Goal: Task Accomplishment & Management: Use online tool/utility

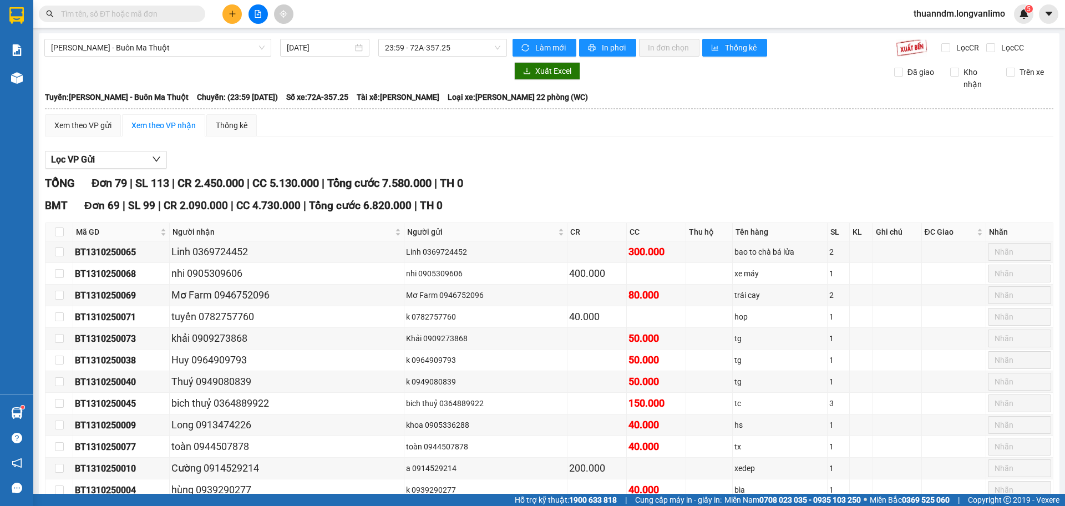
scroll to position [55, 0]
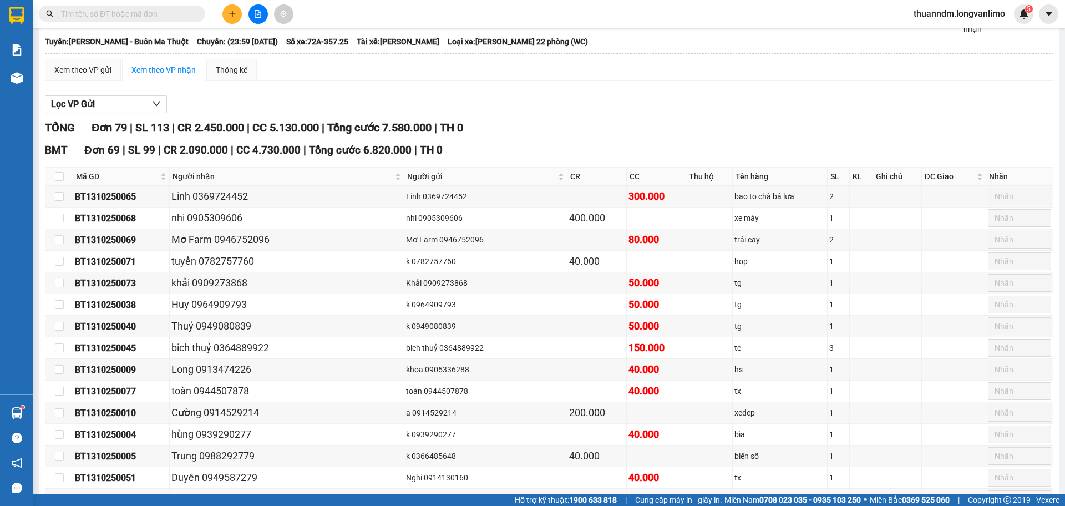
click at [129, 16] on input "text" at bounding box center [126, 14] width 131 height 12
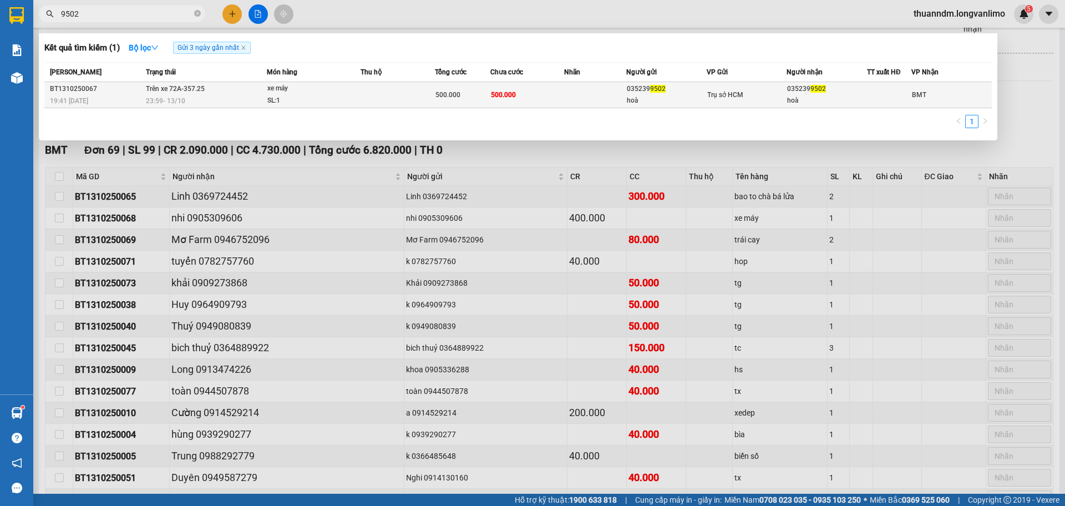
type input "9502"
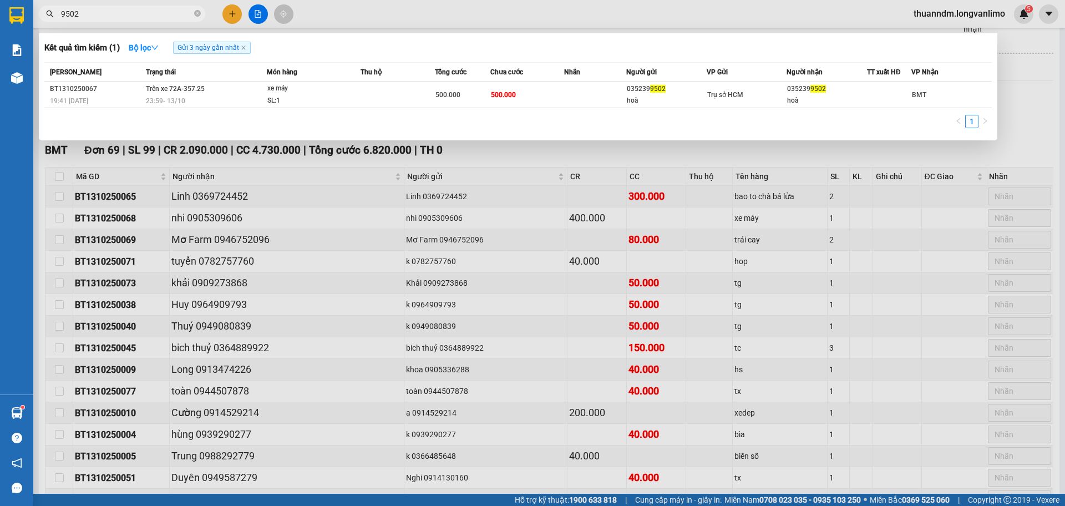
click at [195, 97] on div "23:59 [DATE]" at bounding box center [206, 101] width 120 height 12
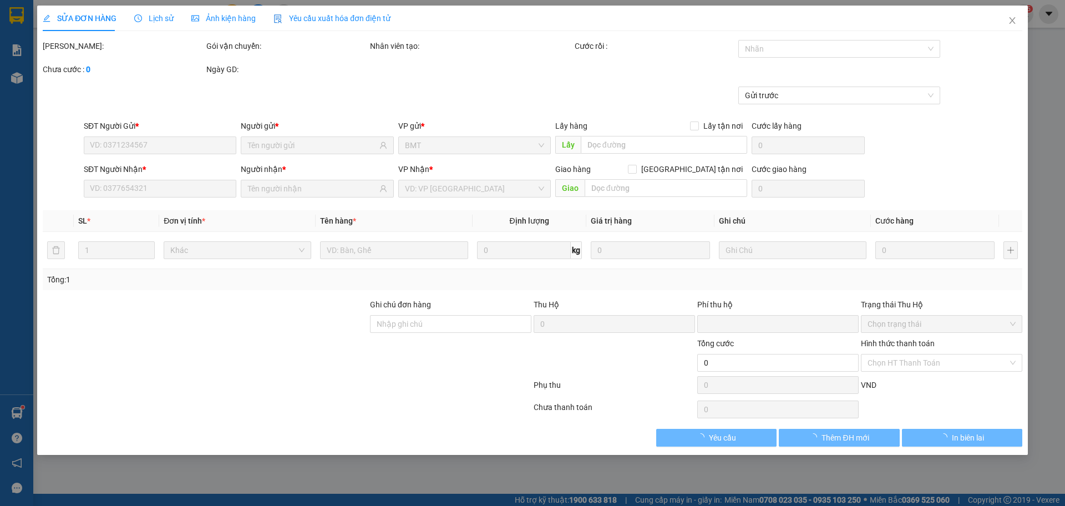
type input "0352399502"
type input "hoà"
type input "0352399502"
type input "hoà"
type input "0"
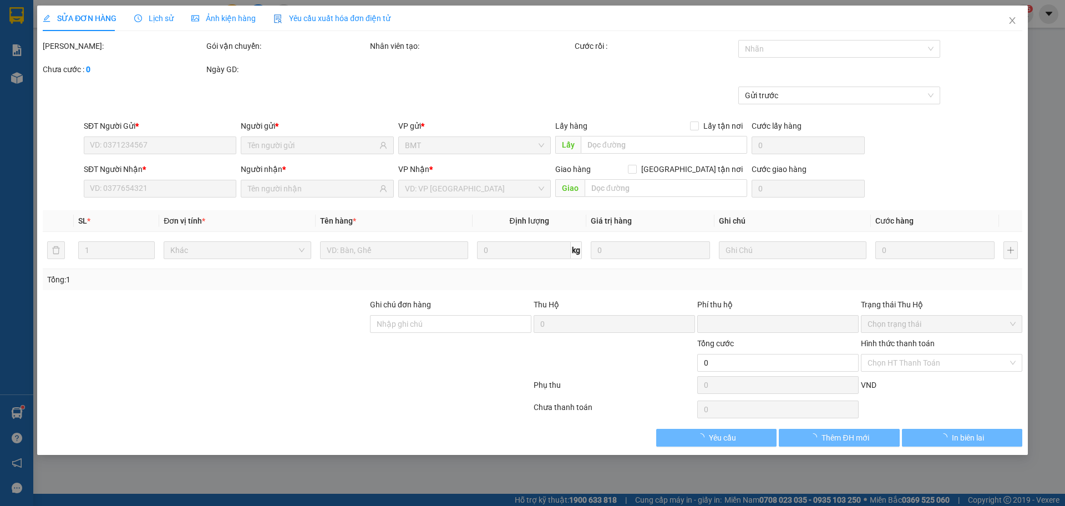
type input "500.000"
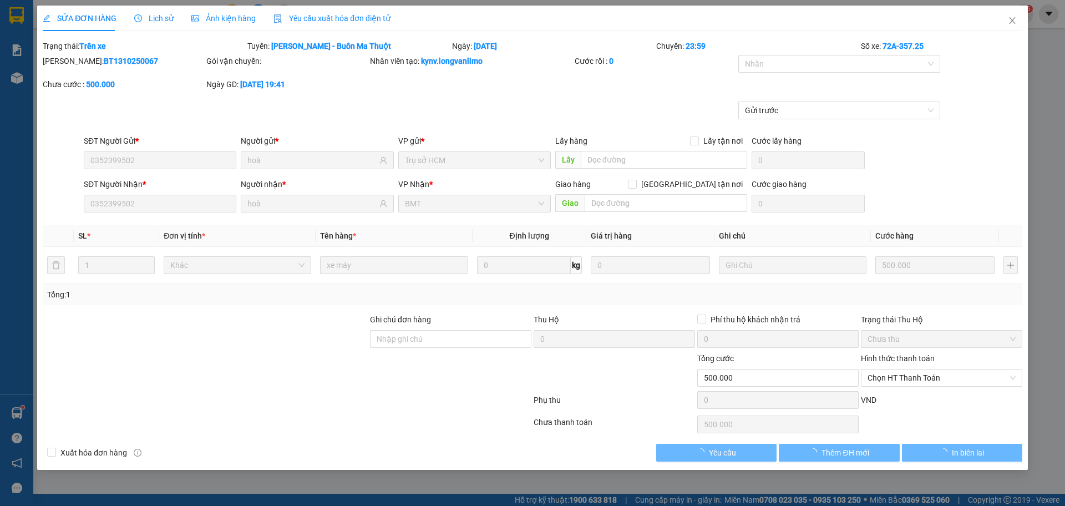
click at [216, 11] on div "Ảnh kiện hàng" at bounding box center [223, 19] width 64 height 26
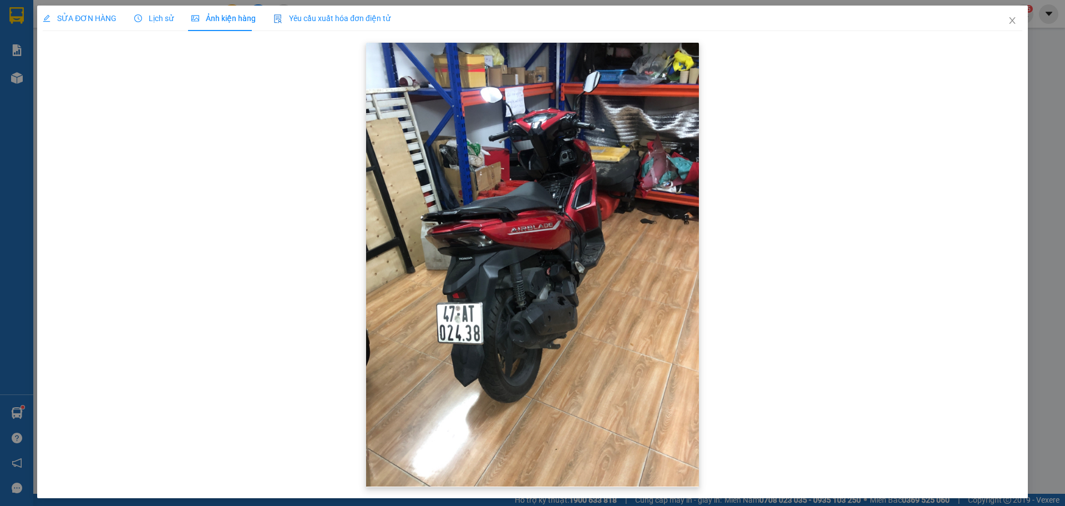
click at [513, 220] on img at bounding box center [532, 265] width 333 height 444
click at [1008, 21] on icon "close" at bounding box center [1012, 20] width 9 height 9
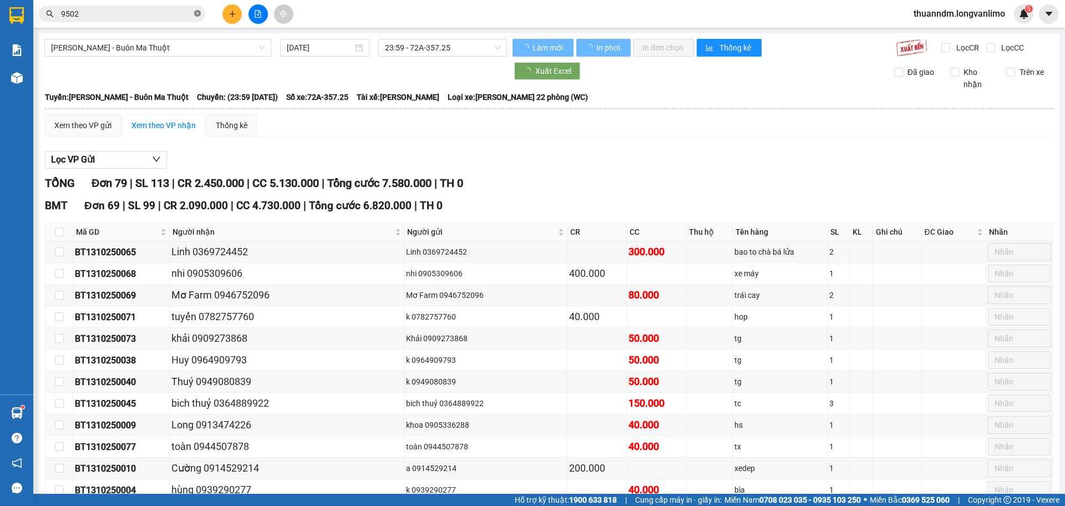
click at [200, 13] on icon "close-circle" at bounding box center [197, 13] width 7 height 7
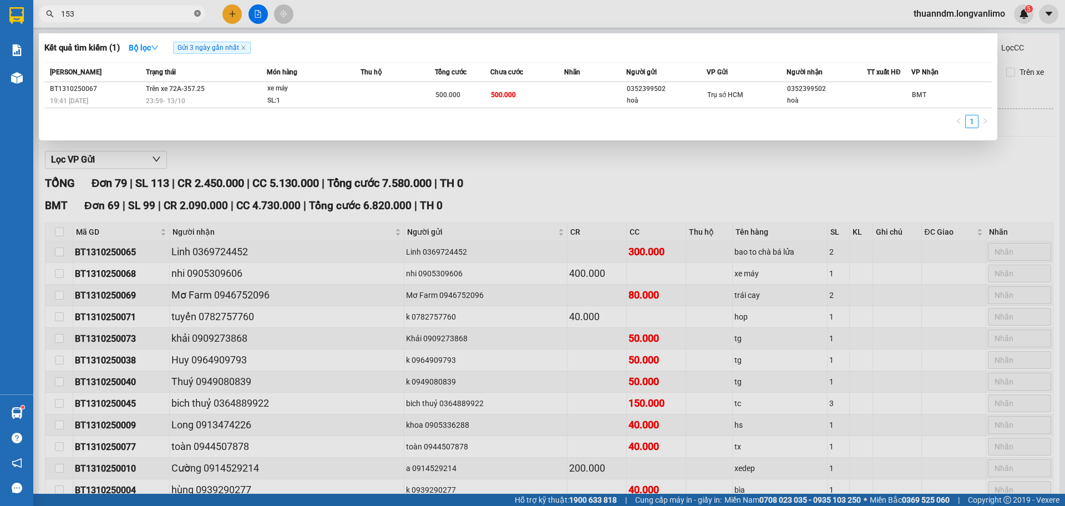
type input "1539"
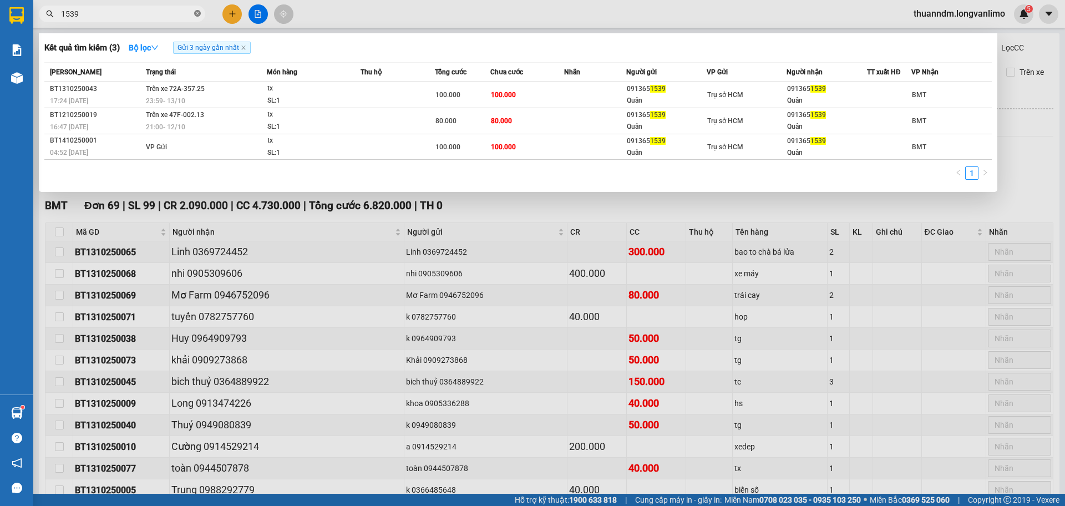
click at [199, 16] on icon "close-circle" at bounding box center [197, 13] width 7 height 7
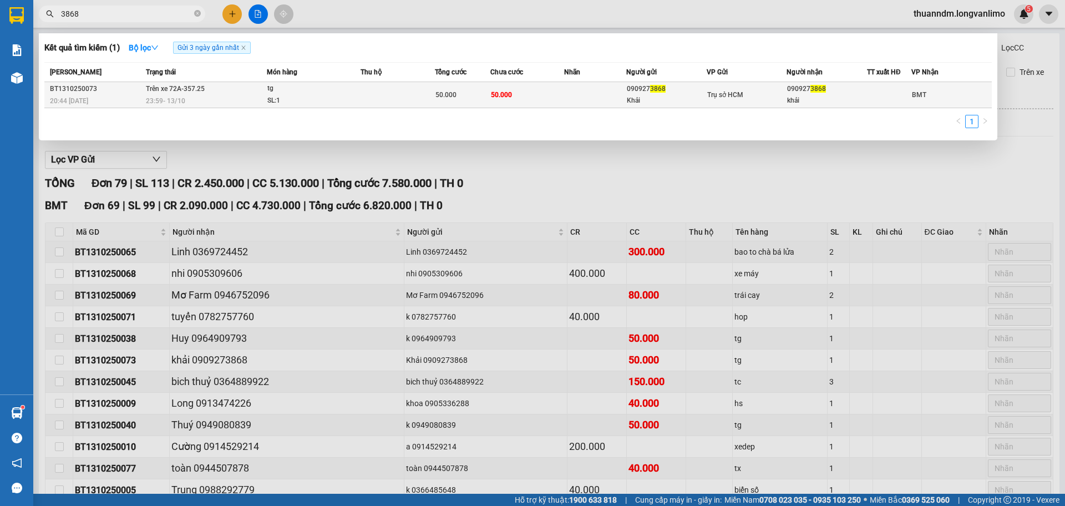
type input "3868"
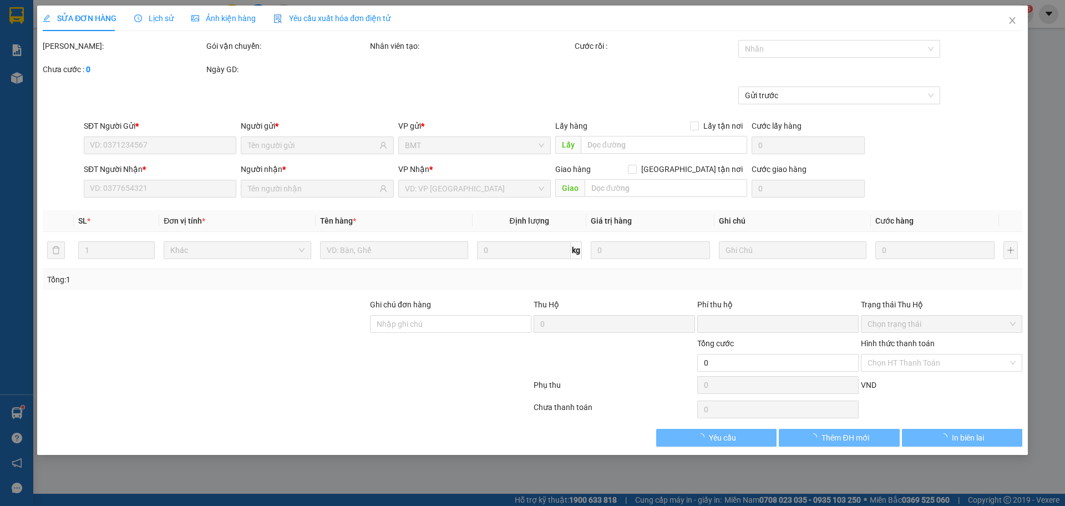
type input "0909273868"
type input "Khải"
type input "0909273868"
type input "khải"
type input "0"
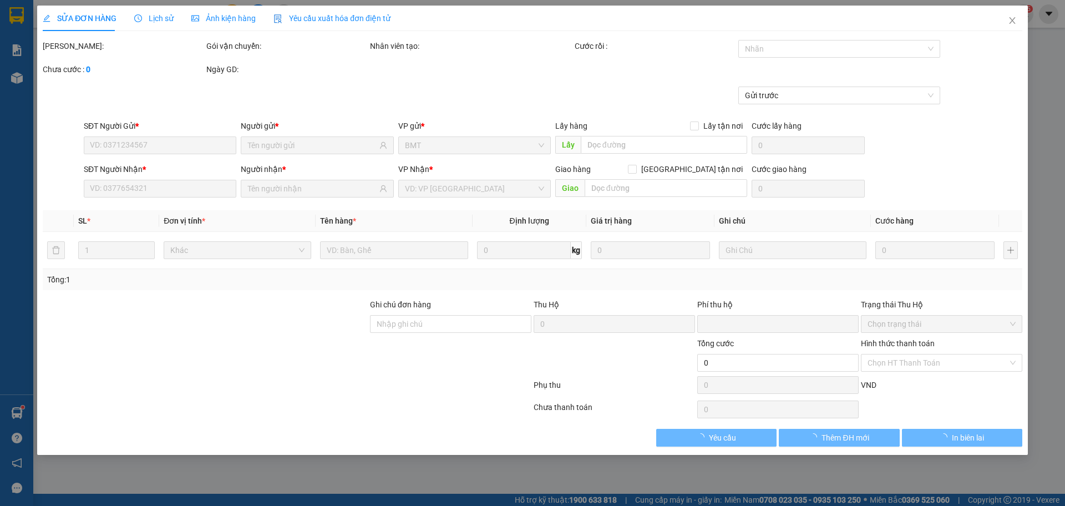
type input "50.000"
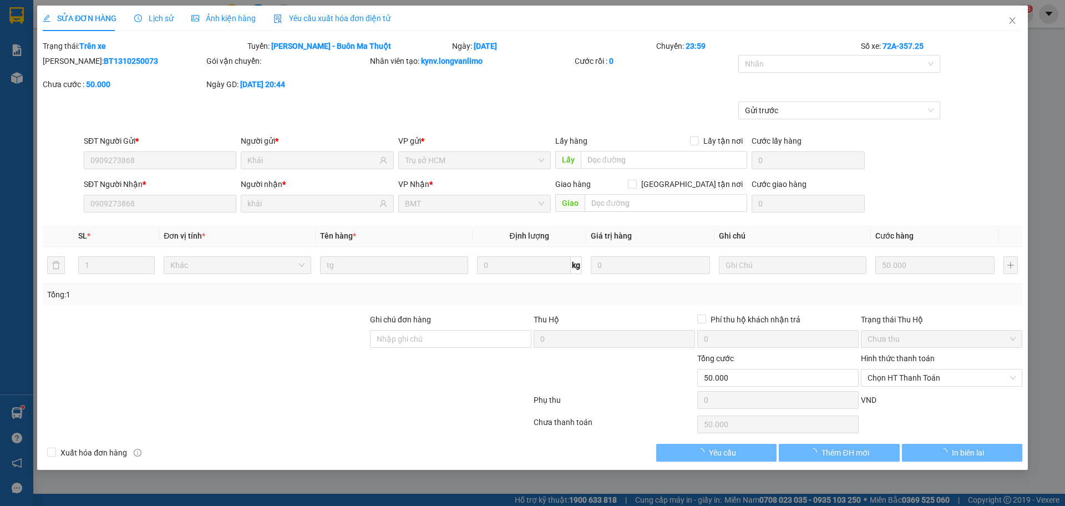
click at [222, 20] on span "Ảnh kiện hàng" at bounding box center [223, 18] width 64 height 9
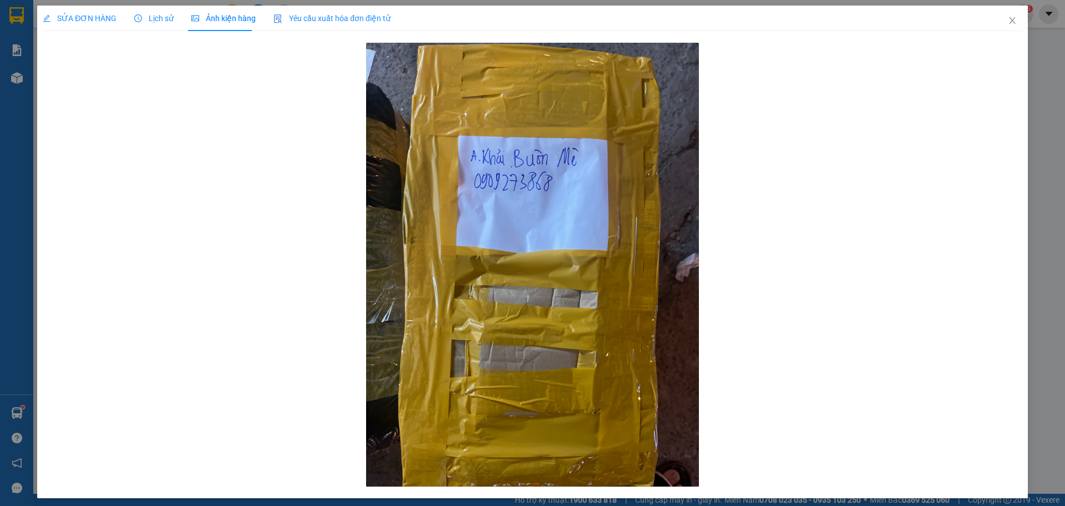
click at [157, 29] on div "Lịch sử" at bounding box center [153, 19] width 39 height 26
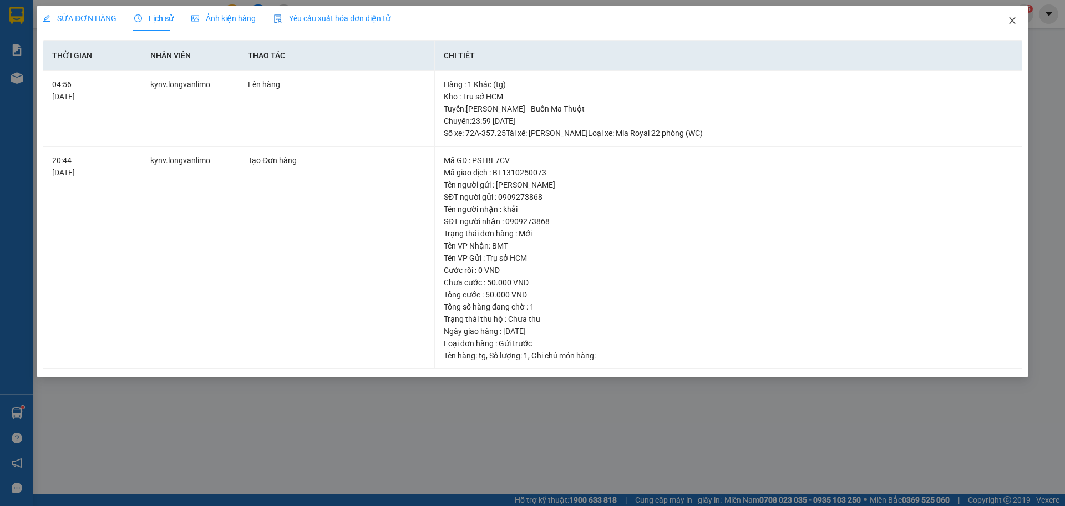
click at [1010, 22] on icon "close" at bounding box center [1012, 20] width 9 height 9
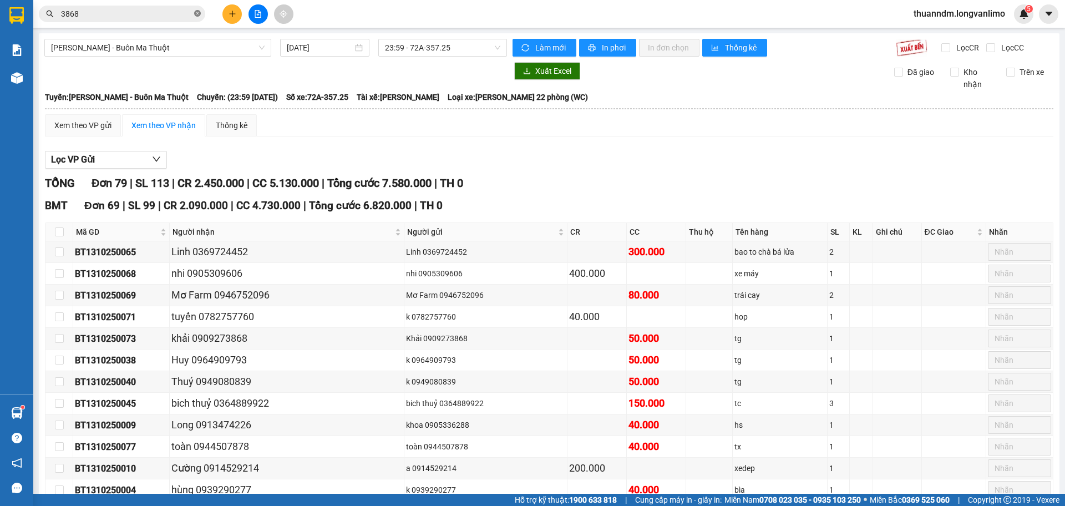
click at [197, 13] on icon "close-circle" at bounding box center [197, 13] width 7 height 7
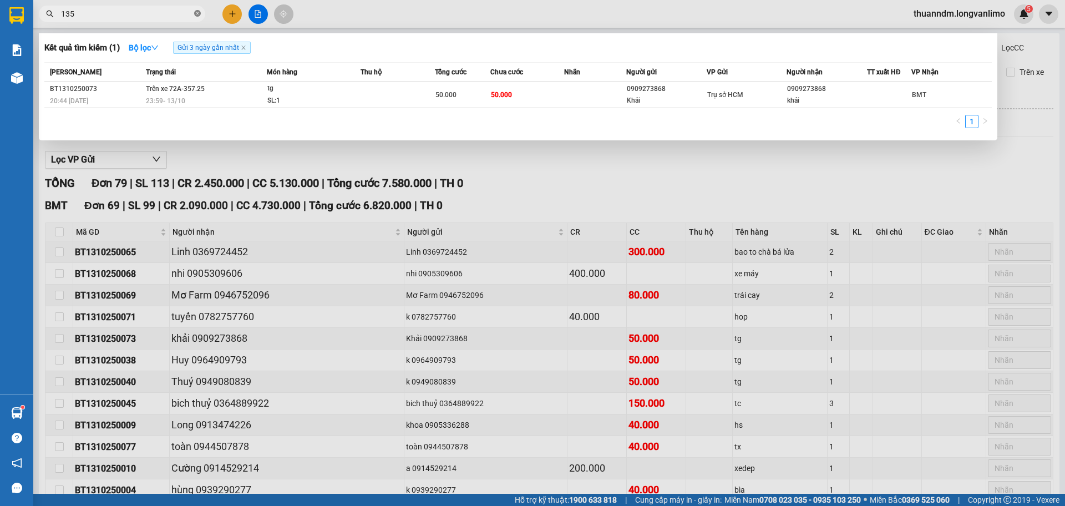
type input "1357"
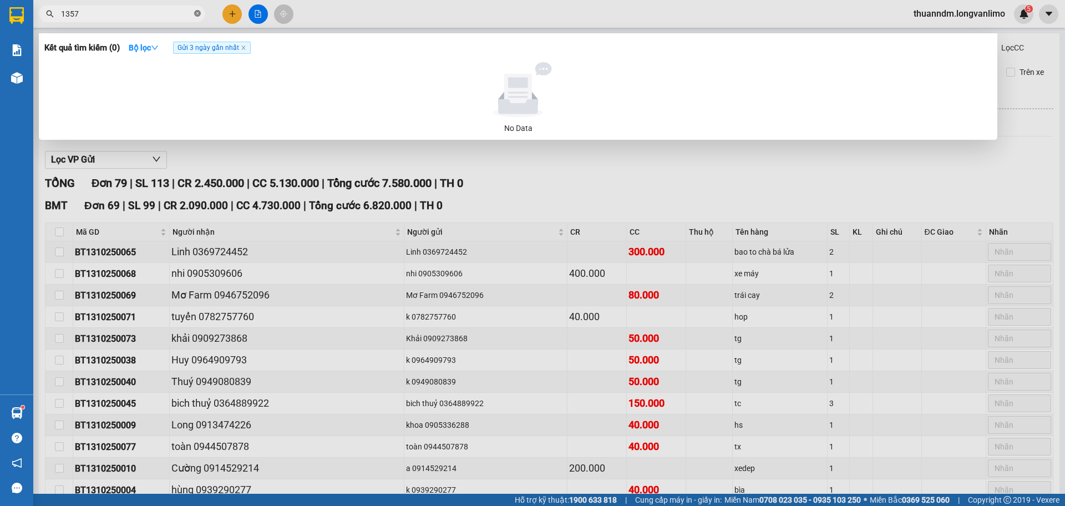
click at [198, 14] on icon "close-circle" at bounding box center [197, 13] width 7 height 7
type input "3868"
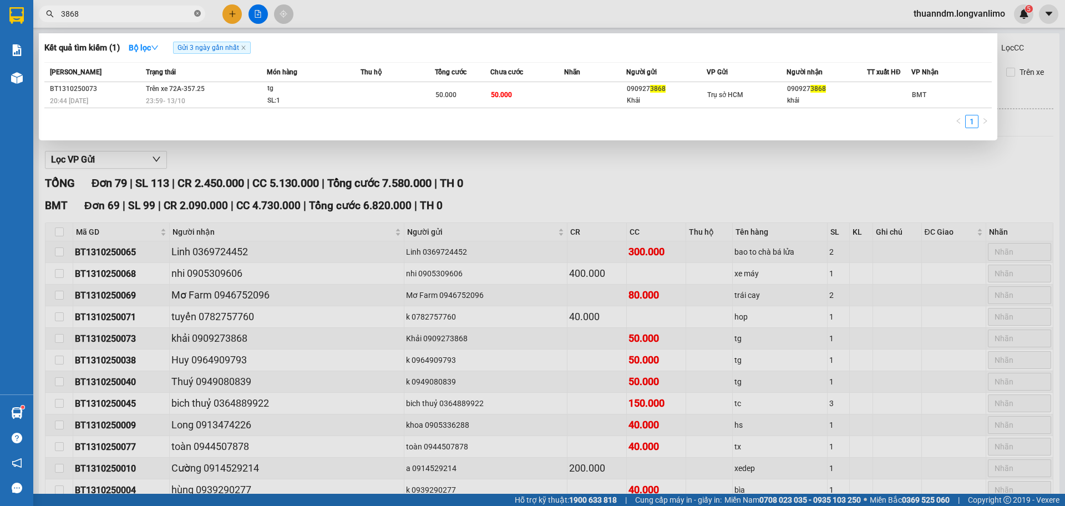
click at [198, 16] on icon "close-circle" at bounding box center [197, 13] width 7 height 7
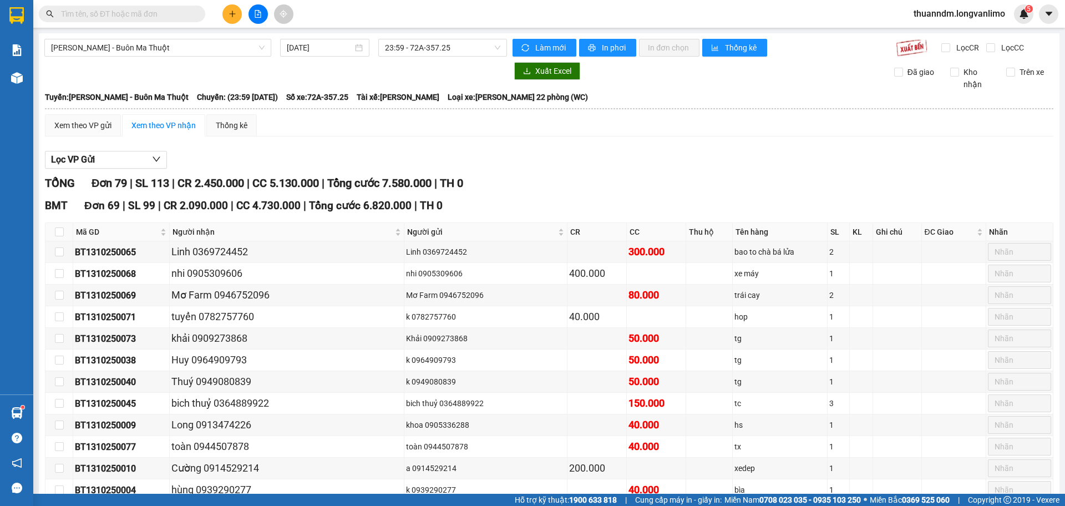
click at [357, 21] on div "Kết quả tìm kiếm ( 1 ) Bộ lọc Gửi 3 ngày gần nhất Mã ĐH Trạng thái Món hàng Thu…" at bounding box center [532, 14] width 1065 height 28
click at [99, 12] on input "text" at bounding box center [126, 14] width 131 height 12
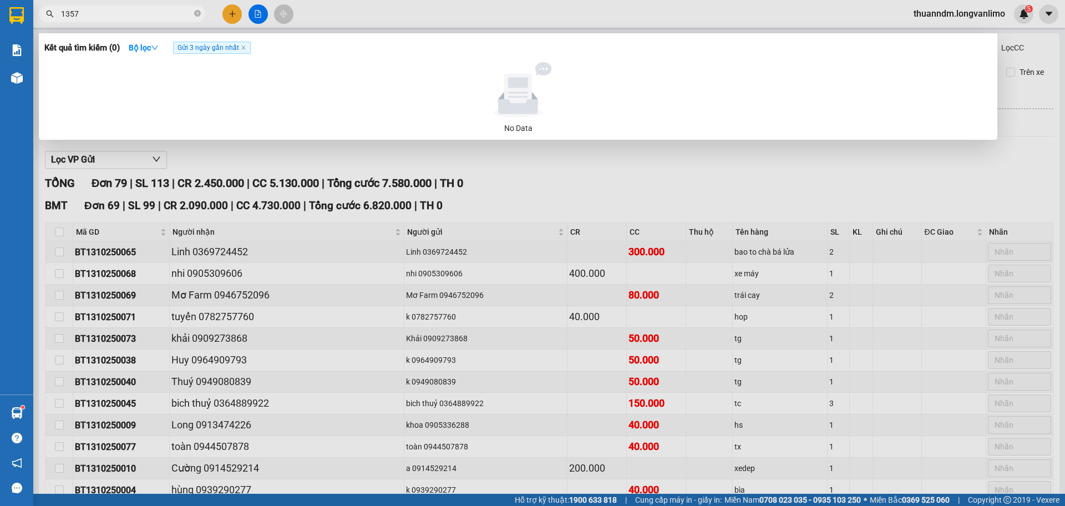
type input "1357"
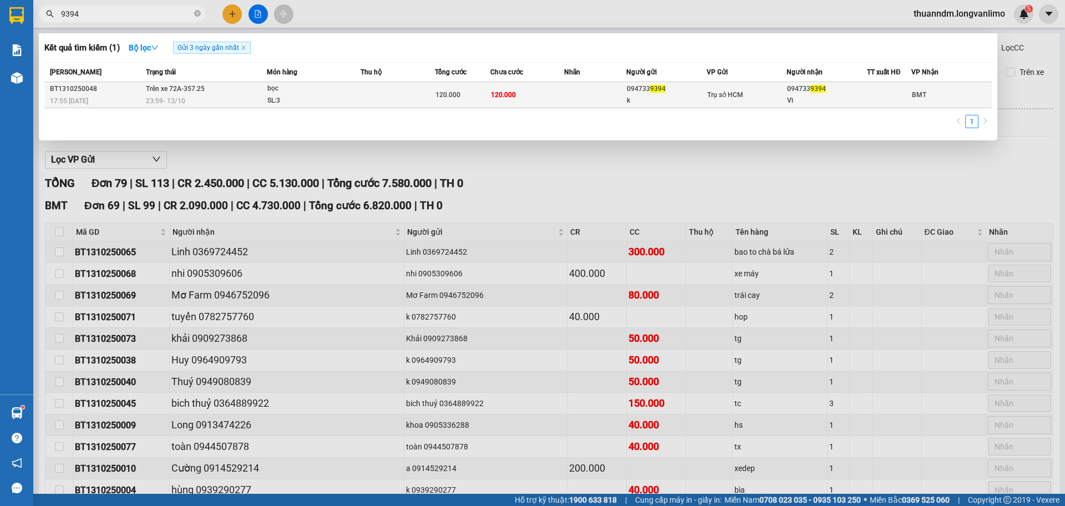
type input "9394"
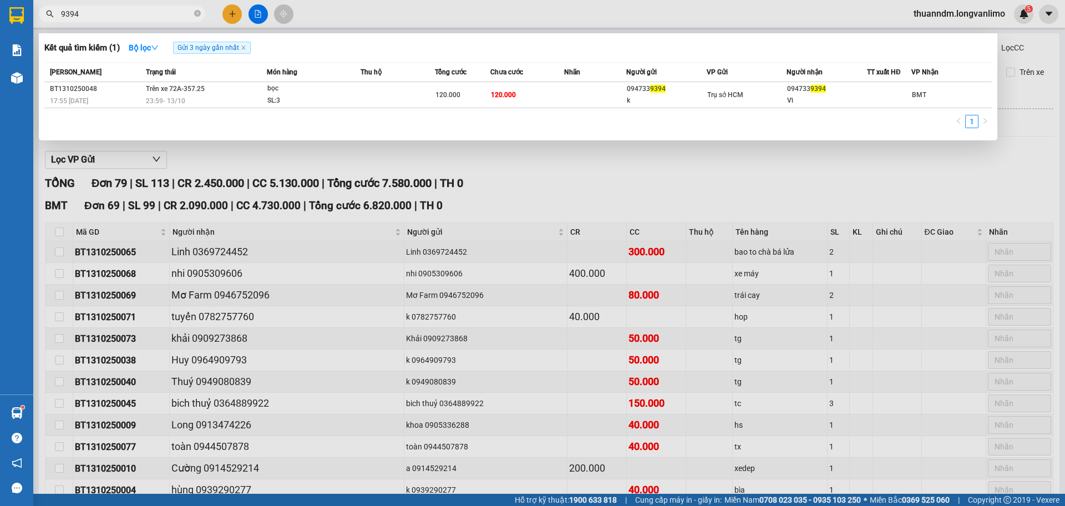
click at [297, 94] on div "bọc" at bounding box center [308, 89] width 83 height 12
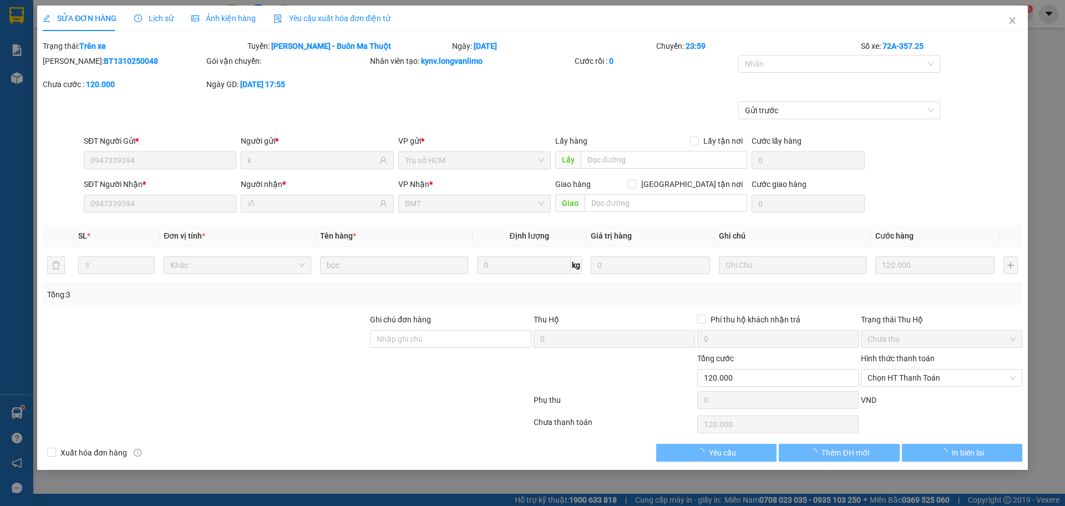
click at [236, 20] on span "Ảnh kiện hàng" at bounding box center [223, 18] width 64 height 9
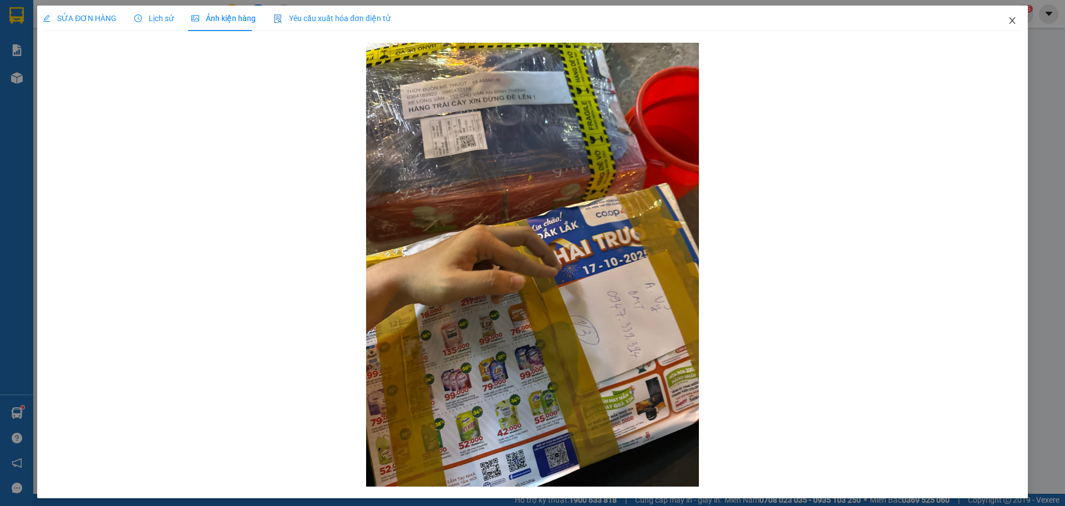
click at [1008, 21] on icon "close" at bounding box center [1012, 20] width 9 height 9
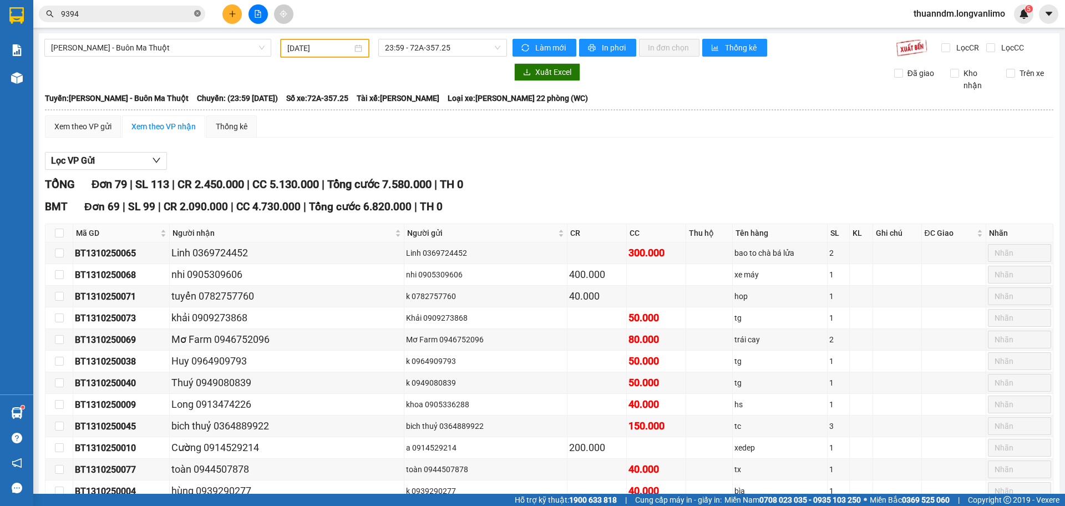
click at [196, 11] on icon "close-circle" at bounding box center [197, 13] width 7 height 7
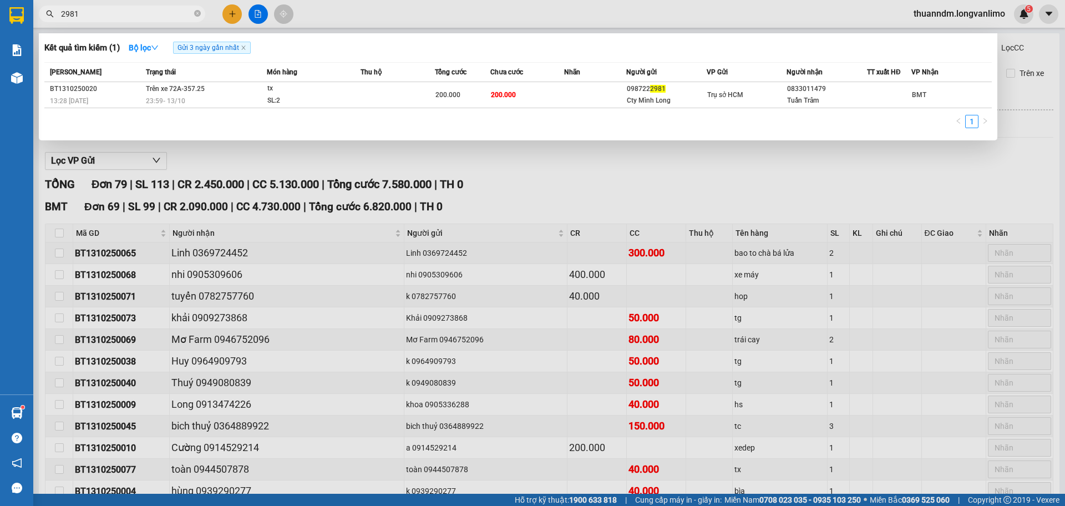
type input "2981"
click at [202, 13] on span "2981" at bounding box center [122, 14] width 166 height 17
click at [196, 14] on icon "close-circle" at bounding box center [197, 13] width 7 height 7
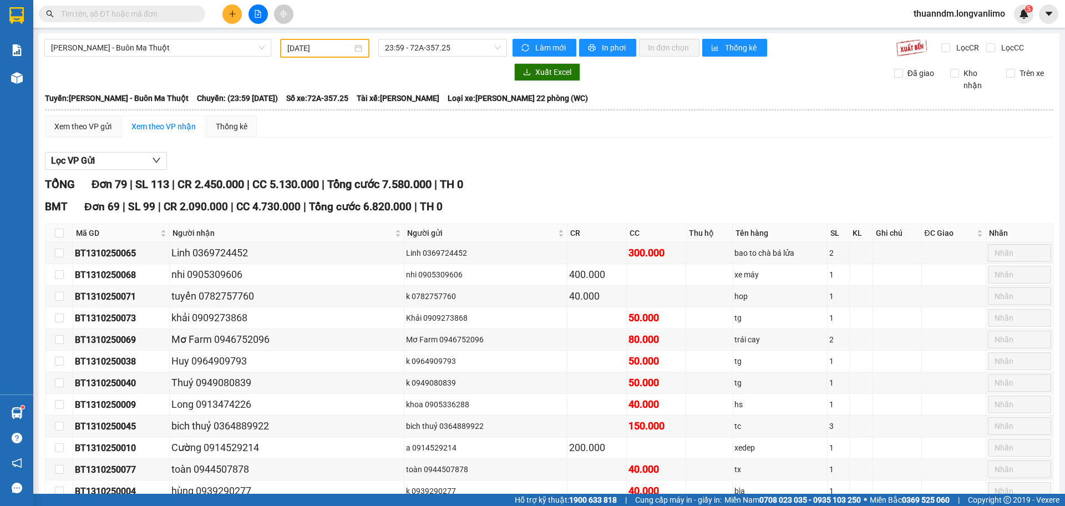
click at [174, 14] on input "text" at bounding box center [126, 14] width 131 height 12
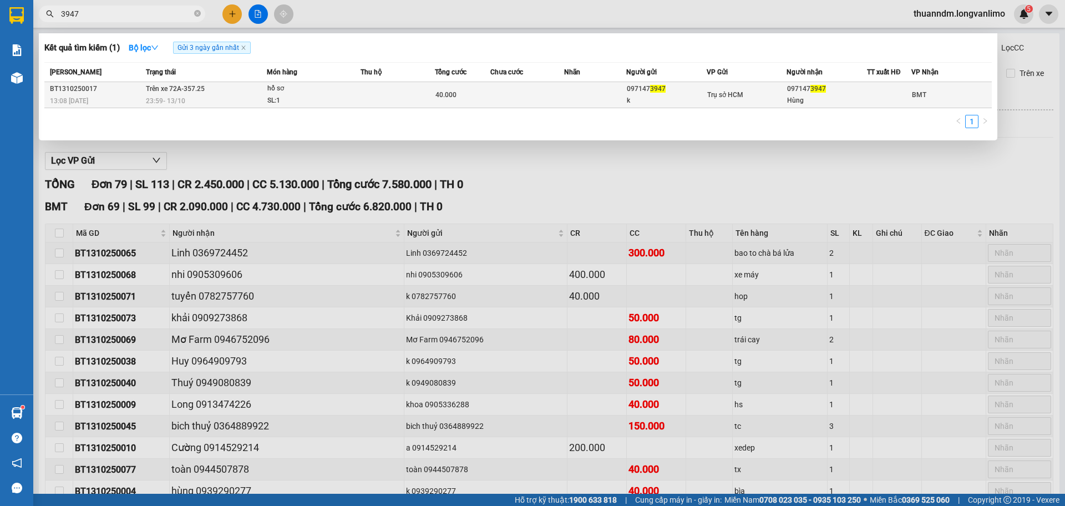
type input "3947"
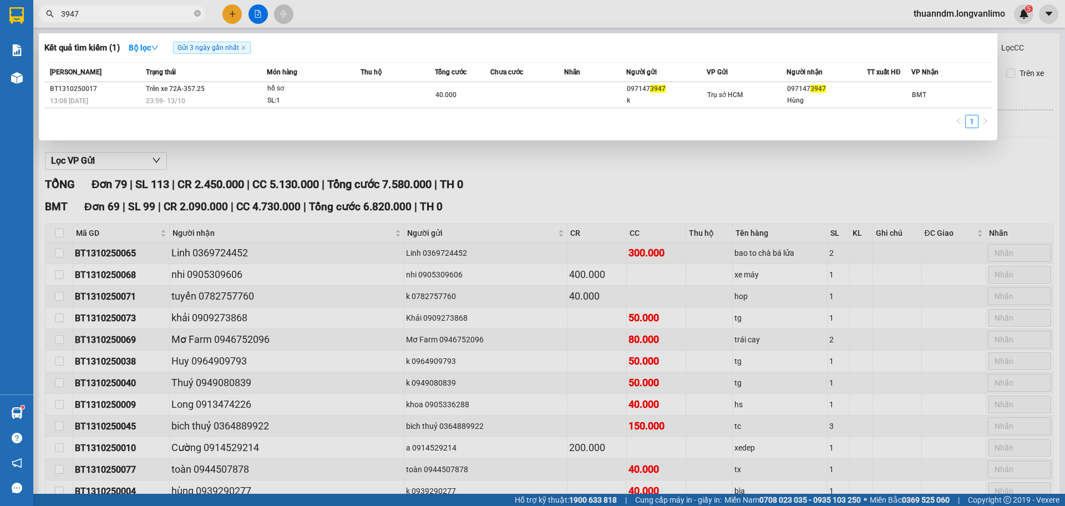
click at [337, 98] on div "SL: 1" at bounding box center [308, 101] width 83 height 12
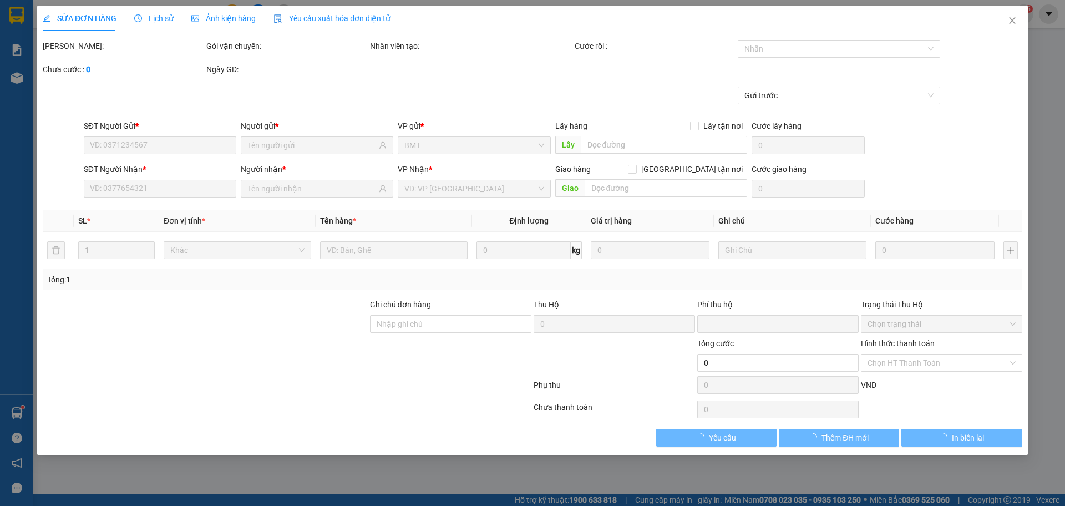
type input "0971473947"
type input "k"
type input "0971473947"
type input "Hùng"
type input "0"
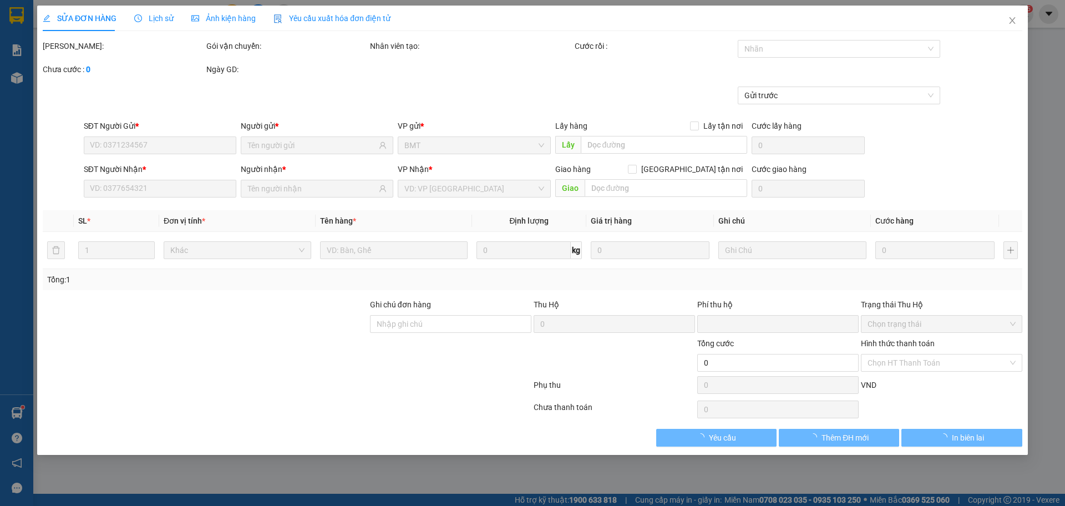
type input "40.000"
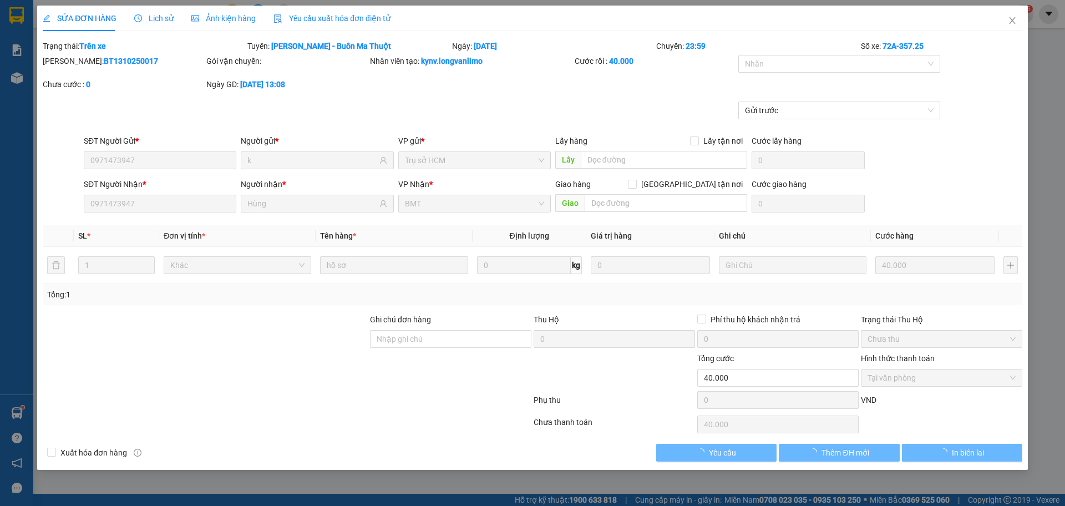
click at [246, 18] on span "Ảnh kiện hàng" at bounding box center [223, 18] width 64 height 9
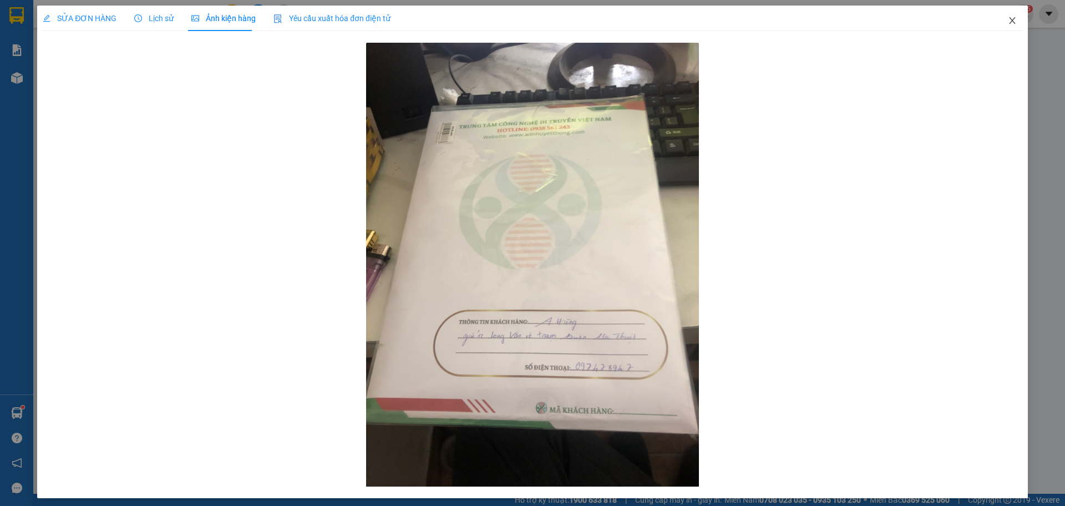
click at [1008, 21] on icon "close" at bounding box center [1012, 20] width 9 height 9
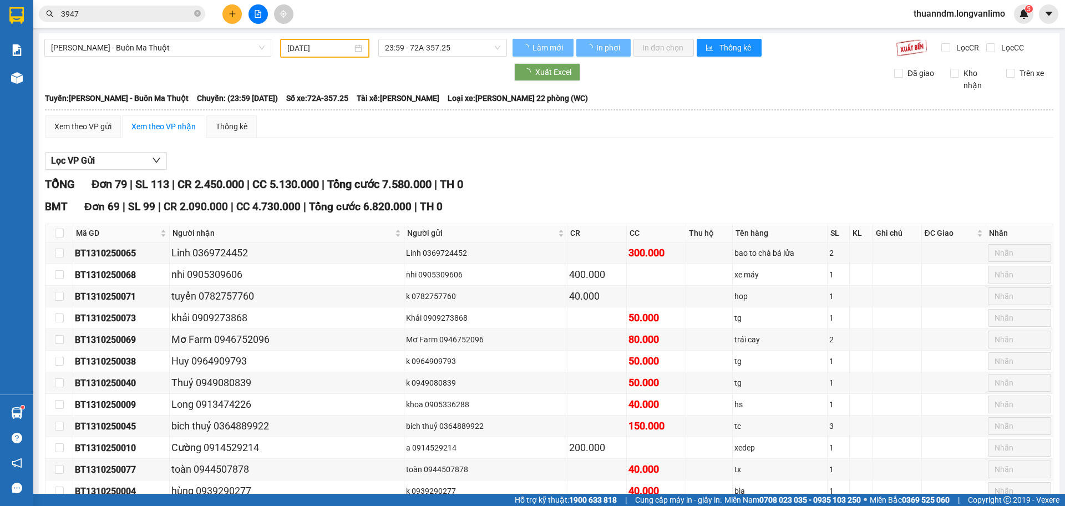
click at [153, 14] on input "3947" at bounding box center [126, 14] width 131 height 12
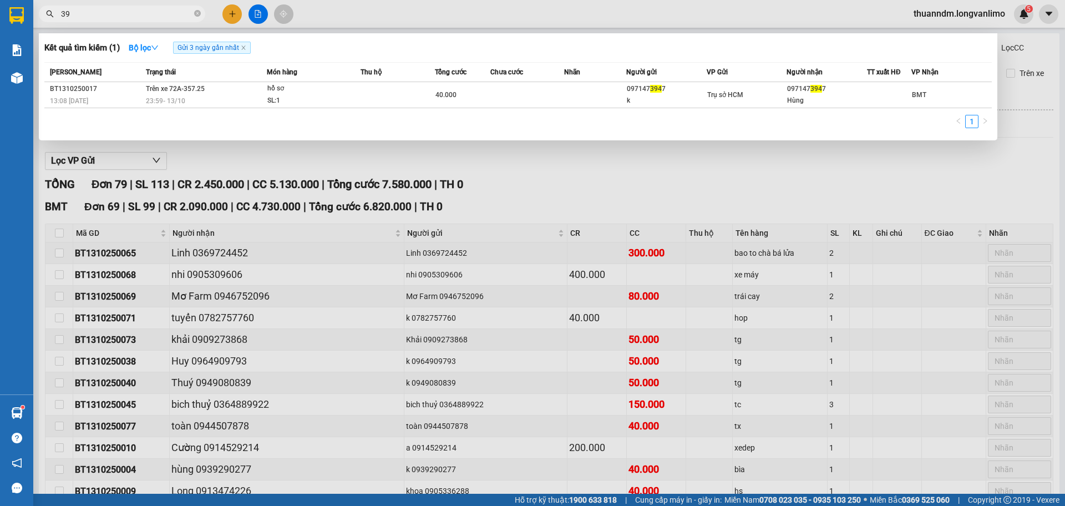
type input "3"
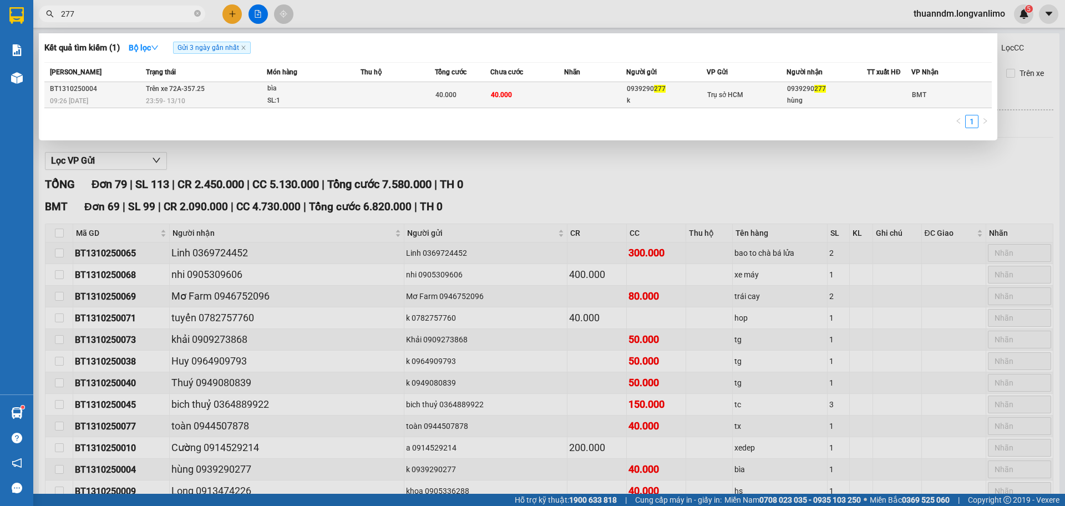
type input "277"
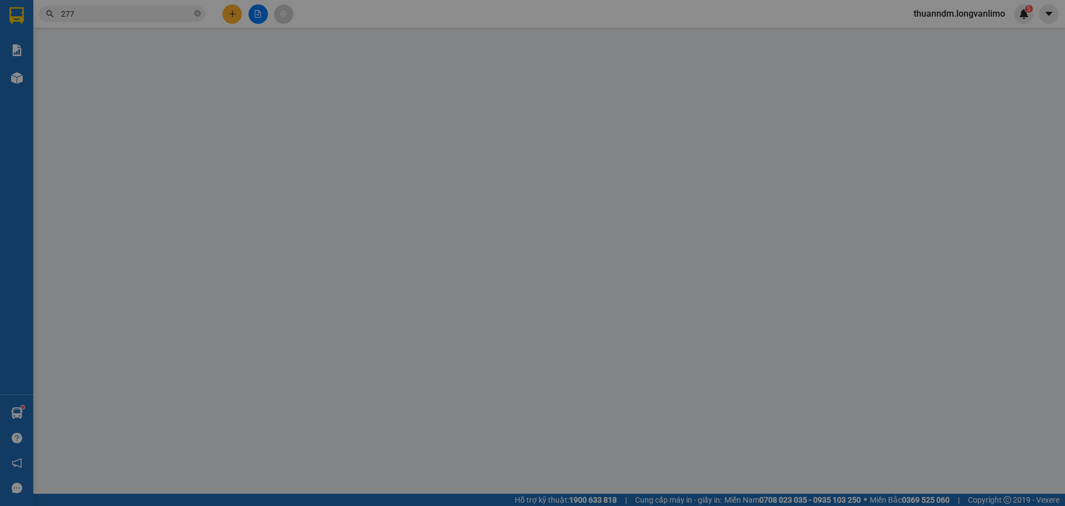
type input "0939290277"
type input "k"
type input "0939290277"
type input "hùng"
type input "0"
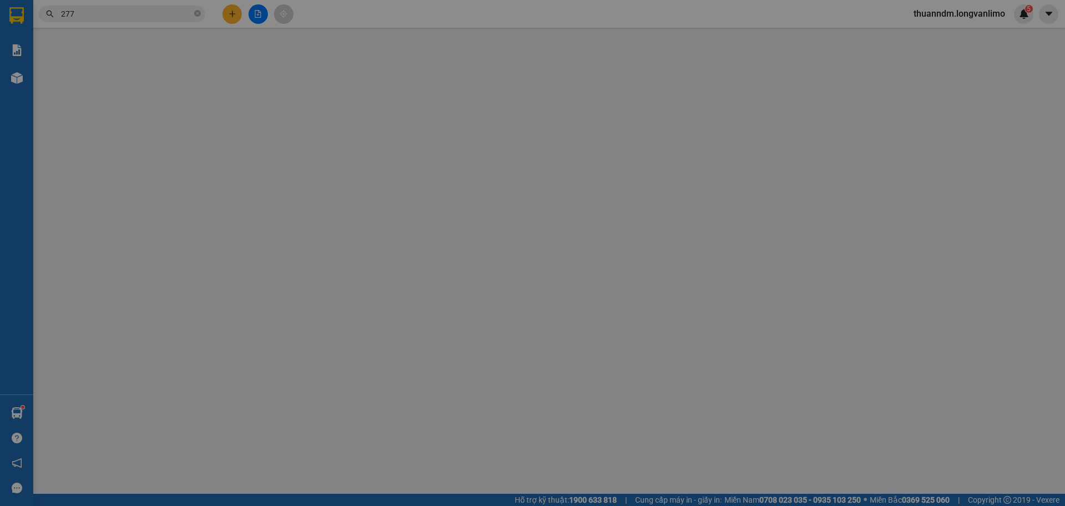
type input "40.000"
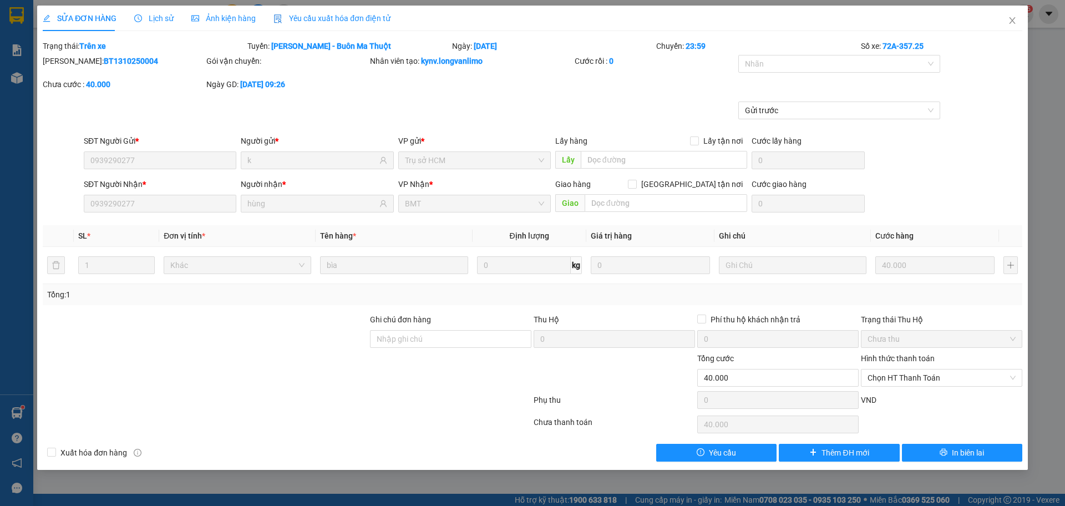
click at [240, 24] on div "Ảnh kiện hàng" at bounding box center [223, 19] width 64 height 26
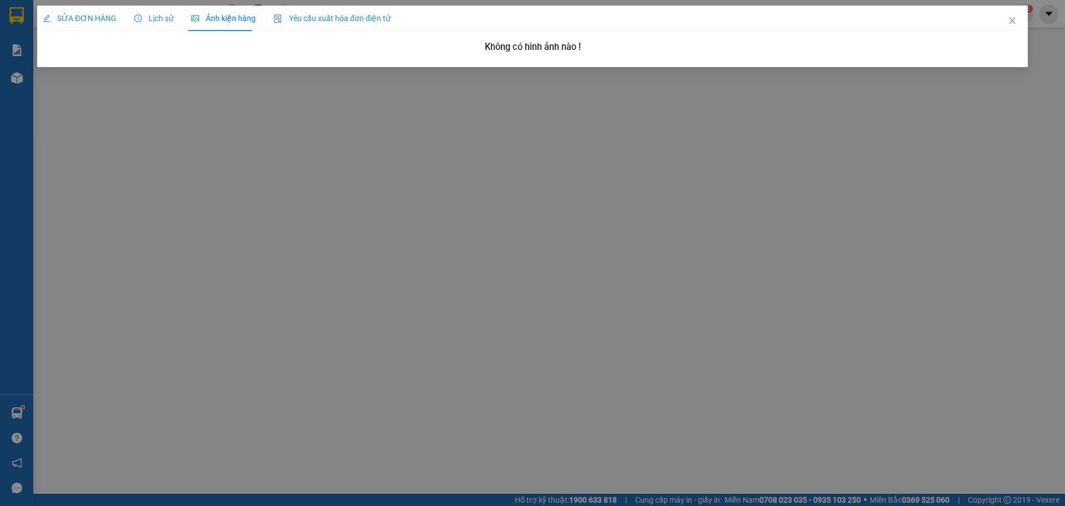
click at [105, 11] on div "SỬA ĐƠN HÀNG" at bounding box center [80, 19] width 74 height 26
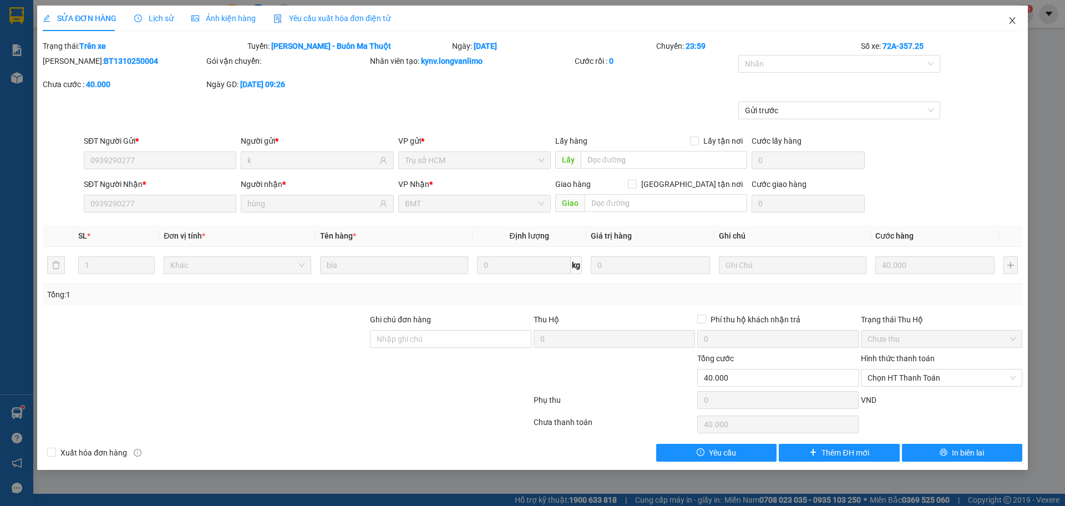
click at [1011, 24] on icon "close" at bounding box center [1012, 20] width 9 height 9
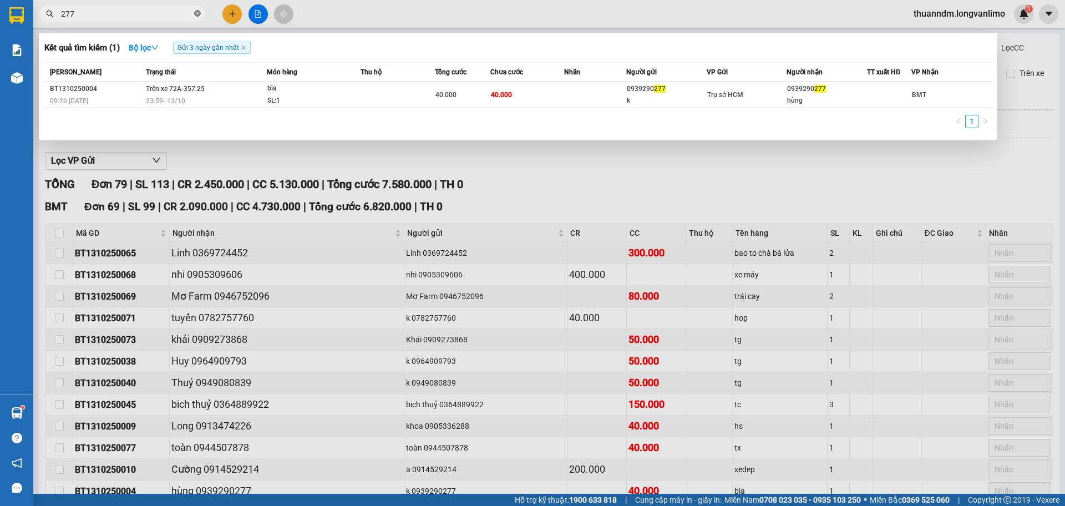
click at [199, 14] on icon "close-circle" at bounding box center [197, 13] width 7 height 7
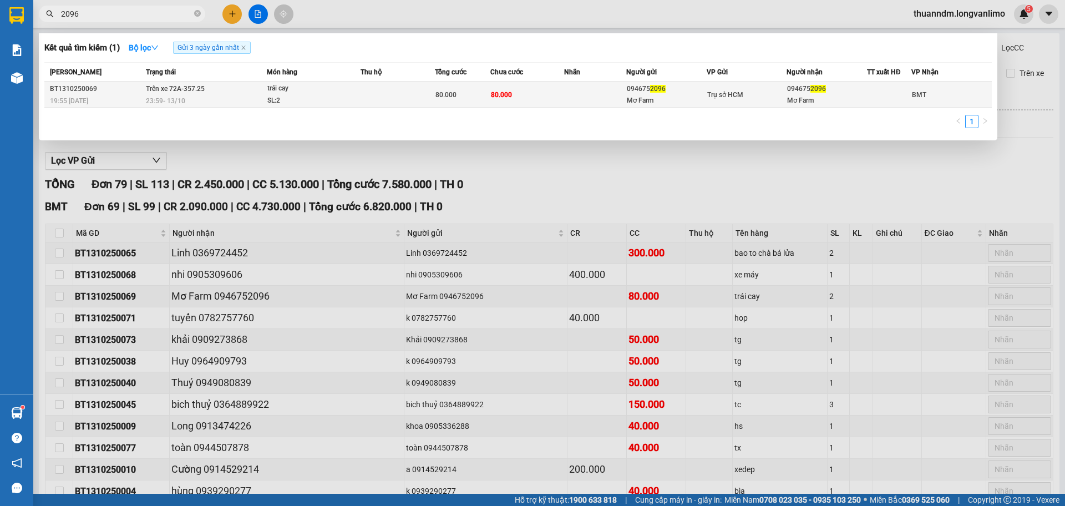
type input "2096"
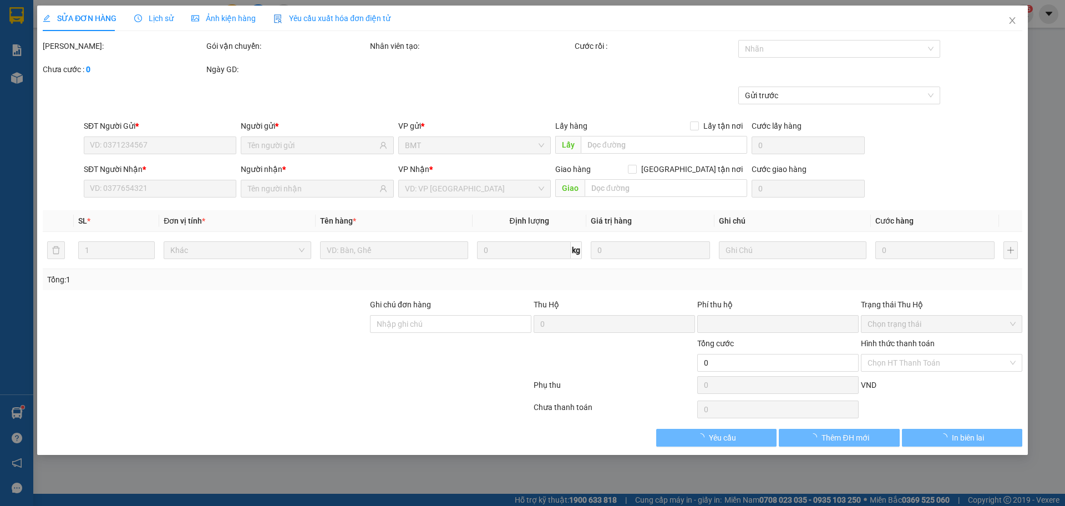
type input "0946752096"
type input "Mơ Farm"
type input "0946752096"
type input "Mơ Farm"
type input "0"
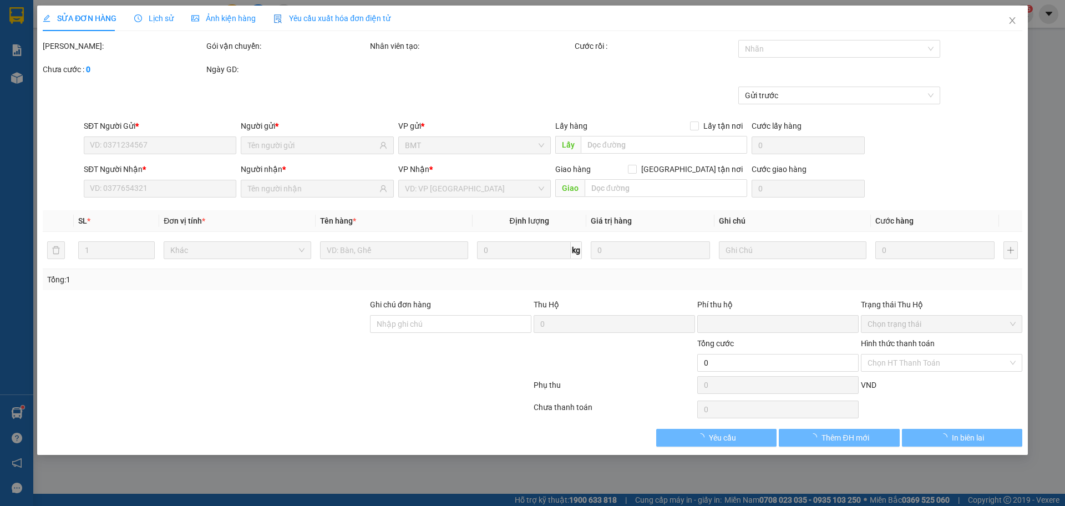
type input "80.000"
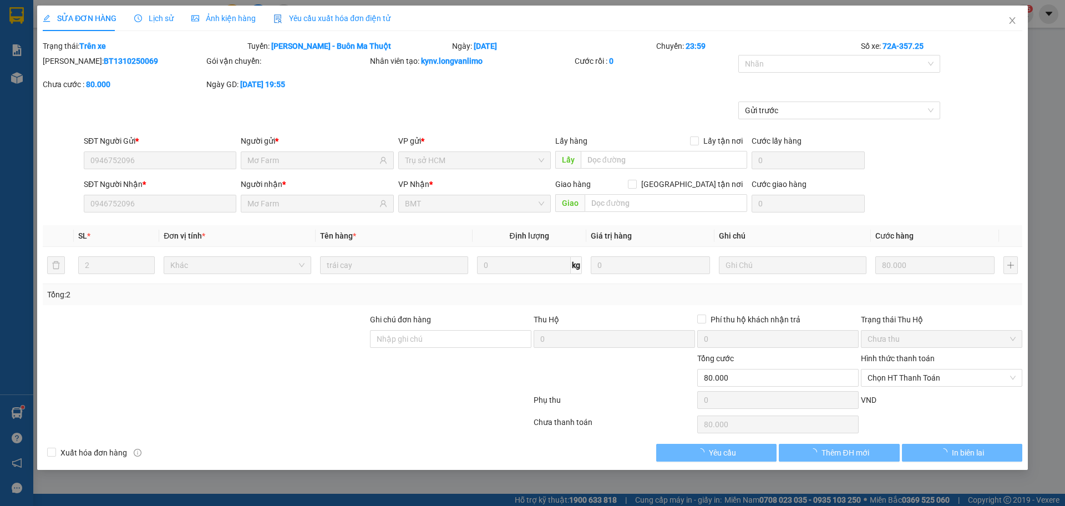
click at [253, 24] on div "SỬA ĐƠN HÀNG Lịch sử Ảnh kiện hàng Yêu cầu xuất hóa đơn điện tử" at bounding box center [217, 19] width 348 height 26
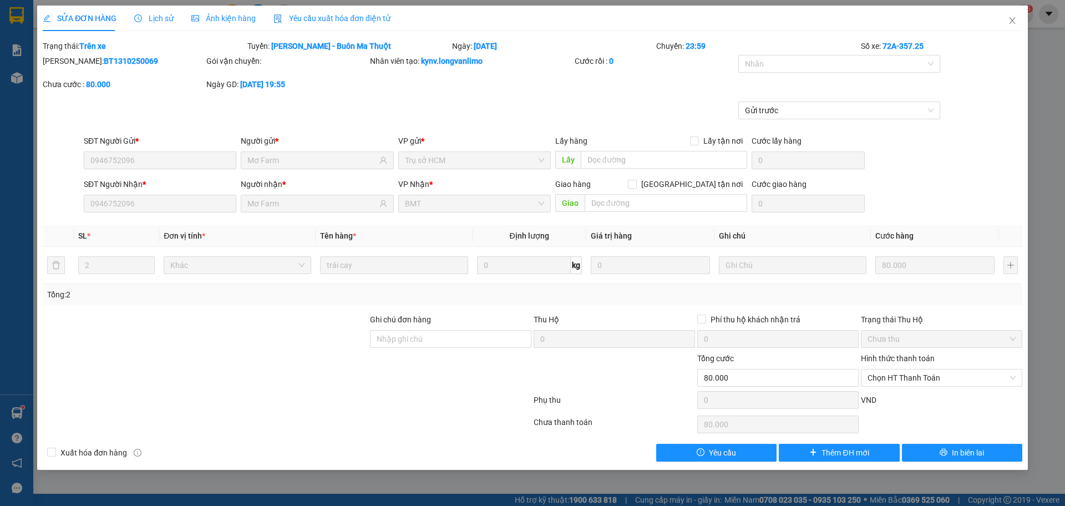
click at [245, 21] on span "Ảnh kiện hàng" at bounding box center [223, 18] width 64 height 9
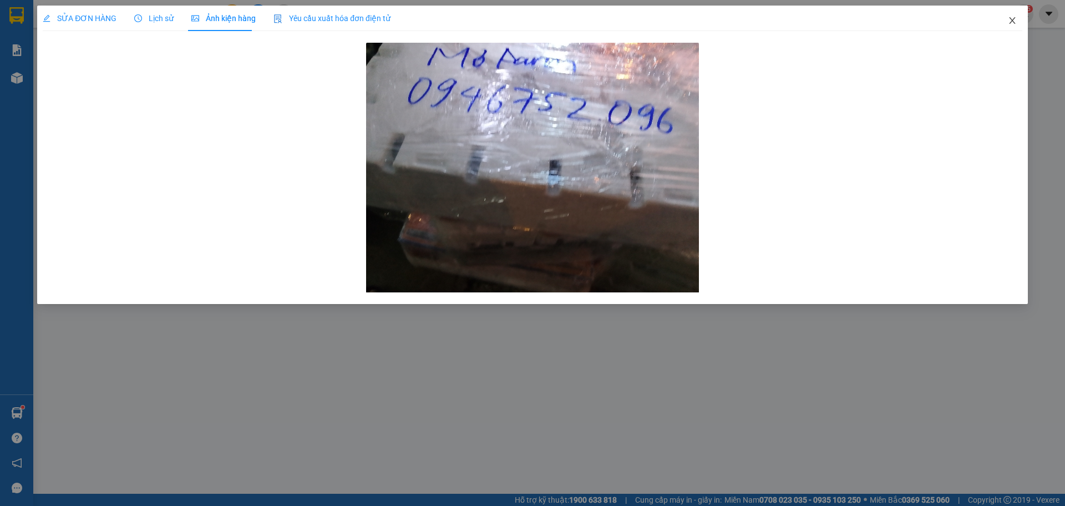
click at [1004, 23] on span "Close" at bounding box center [1012, 21] width 31 height 31
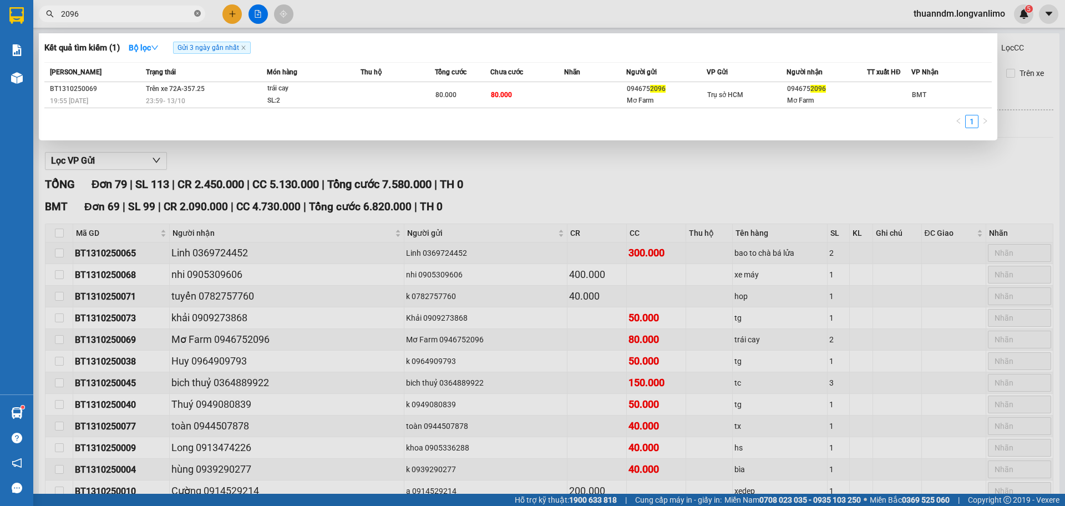
click at [198, 14] on icon "close-circle" at bounding box center [197, 13] width 7 height 7
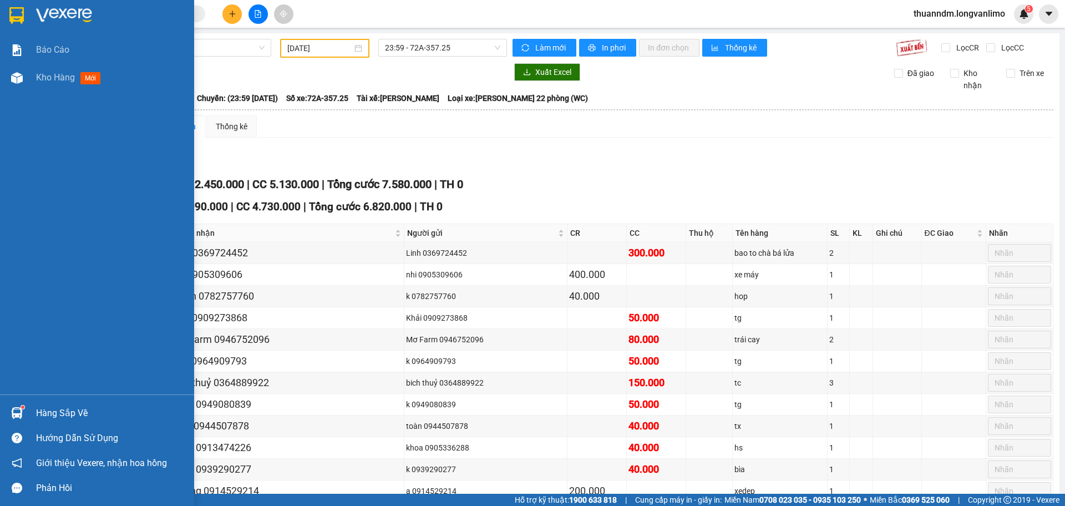
click at [31, 9] on div at bounding box center [97, 18] width 194 height 36
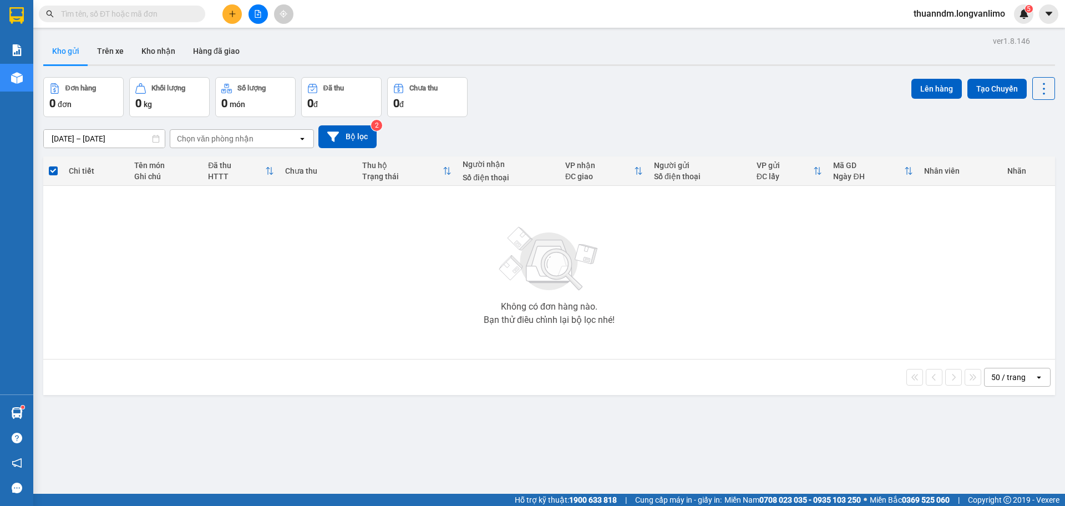
click at [169, 13] on input "text" at bounding box center [126, 14] width 131 height 12
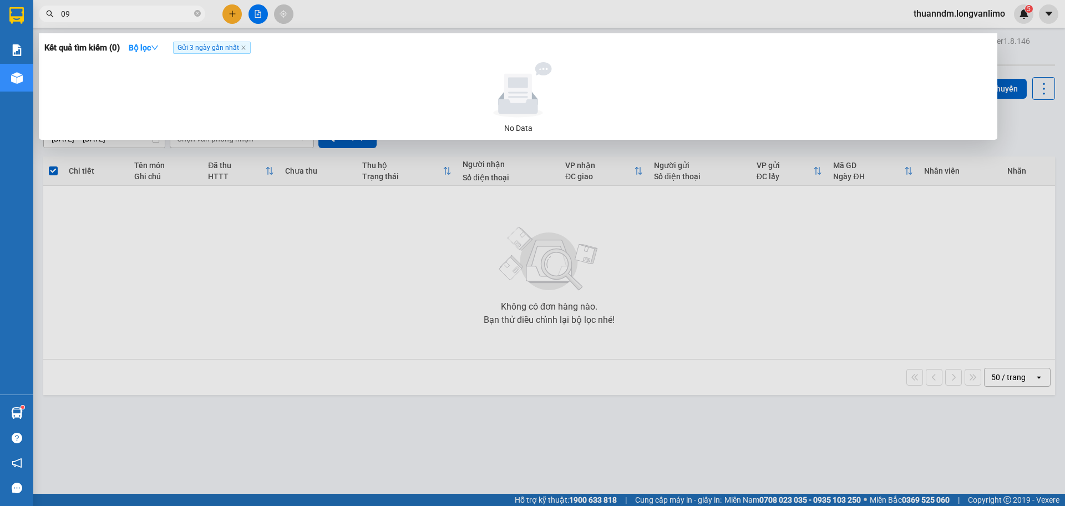
type input "0"
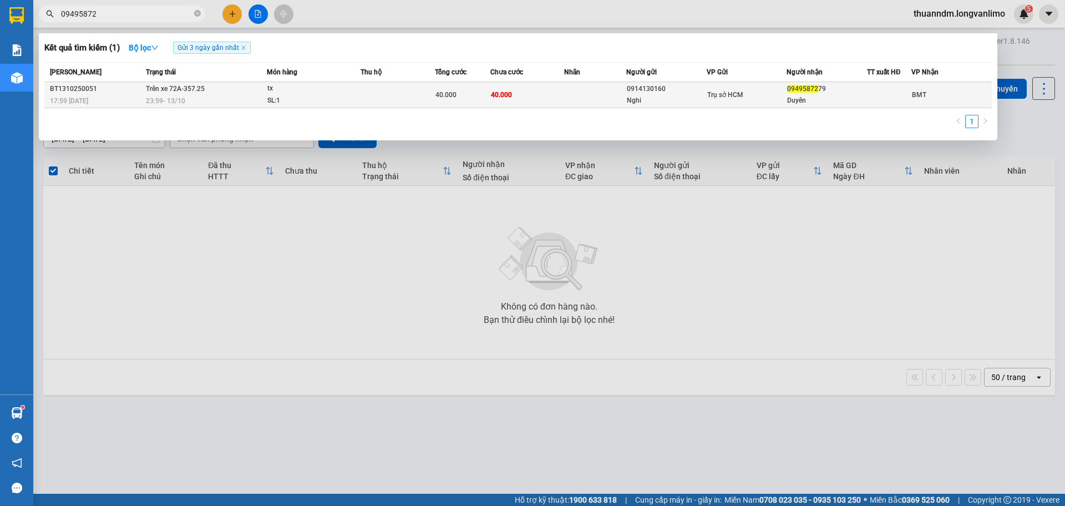
type input "09495872"
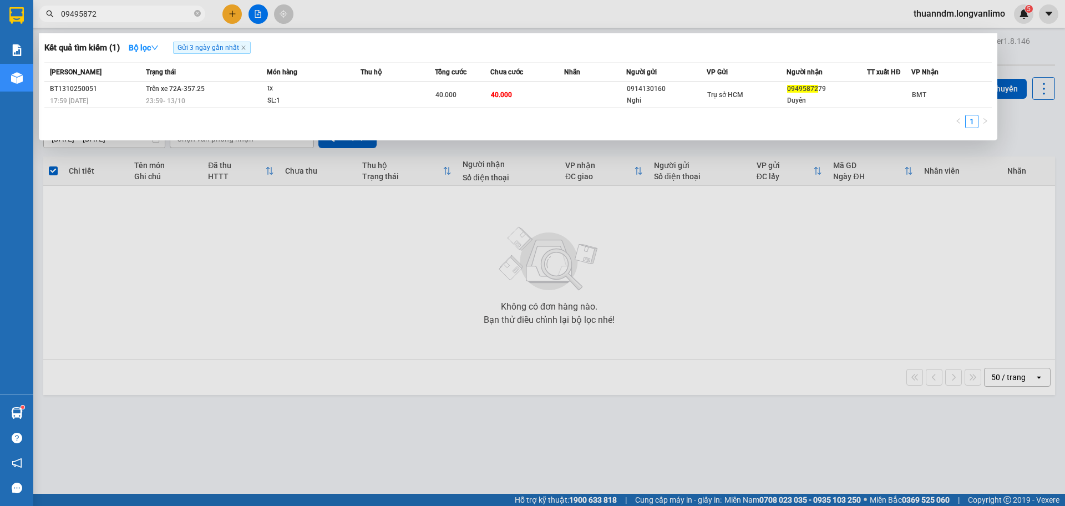
click at [268, 101] on div "SL: 1" at bounding box center [308, 101] width 83 height 12
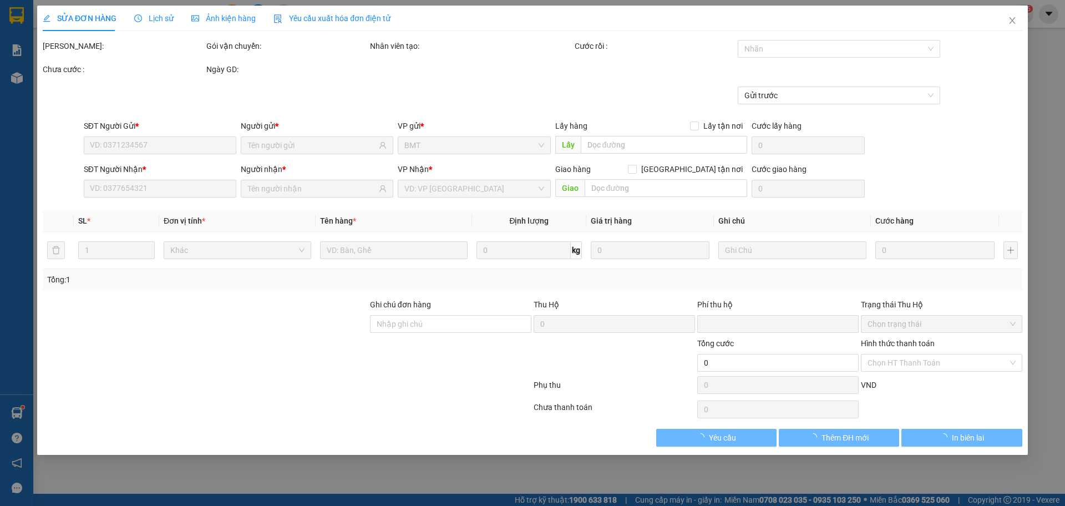
type input "0914130160"
type input "Nghi"
type input "0949587279"
type input "Duyên"
type input "0"
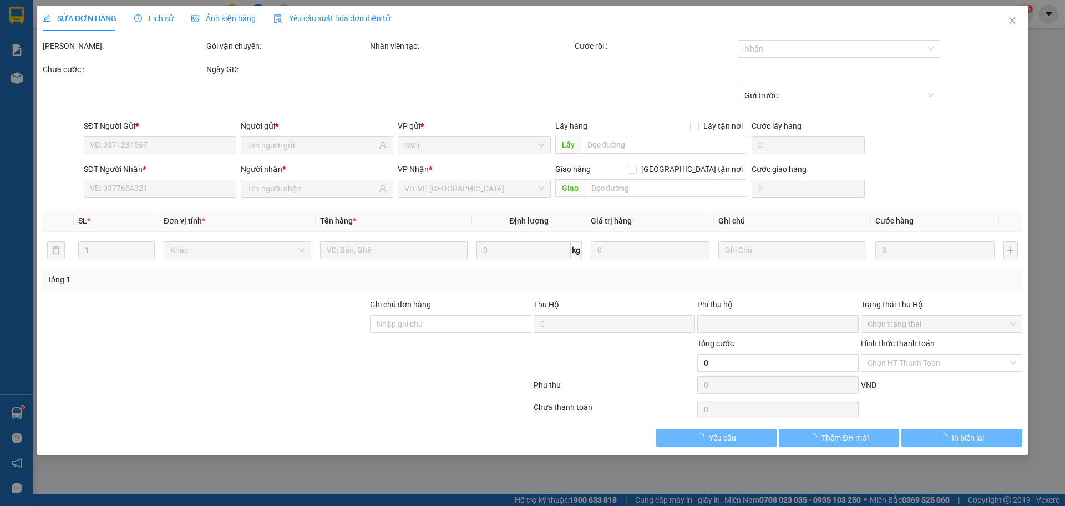
type input "40.000"
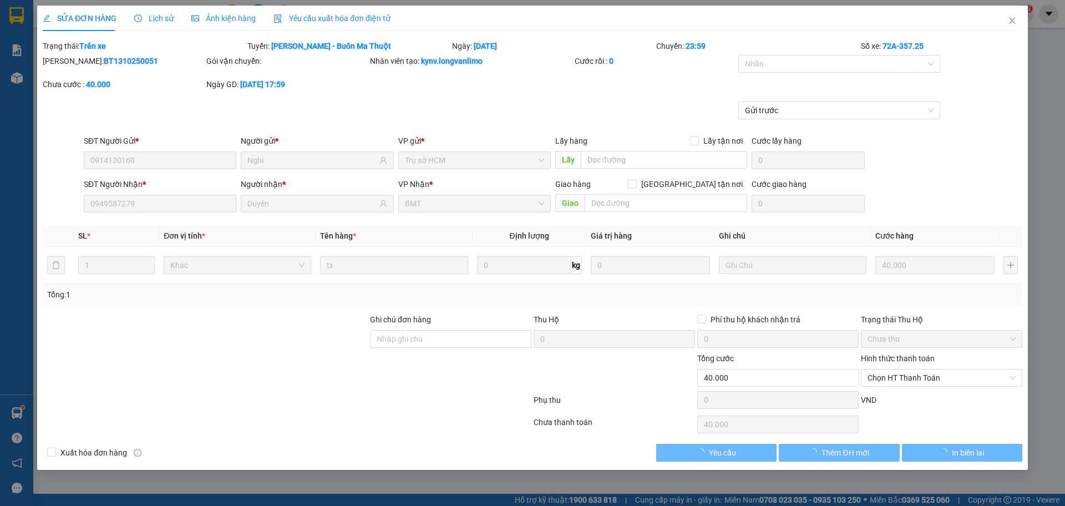
click at [228, 19] on span "Ảnh kiện hàng" at bounding box center [223, 18] width 64 height 9
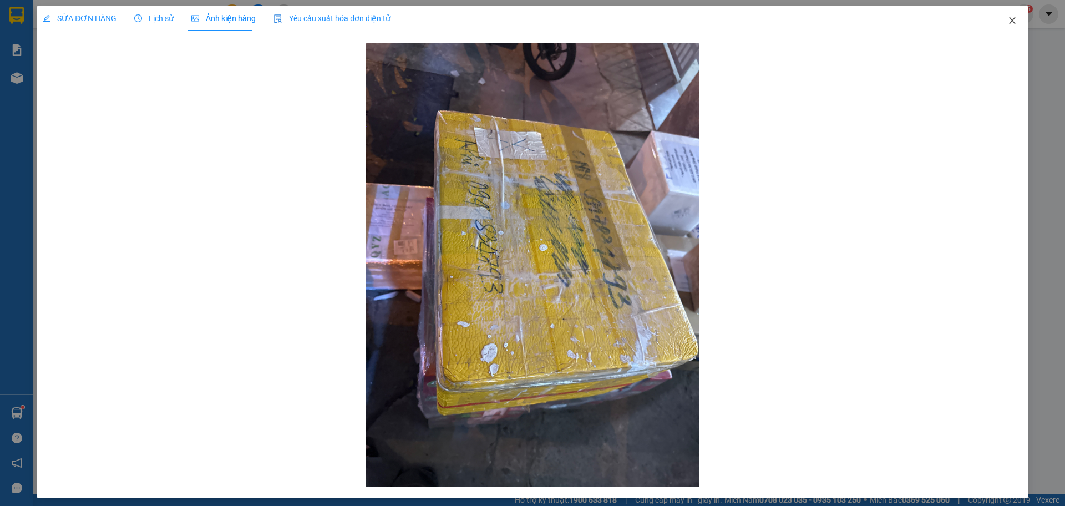
click at [1008, 18] on icon "close" at bounding box center [1012, 20] width 9 height 9
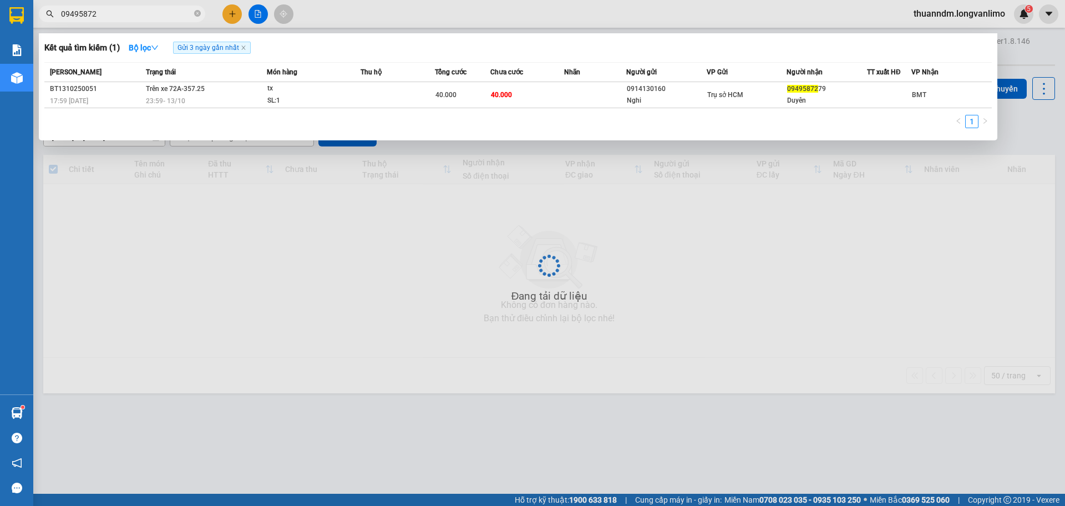
click at [148, 16] on input "09495872" at bounding box center [126, 14] width 131 height 12
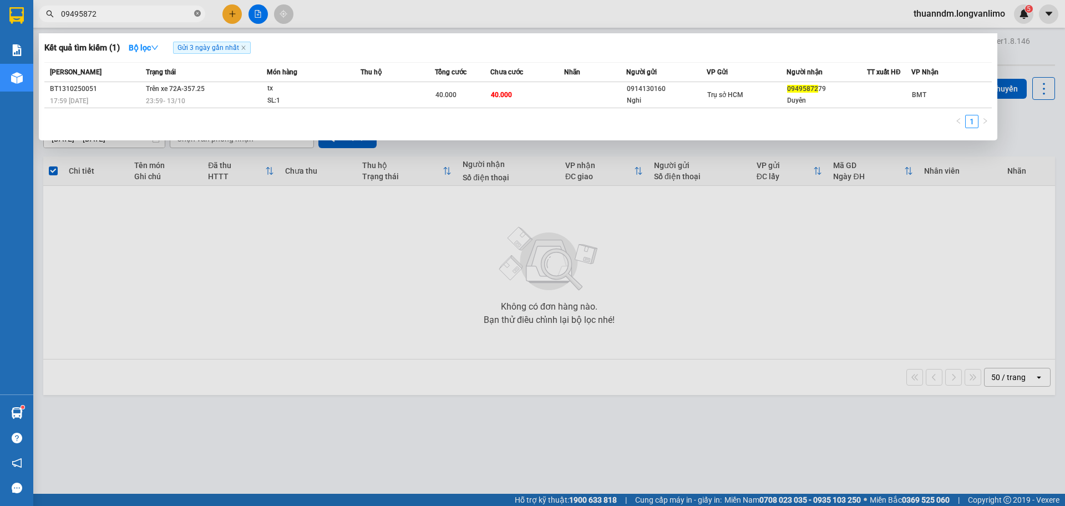
click at [199, 15] on icon "close-circle" at bounding box center [197, 13] width 7 height 7
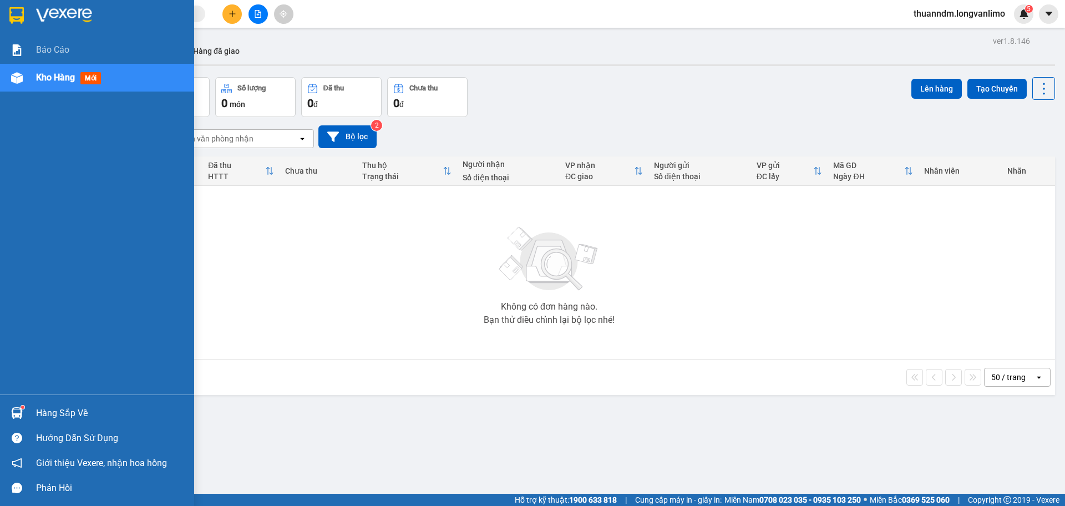
click at [11, 11] on img at bounding box center [16, 15] width 14 height 17
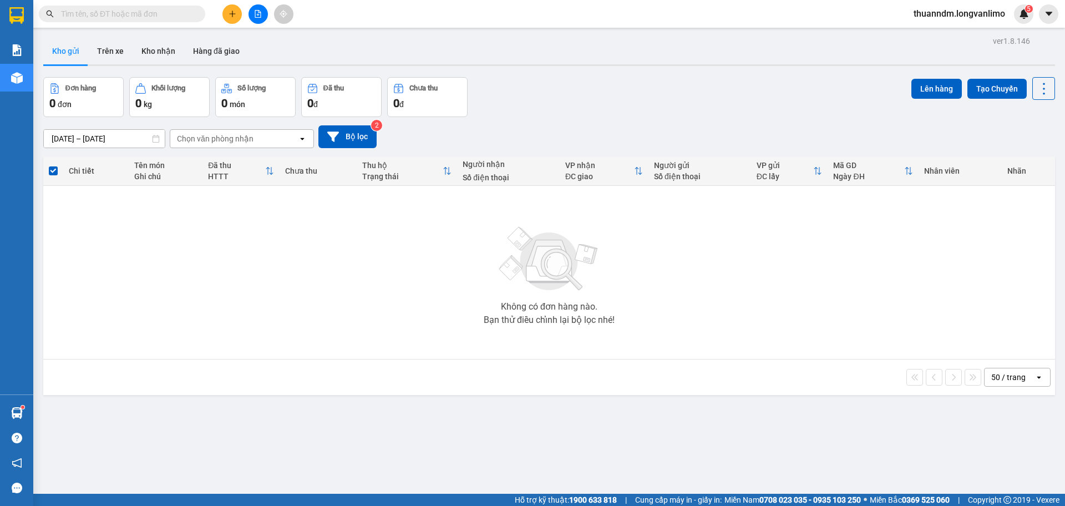
click at [55, 169] on span at bounding box center [53, 170] width 9 height 9
click at [53, 165] on input "checkbox" at bounding box center [53, 165] width 0 height 0
click at [79, 141] on input "[DATE] – [DATE]" at bounding box center [104, 139] width 121 height 18
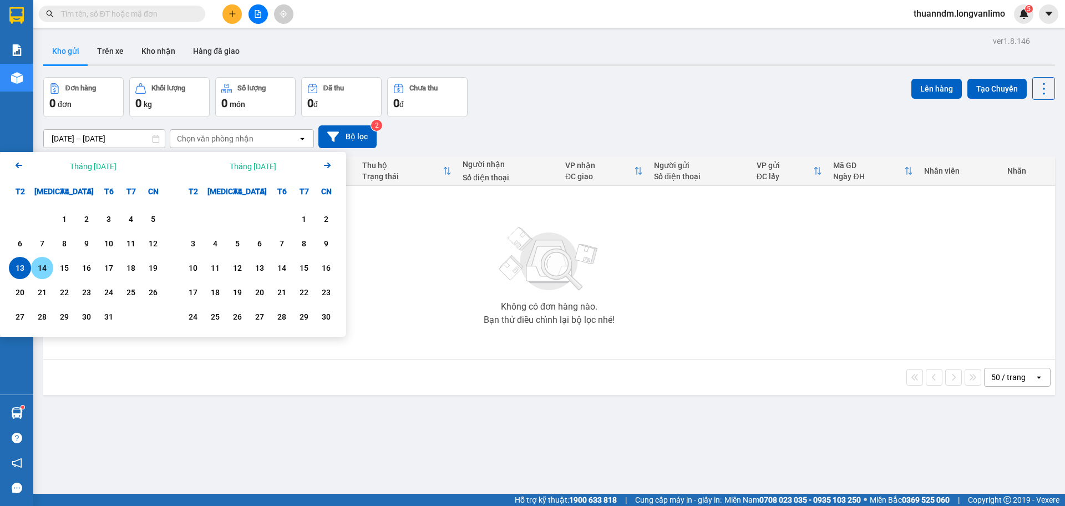
click at [48, 263] on div "14" at bounding box center [42, 267] width 16 height 13
type input "[DATE] – [DATE]"
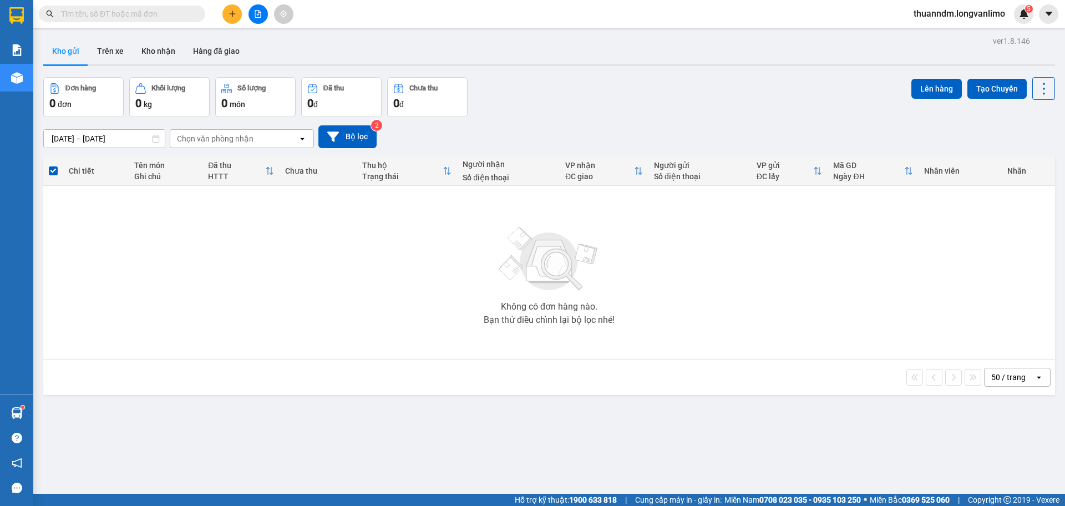
click at [235, 12] on icon "plus" at bounding box center [232, 14] width 8 height 8
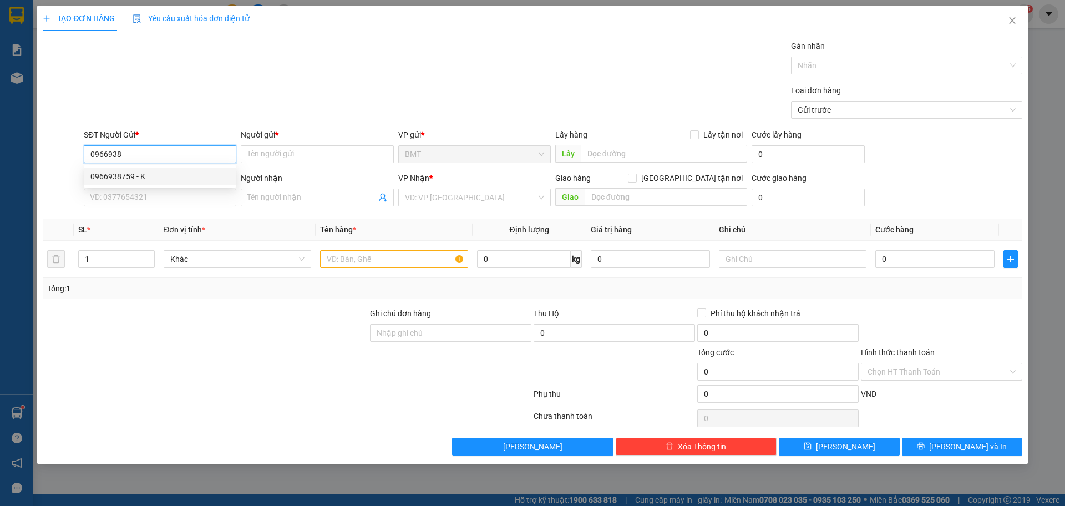
click at [195, 174] on div "0966938759 - K" at bounding box center [159, 176] width 139 height 12
type input "0966938759"
type input "K"
type input "0966938759"
type input "K"
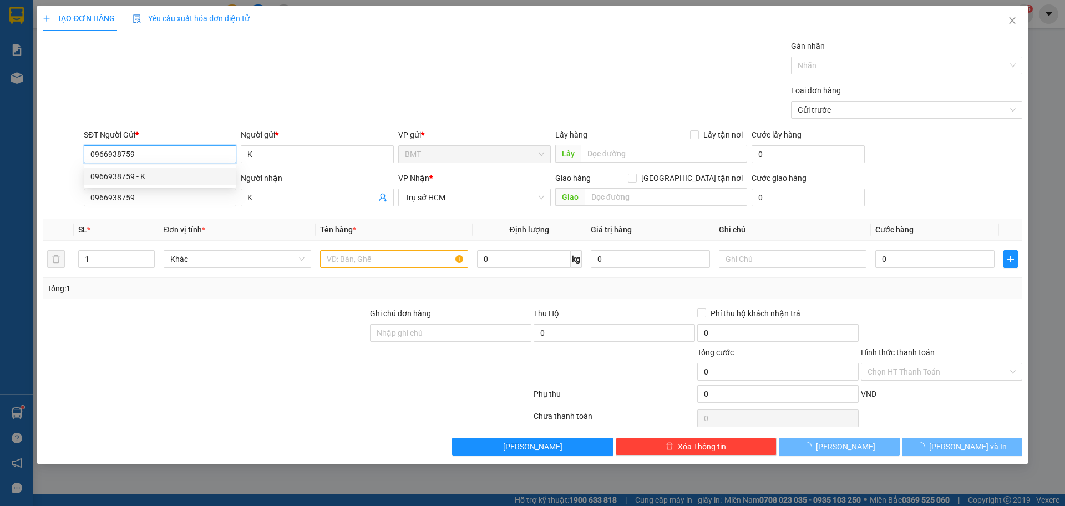
type input "70.000"
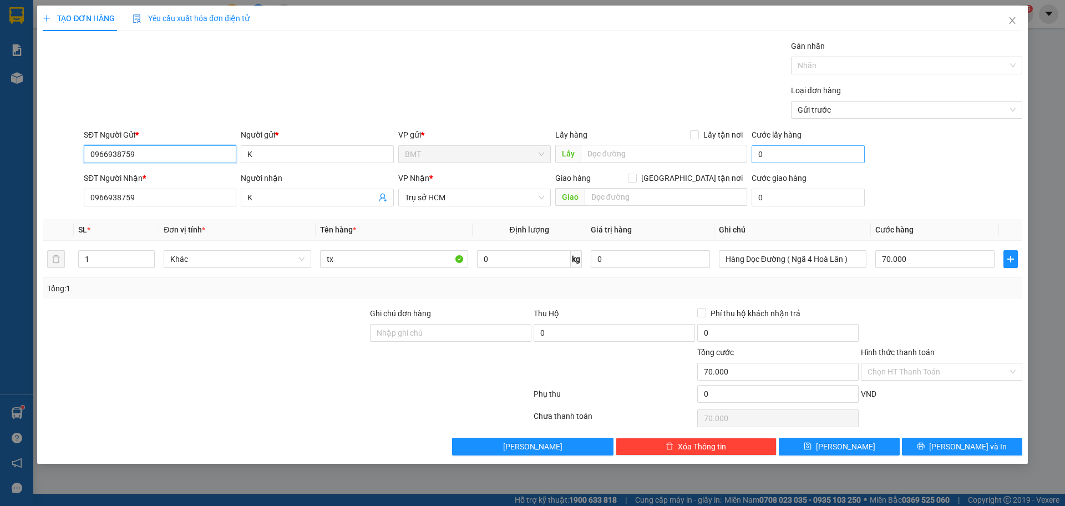
type input "0966938759"
click at [777, 152] on input "0" at bounding box center [807, 154] width 113 height 18
click at [735, 369] on input "70.000" at bounding box center [777, 372] width 161 height 18
click at [890, 262] on input "70.000" at bounding box center [934, 259] width 119 height 18
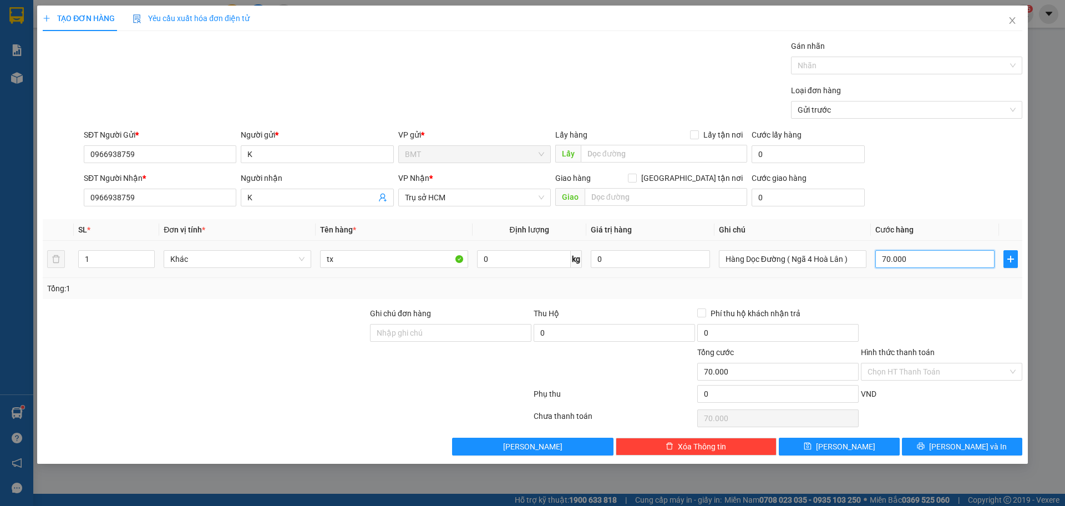
click at [885, 255] on input "70.000" at bounding box center [934, 259] width 119 height 18
click at [941, 256] on input "70.000" at bounding box center [934, 259] width 119 height 18
type input "7.000"
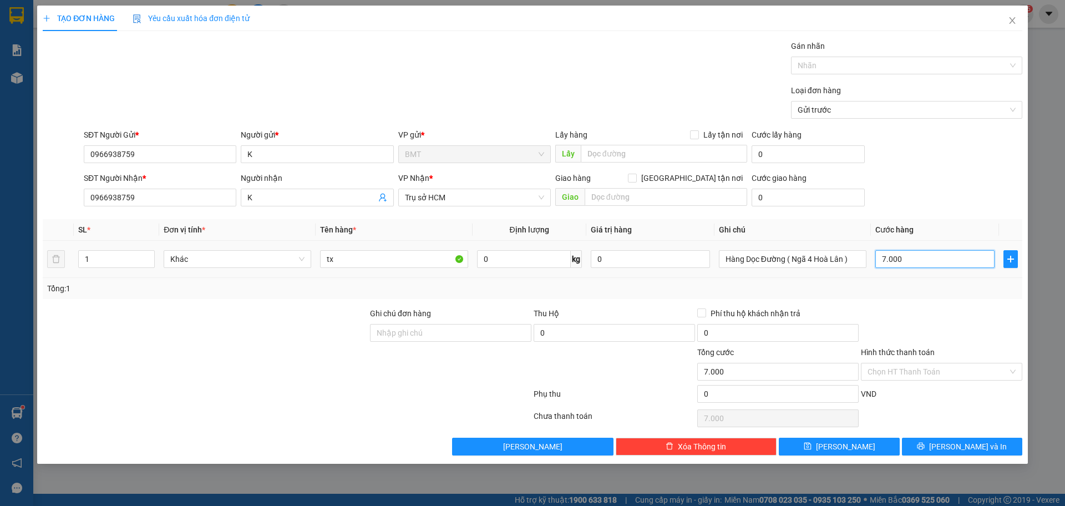
type input "700"
type input "70"
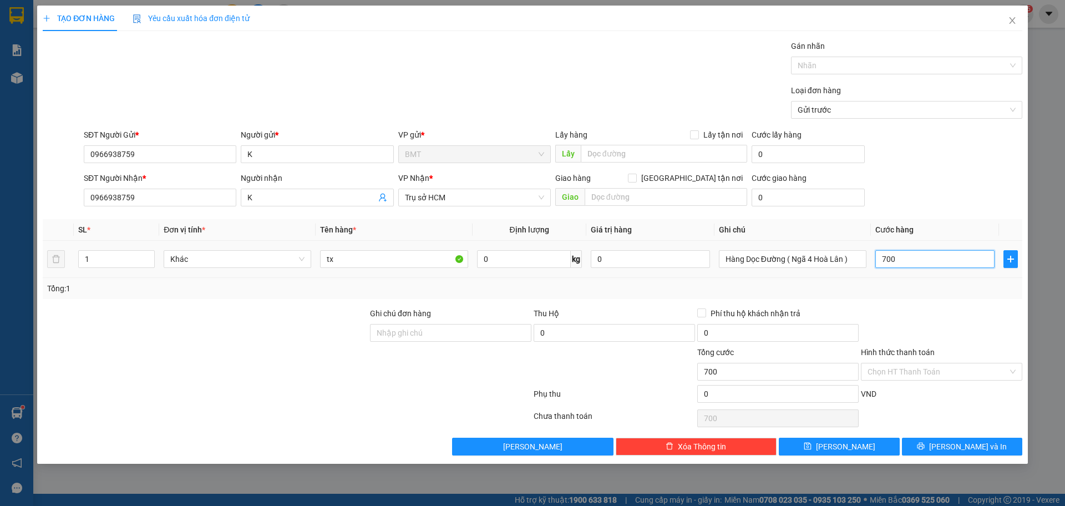
type input "70"
type input "7"
type input "0"
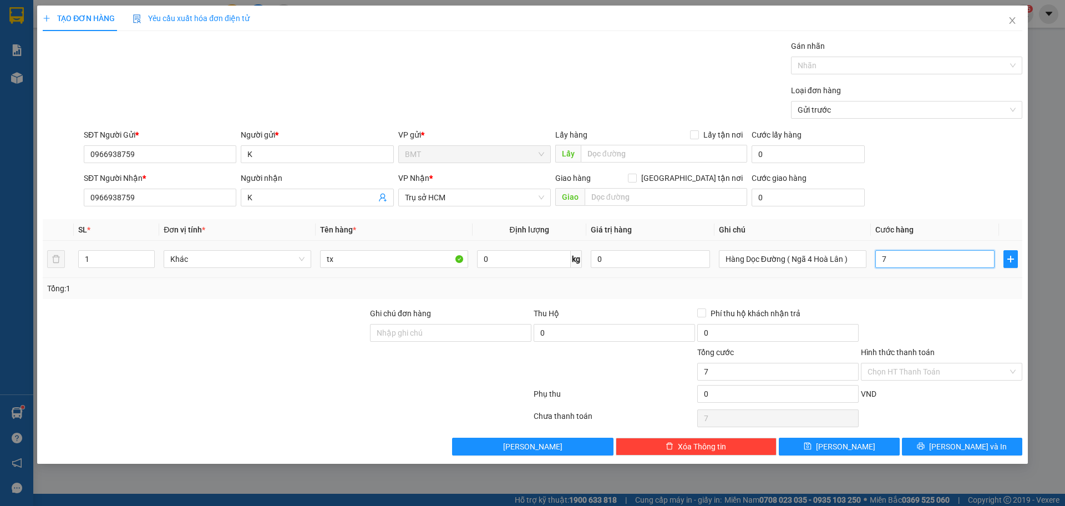
type input "0"
type input "5"
type input "005"
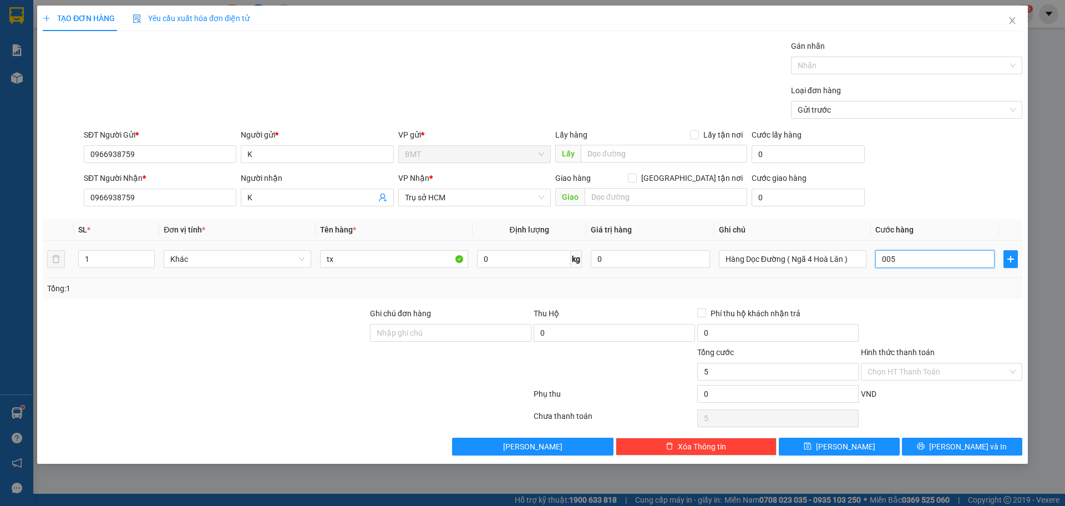
type input "50"
type input "0.050"
type input "5"
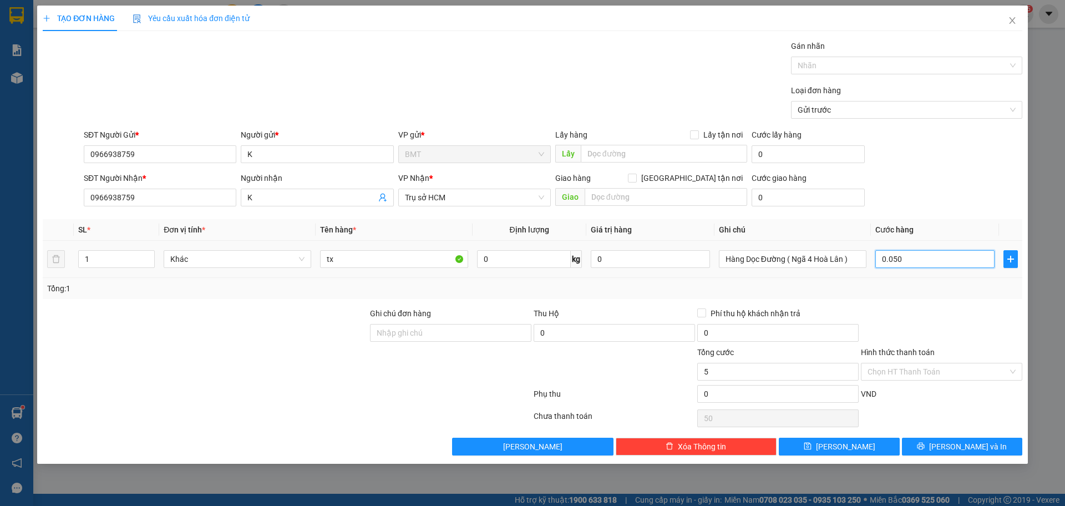
type input "005"
type input "0"
type input "5"
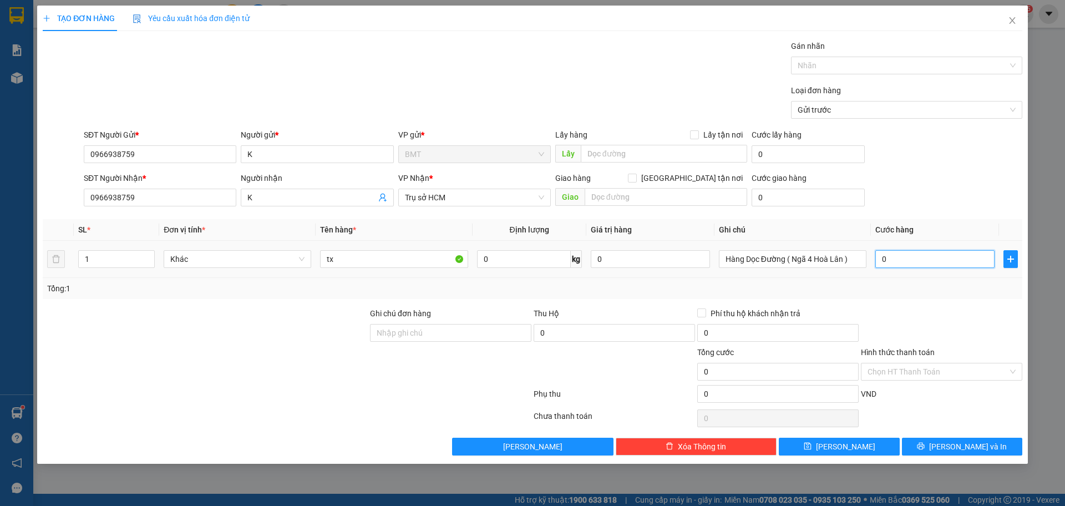
type input "5"
type input "005"
type input "55"
type input "0.055"
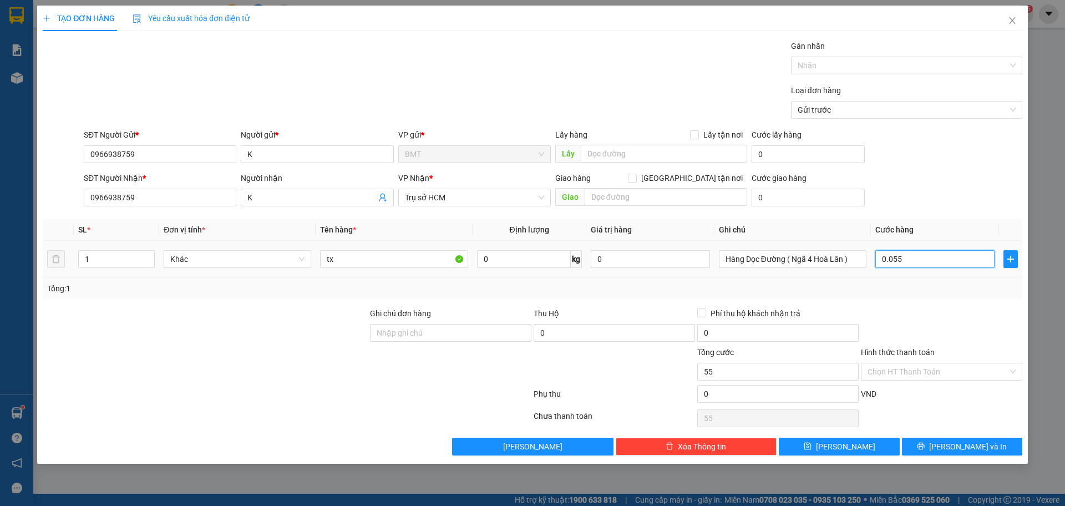
type input "550"
type input "00.550"
type input "5.500"
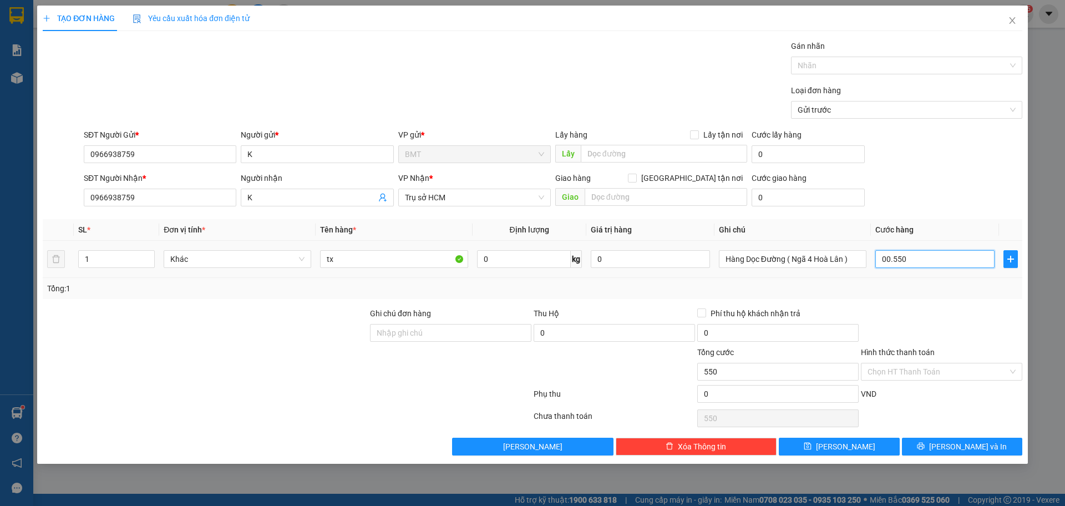
type input "0.005.500"
type input "55.000"
type input "000.055.000"
type input "5.500"
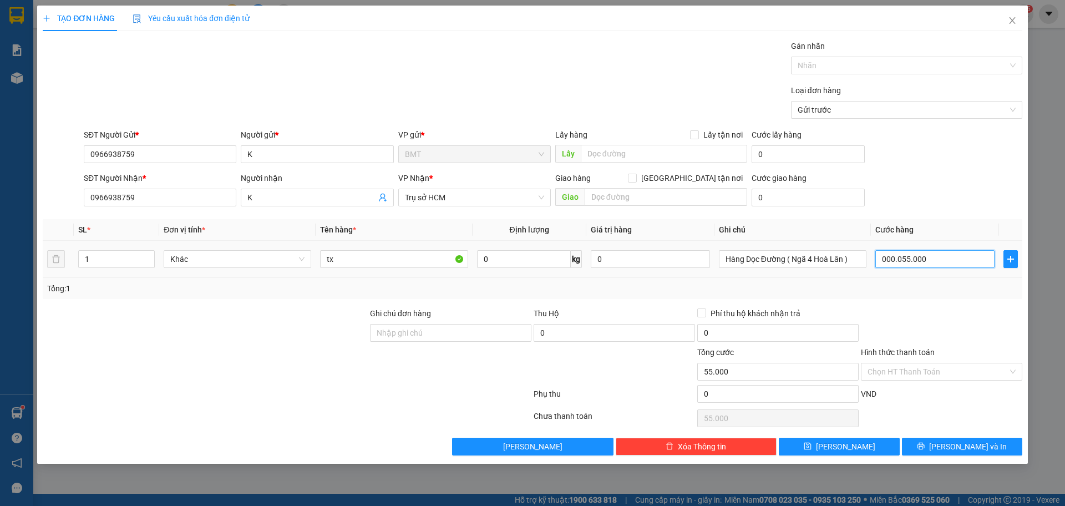
type input "5.500"
type input "00"
type input "0"
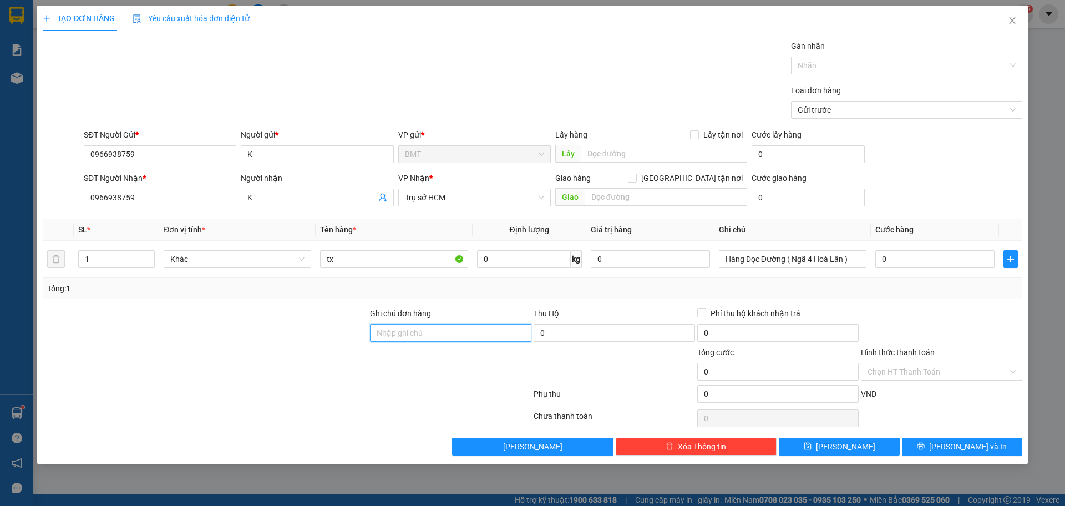
drag, startPoint x: 446, startPoint y: 335, endPoint x: 709, endPoint y: 323, distance: 263.7
click at [446, 335] on input "Ghi chú đơn hàng" at bounding box center [450, 333] width 161 height 18
click at [904, 255] on input "0" at bounding box center [934, 259] width 119 height 18
click at [901, 260] on input "0" at bounding box center [934, 259] width 119 height 18
paste input "50.000"
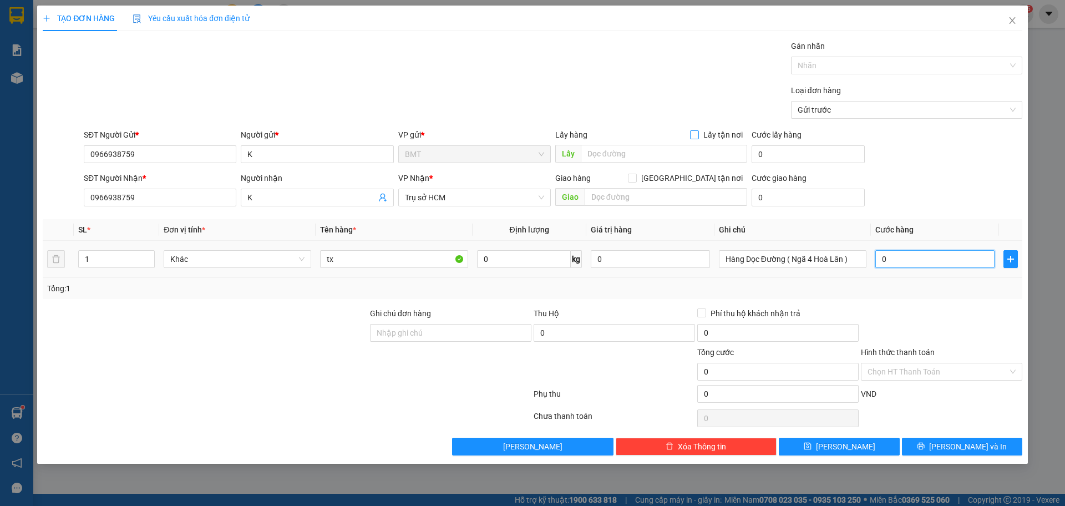
type input "50.000"
click at [888, 256] on input "050.000" at bounding box center [934, 259] width 119 height 18
type input "50.000"
click at [911, 299] on div "Transit Pickup Surcharge Ids Transit Deliver Surcharge Ids Transit Deliver Surc…" at bounding box center [532, 247] width 979 height 415
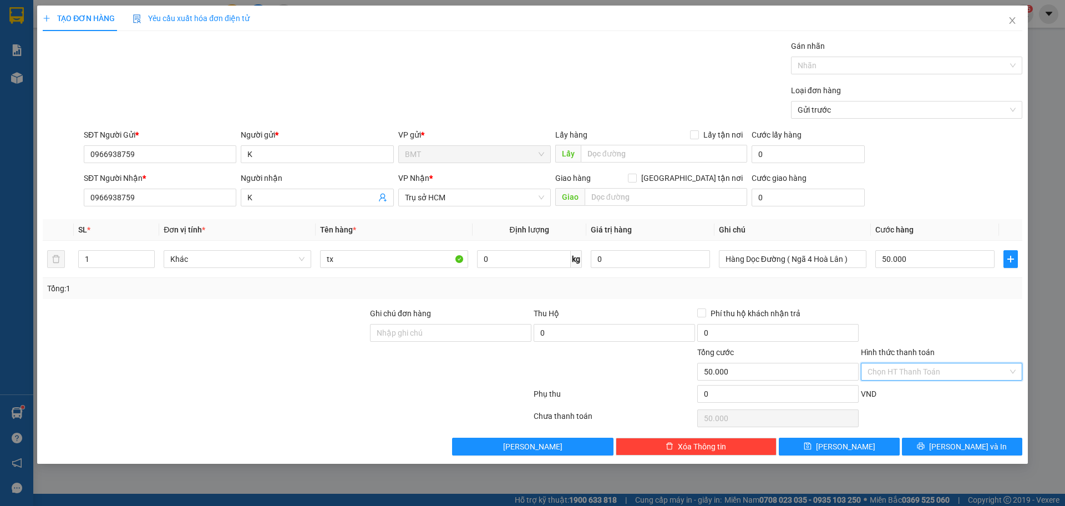
click at [896, 376] on input "Hình thức thanh toán" at bounding box center [937, 371] width 140 height 17
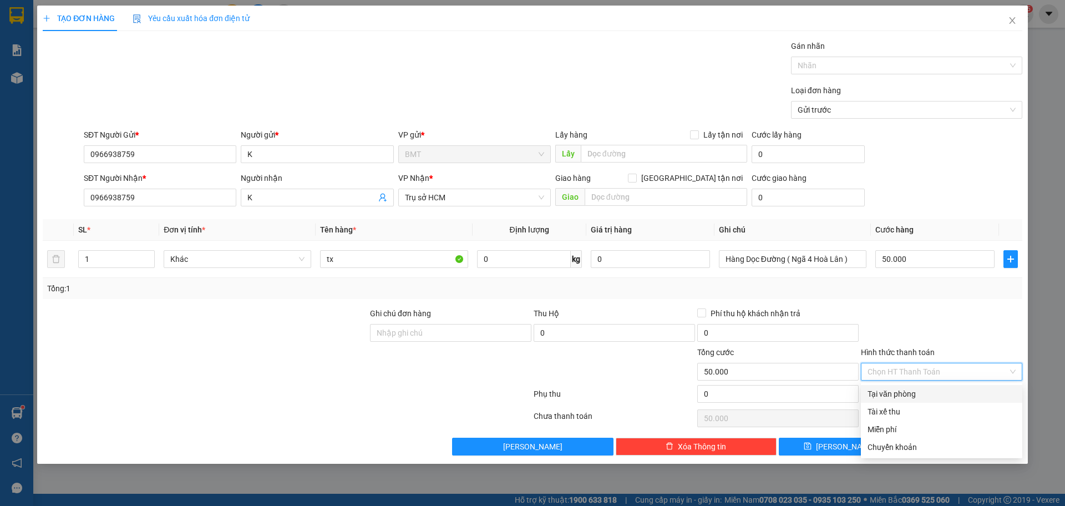
click at [897, 394] on div "Tại văn phòng" at bounding box center [941, 394] width 148 height 12
type input "0"
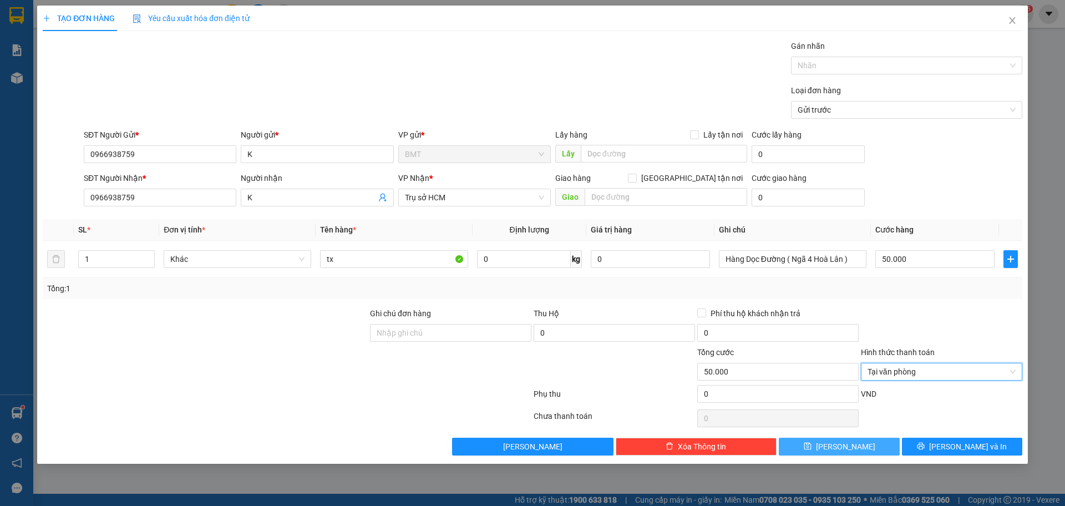
click at [851, 445] on span "[PERSON_NAME]" at bounding box center [845, 446] width 59 height 12
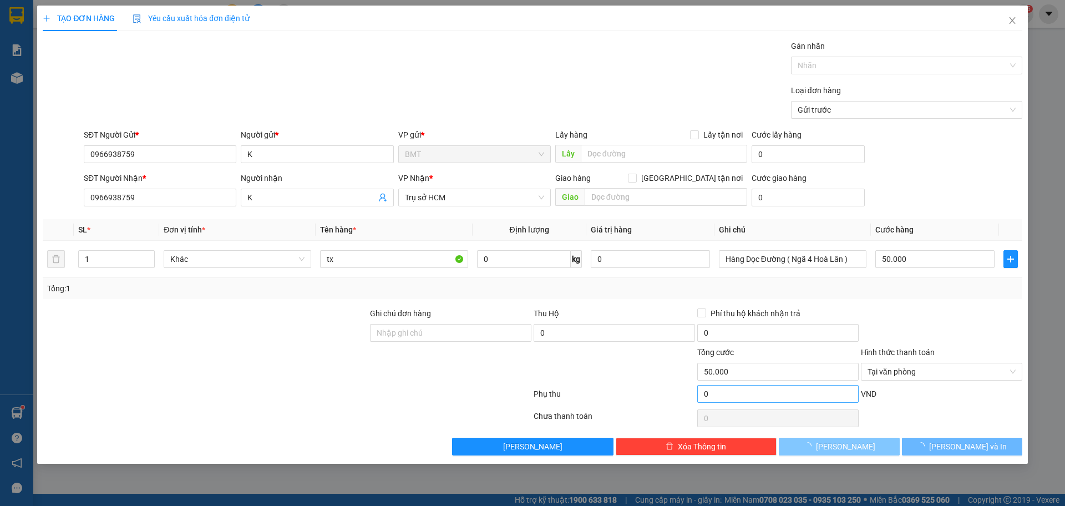
type input "0"
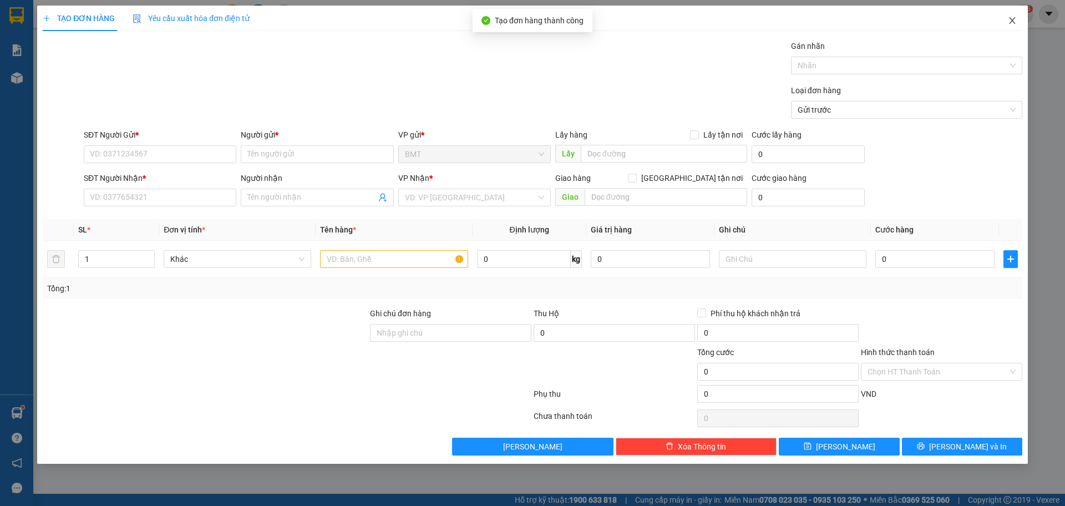
click at [1010, 18] on icon "close" at bounding box center [1012, 20] width 9 height 9
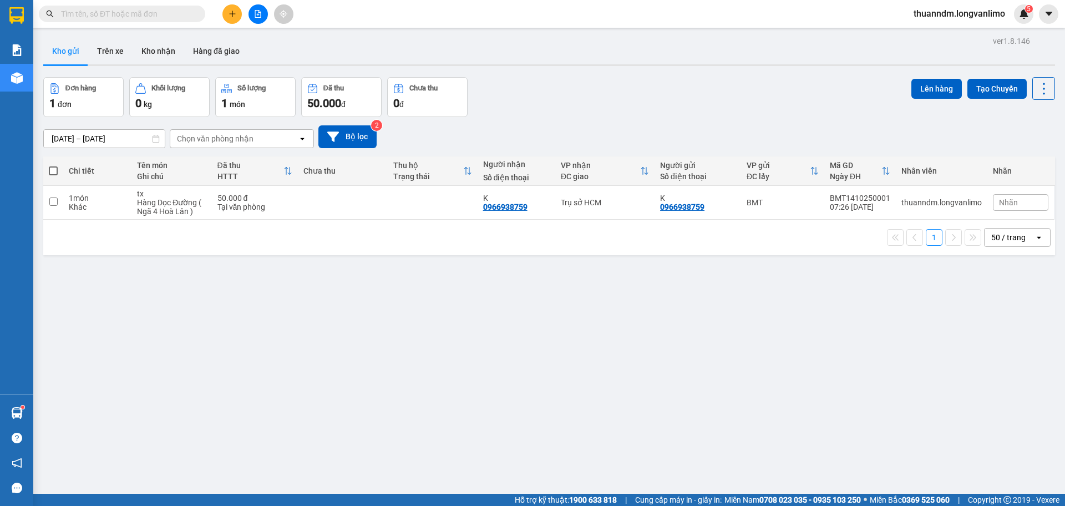
click at [132, 13] on input "text" at bounding box center [126, 14] width 131 height 12
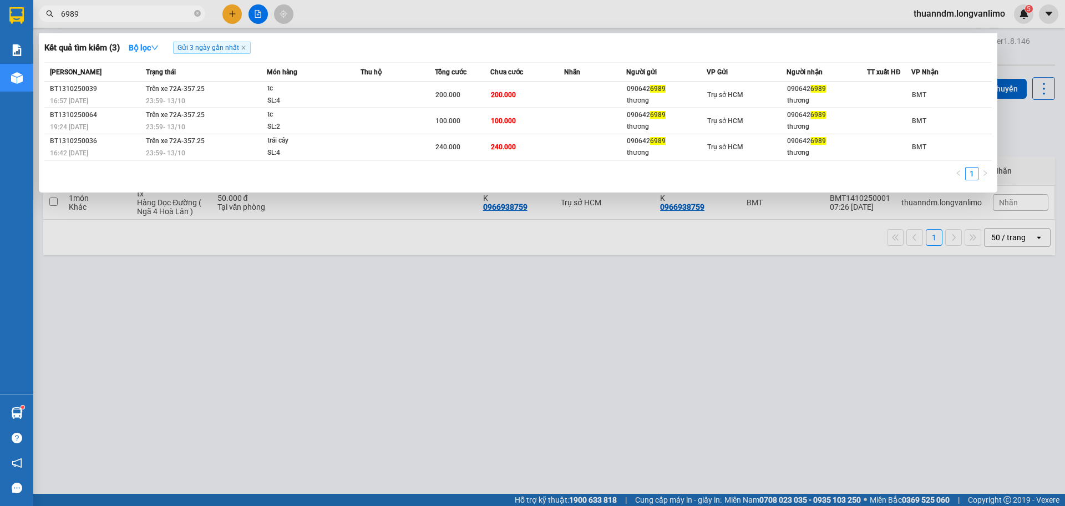
type input "6989"
click at [195, 19] on span at bounding box center [197, 14] width 7 height 12
click at [197, 14] on icon "close-circle" at bounding box center [197, 13] width 7 height 7
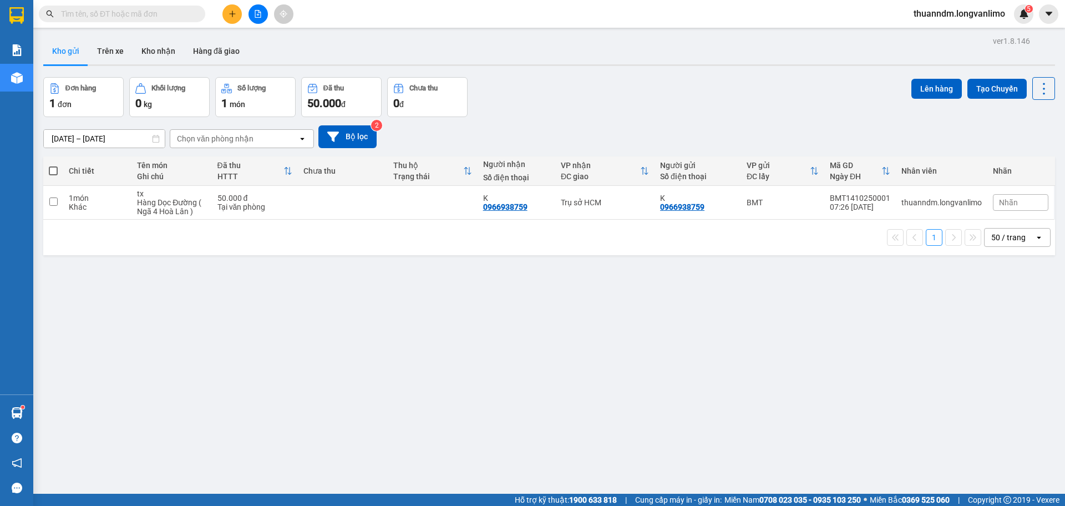
click at [407, 258] on div "ver 1.8.146 Kho gửi Trên xe Kho nhận Hàng đã giao Đơn hàng 1 đơn Khối lượng 0 k…" at bounding box center [549, 286] width 1020 height 506
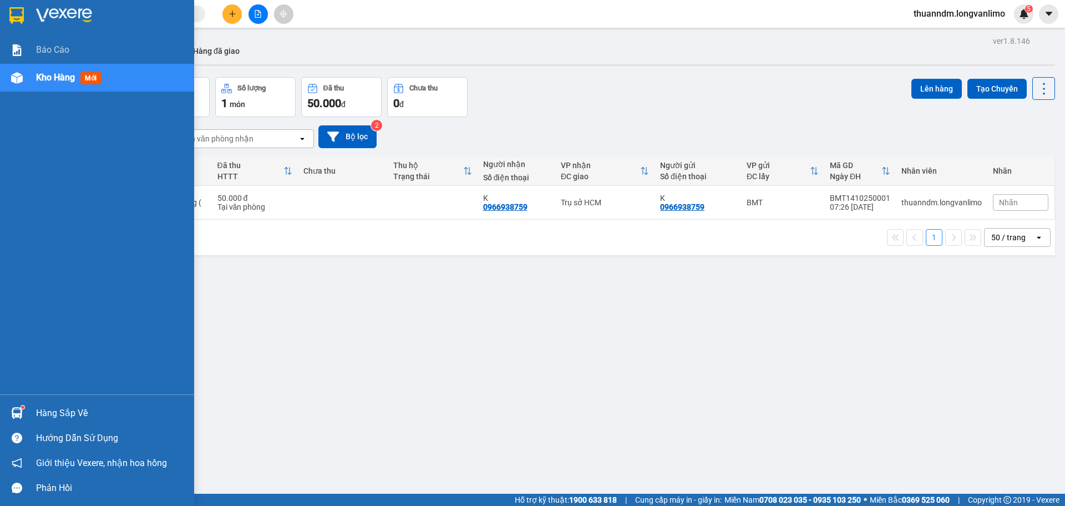
click at [27, 21] on div at bounding box center [97, 18] width 194 height 36
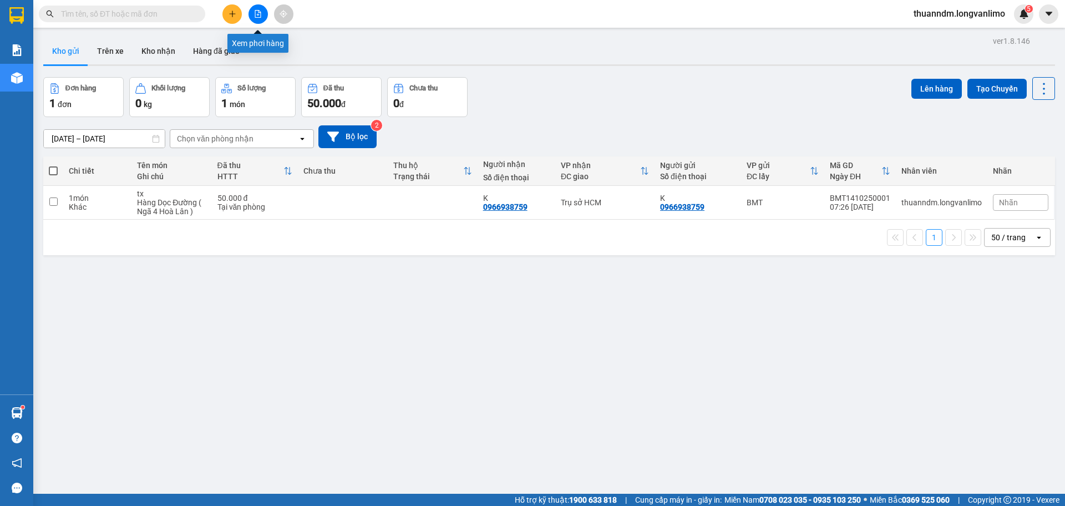
click at [260, 12] on icon "file-add" at bounding box center [258, 14] width 8 height 8
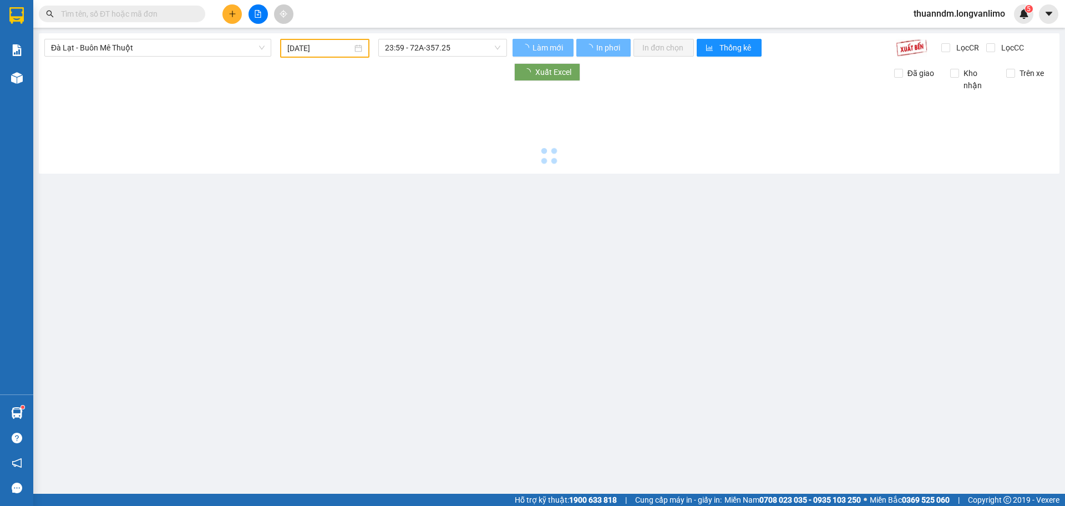
type input "[DATE]"
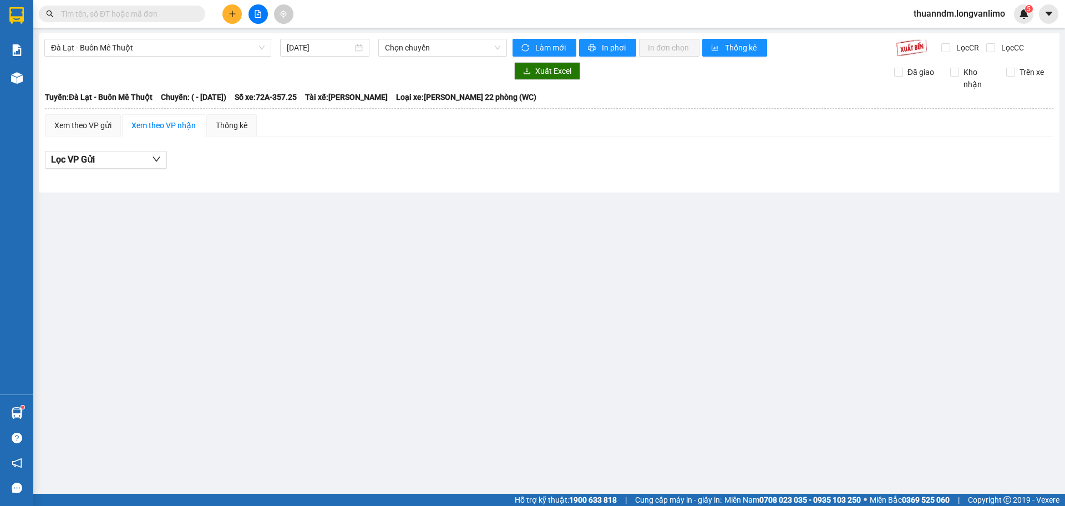
click at [260, 12] on icon "file-add" at bounding box center [258, 14] width 8 height 8
click at [202, 50] on span "Đà Lạt - Buôn Mê Thuột" at bounding box center [158, 47] width 214 height 17
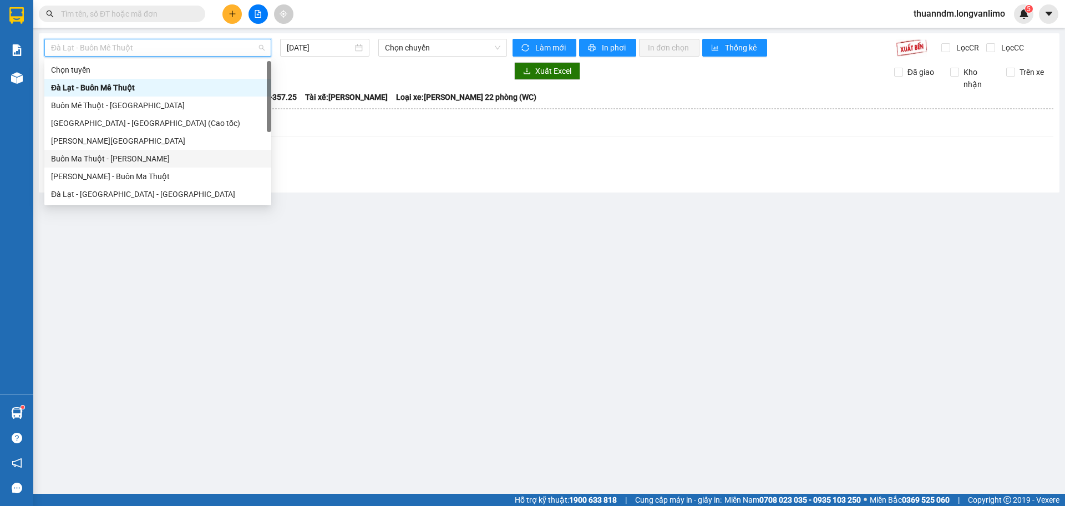
click at [170, 157] on div "Buôn Ma Thuột - [PERSON_NAME]" at bounding box center [158, 159] width 214 height 12
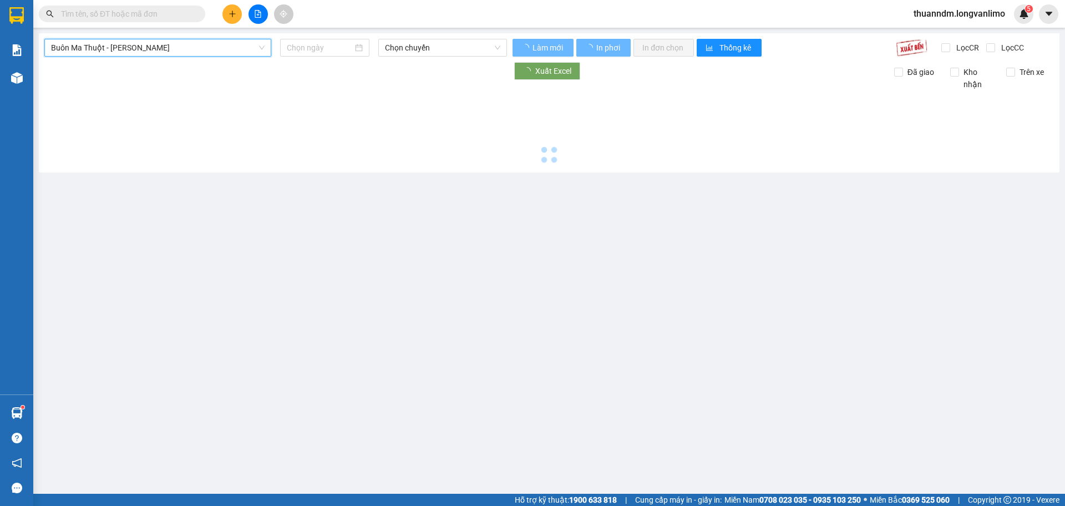
type input "[DATE]"
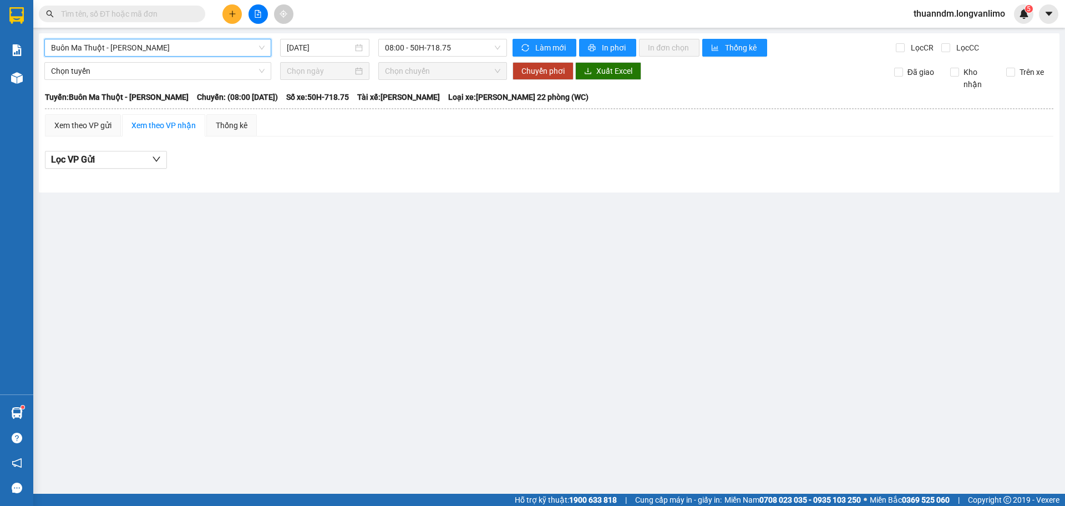
click at [247, 46] on span "Buôn Ma Thuột - [PERSON_NAME]" at bounding box center [158, 47] width 214 height 17
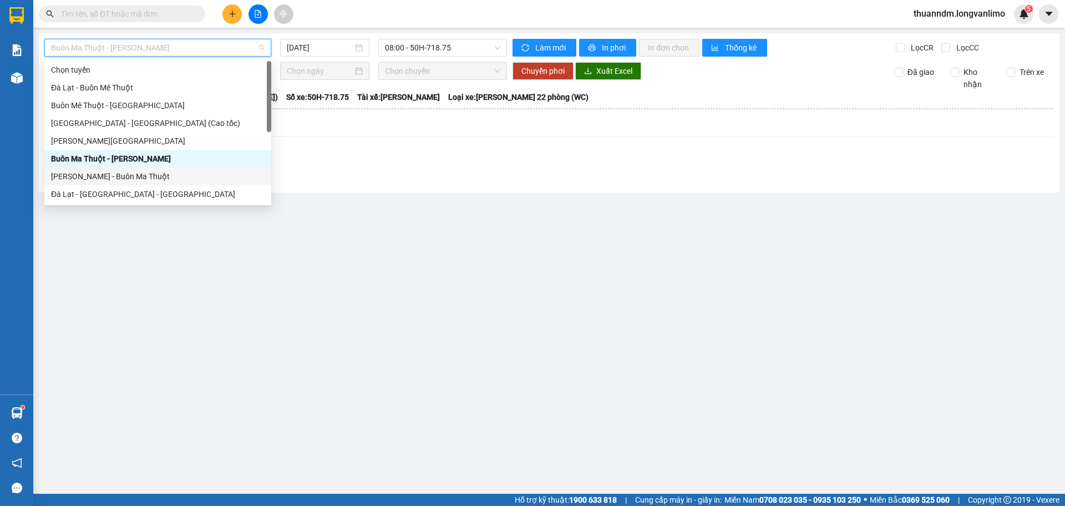
click at [192, 169] on div "[PERSON_NAME] - Buôn Ma Thuột" at bounding box center [157, 176] width 227 height 18
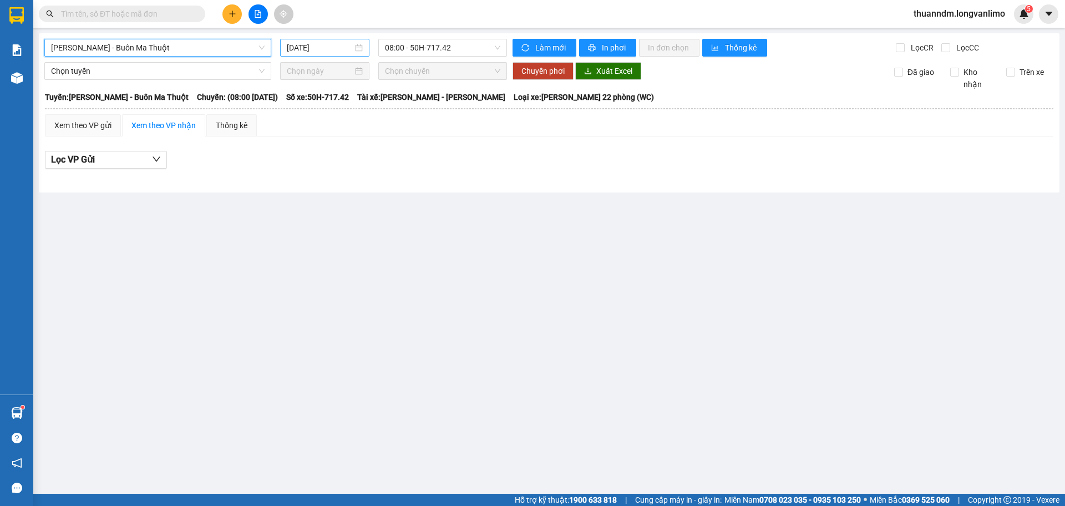
click at [314, 49] on input "[DATE]" at bounding box center [320, 48] width 66 height 12
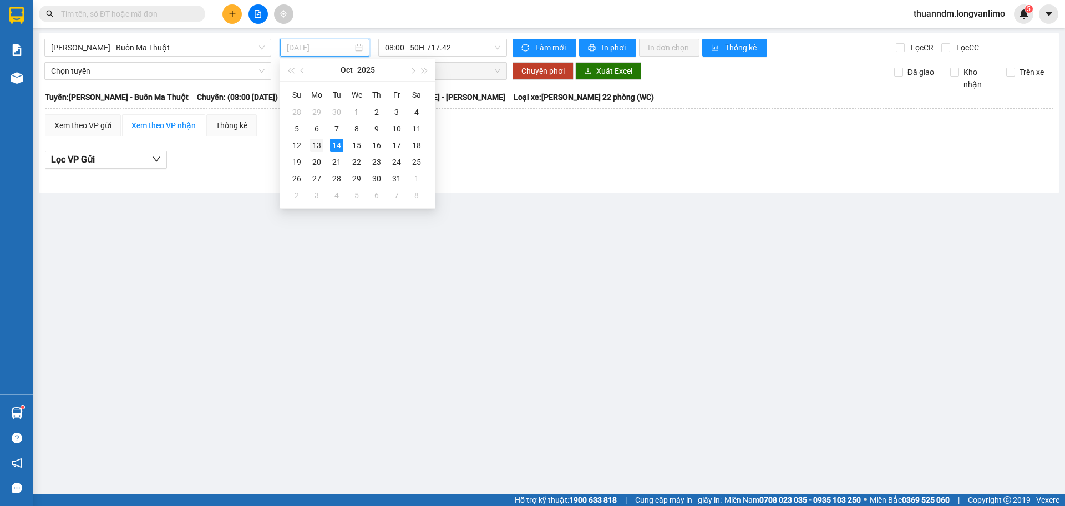
click at [322, 143] on div "13" at bounding box center [316, 145] width 13 height 13
type input "[DATE]"
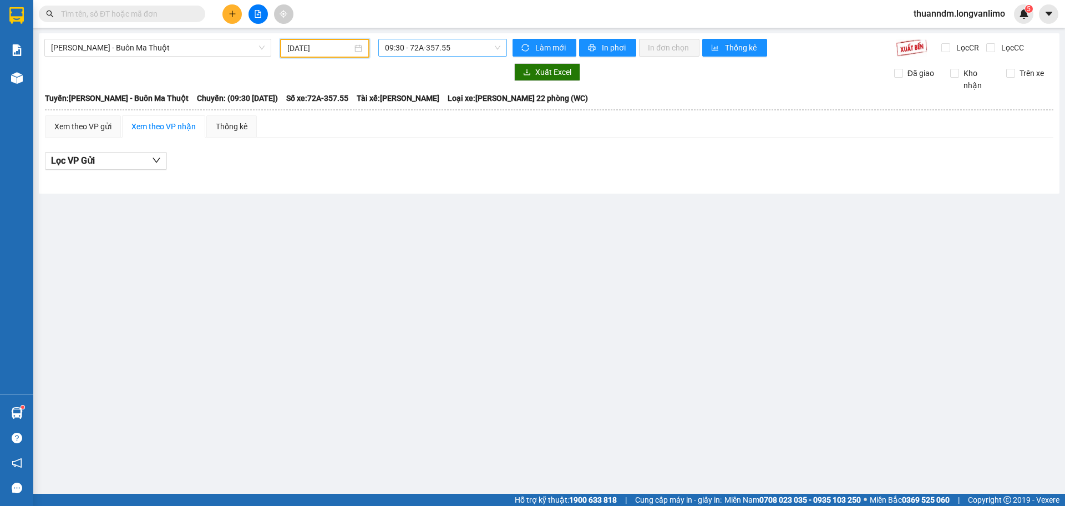
click at [430, 47] on span "09:30 - 72A-357.55" at bounding box center [442, 47] width 115 height 17
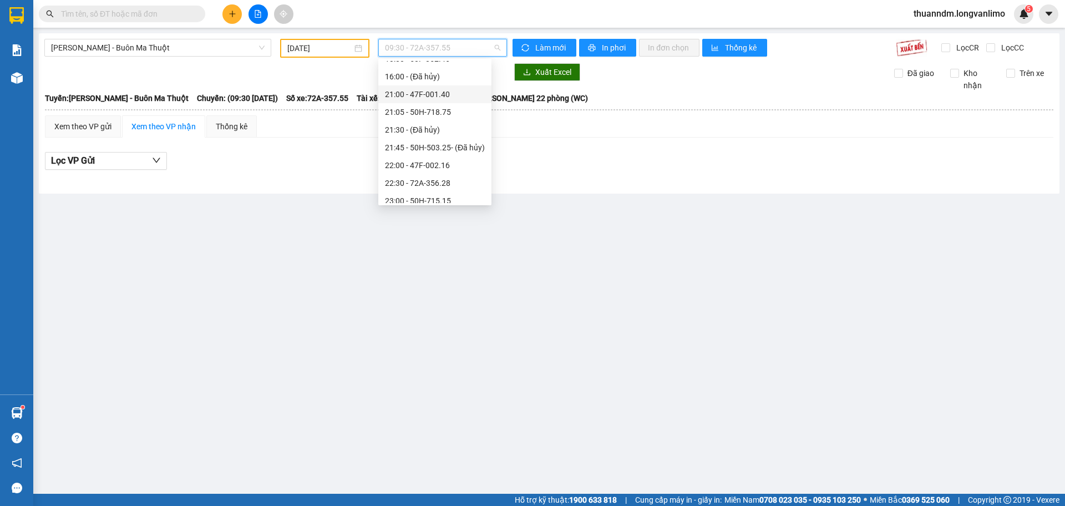
scroll to position [89, 0]
click at [438, 196] on div "23:59 - 72A-357.25" at bounding box center [435, 194] width 100 height 12
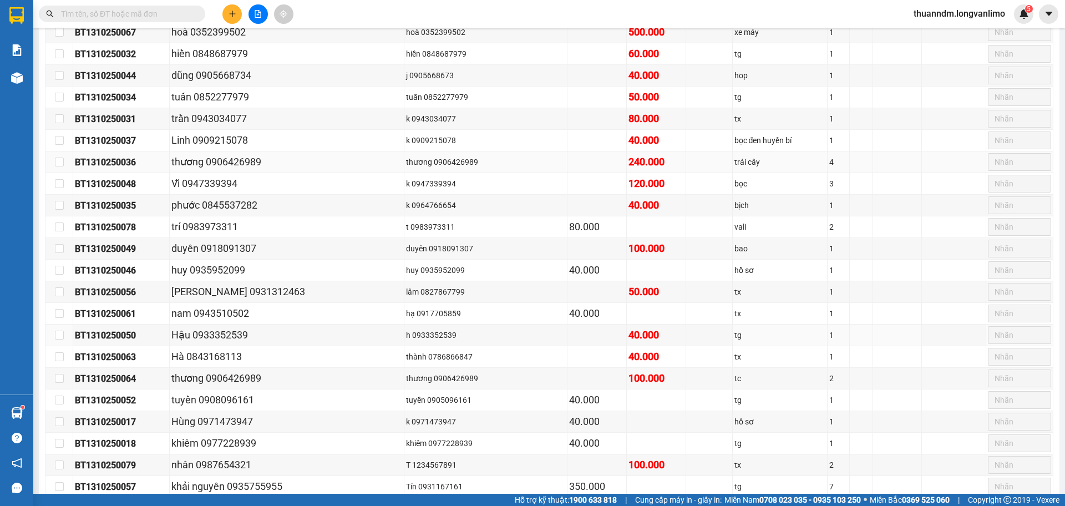
scroll to position [665, 0]
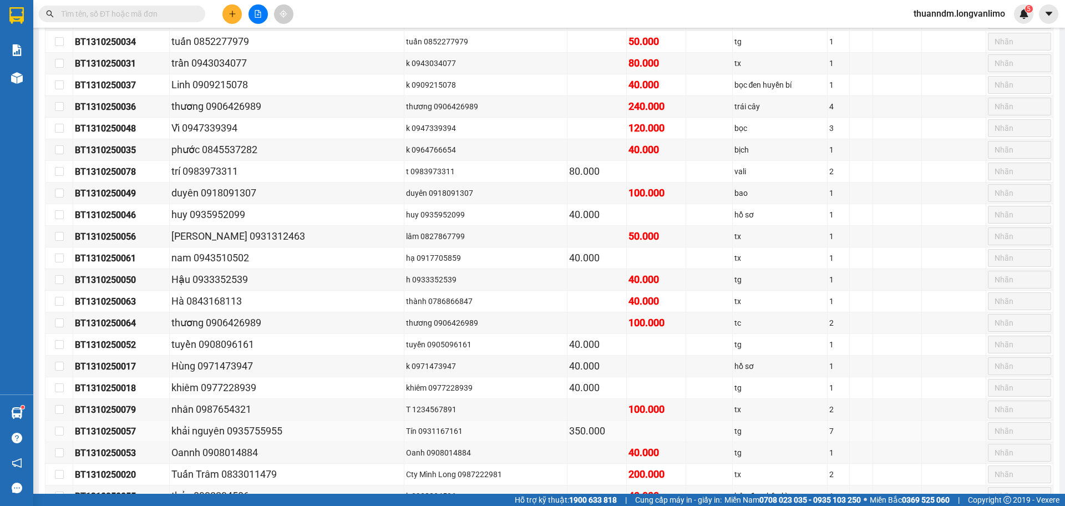
click at [154, 440] on td "BT1310250057" at bounding box center [121, 431] width 96 height 22
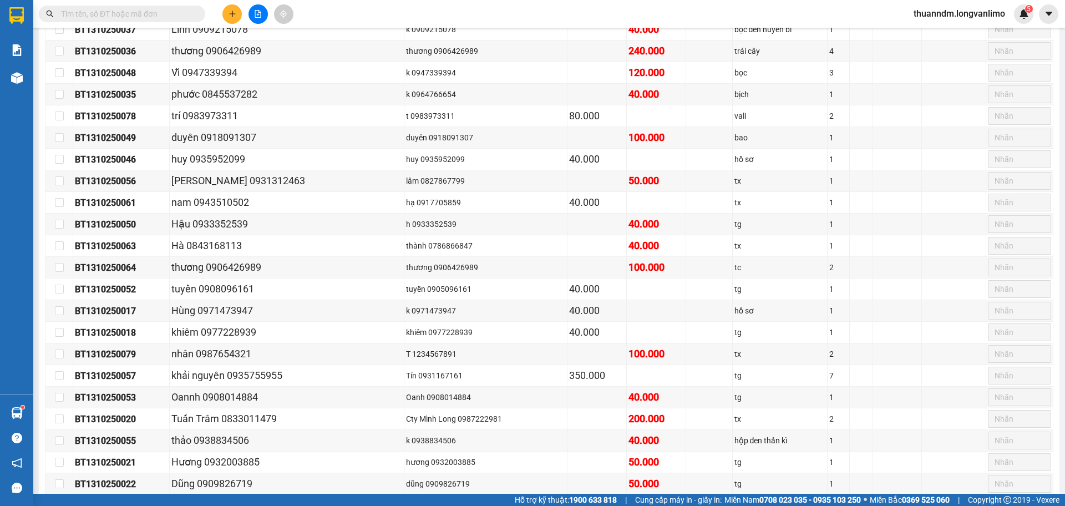
click at [129, 20] on span at bounding box center [122, 14] width 166 height 17
click at [119, 13] on input "text" at bounding box center [126, 14] width 131 height 12
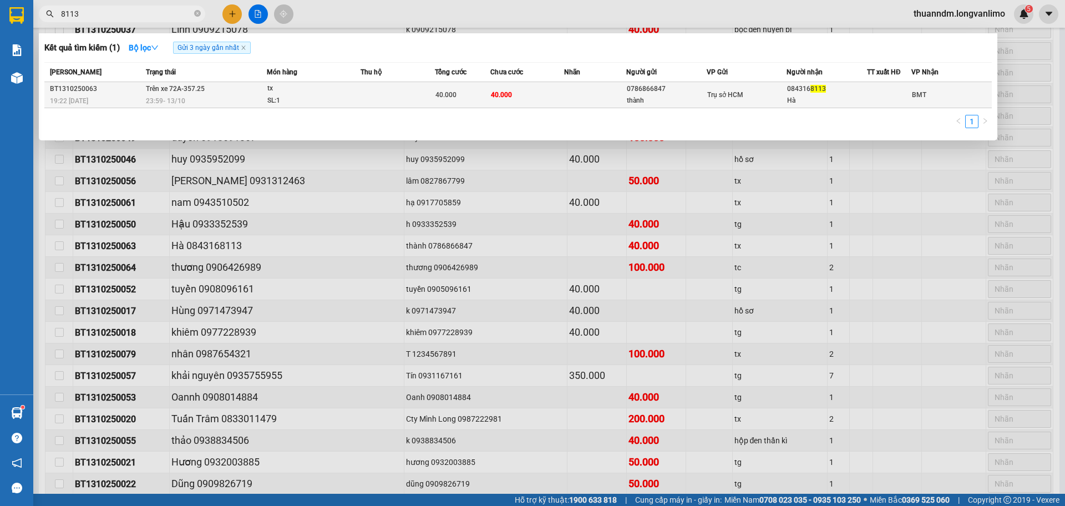
type input "8113"
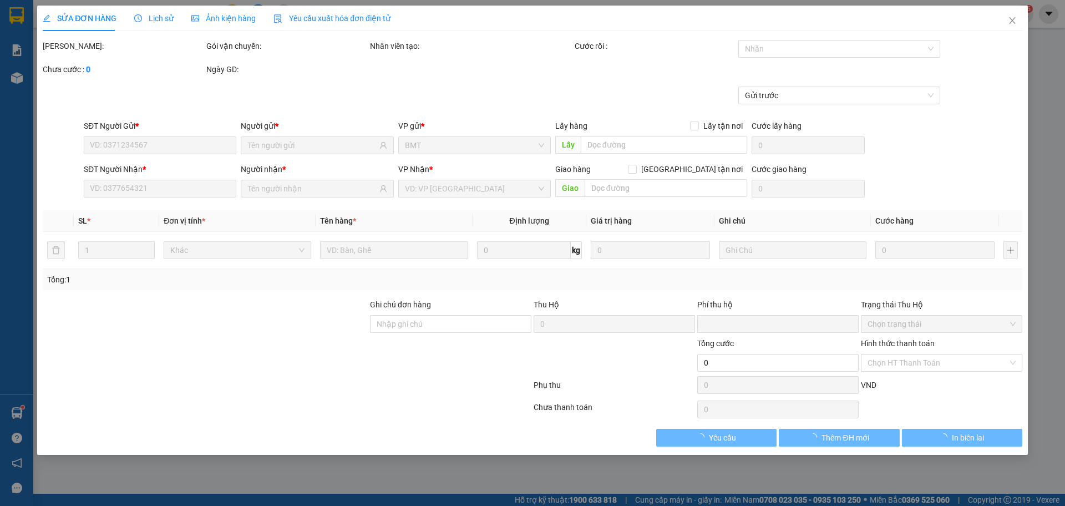
type input "0786866847"
type input "thành"
type input "0843168113"
type input "Hà"
type input "0"
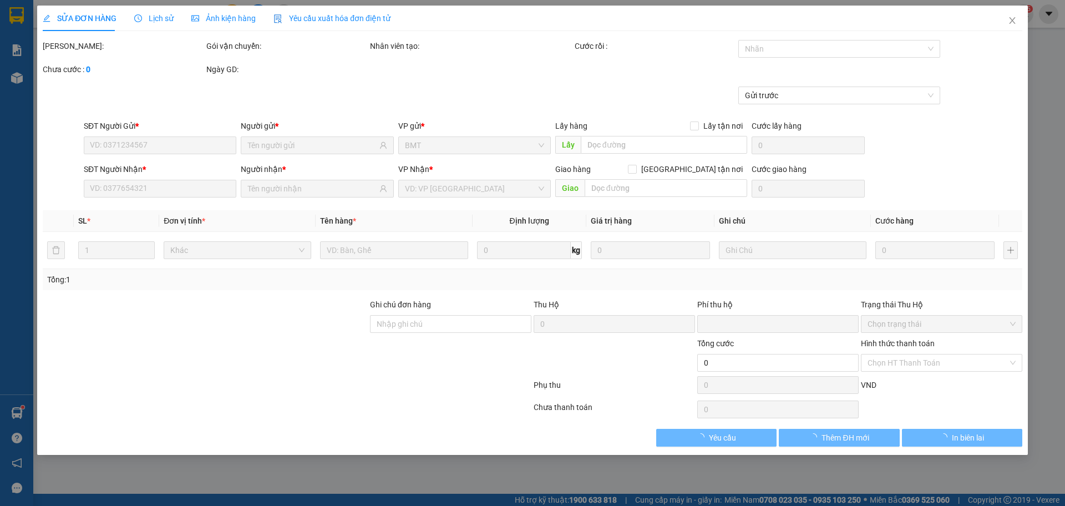
type input "40.000"
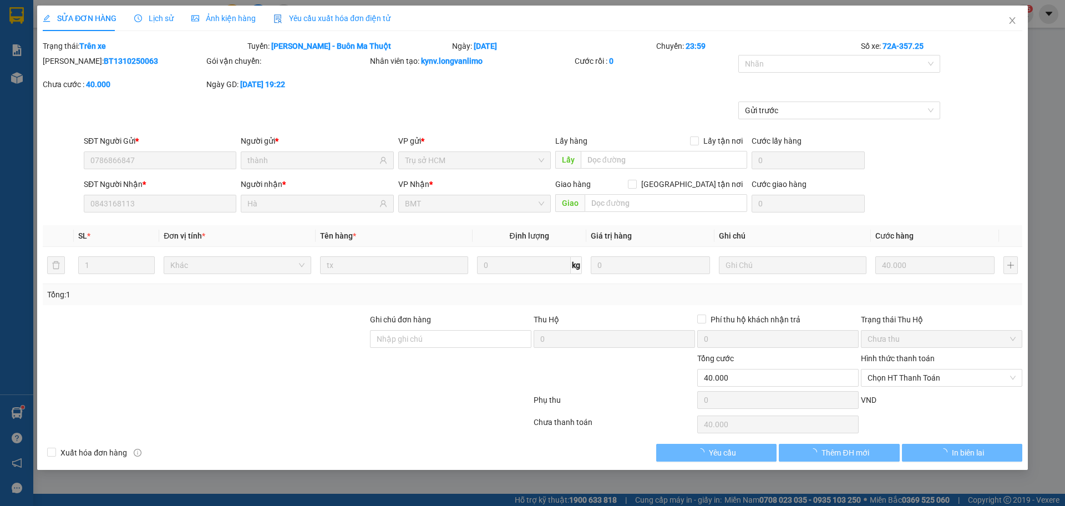
click at [223, 21] on span "Ảnh kiện hàng" at bounding box center [223, 18] width 64 height 9
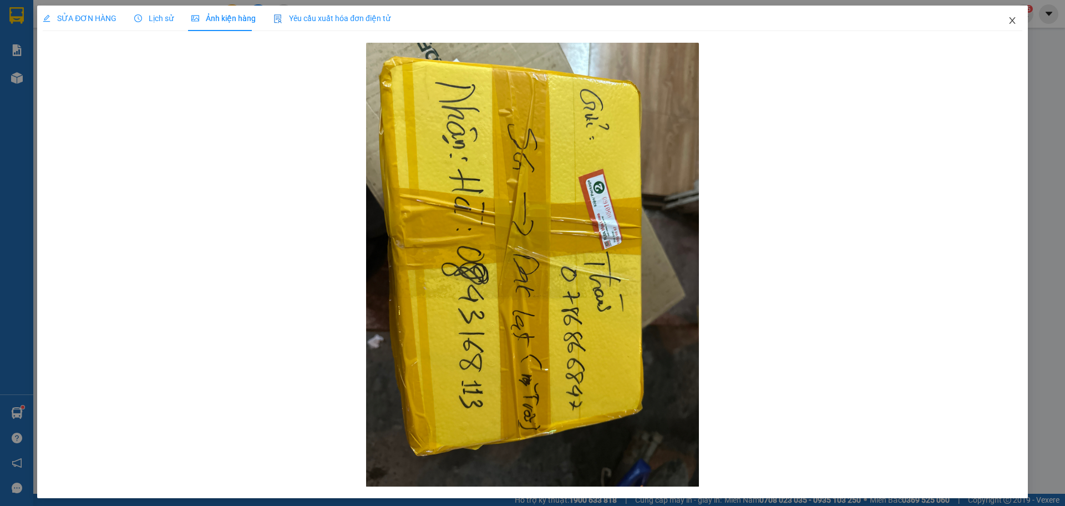
click at [1013, 17] on span "Close" at bounding box center [1012, 21] width 31 height 31
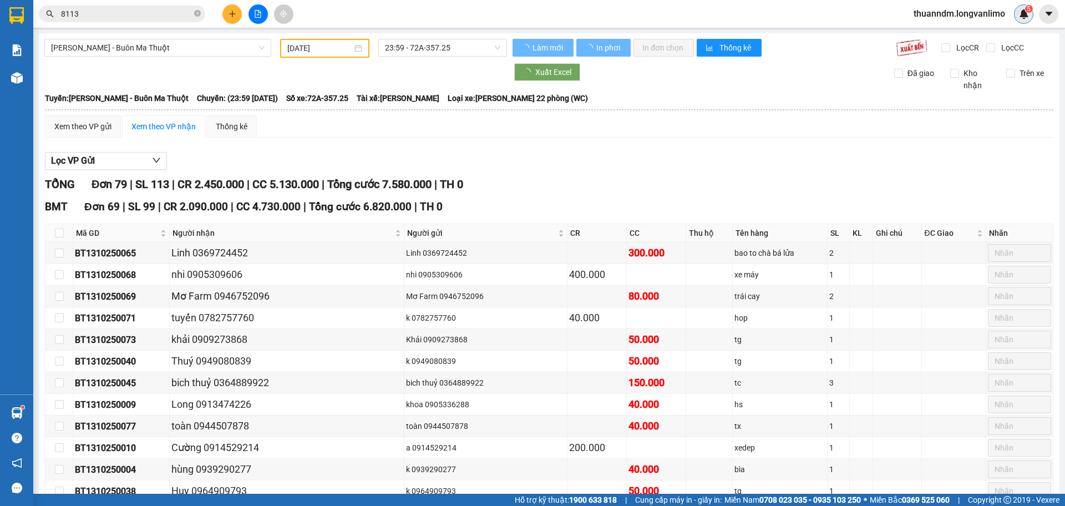
click at [1019, 16] on img at bounding box center [1024, 14] width 10 height 10
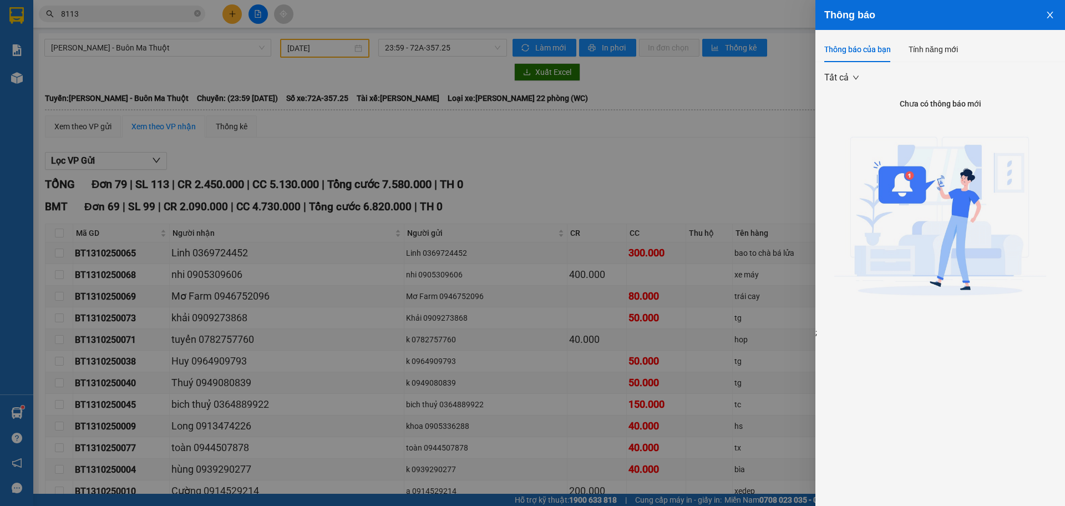
click at [923, 64] on div "Tất cả Chưa có thông báo mới ;" at bounding box center [940, 200] width 250 height 276
click at [923, 48] on div "Tính năng mới" at bounding box center [932, 49] width 49 height 12
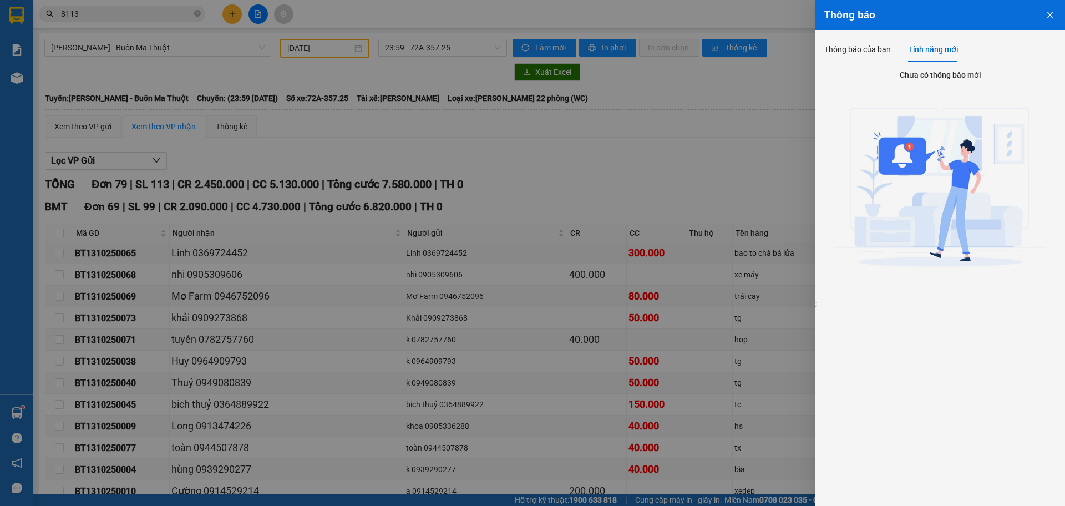
click at [1050, 11] on icon "close" at bounding box center [1049, 15] width 9 height 9
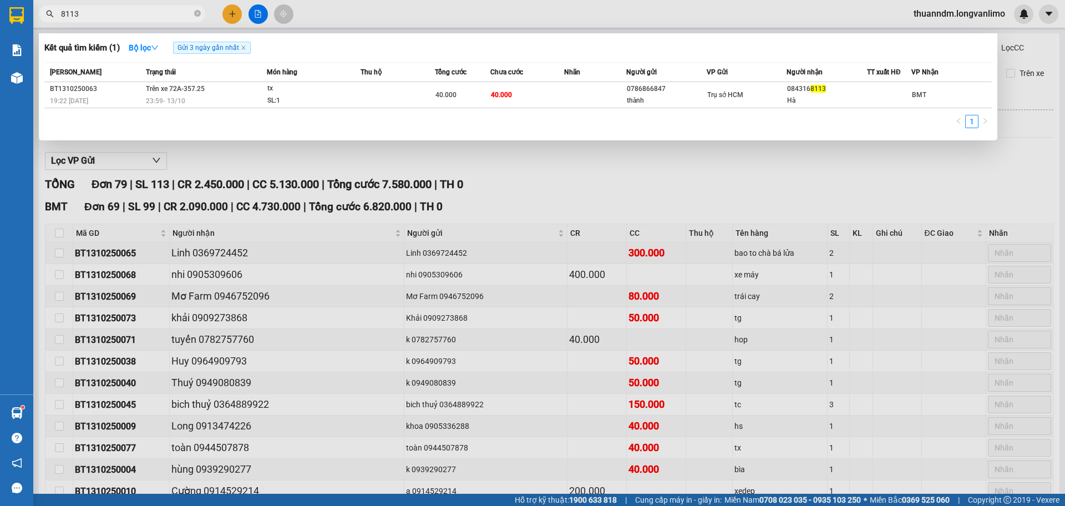
click at [132, 19] on input "8113" at bounding box center [126, 14] width 131 height 12
click at [202, 12] on span "8113" at bounding box center [122, 14] width 166 height 17
click at [200, 12] on icon "close-circle" at bounding box center [197, 13] width 7 height 7
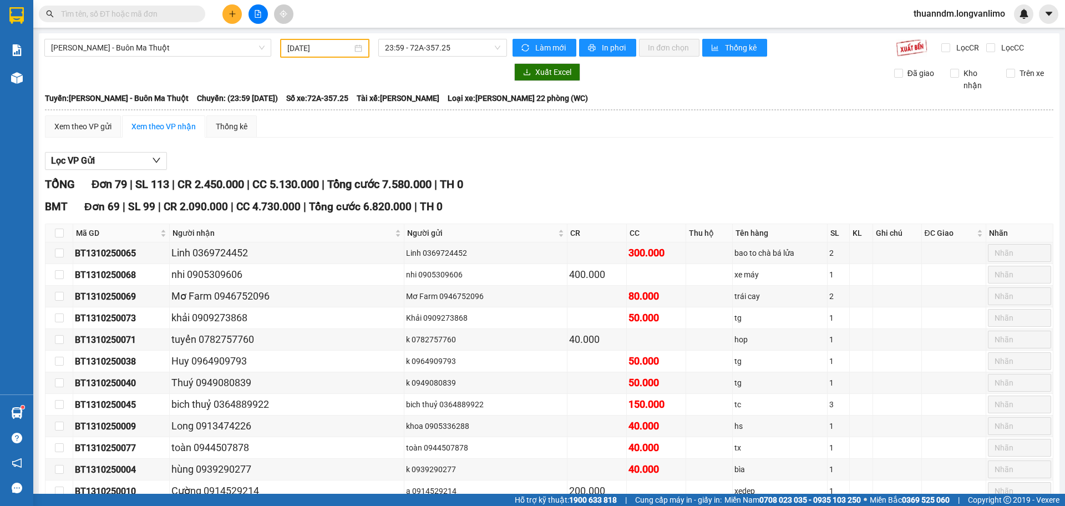
click at [154, 12] on input "text" at bounding box center [126, 14] width 131 height 12
click at [1020, 18] on img at bounding box center [1024, 14] width 10 height 10
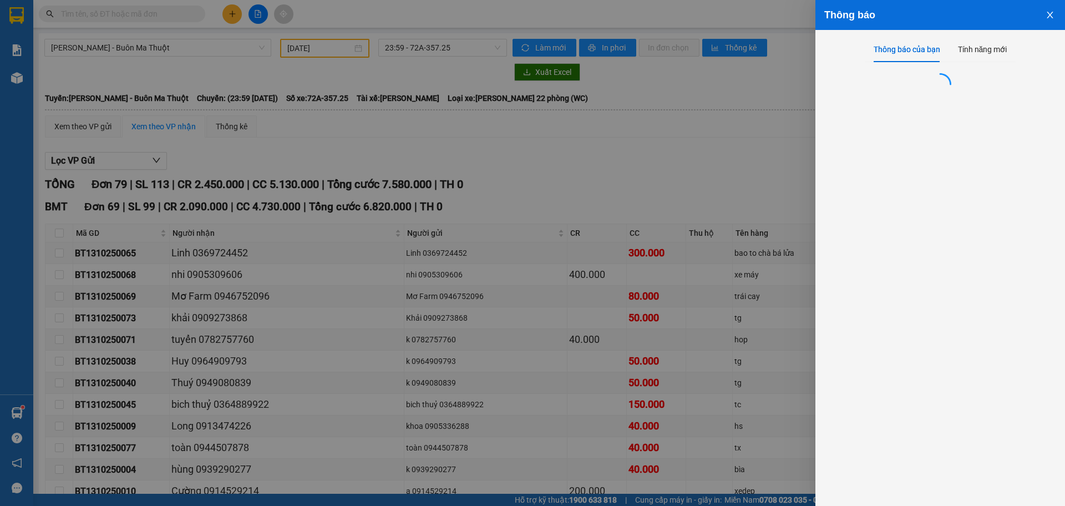
click at [1051, 17] on icon "close" at bounding box center [1049, 15] width 9 height 9
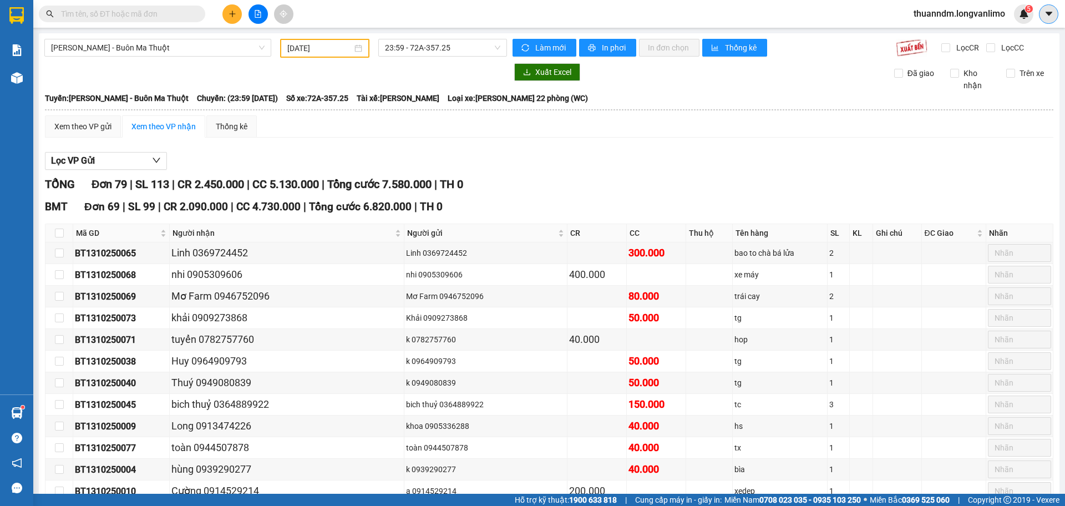
click at [1049, 16] on icon "caret-down" at bounding box center [1049, 14] width 10 height 10
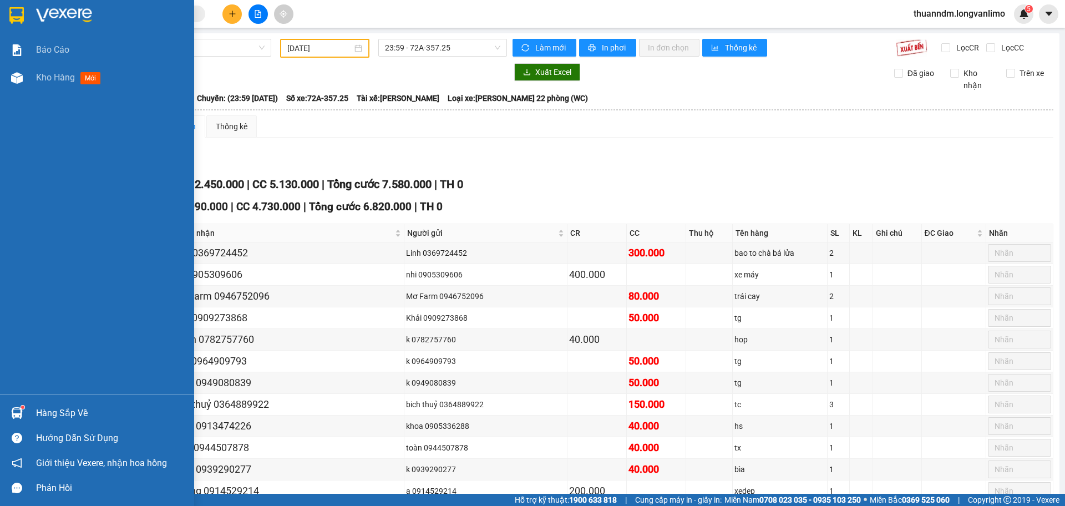
click at [31, 15] on div at bounding box center [97, 18] width 194 height 36
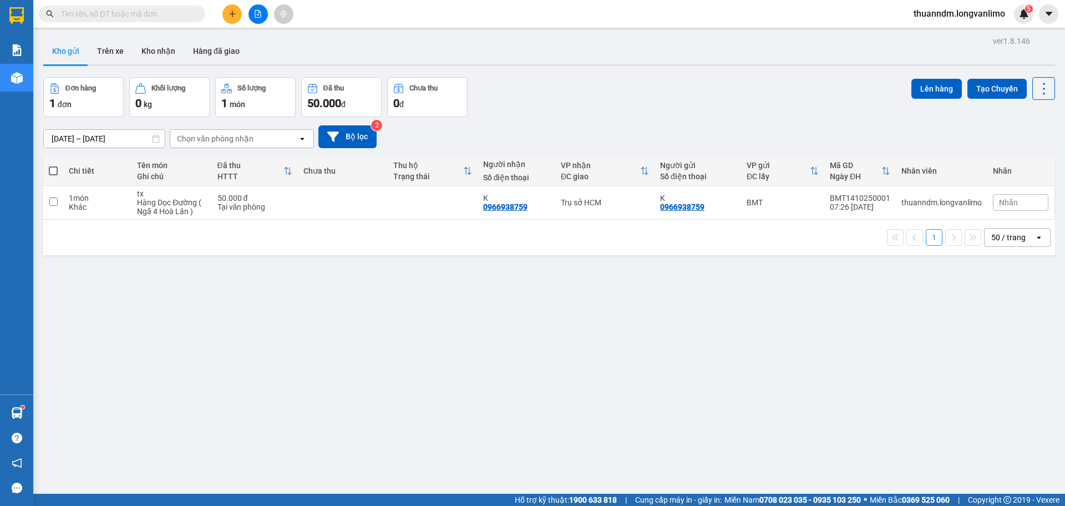
click at [592, 83] on div "Đơn hàng 1 đơn Khối lượng 0 kg Số lượng 1 món Đã thu 50.000 đ Chưa thu 0 đ Lên …" at bounding box center [549, 97] width 1012 height 40
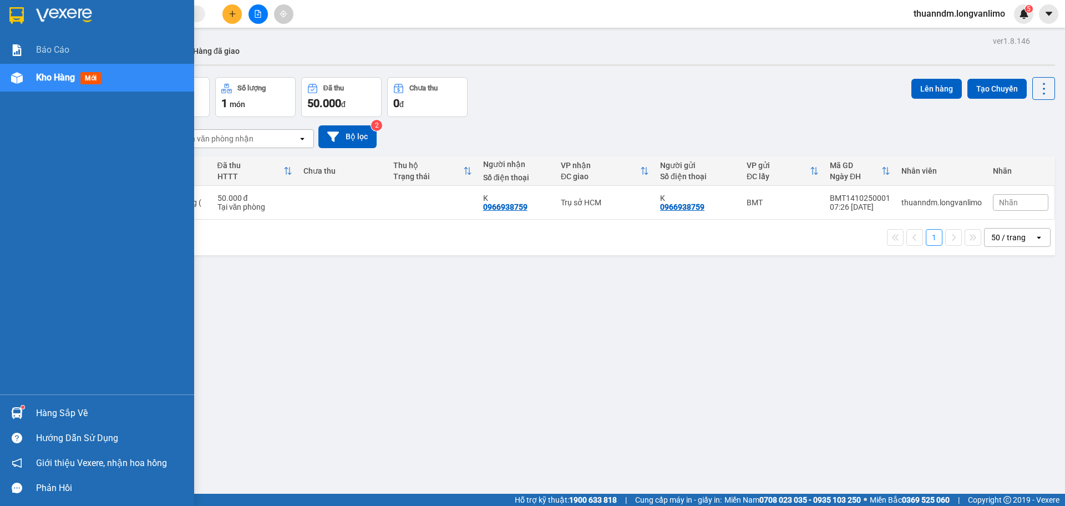
click at [23, 31] on div at bounding box center [97, 18] width 194 height 36
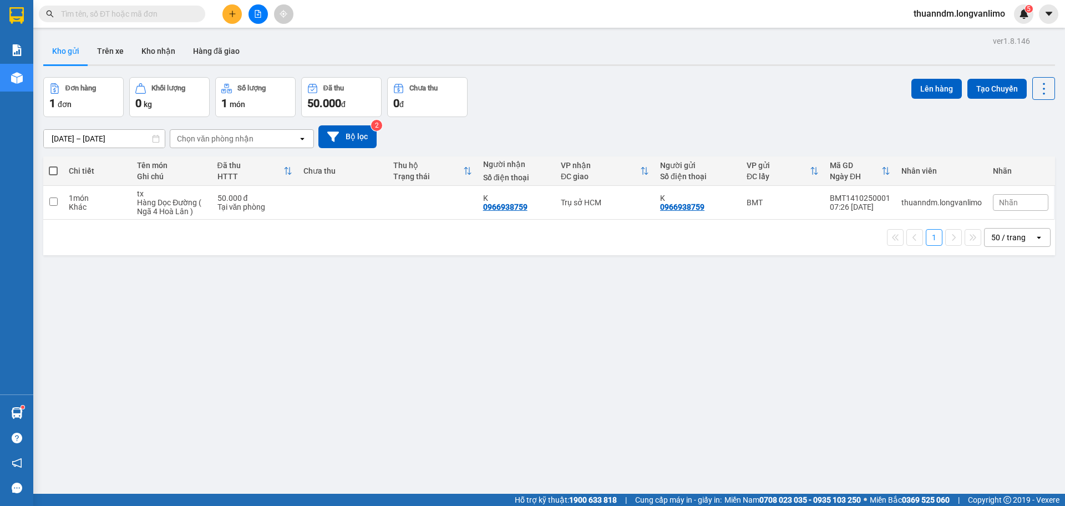
click at [68, 20] on span at bounding box center [122, 14] width 166 height 17
click at [71, 14] on input "text" at bounding box center [126, 14] width 131 height 12
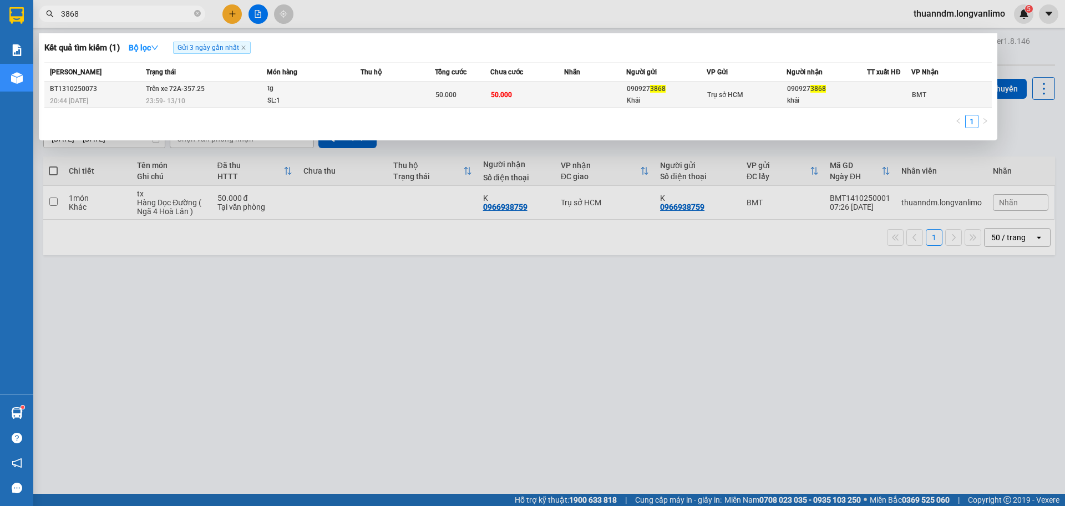
type input "3868"
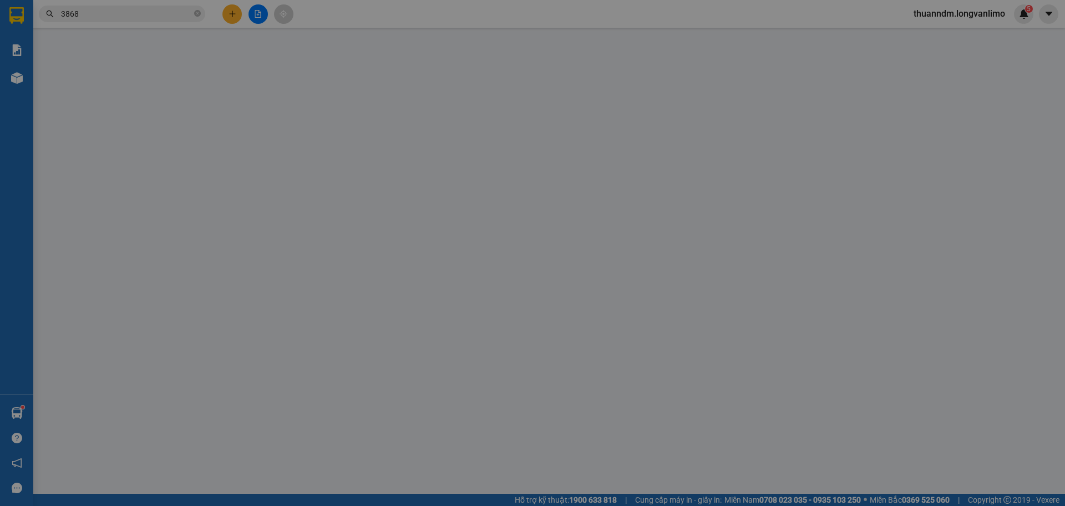
type input "0909273868"
type input "Khải"
type input "0909273868"
type input "khải"
type input "0"
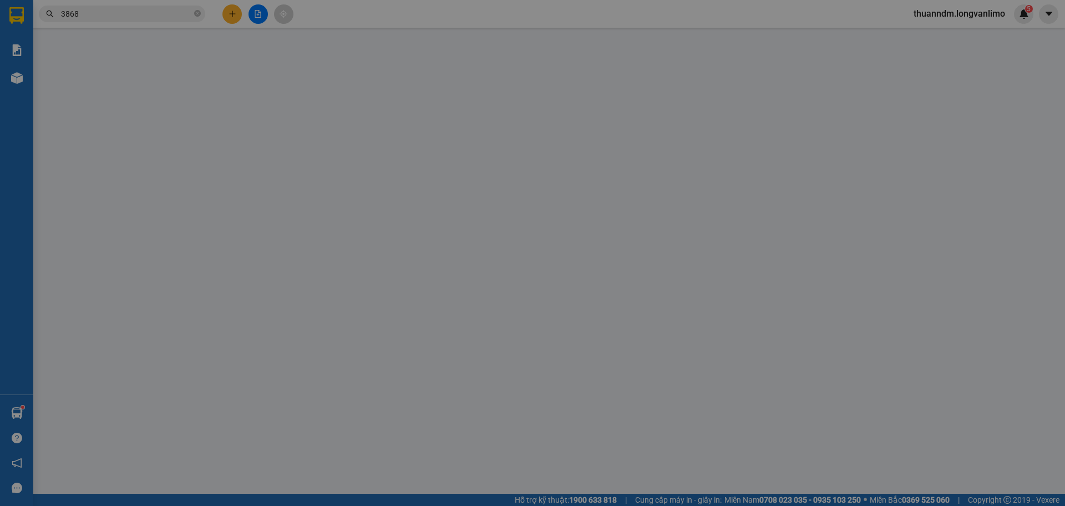
type input "50.000"
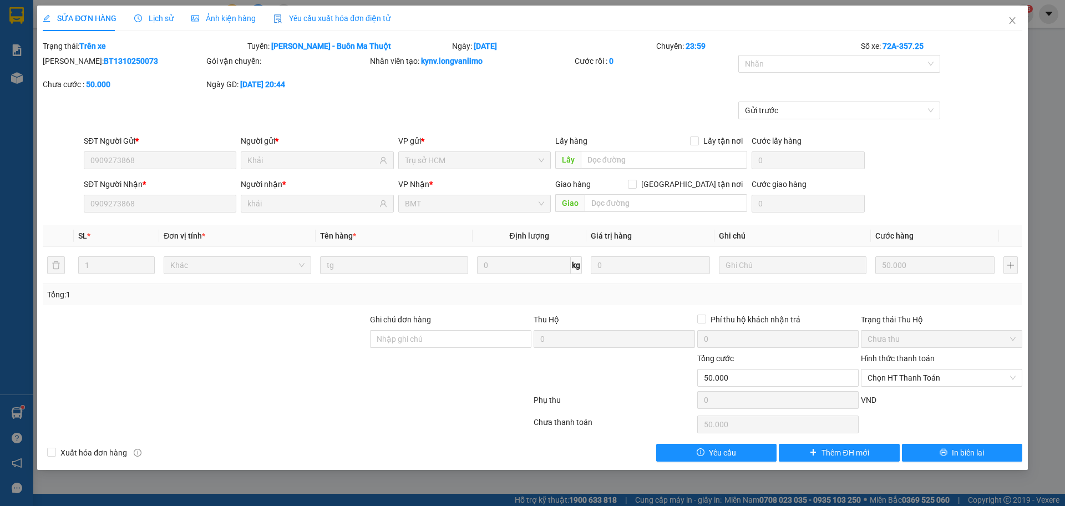
click at [243, 18] on span "Ảnh kiện hàng" at bounding box center [223, 18] width 64 height 9
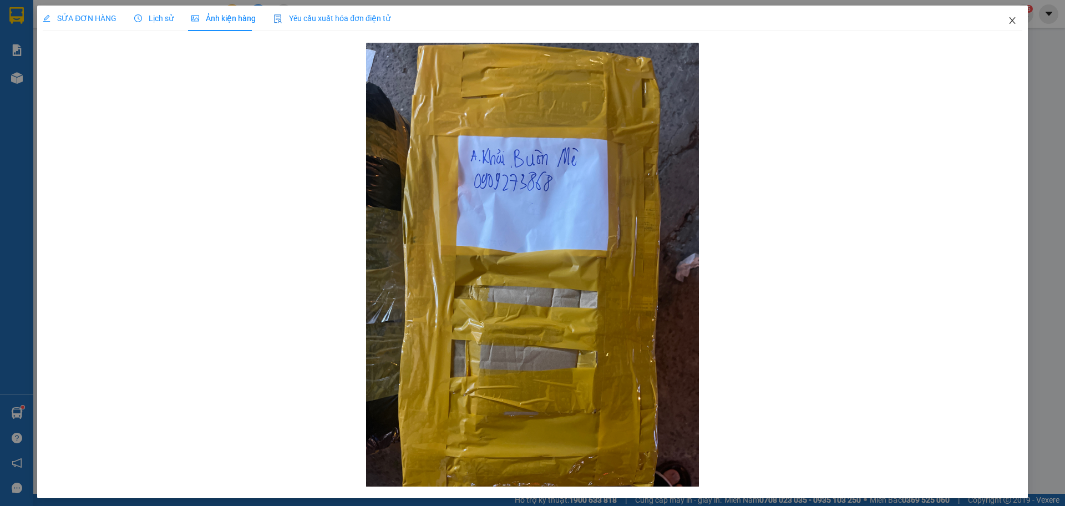
click at [999, 24] on span "Close" at bounding box center [1012, 21] width 31 height 31
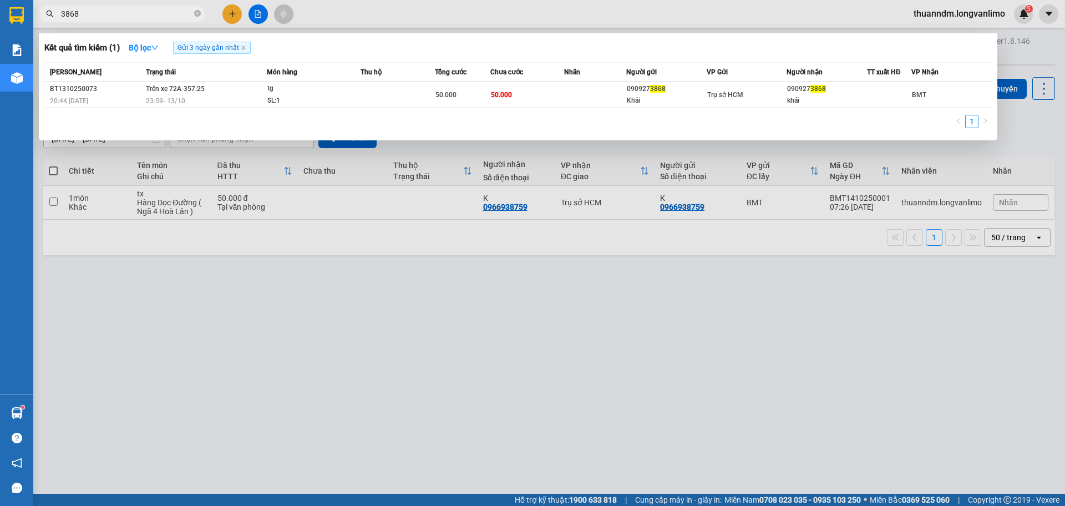
click at [201, 13] on span "3868" at bounding box center [122, 14] width 166 height 17
click at [200, 15] on icon "close-circle" at bounding box center [197, 13] width 7 height 7
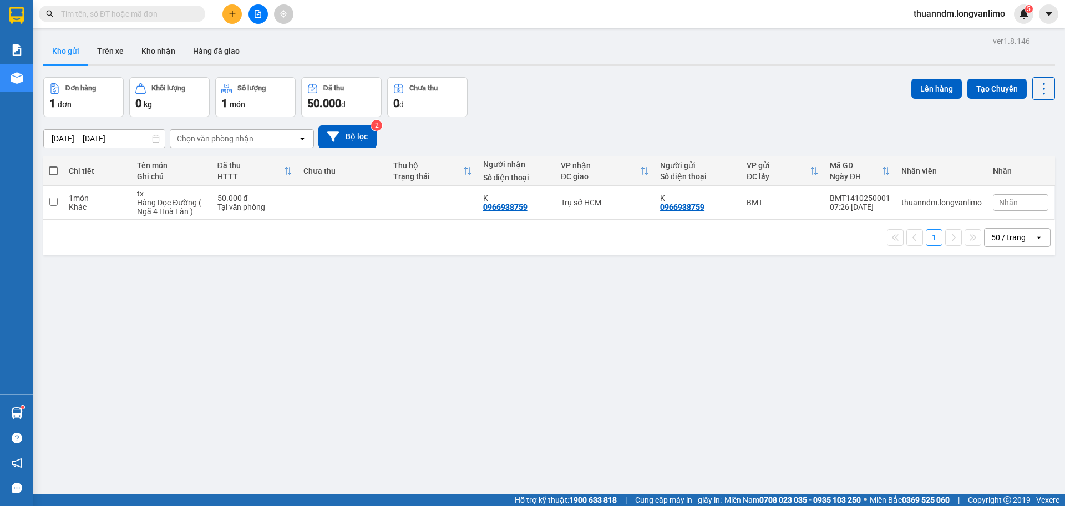
click at [161, 17] on input "text" at bounding box center [126, 14] width 131 height 12
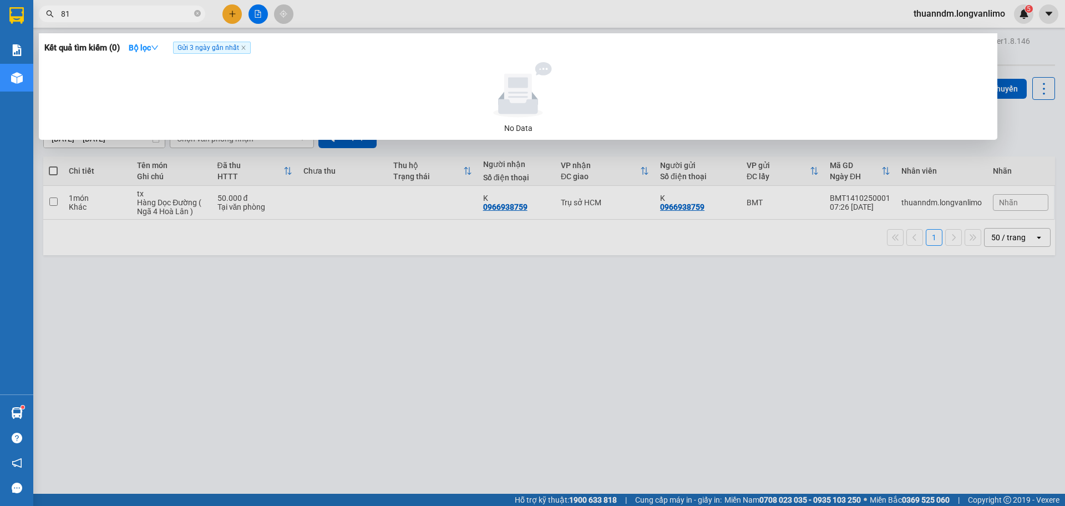
type input "8"
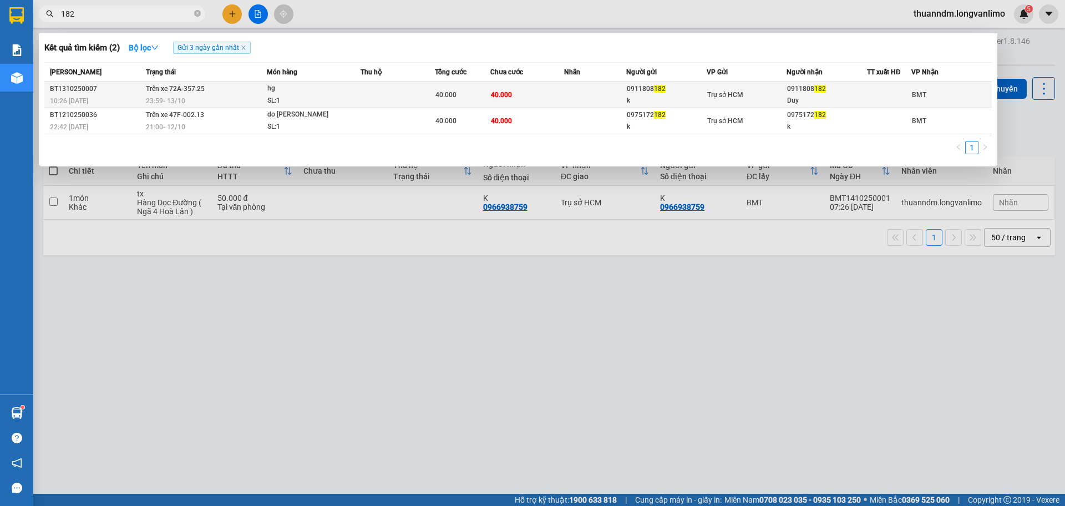
type input "182"
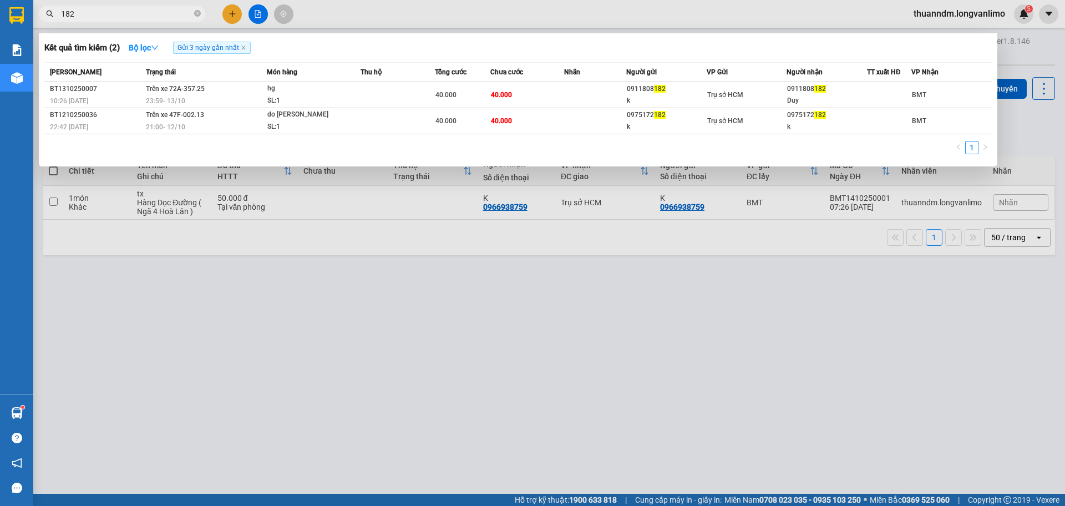
click at [302, 92] on div "hg" at bounding box center [308, 89] width 83 height 12
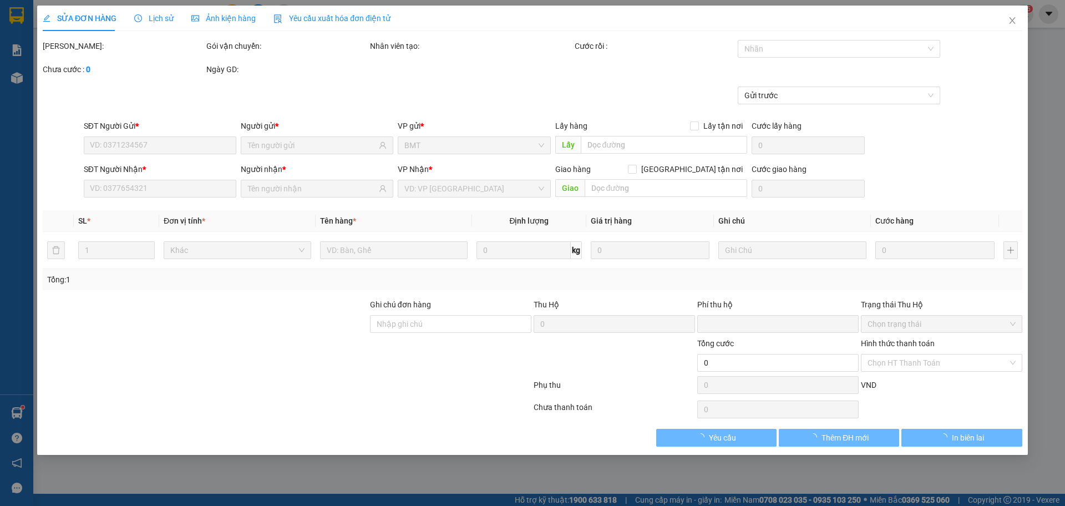
type input "0911808182"
type input "k"
type input "0911808182"
type input "Duy"
type input "0"
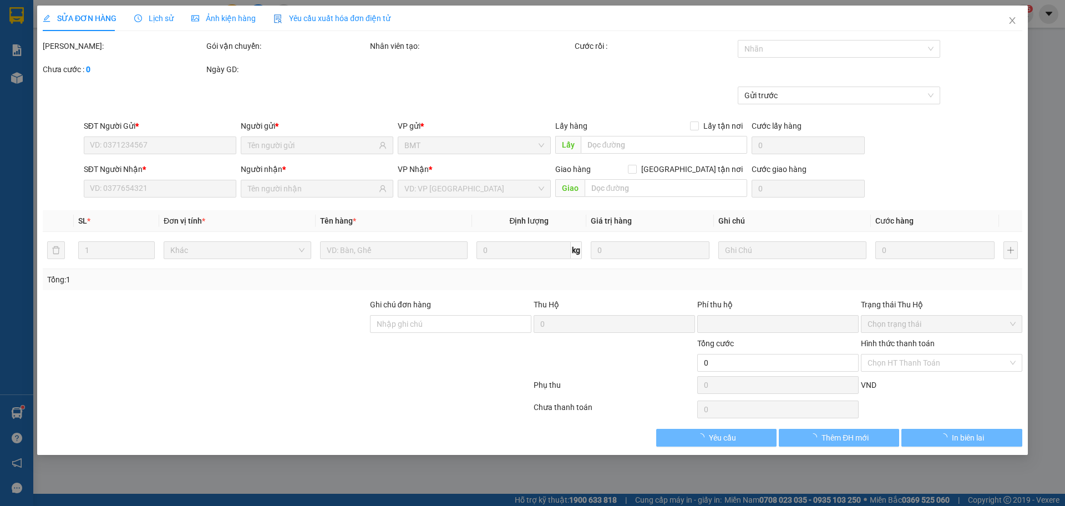
type input "40.000"
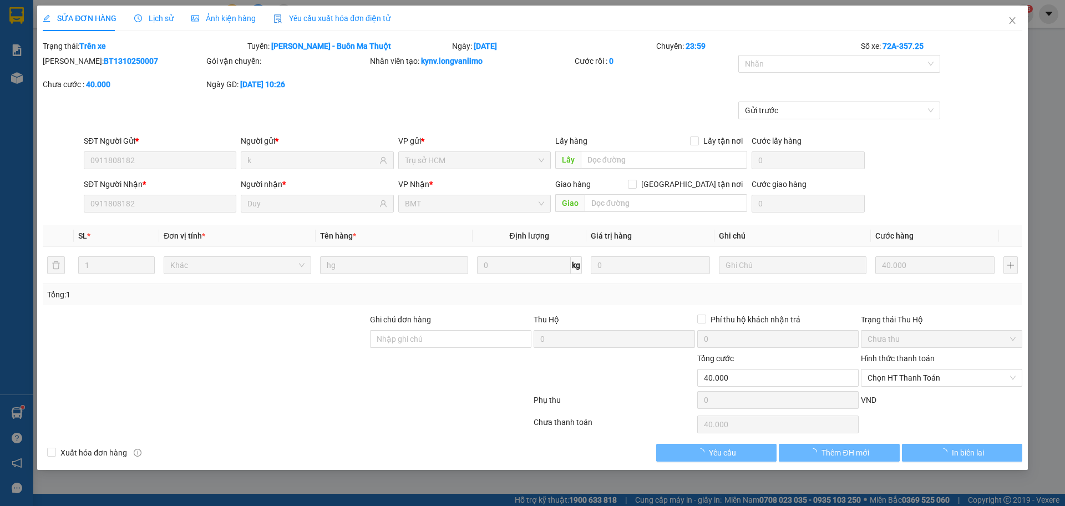
click at [226, 29] on div "Ảnh kiện hàng" at bounding box center [223, 19] width 64 height 26
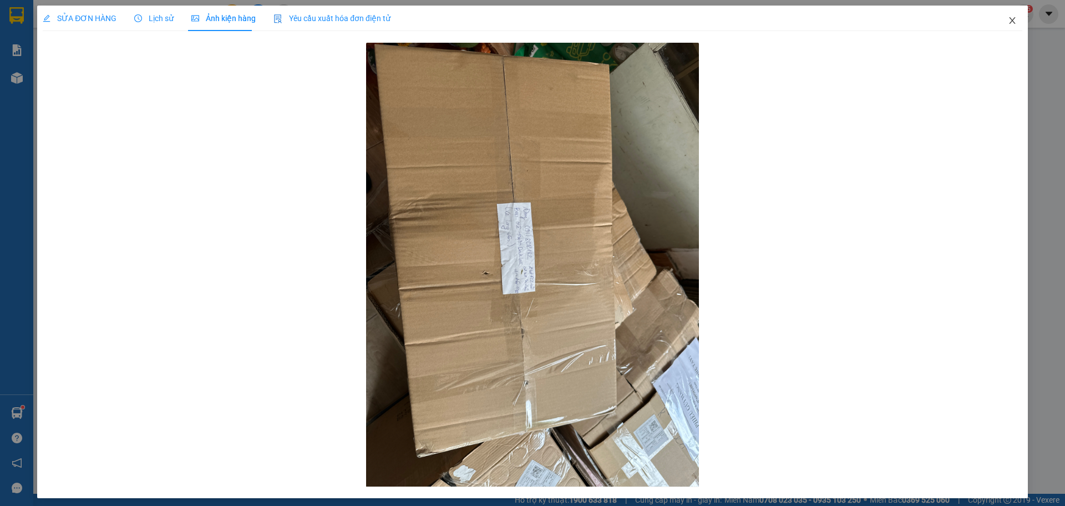
click at [1008, 23] on icon "close" at bounding box center [1012, 20] width 9 height 9
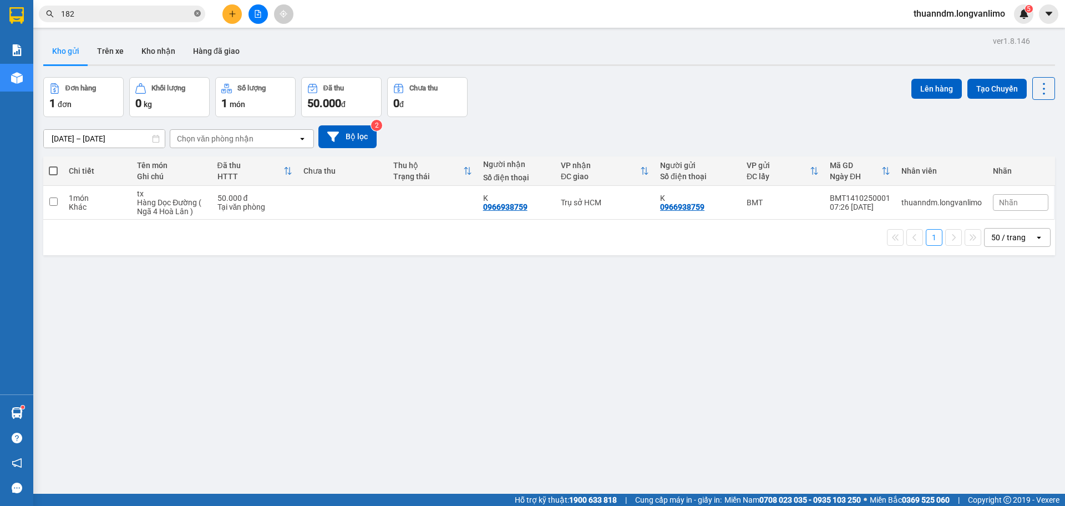
click at [196, 16] on icon "close-circle" at bounding box center [197, 13] width 7 height 7
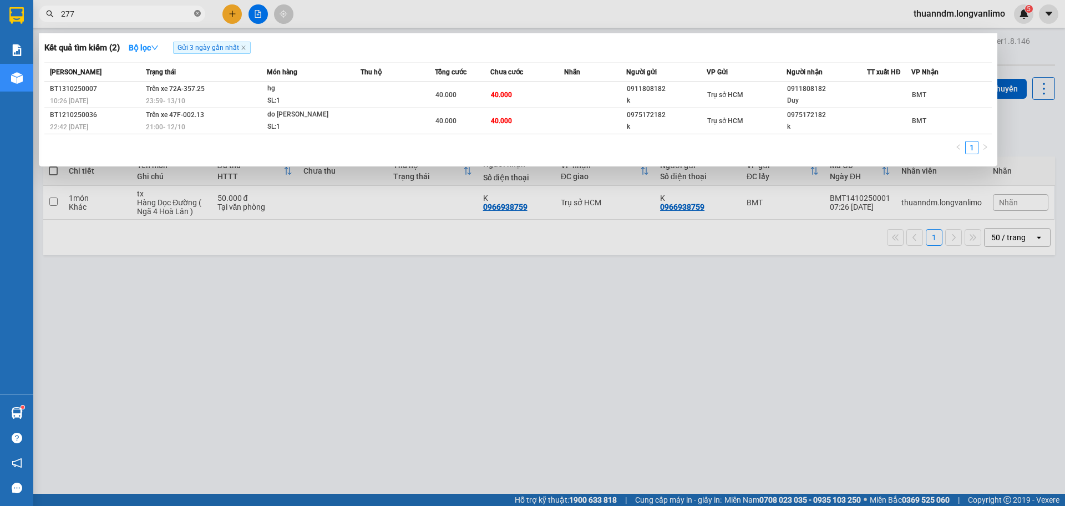
type input "2779"
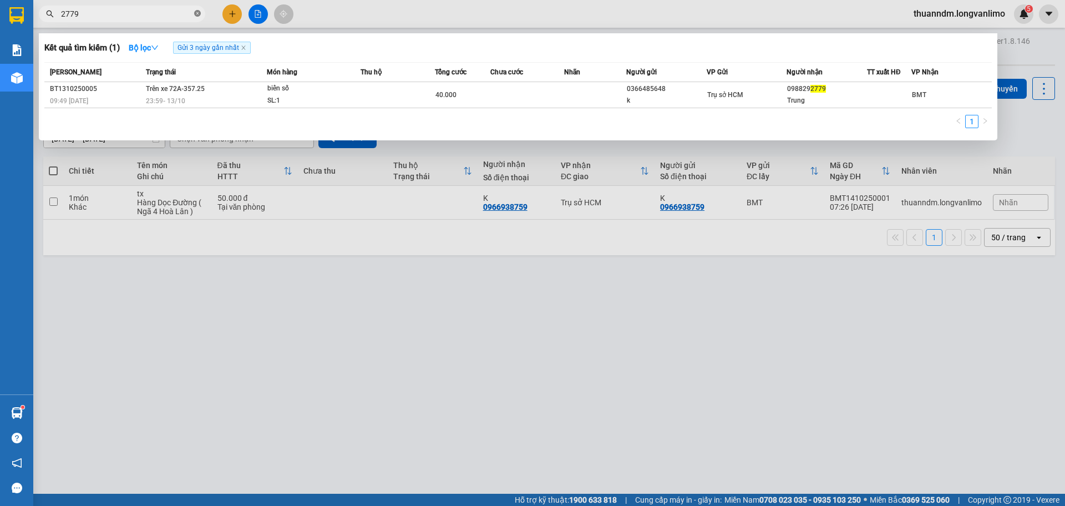
click at [200, 13] on icon "close-circle" at bounding box center [197, 13] width 7 height 7
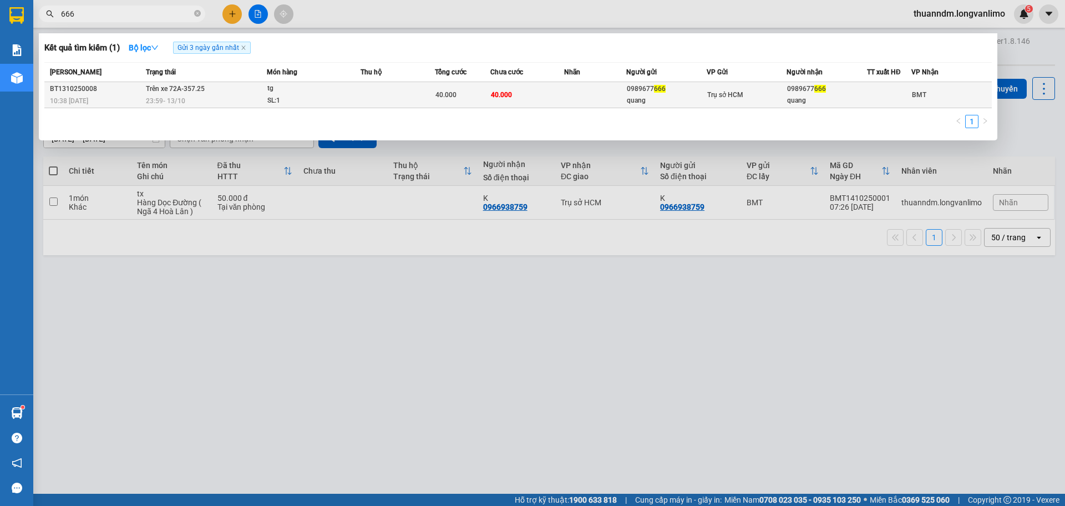
type input "666"
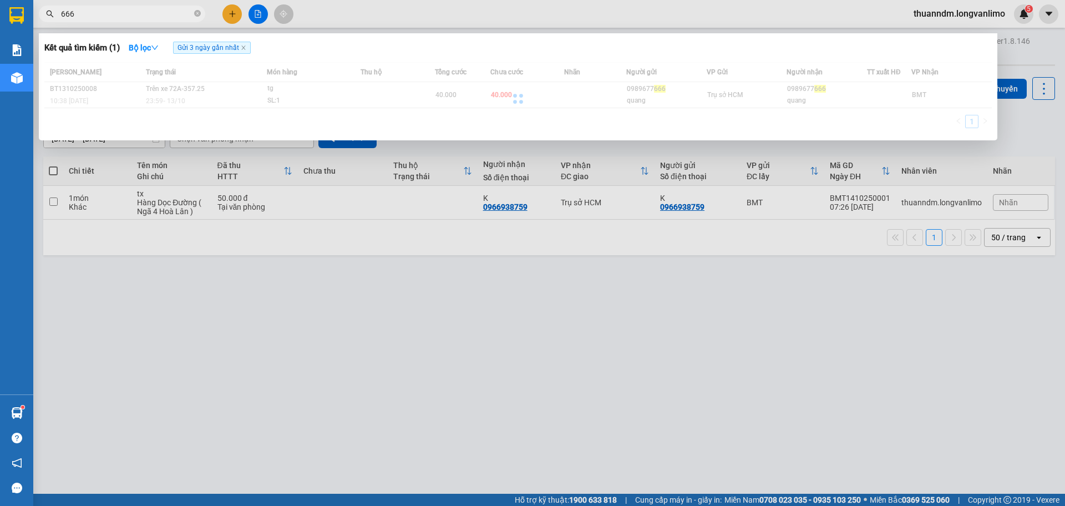
click at [390, 99] on td at bounding box center [397, 95] width 74 height 26
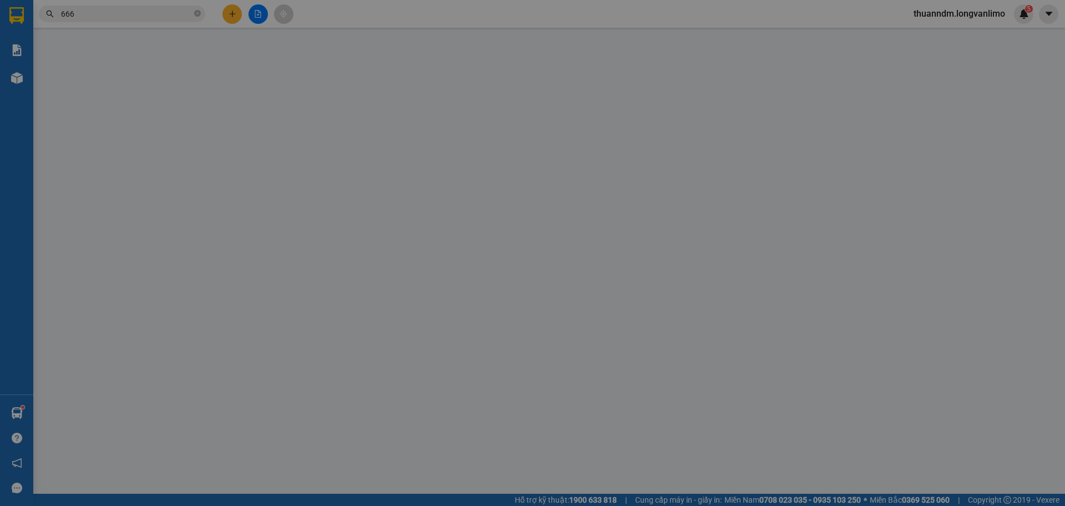
type input "0989677666"
type input "quang"
type input "0989677666"
type input "quang"
type input "0"
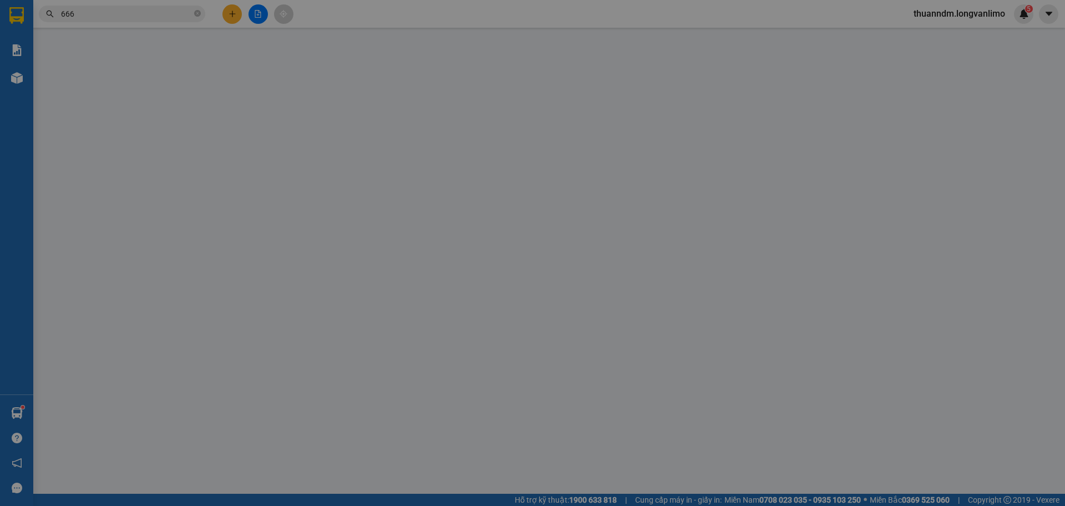
type input "40.000"
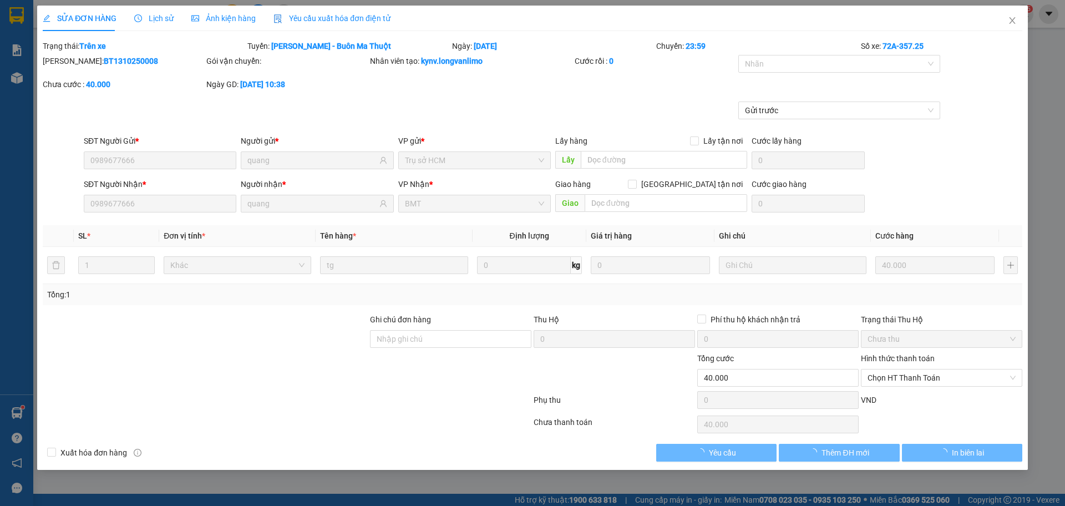
click at [247, 16] on span "Ảnh kiện hàng" at bounding box center [223, 18] width 64 height 9
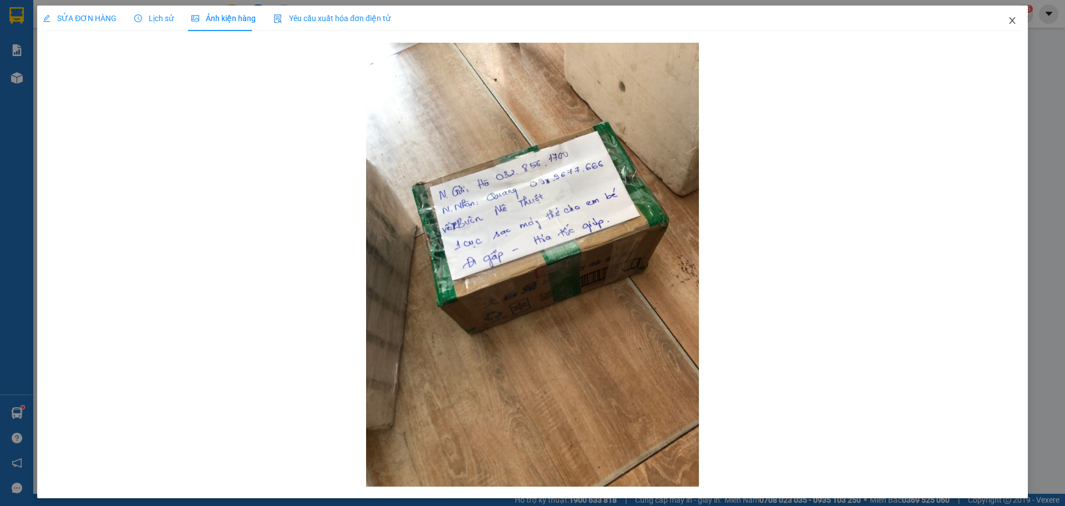
click at [1008, 19] on icon "close" at bounding box center [1012, 20] width 9 height 9
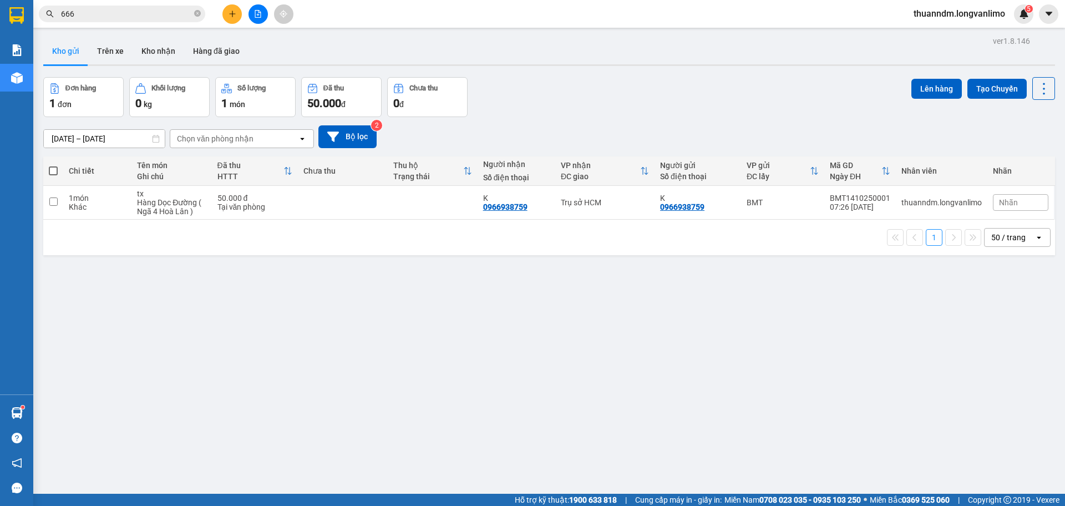
click at [171, 22] on div "Kết quả tìm kiếm ( 1 ) Bộ lọc Gửi 3 ngày gần nhất Mã ĐH Trạng thái Món hàng Thu…" at bounding box center [108, 13] width 216 height 19
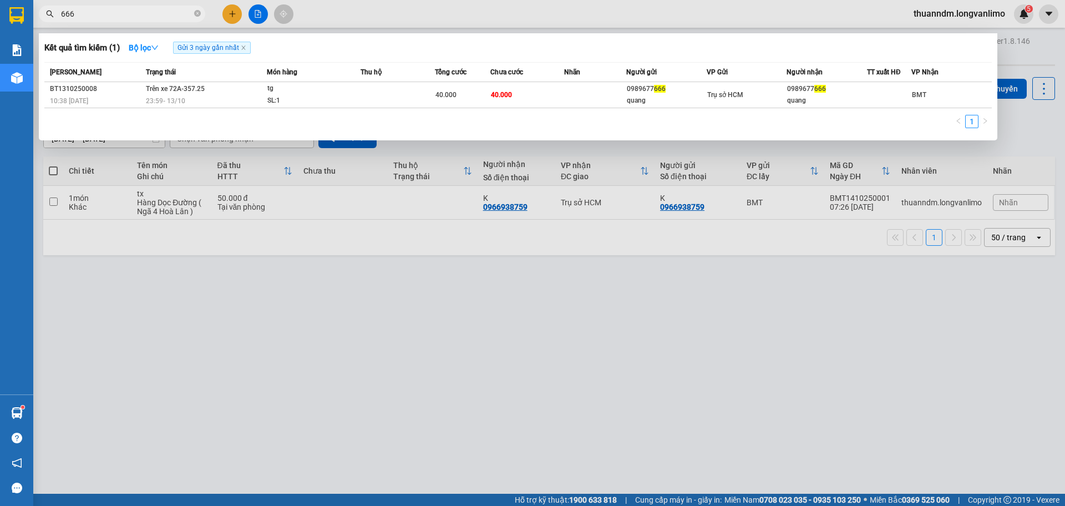
click at [135, 18] on input "666" at bounding box center [126, 14] width 131 height 12
click at [197, 9] on span at bounding box center [197, 14] width 7 height 11
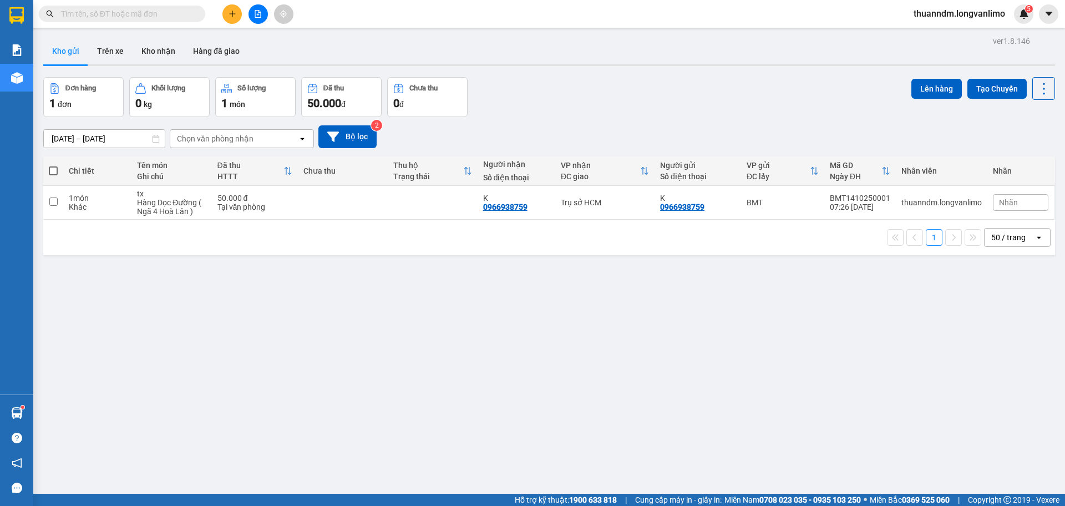
click at [166, 14] on input "text" at bounding box center [126, 14] width 131 height 12
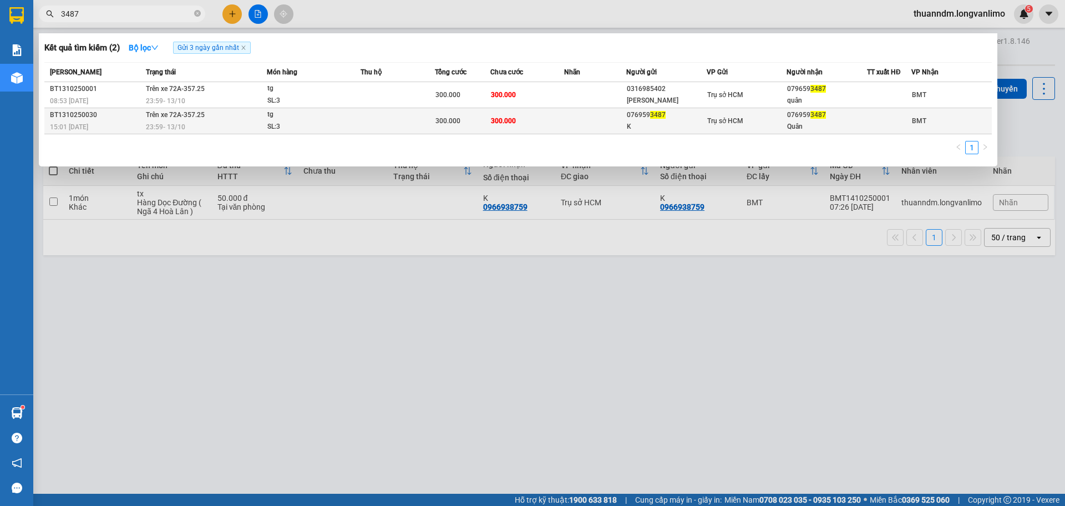
type input "3487"
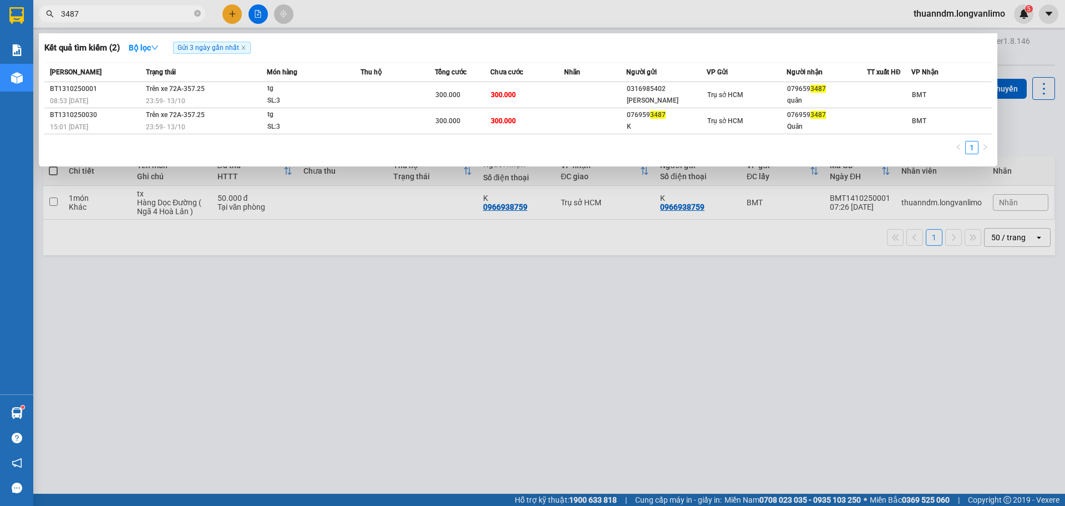
click at [285, 123] on div "SL: 3" at bounding box center [308, 127] width 83 height 12
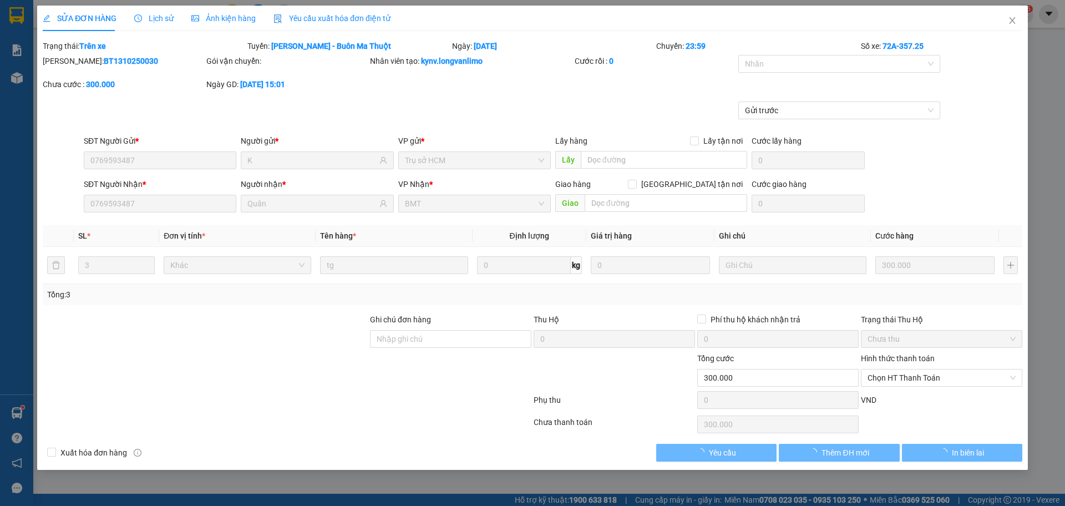
click at [232, 15] on span "Ảnh kiện hàng" at bounding box center [223, 18] width 64 height 9
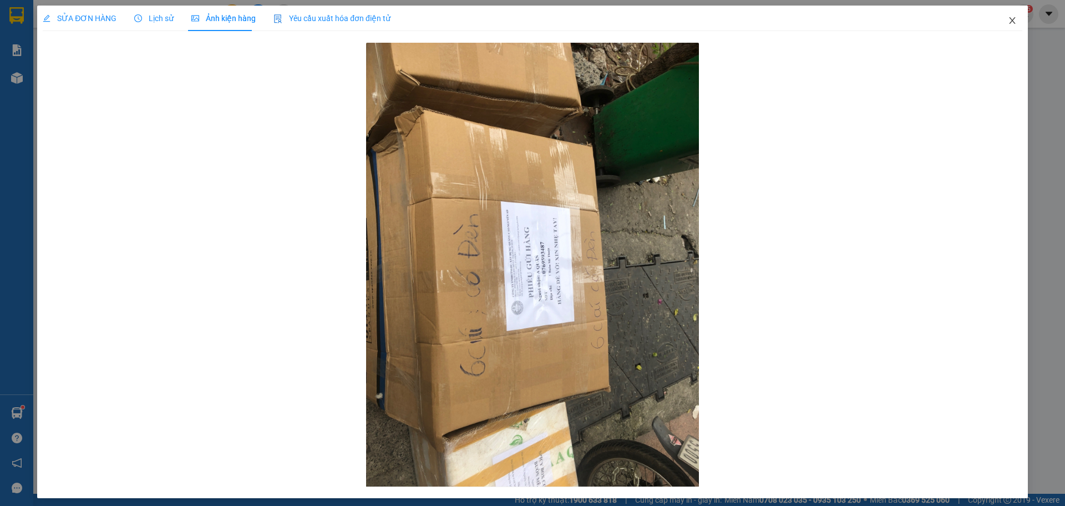
click at [999, 26] on span "Close" at bounding box center [1012, 21] width 31 height 31
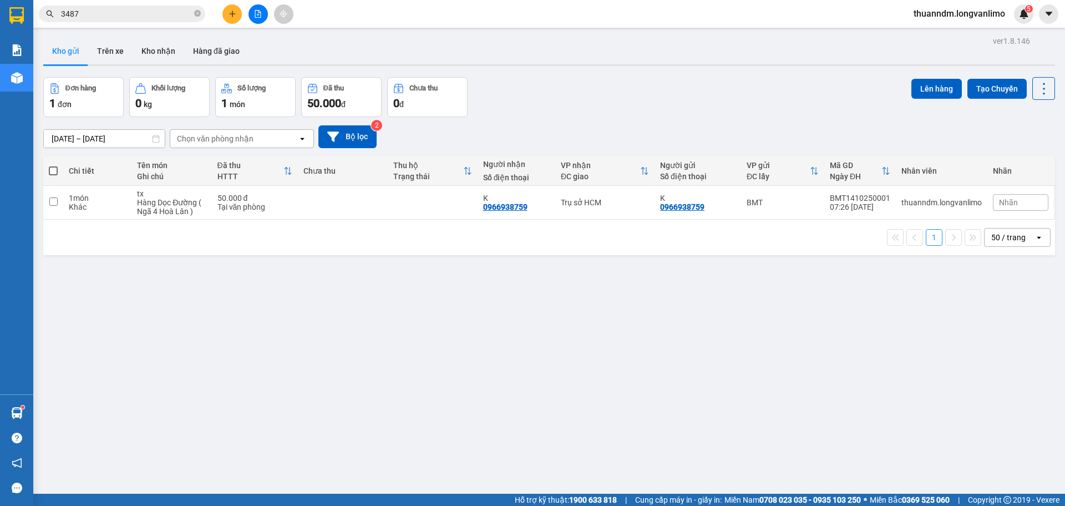
click at [164, 13] on input "3487" at bounding box center [126, 14] width 131 height 12
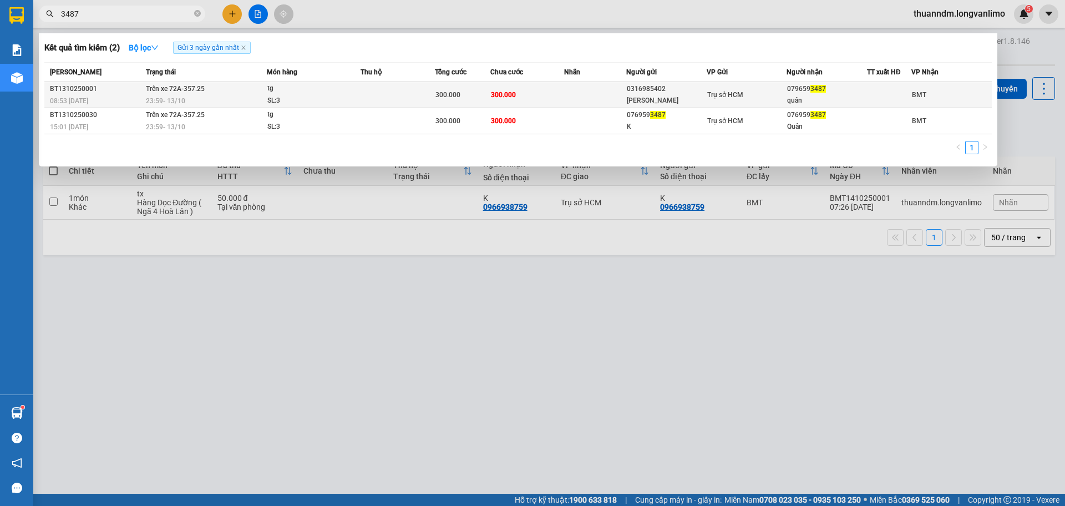
click at [246, 95] on div "23:59 [DATE]" at bounding box center [206, 101] width 120 height 12
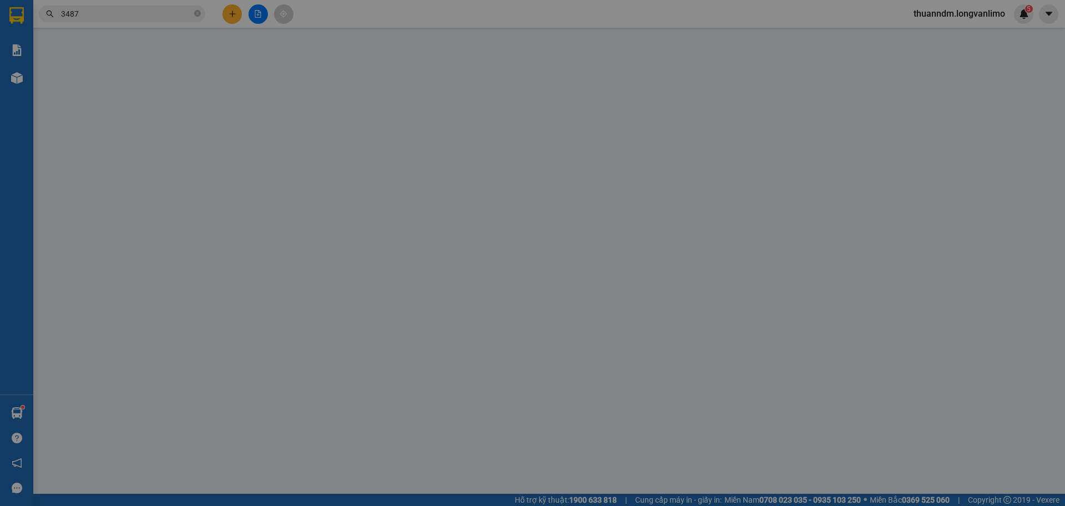
type input "0316985402"
type input "[PERSON_NAME]"
type input "0796593487"
type input "quân"
type input "0"
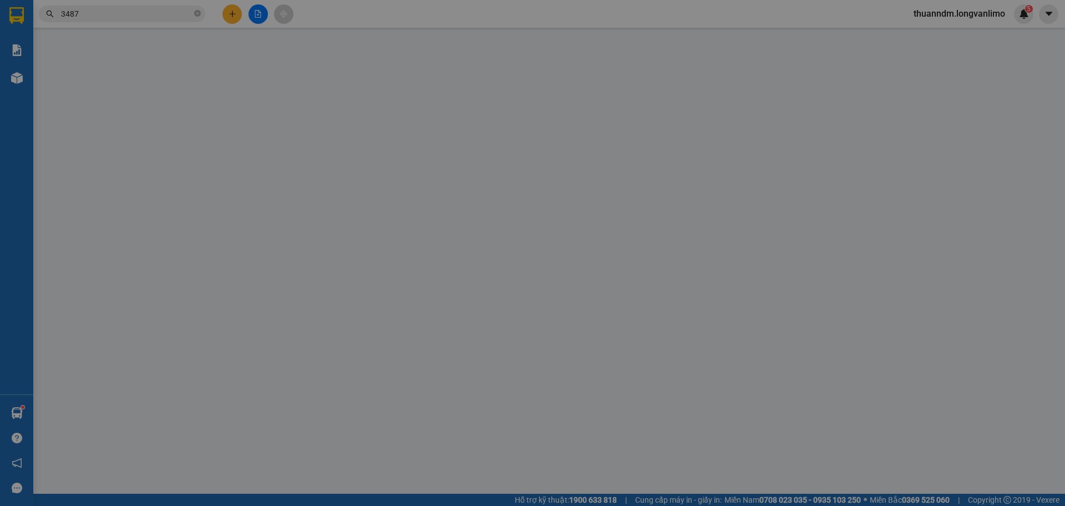
type input "300.000"
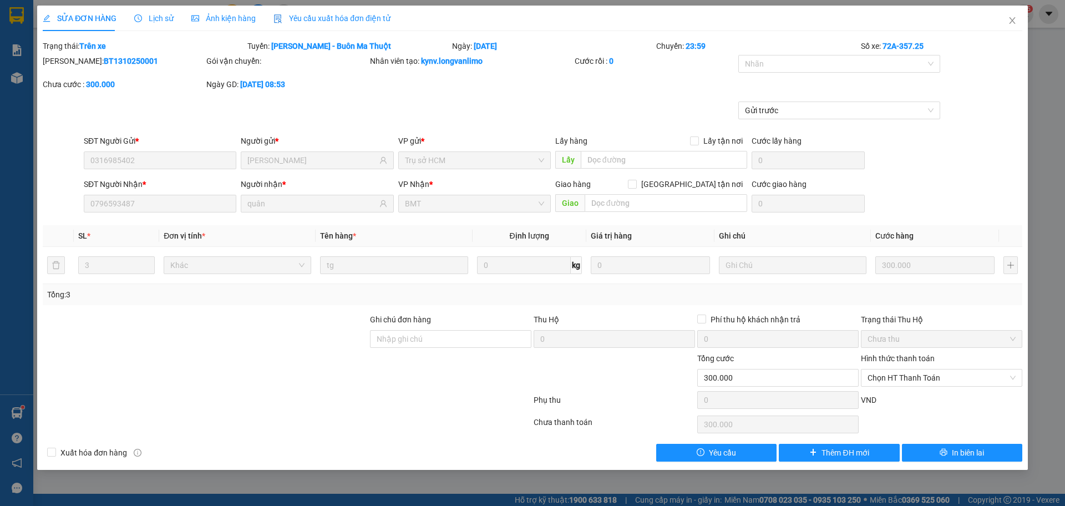
click at [235, 16] on span "Ảnh kiện hàng" at bounding box center [223, 18] width 64 height 9
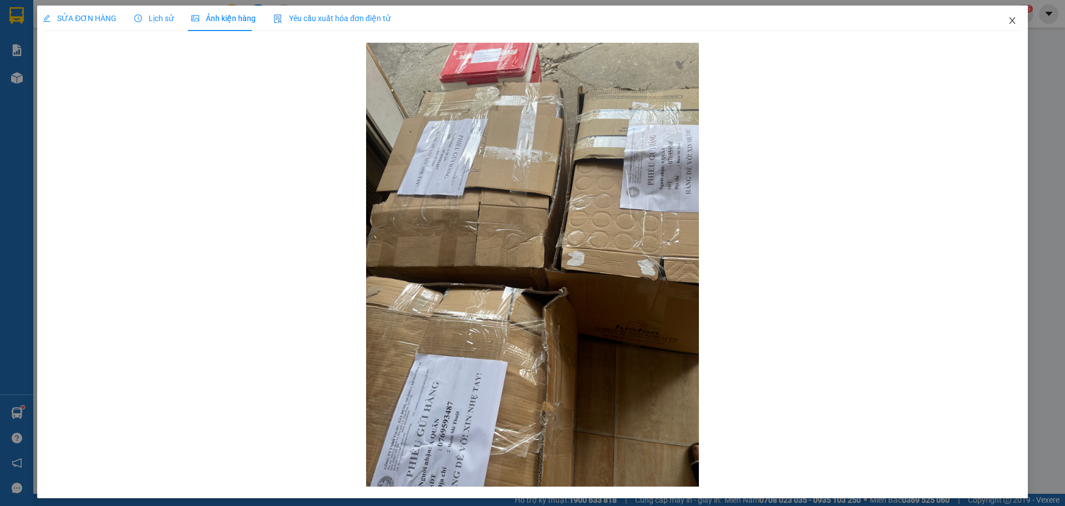
click at [1008, 17] on icon "close" at bounding box center [1012, 20] width 9 height 9
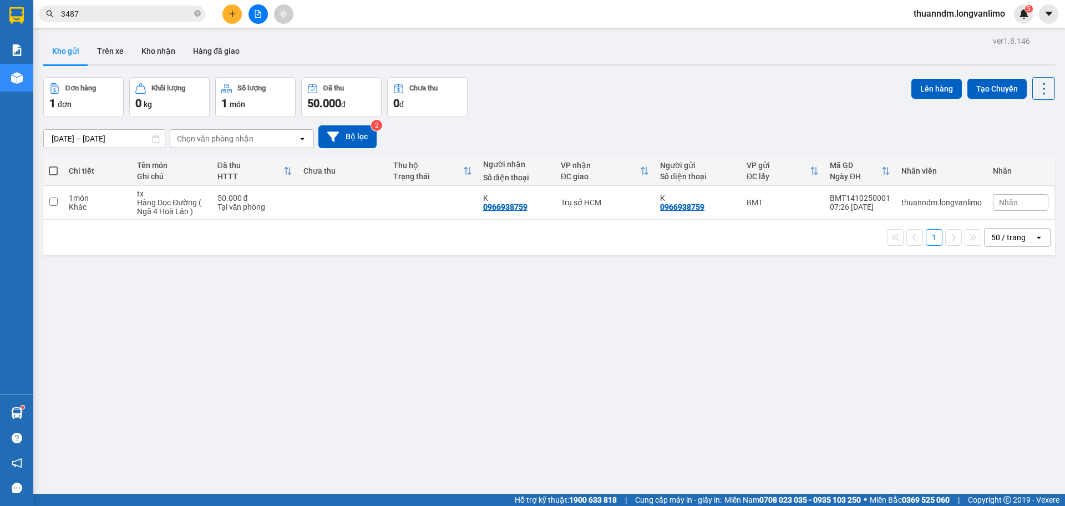
click at [196, 20] on span "3487" at bounding box center [122, 14] width 166 height 17
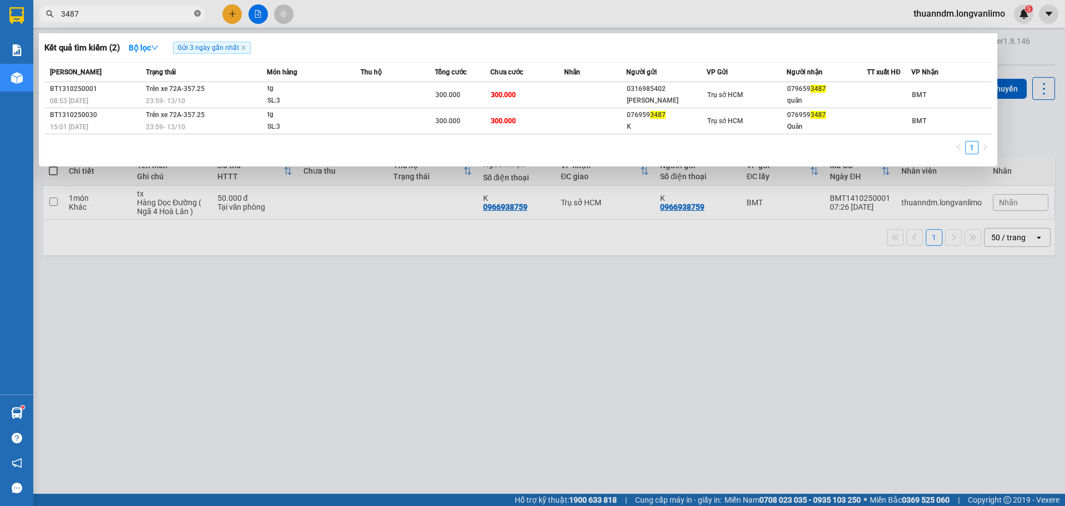
click at [196, 18] on span at bounding box center [197, 14] width 7 height 11
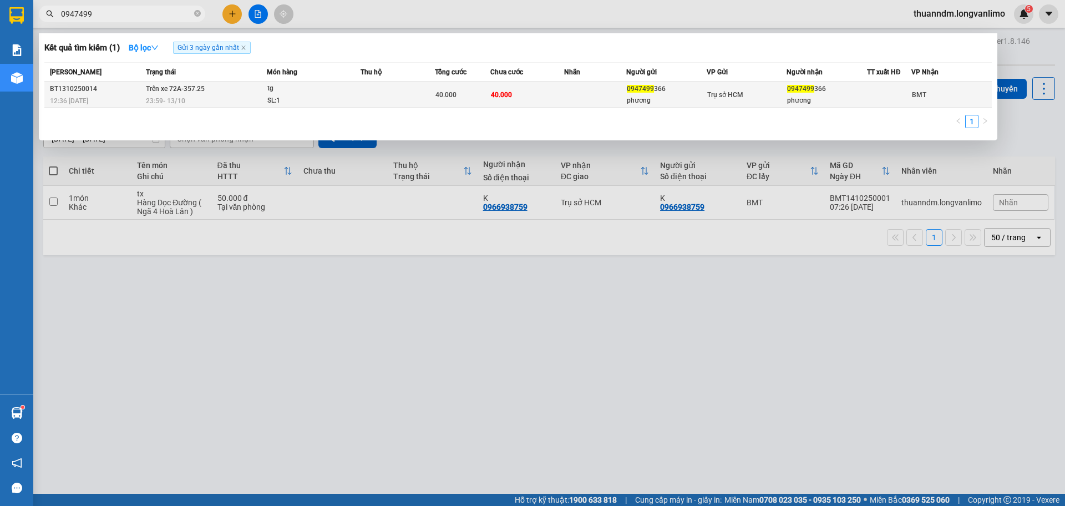
type input "0947499"
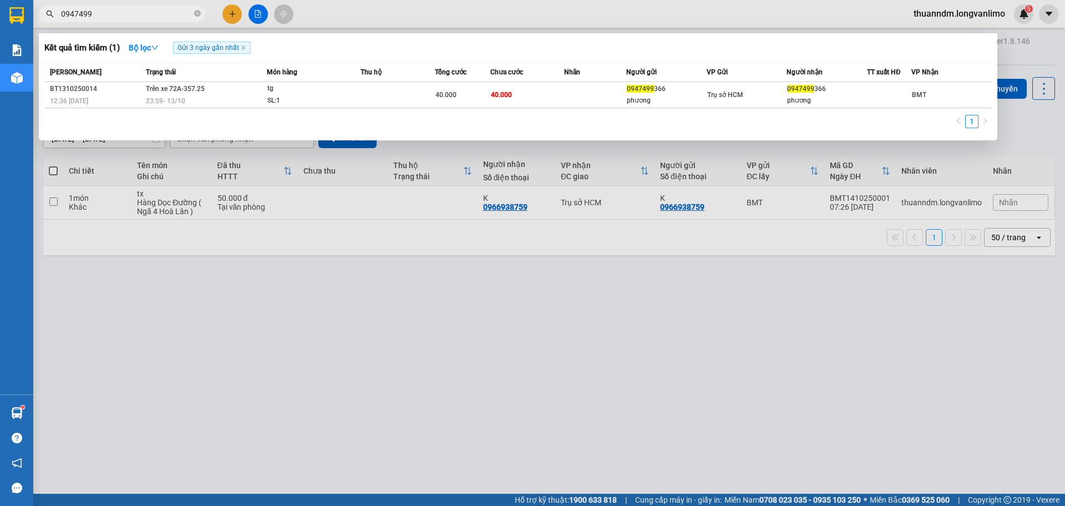
click at [372, 94] on td at bounding box center [397, 95] width 74 height 26
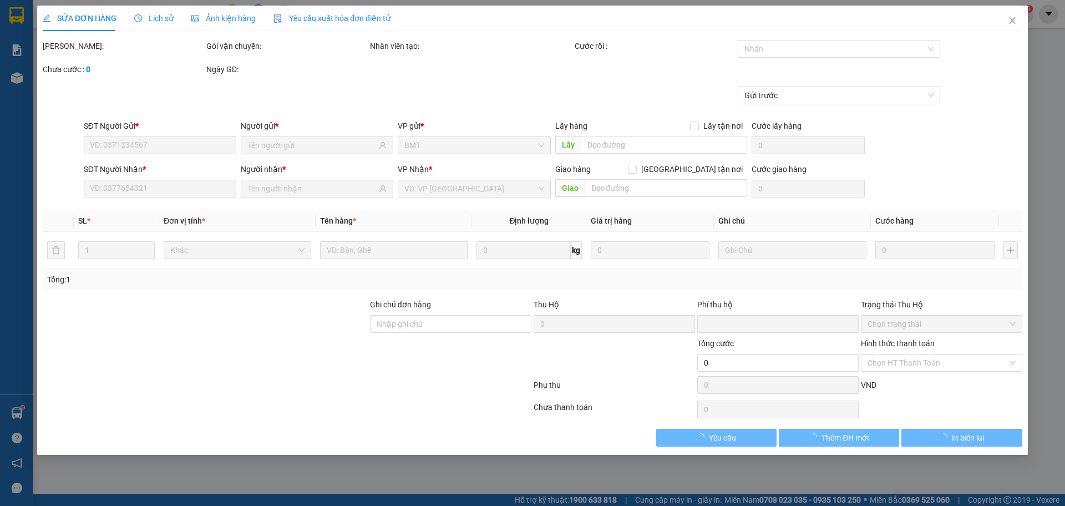
type input "0947499366"
type input "phương"
type input "0947499366"
type input "phương"
type input "0"
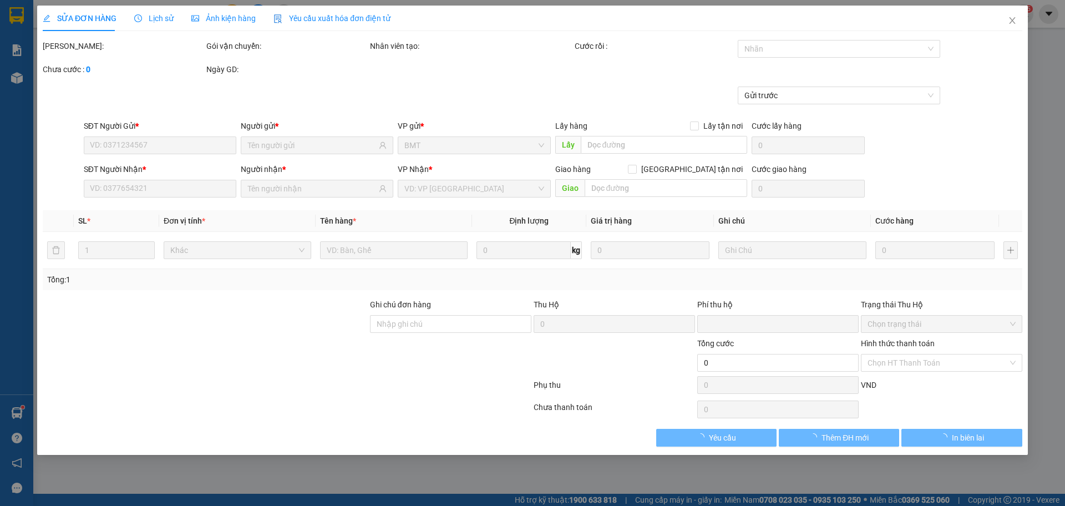
type input "40.000"
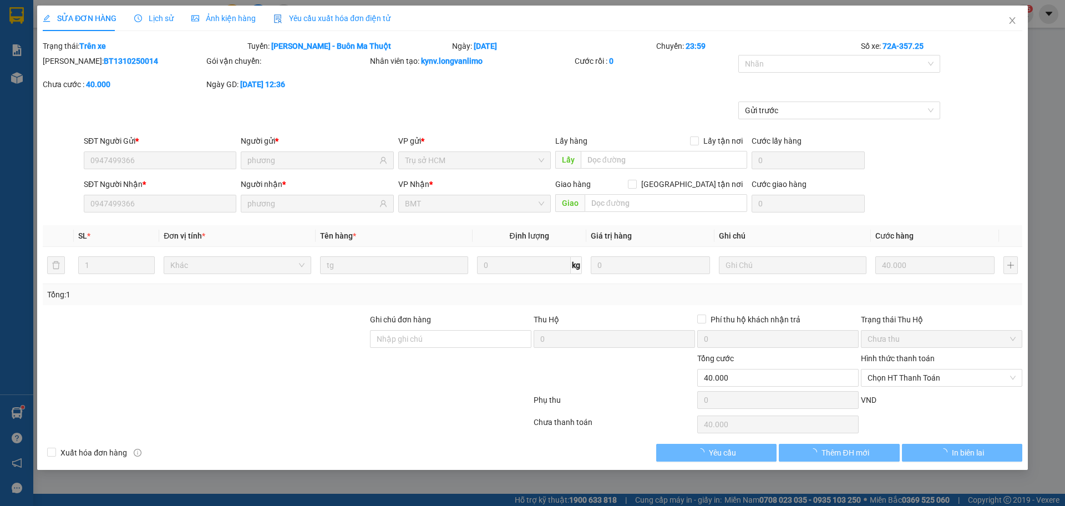
click at [251, 19] on span "Ảnh kiện hàng" at bounding box center [223, 18] width 64 height 9
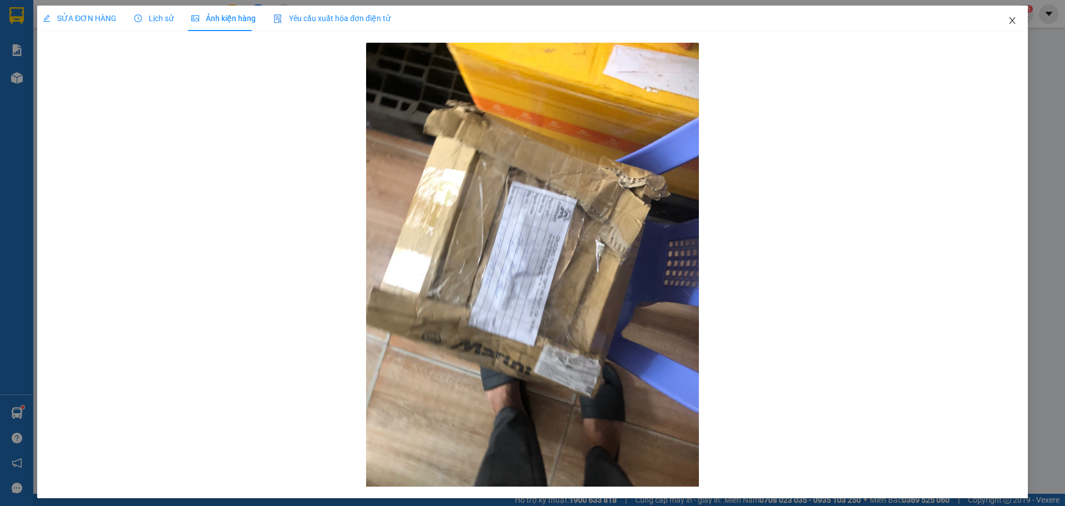
click at [1008, 17] on icon "close" at bounding box center [1012, 20] width 9 height 9
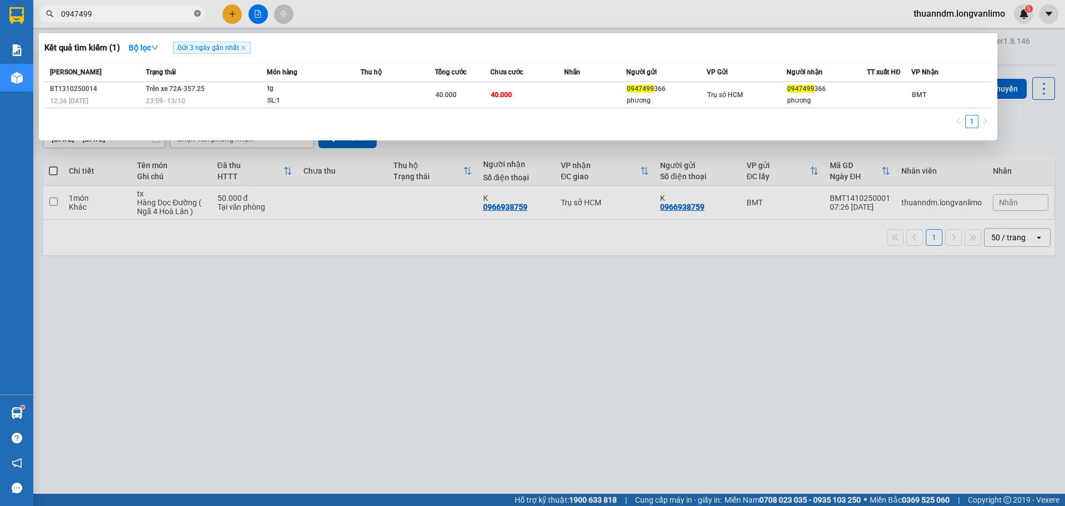
click at [194, 17] on span "0947499" at bounding box center [122, 14] width 166 height 17
click at [197, 13] on icon "close-circle" at bounding box center [197, 13] width 7 height 7
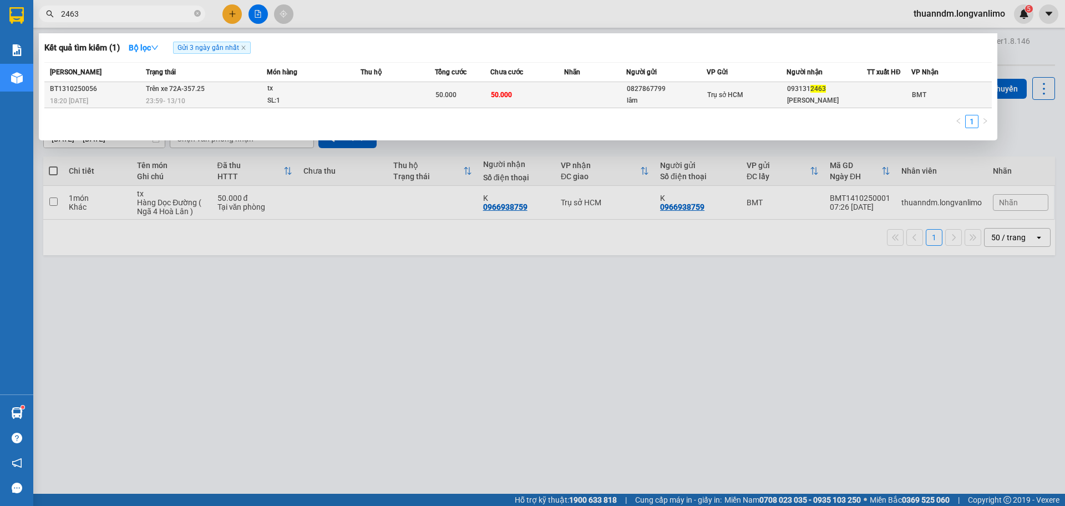
type input "2463"
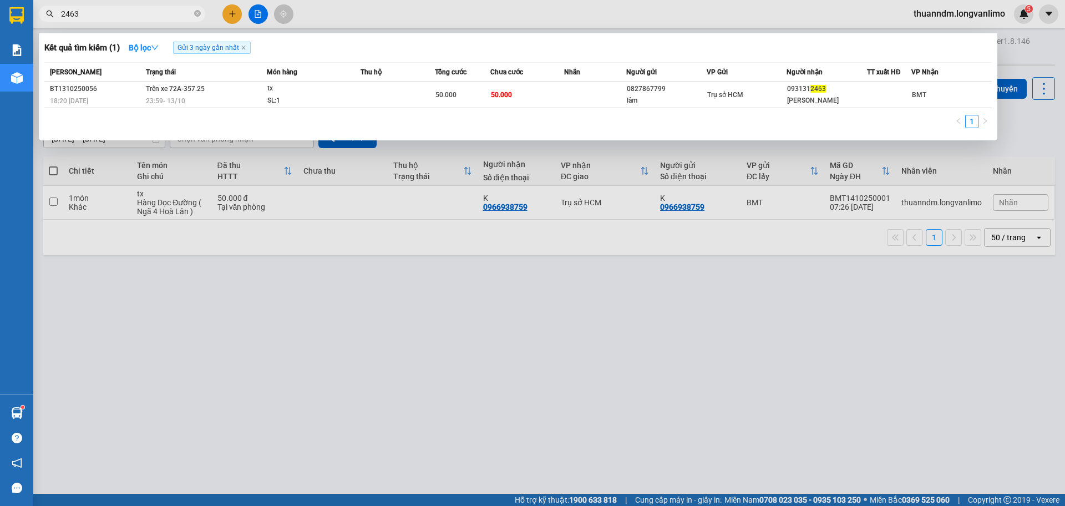
click at [363, 87] on td at bounding box center [397, 95] width 74 height 26
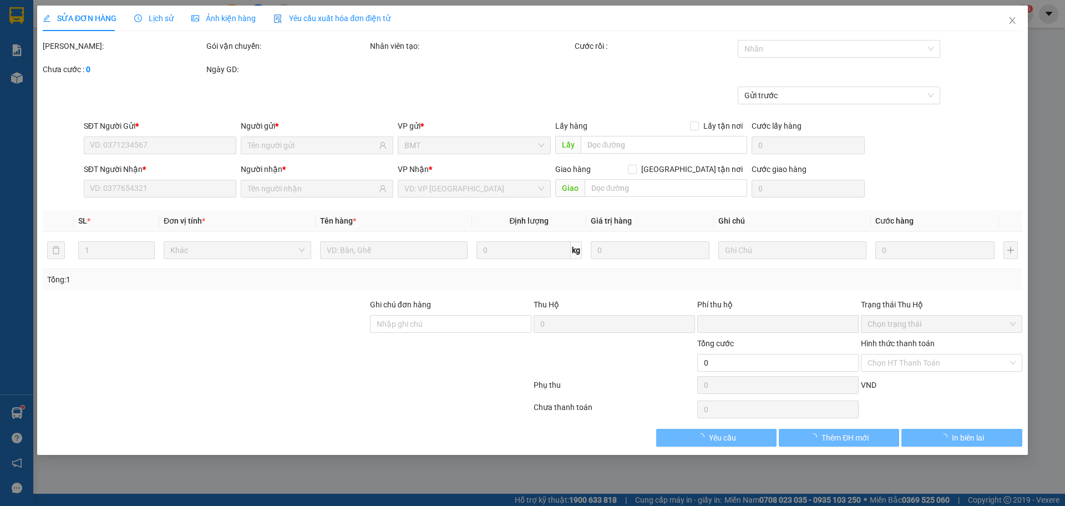
type input "0827867799"
type input "lâm"
type input "0931312463"
type input "[PERSON_NAME]"
type input "0"
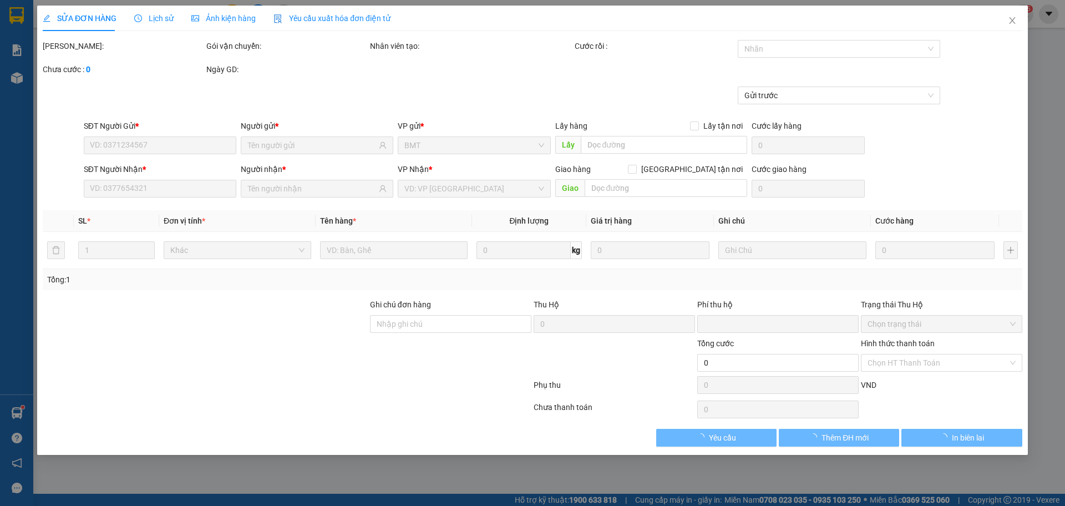
type input "50.000"
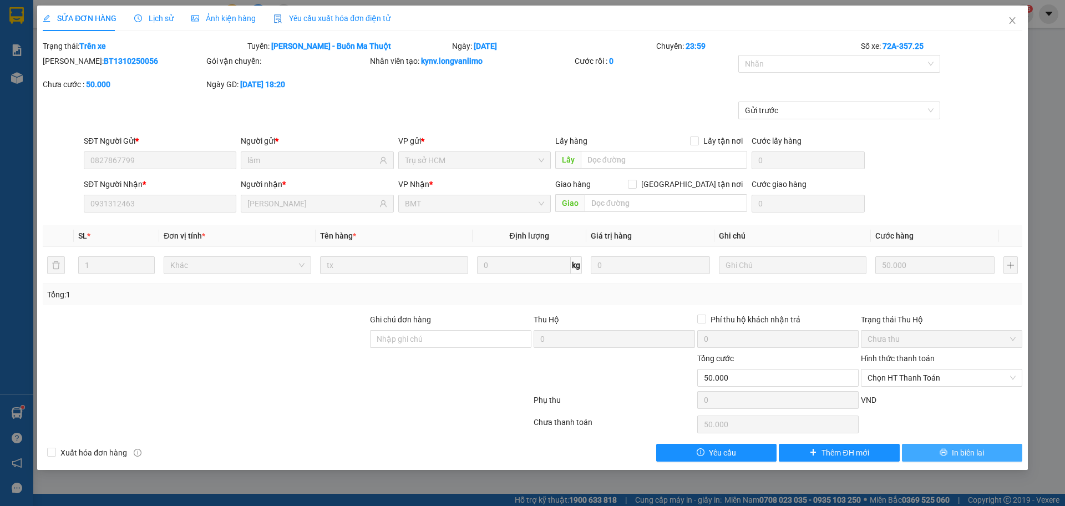
click at [937, 457] on button "In biên lai" at bounding box center [962, 453] width 120 height 18
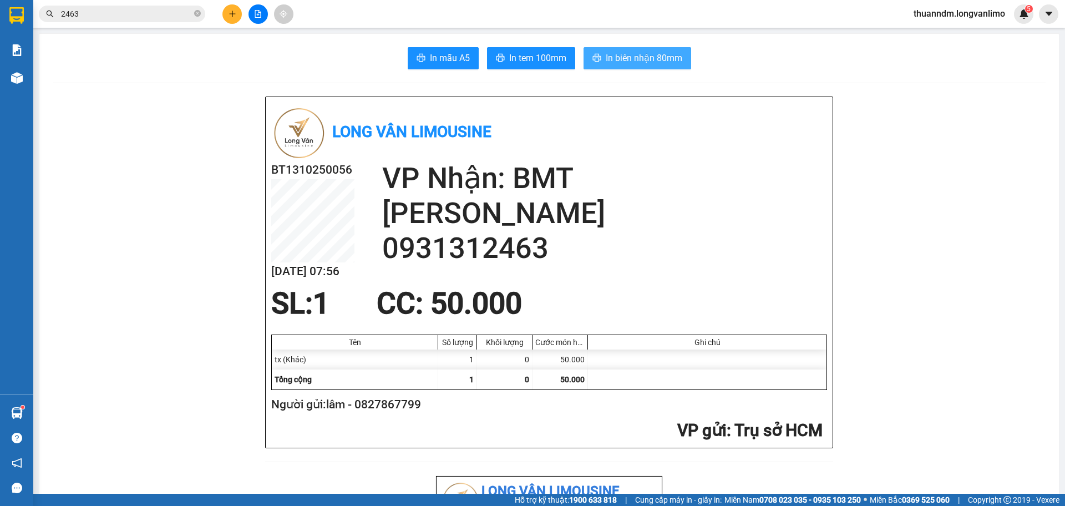
click at [596, 60] on icon "printer" at bounding box center [596, 58] width 8 height 8
click at [196, 13] on icon "close-circle" at bounding box center [197, 13] width 7 height 7
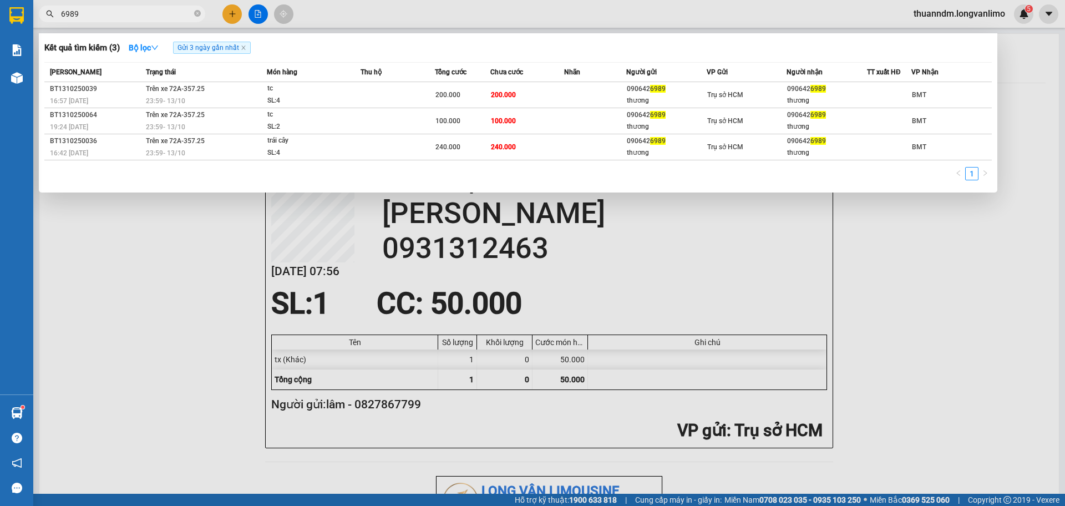
type input "6989"
click at [373, 43] on div "Kết quả tìm kiếm ( 3 ) Bộ lọc Gửi 3 ngày gần nhất" at bounding box center [517, 48] width 947 height 18
click at [197, 14] on icon "close-circle" at bounding box center [197, 13] width 7 height 7
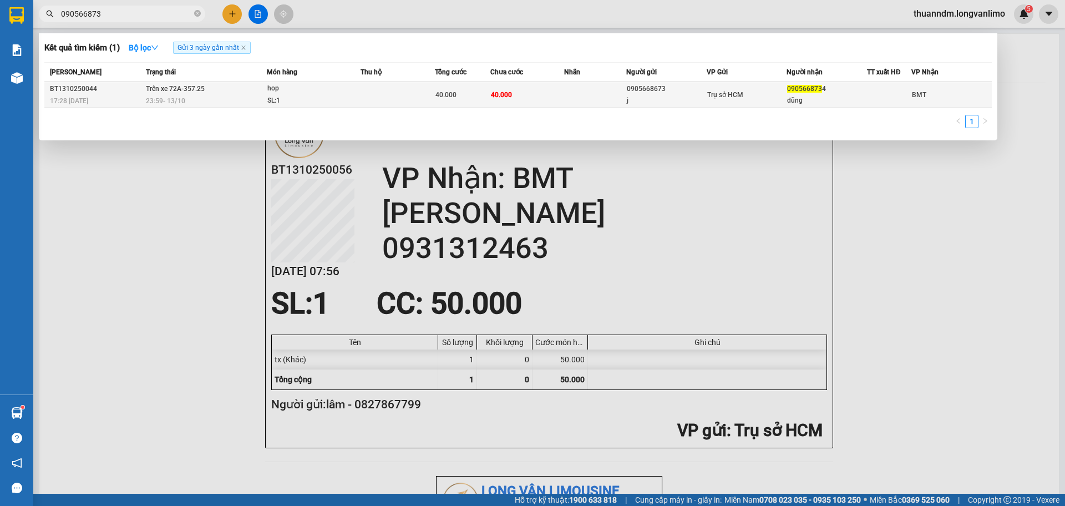
type input "090566873"
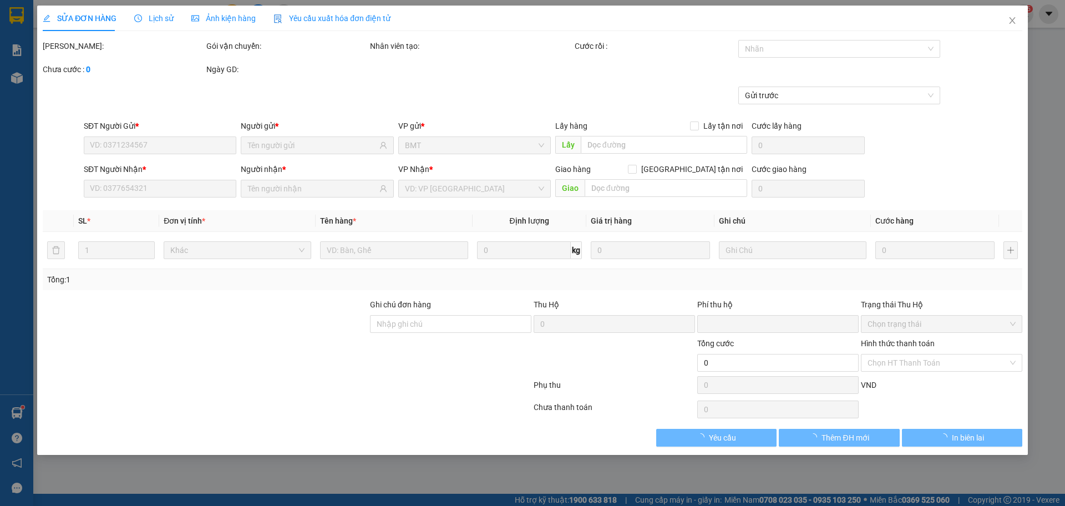
type input "0905668673"
type input "j"
type input "0905668734"
type input "dũng"
type input "0"
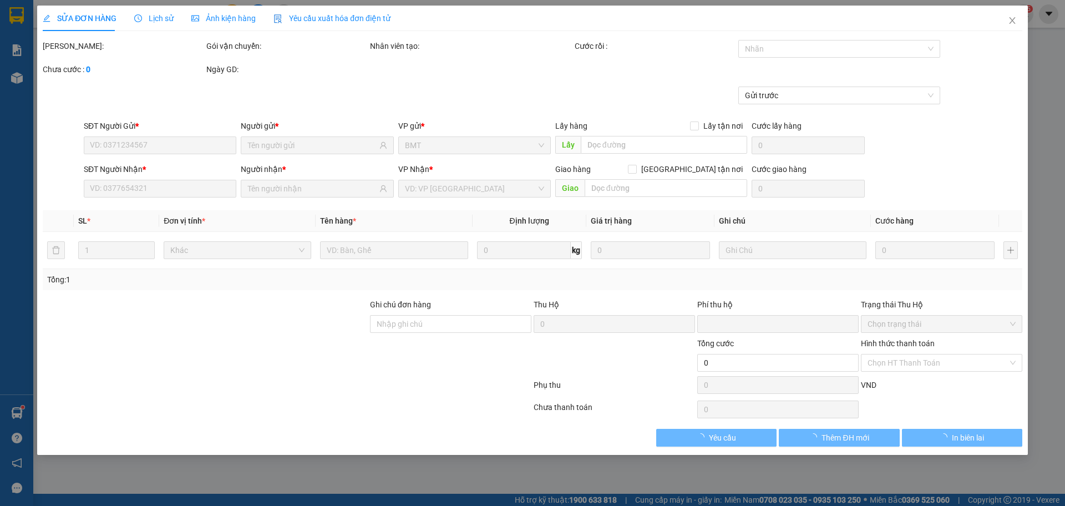
type input "40.000"
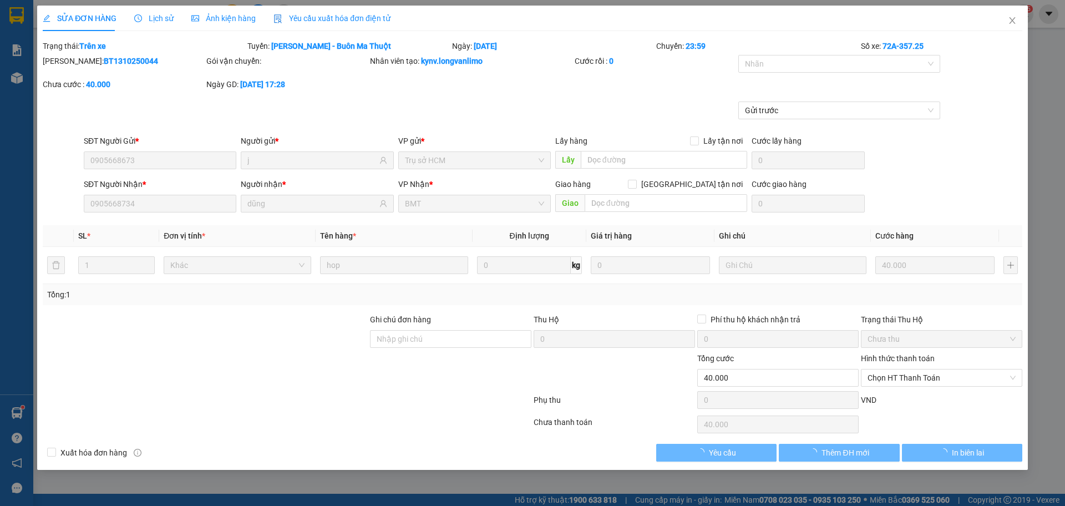
click at [235, 18] on span "Ảnh kiện hàng" at bounding box center [223, 18] width 64 height 9
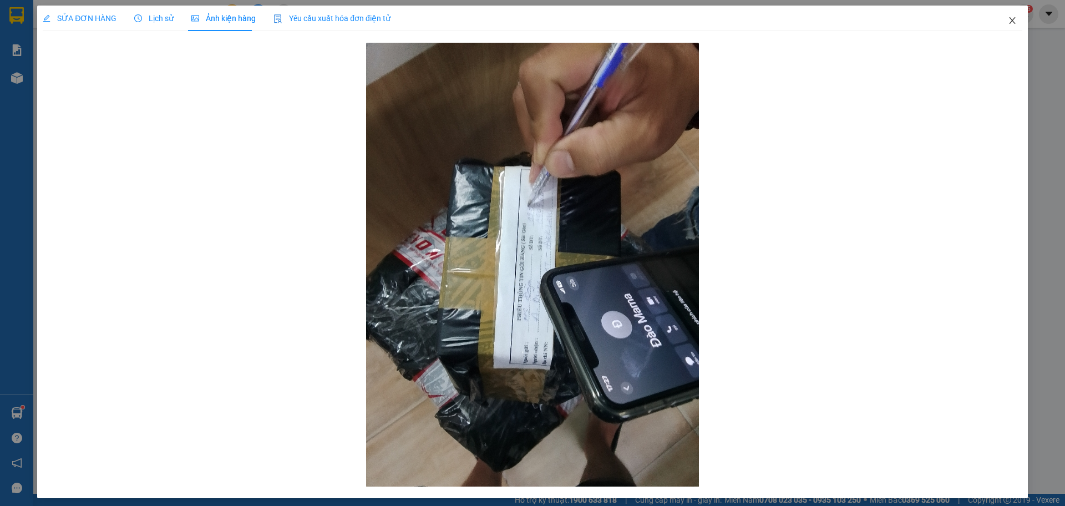
click at [1010, 17] on span "Close" at bounding box center [1012, 21] width 31 height 31
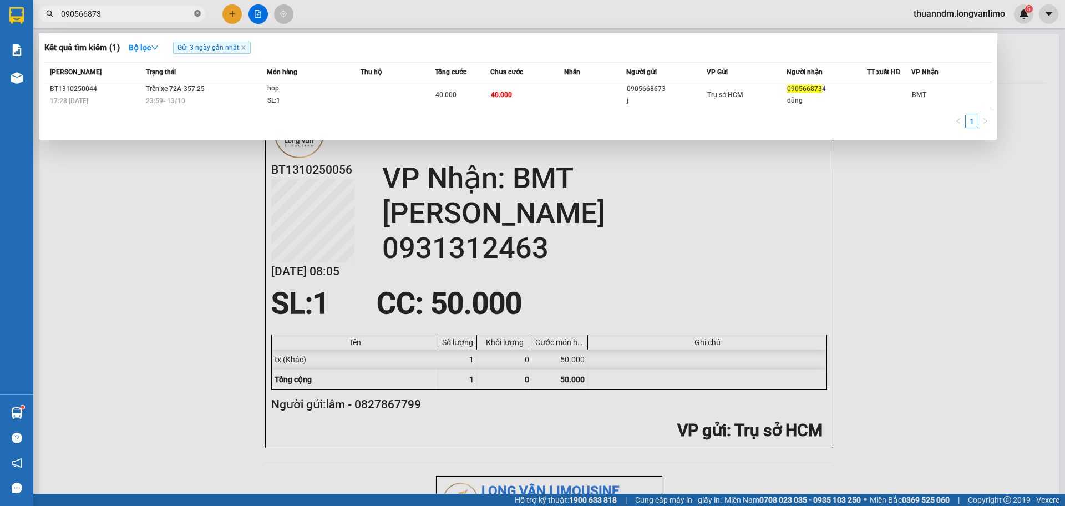
click at [200, 14] on icon "close-circle" at bounding box center [197, 13] width 7 height 7
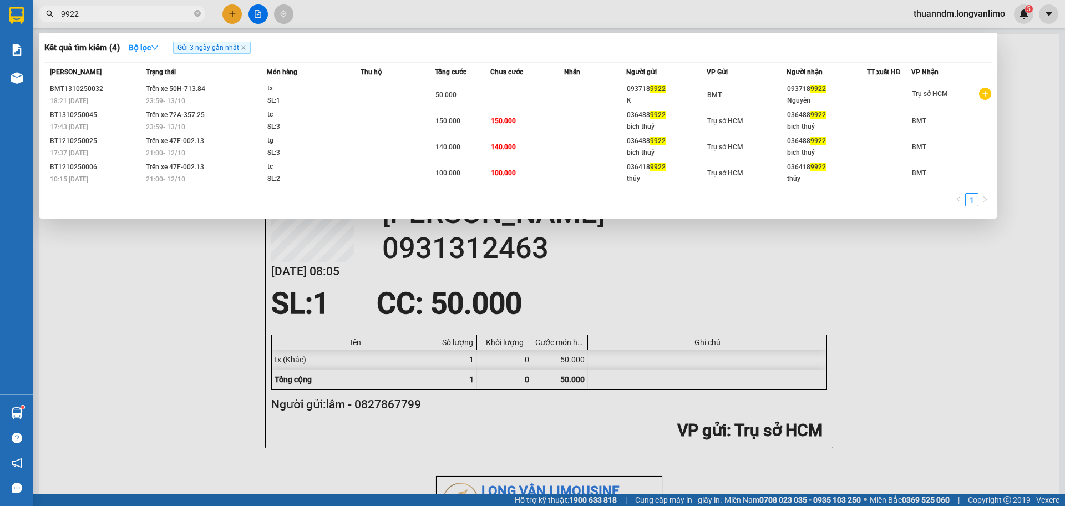
type input "9922"
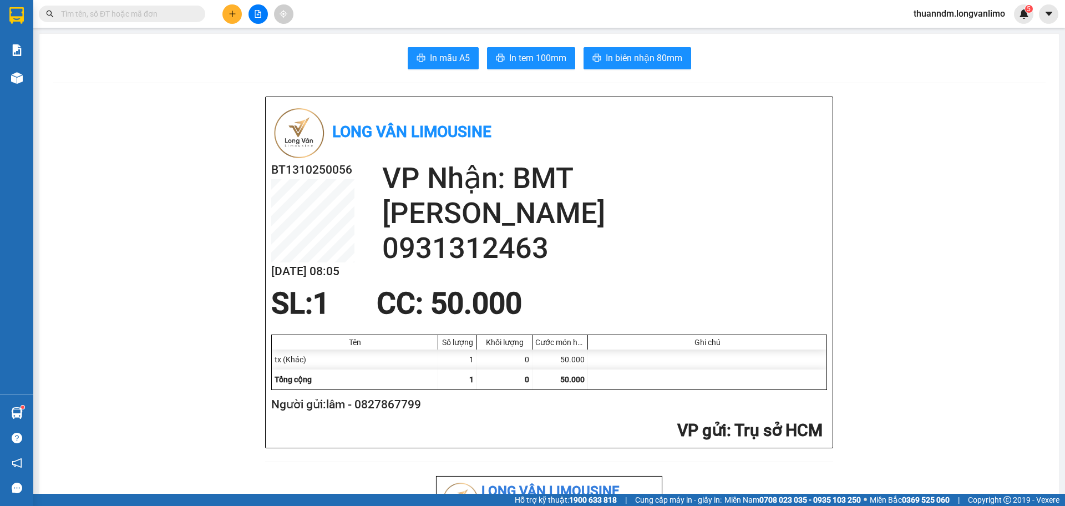
click at [38, 12] on div at bounding box center [108, 14] width 216 height 17
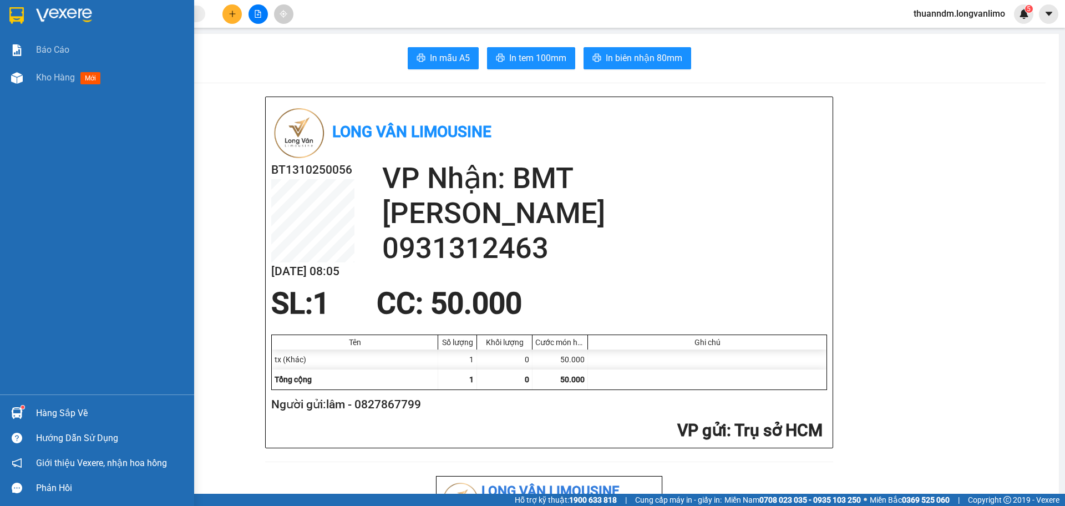
click at [31, 13] on div at bounding box center [97, 18] width 194 height 36
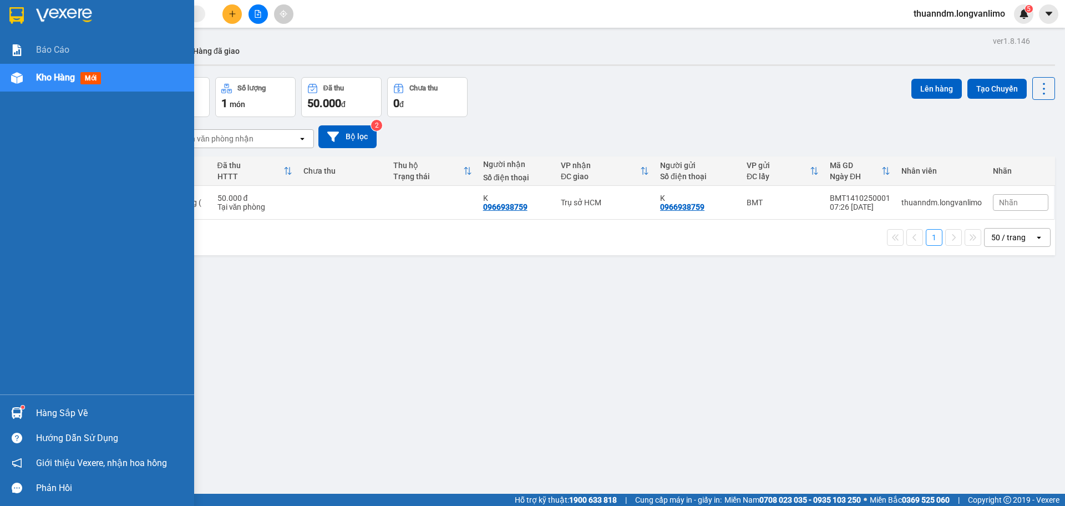
click at [20, 9] on img at bounding box center [16, 15] width 14 height 17
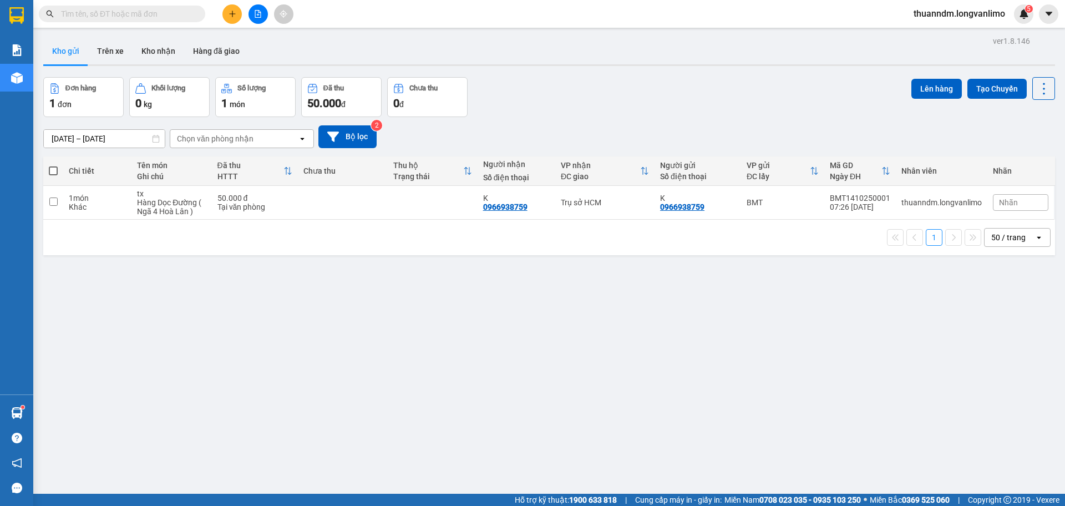
click at [140, 16] on input "text" at bounding box center [126, 14] width 131 height 12
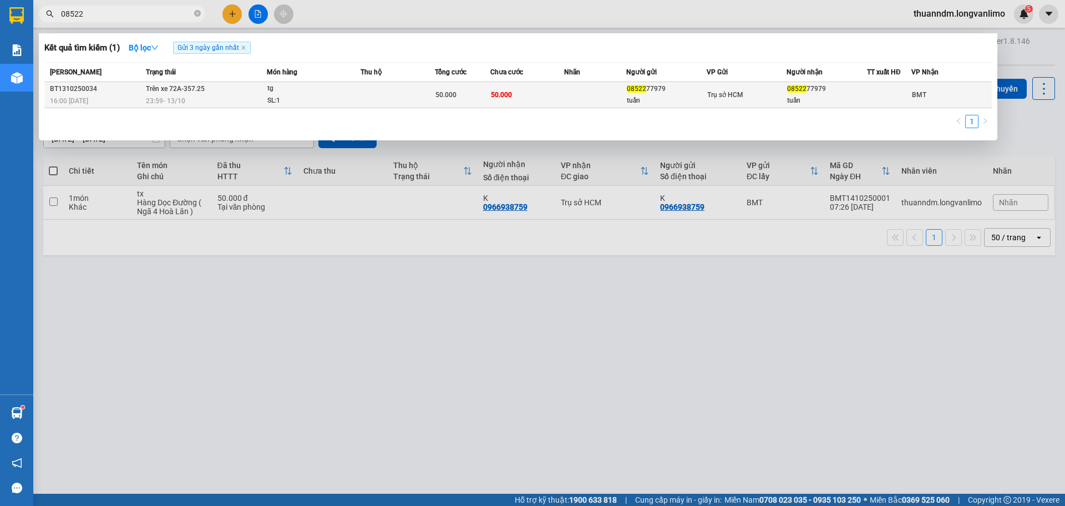
type input "08522"
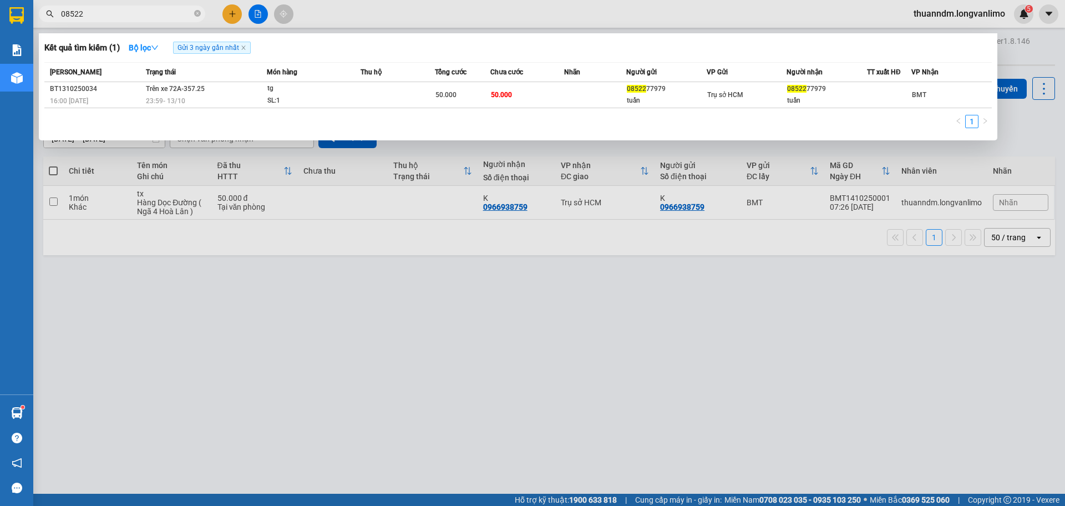
click at [369, 103] on td at bounding box center [397, 95] width 74 height 26
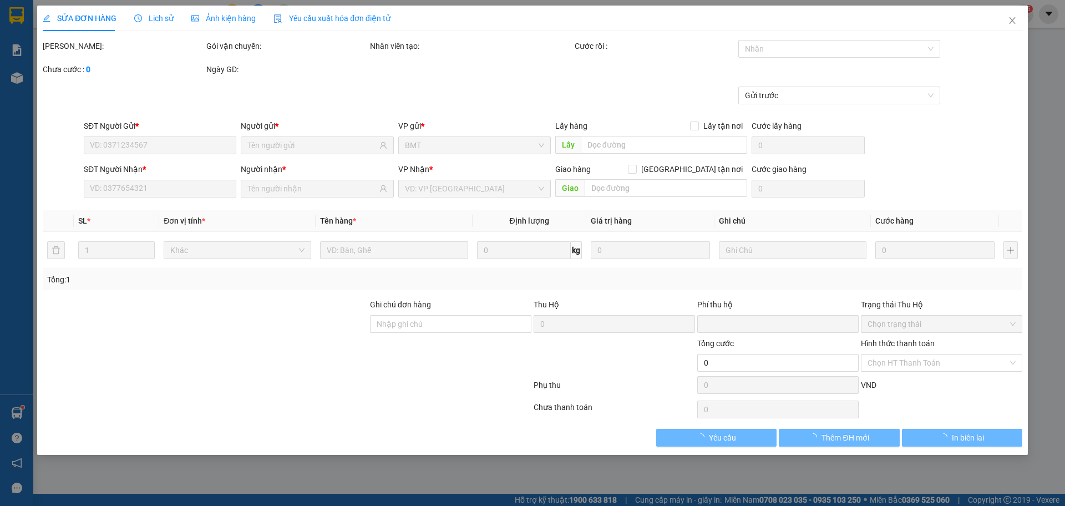
type input "0852277979"
type input "tuấn"
type input "0852277979"
type input "tuấn"
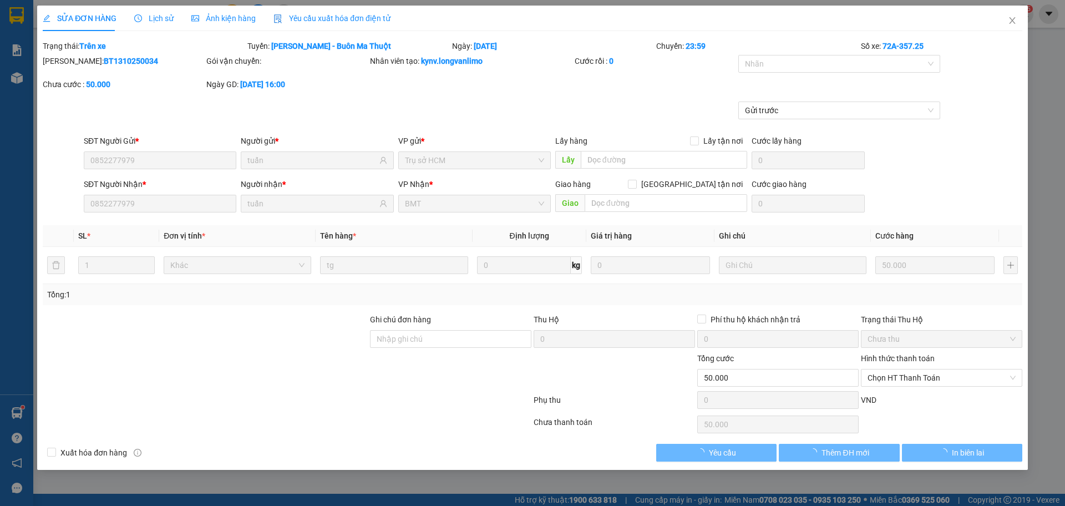
click at [234, 18] on span "Ảnh kiện hàng" at bounding box center [223, 18] width 64 height 9
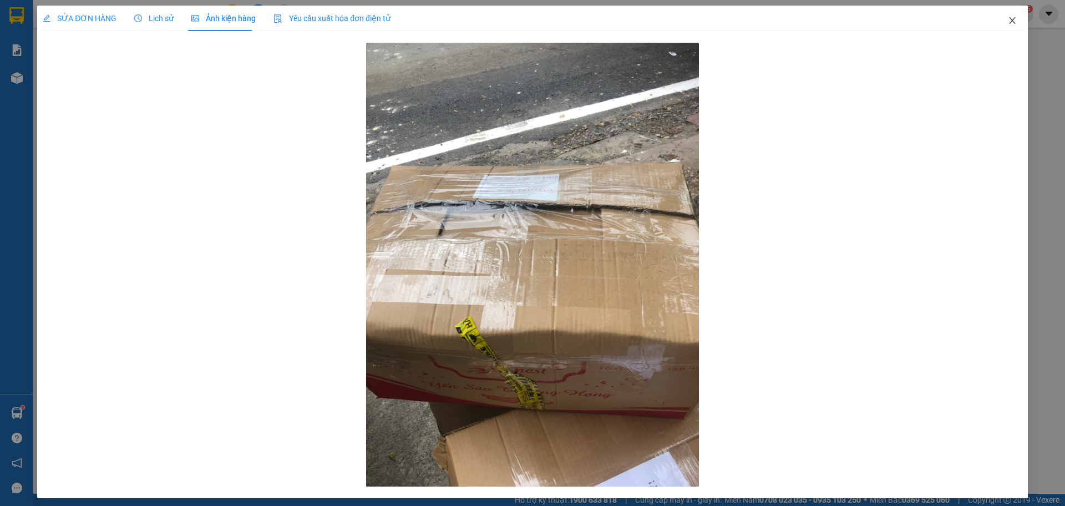
click at [1008, 17] on icon "close" at bounding box center [1012, 20] width 9 height 9
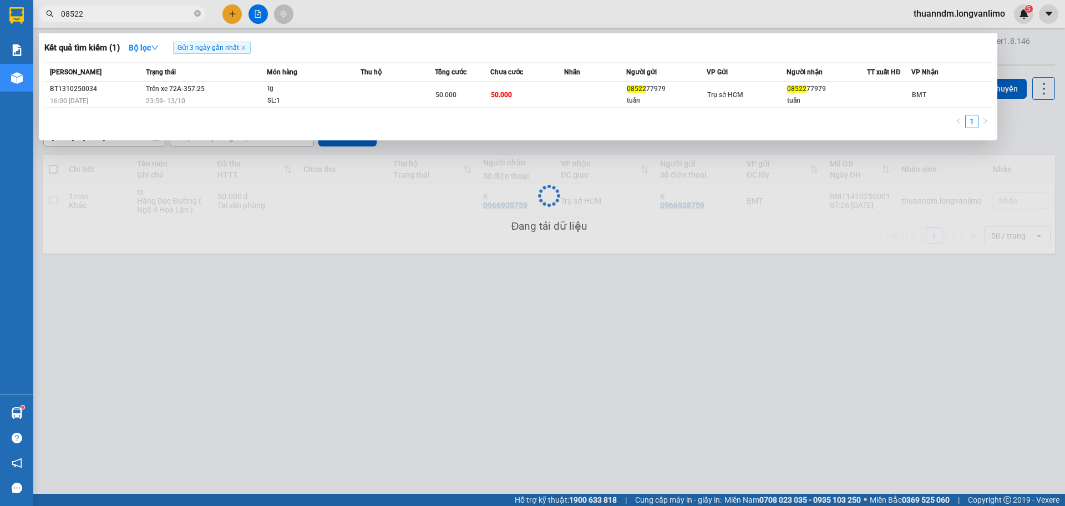
click at [143, 11] on input "08522" at bounding box center [126, 14] width 131 height 12
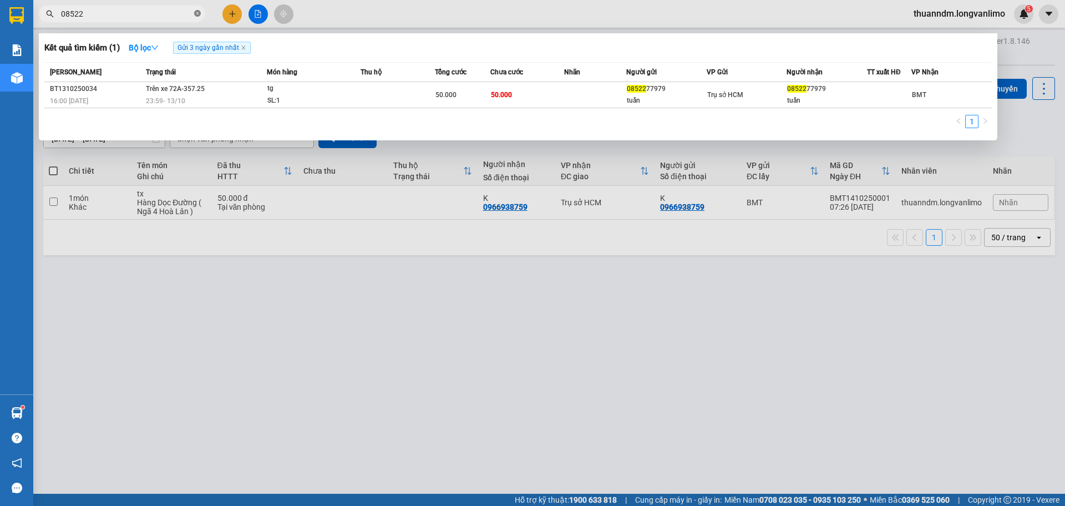
click at [195, 11] on icon "close-circle" at bounding box center [197, 13] width 7 height 7
click at [448, 96] on span "40.000" at bounding box center [445, 95] width 21 height 8
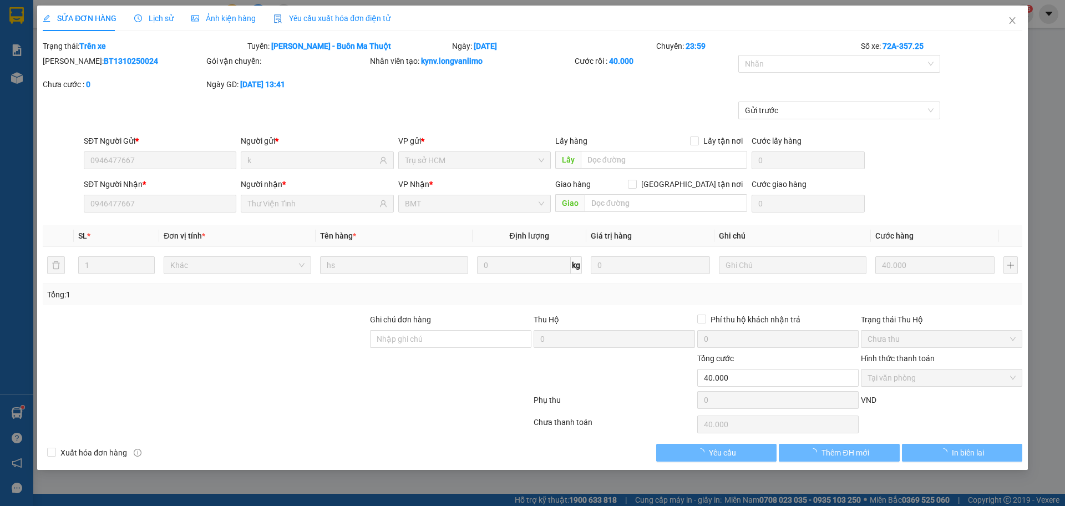
click at [257, 14] on div "SỬA ĐƠN HÀNG Lịch sử Ảnh kiện hàng Yêu cầu xuất hóa đơn điện tử" at bounding box center [217, 19] width 348 height 26
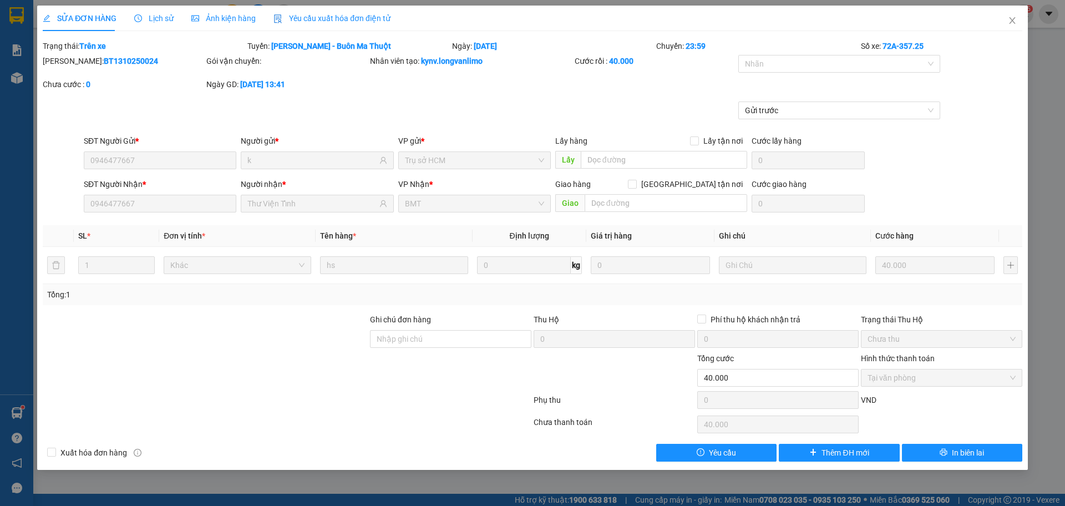
click at [248, 16] on span "Ảnh kiện hàng" at bounding box center [223, 18] width 64 height 9
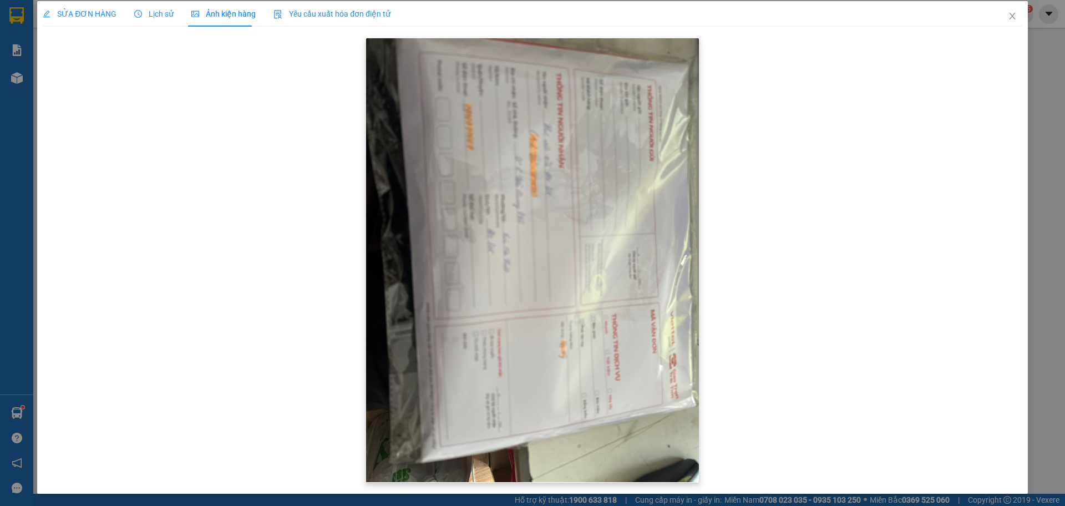
scroll to position [6, 0]
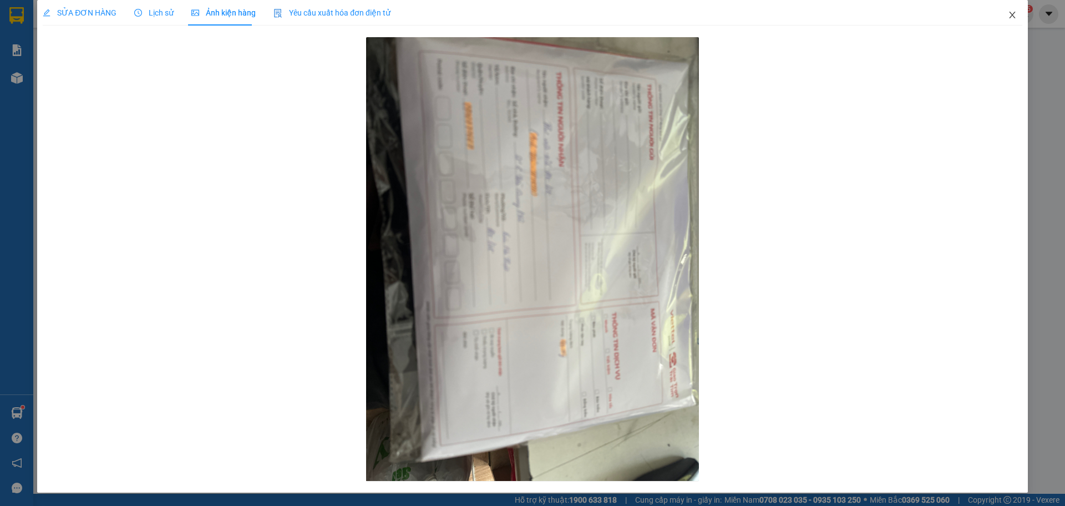
click at [1008, 12] on icon "close" at bounding box center [1012, 15] width 9 height 9
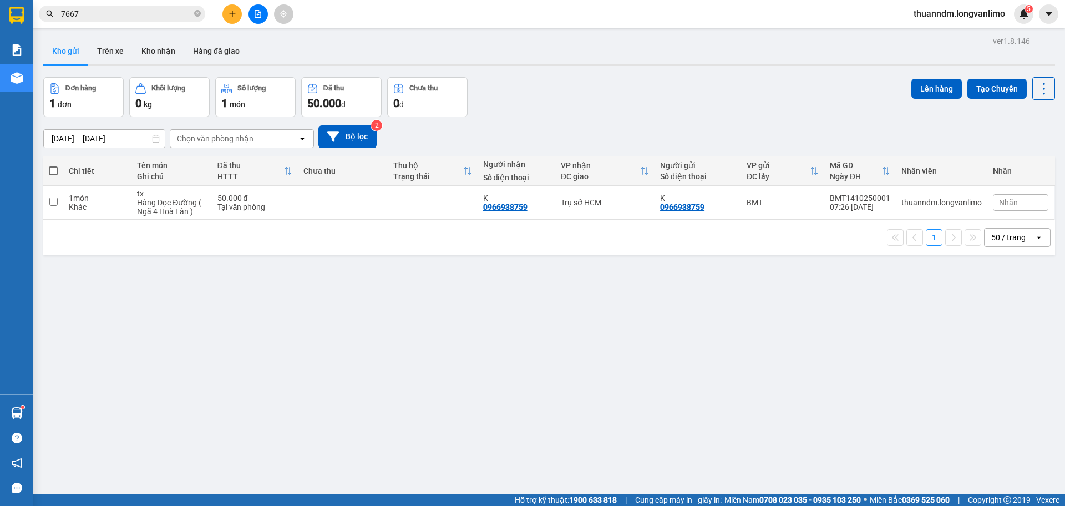
click at [141, 13] on input "7667" at bounding box center [126, 14] width 131 height 12
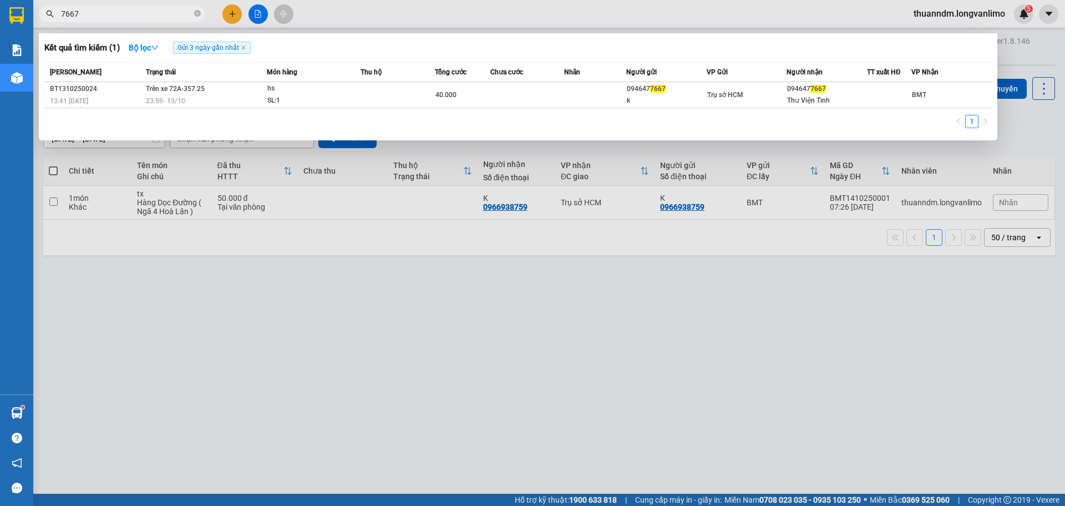
click at [157, 11] on input "7667" at bounding box center [126, 14] width 131 height 12
click at [154, 10] on input "7667" at bounding box center [126, 14] width 131 height 12
click at [389, 90] on td at bounding box center [397, 95] width 74 height 26
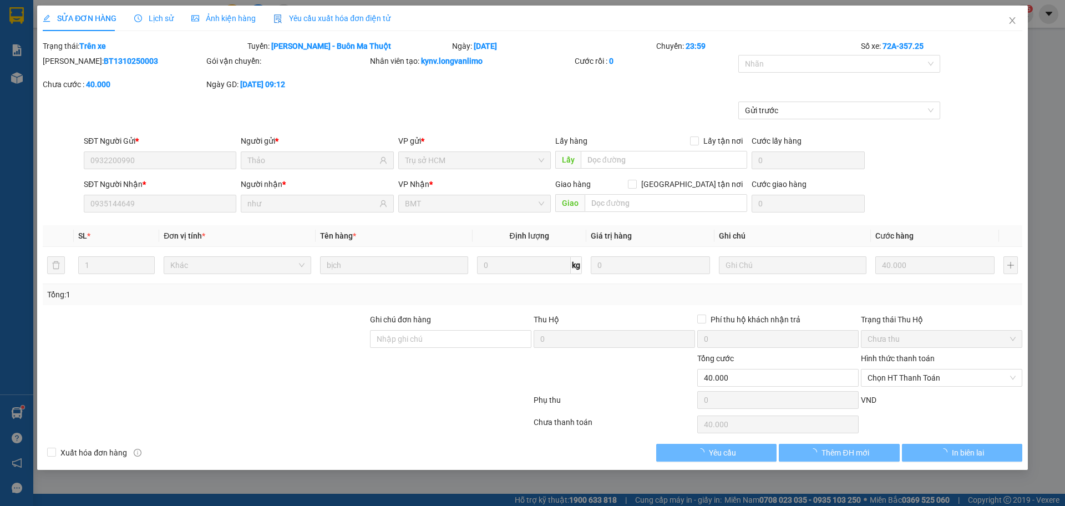
click at [228, 12] on div "Ảnh kiện hàng" at bounding box center [223, 19] width 64 height 26
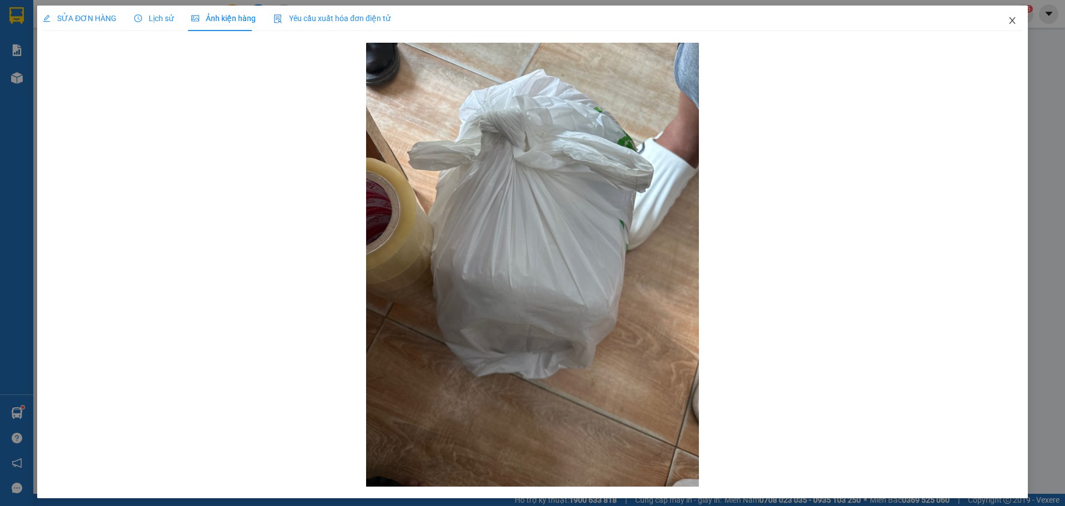
click at [1009, 22] on span "Close" at bounding box center [1012, 21] width 31 height 31
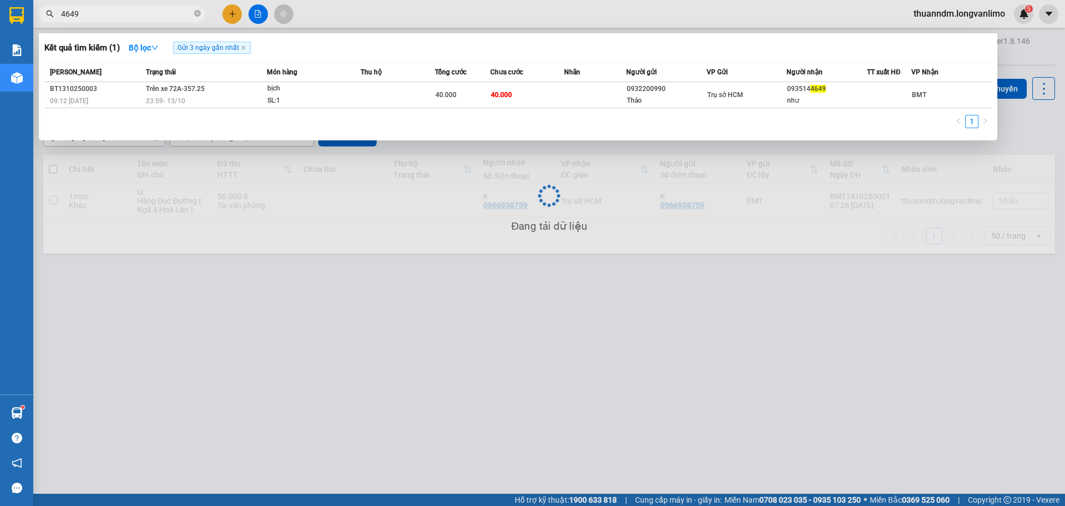
click at [156, 16] on input "4649" at bounding box center [126, 14] width 131 height 12
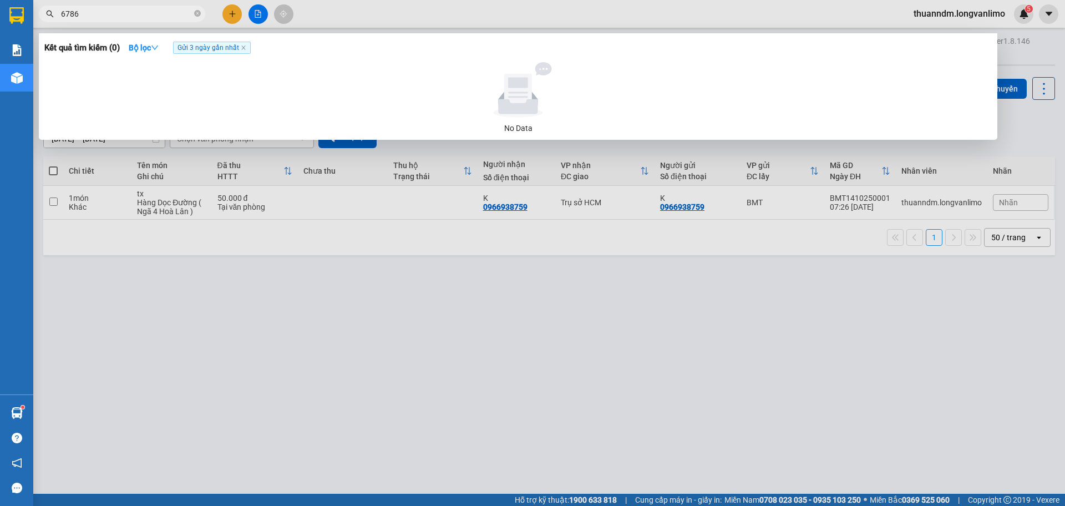
click at [195, 44] on span "Gửi 3 ngày gần nhất" at bounding box center [212, 48] width 78 height 12
click at [198, 50] on span "Gửi 3 ngày gần nhất" at bounding box center [212, 48] width 78 height 12
click at [246, 50] on icon "close" at bounding box center [244, 48] width 6 height 6
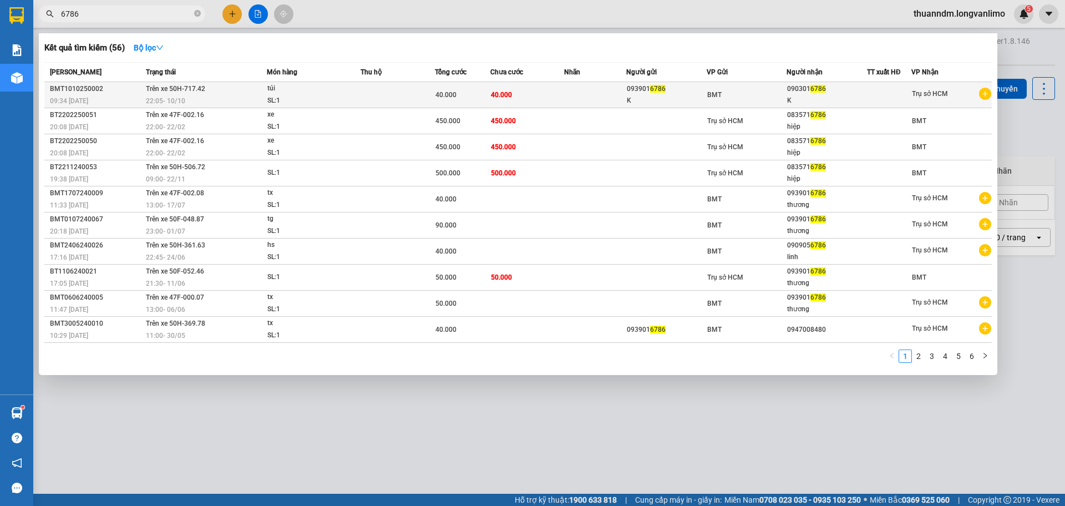
click at [338, 100] on div "SL: 1" at bounding box center [308, 101] width 83 height 12
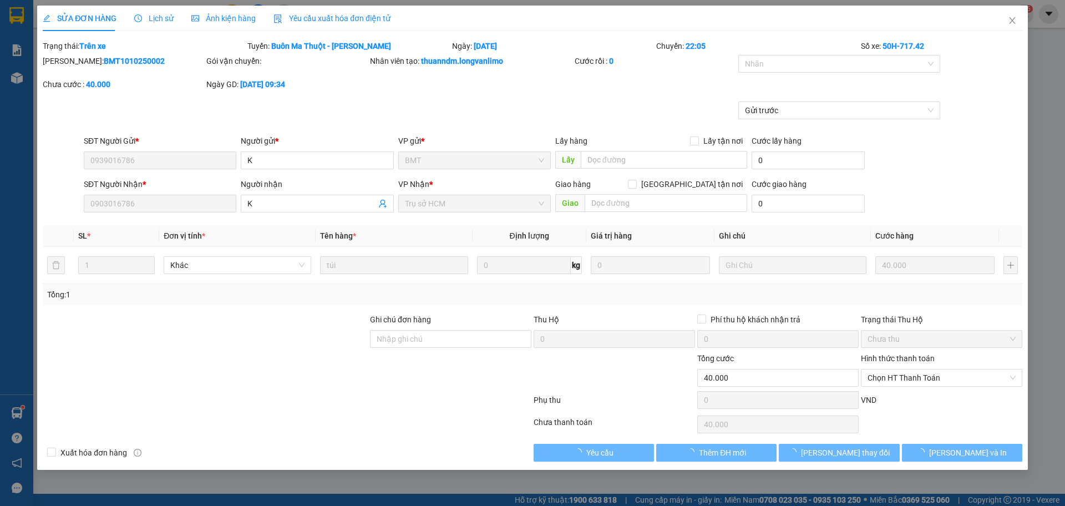
click at [211, 18] on span "Ảnh kiện hàng" at bounding box center [223, 18] width 64 height 9
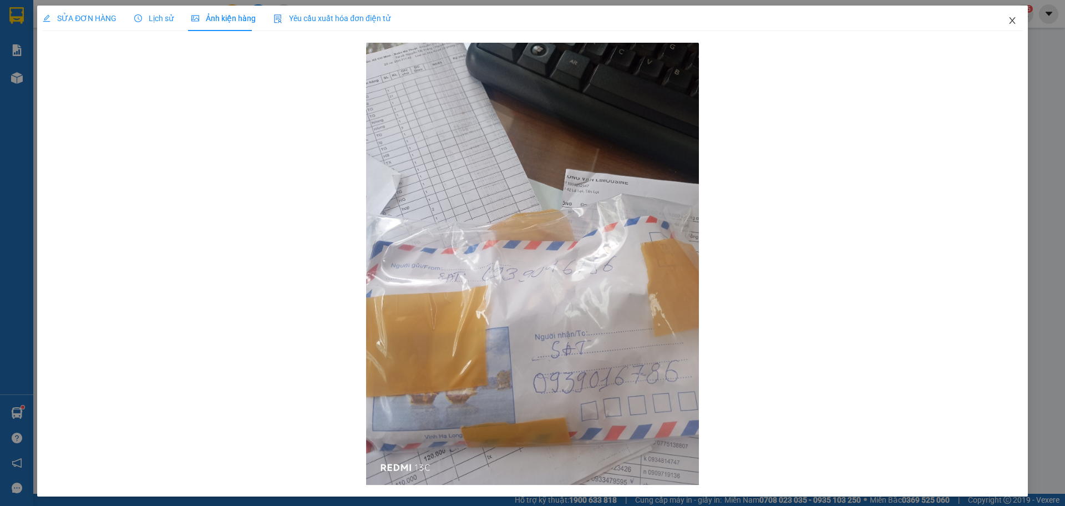
click at [1009, 24] on icon "close" at bounding box center [1012, 20] width 6 height 7
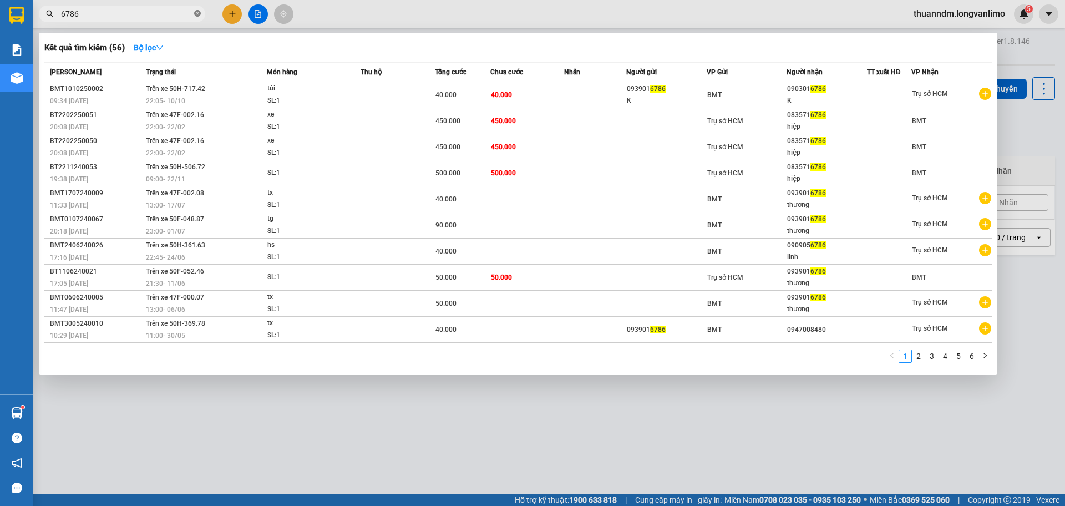
click at [200, 16] on icon "close-circle" at bounding box center [197, 13] width 7 height 7
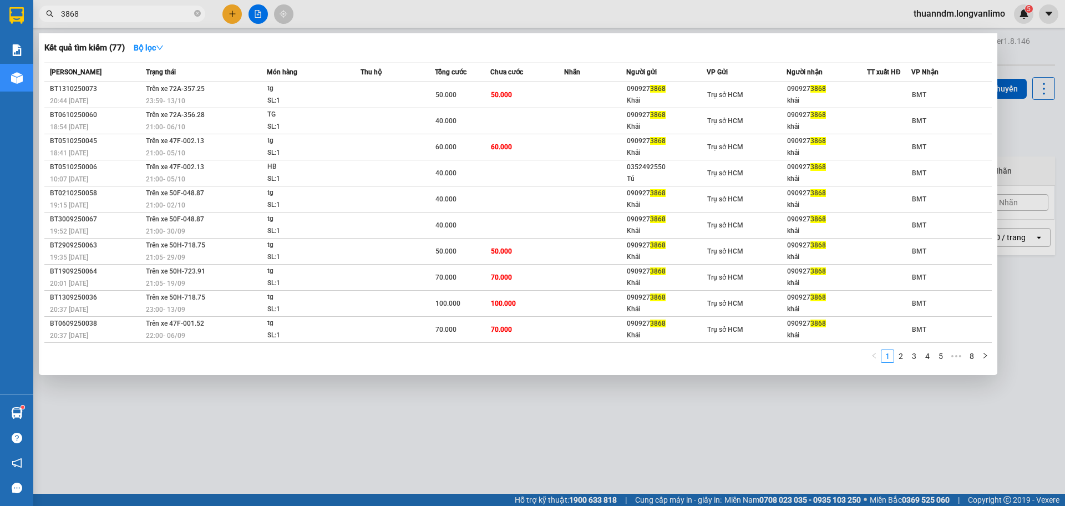
click at [439, 100] on div "50.000" at bounding box center [462, 95] width 54 height 12
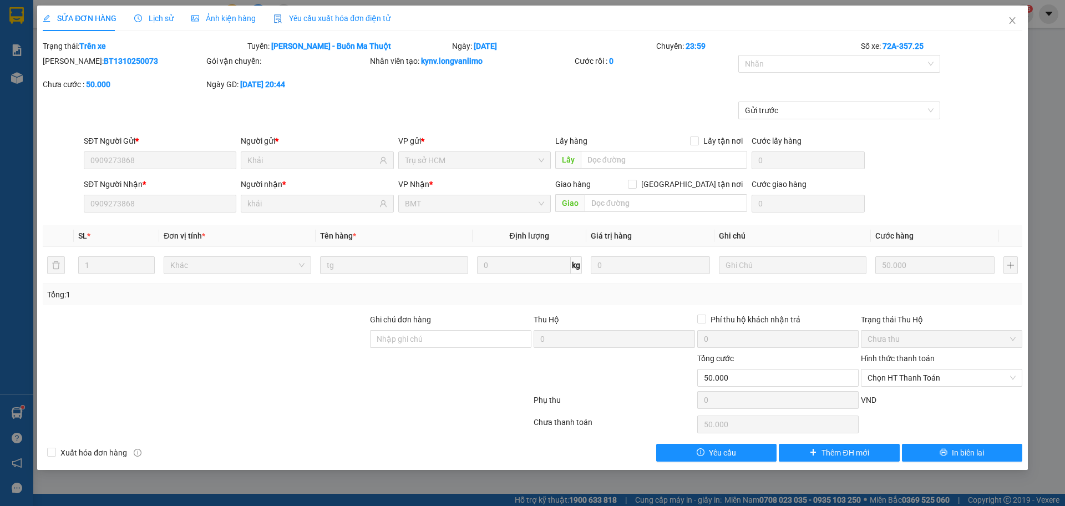
click at [213, 14] on span "Ảnh kiện hàng" at bounding box center [223, 18] width 64 height 9
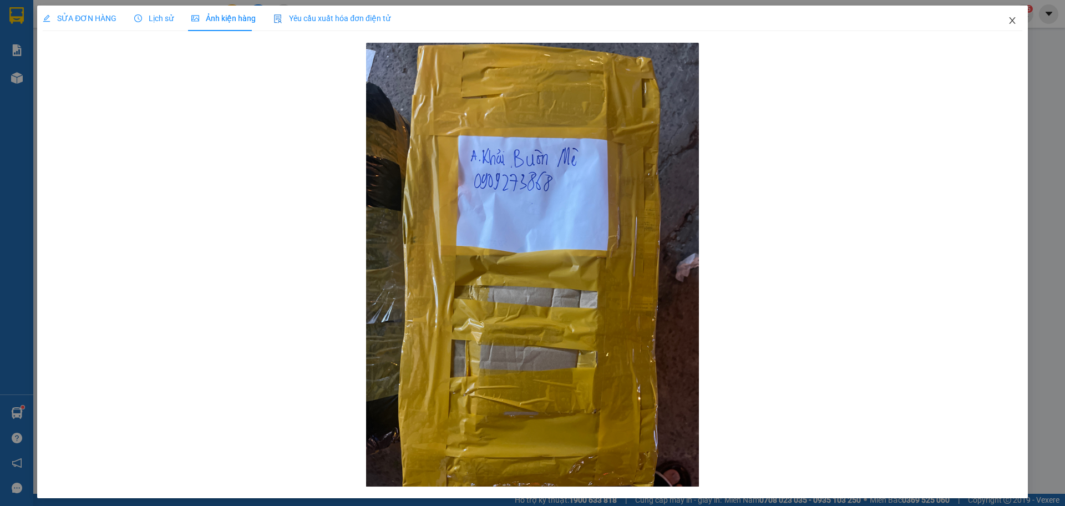
click at [1008, 21] on icon "close" at bounding box center [1012, 20] width 9 height 9
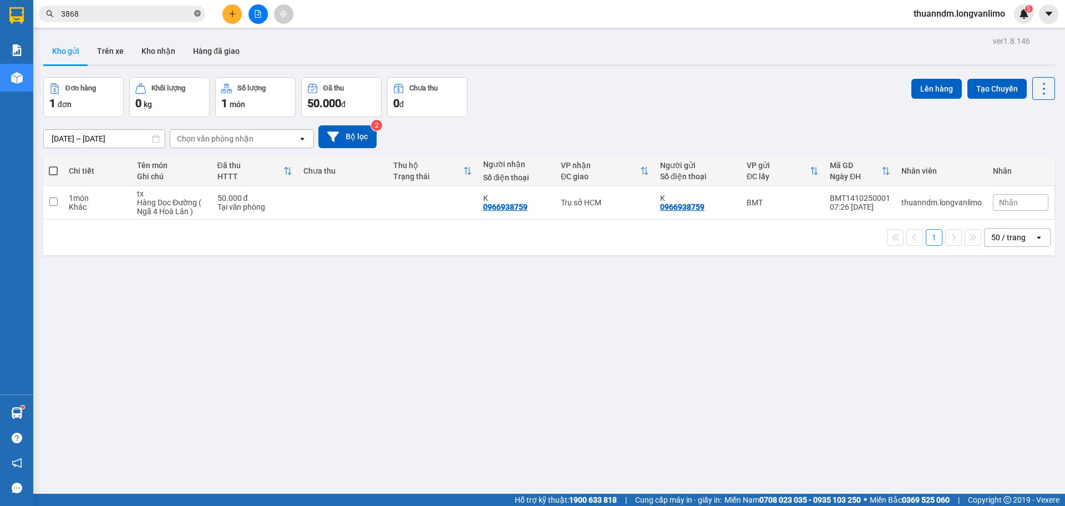
click at [200, 17] on icon "close-circle" at bounding box center [197, 13] width 7 height 7
click at [181, 17] on input "text" at bounding box center [126, 14] width 131 height 12
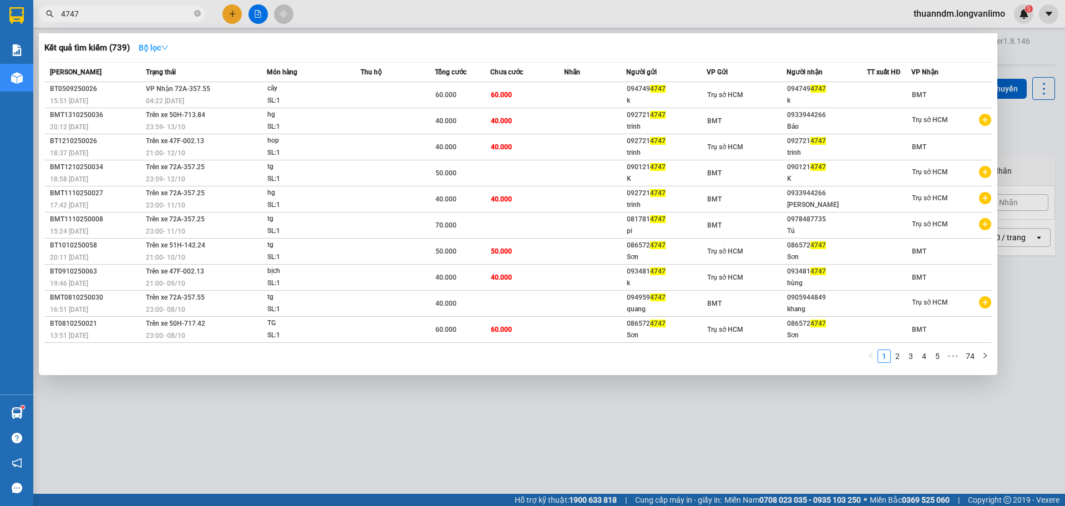
click at [143, 43] on strong "Bộ lọc" at bounding box center [154, 47] width 30 height 9
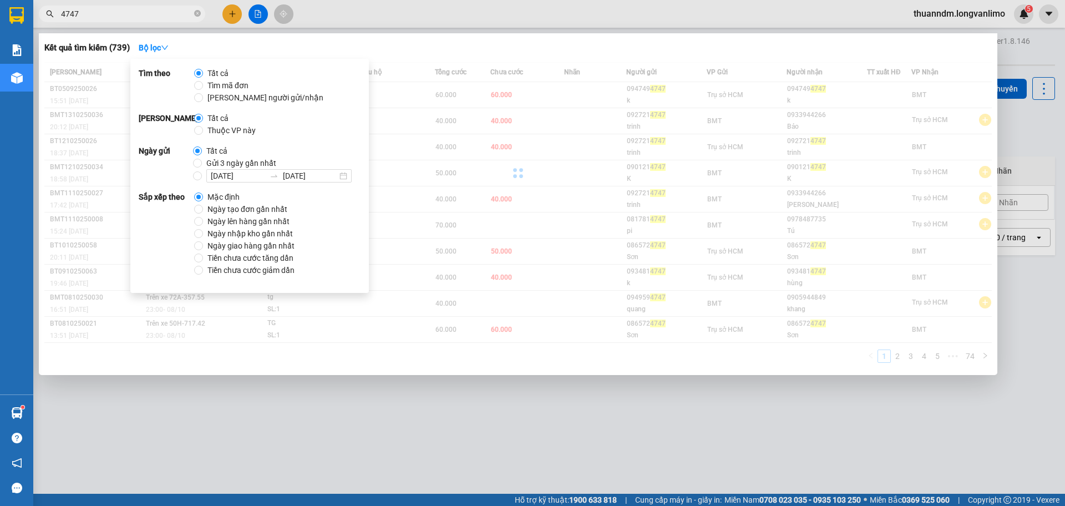
click at [284, 158] on div "Tất cả Gửi 3 ngày gần nhất [DATE] [DATE]" at bounding box center [276, 164] width 167 height 38
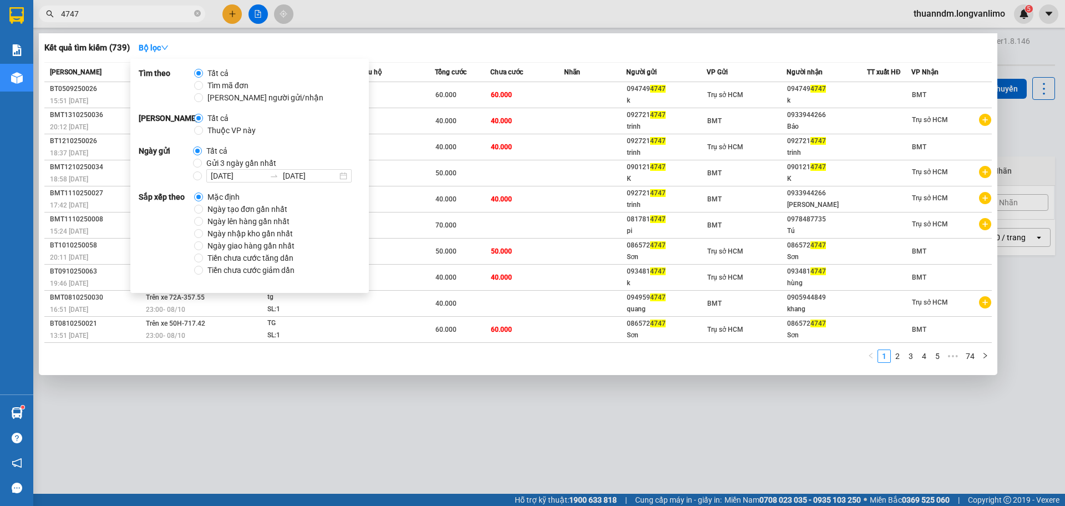
click at [268, 158] on span "Gửi 3 ngày gần nhất" at bounding box center [241, 163] width 79 height 12
click at [202, 159] on input "Gửi 3 ngày gần nhất" at bounding box center [197, 163] width 9 height 9
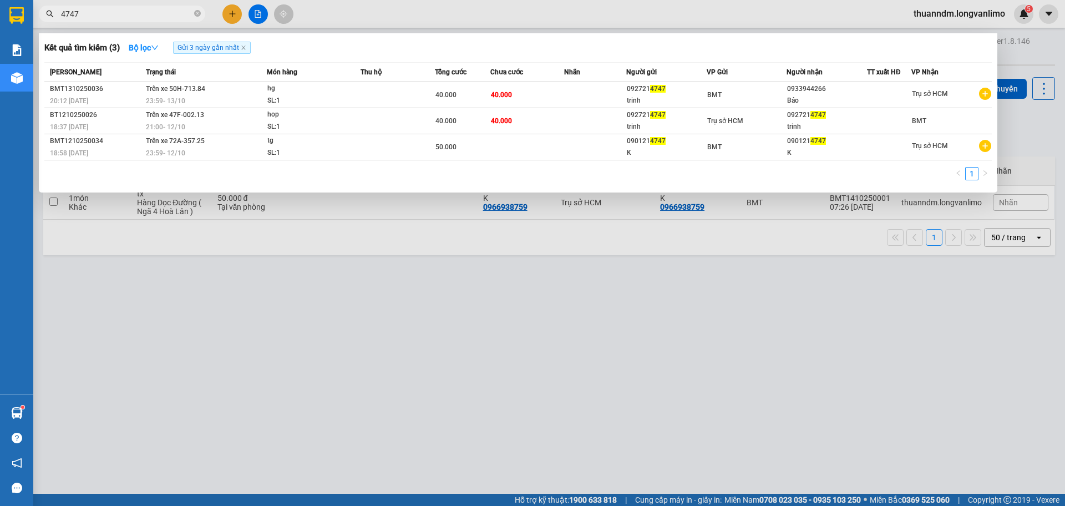
click at [383, 57] on div "Kết quả tìm kiếm ( 3 ) Bộ lọc Gửi 3 ngày gần nhất Mã ĐH Trạng thái Món hàng Thu…" at bounding box center [518, 112] width 958 height 159
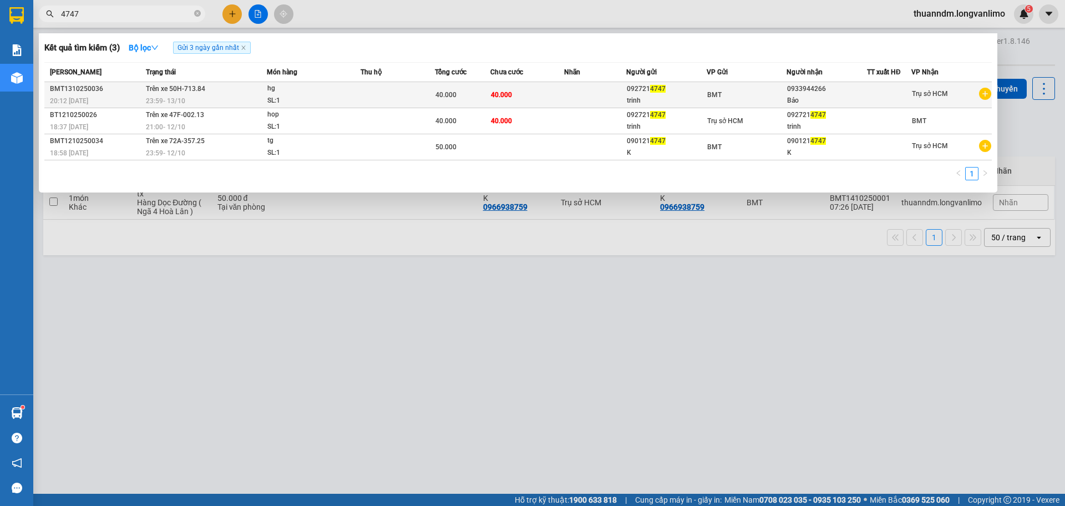
click at [327, 82] on td "hg SL: 1" at bounding box center [314, 95] width 94 height 26
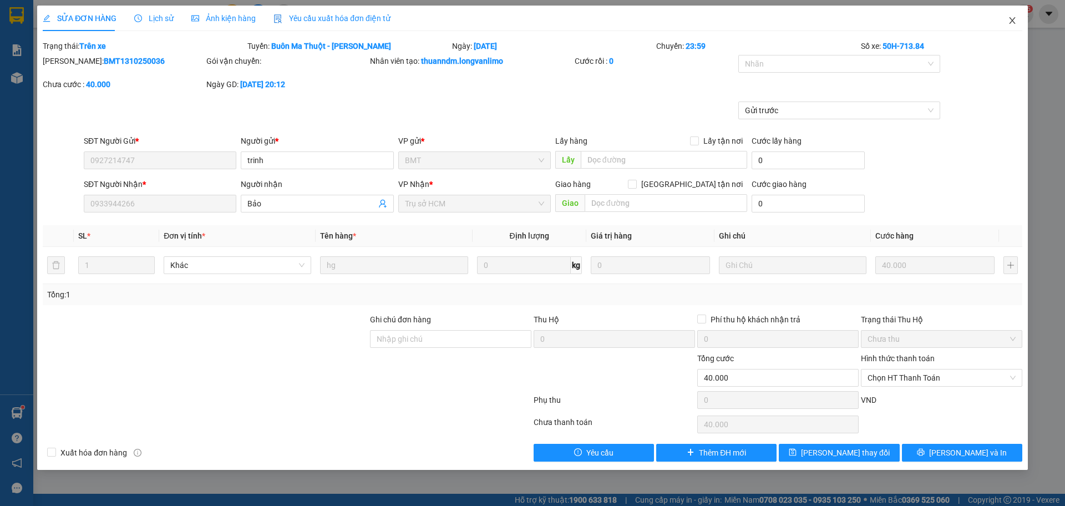
click at [1009, 21] on icon "close" at bounding box center [1012, 20] width 9 height 9
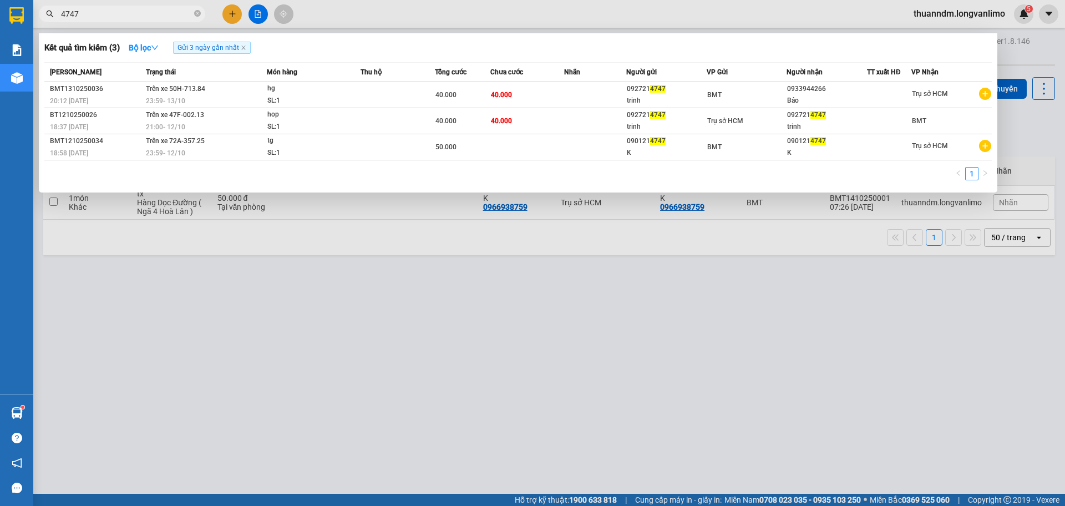
click at [201, 17] on span "4747" at bounding box center [122, 14] width 166 height 17
click at [199, 14] on icon "close-circle" at bounding box center [197, 13] width 7 height 7
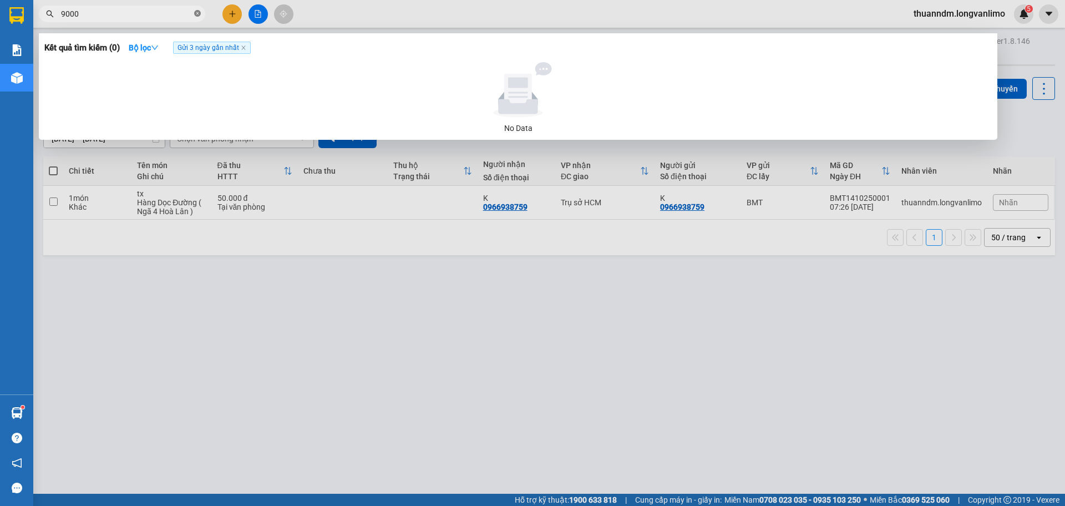
click at [199, 14] on icon "close-circle" at bounding box center [197, 13] width 7 height 7
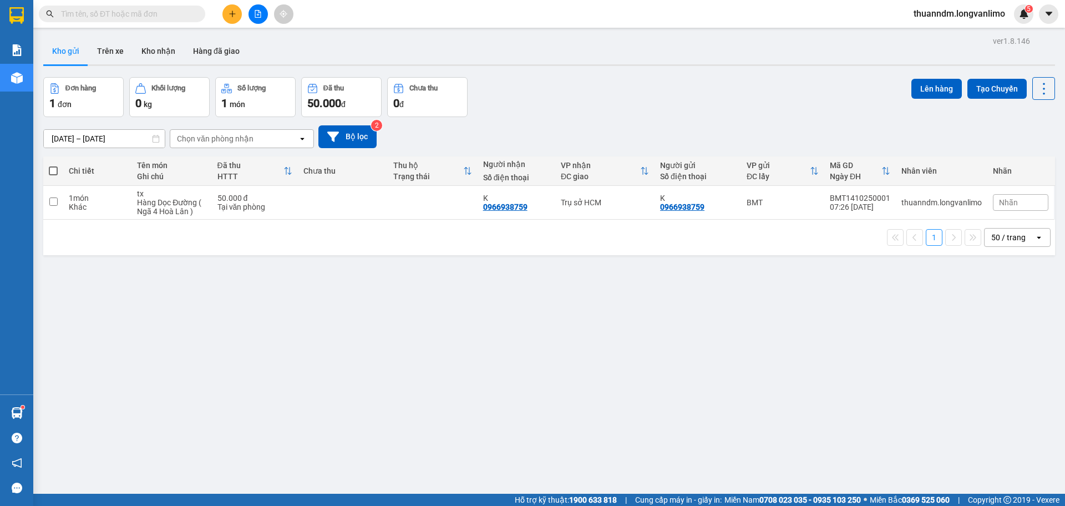
click at [130, 13] on input "text" at bounding box center [126, 14] width 131 height 12
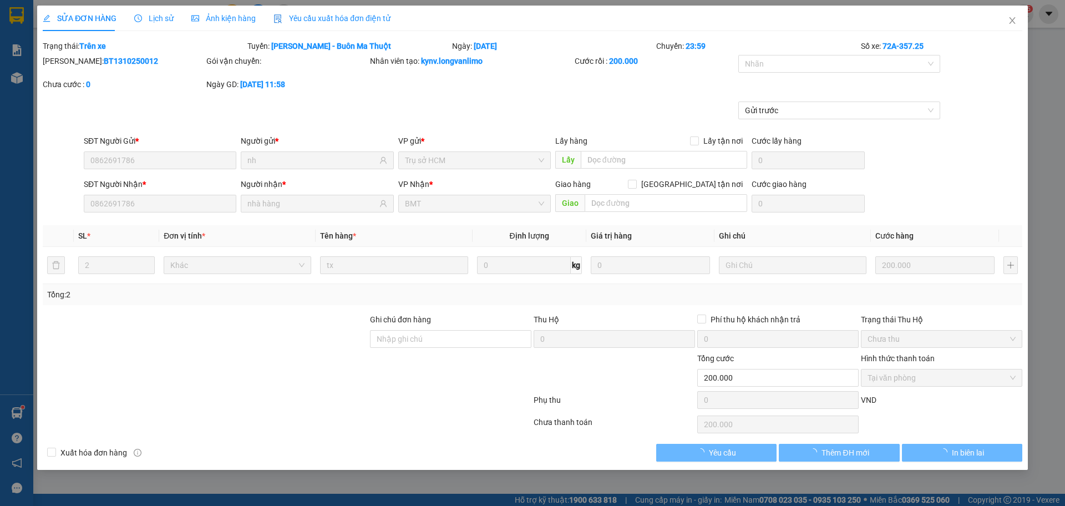
click at [248, 24] on div "Ảnh kiện hàng" at bounding box center [223, 18] width 64 height 12
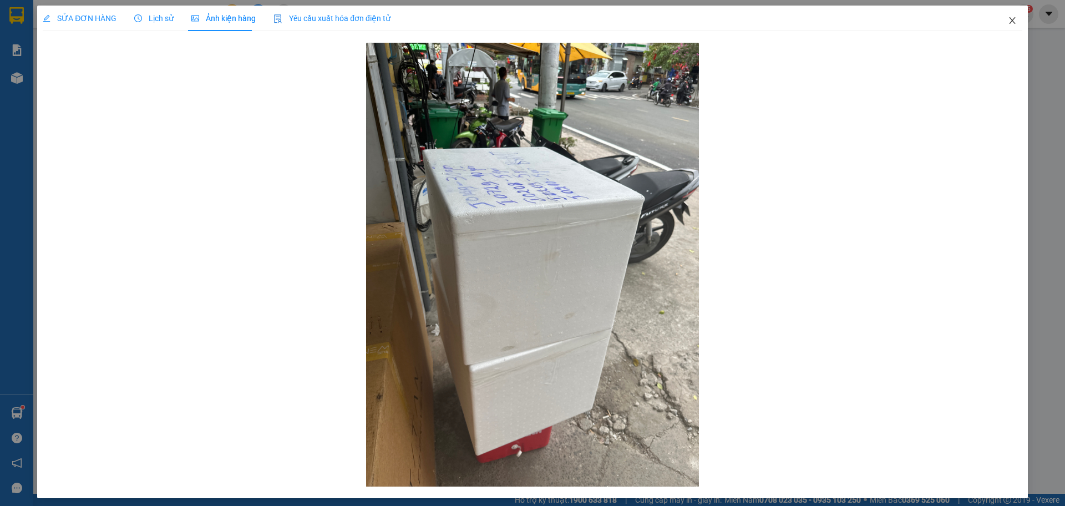
click at [1002, 31] on span "Close" at bounding box center [1012, 21] width 31 height 31
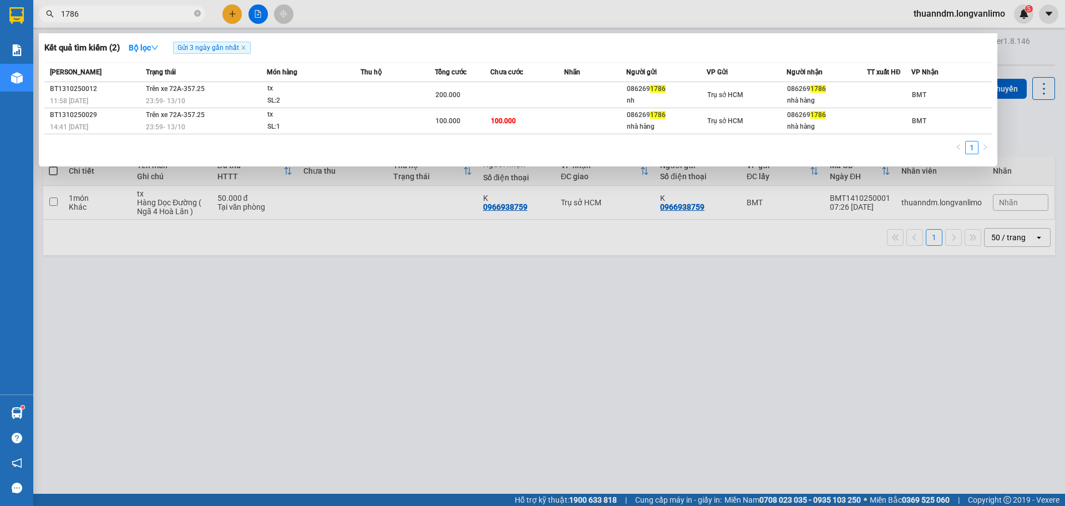
click at [121, 20] on span "1786" at bounding box center [122, 14] width 166 height 17
click at [119, 14] on input "1786" at bounding box center [126, 14] width 131 height 12
click at [194, 14] on icon "close-circle" at bounding box center [197, 13] width 7 height 7
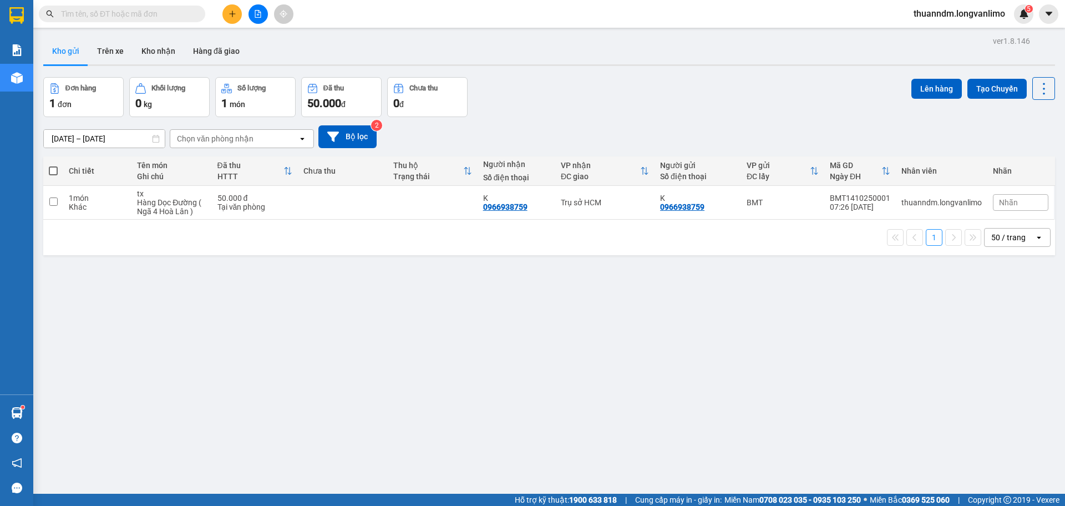
click at [182, 9] on input "text" at bounding box center [126, 14] width 131 height 12
click at [125, 6] on span at bounding box center [122, 14] width 166 height 17
click at [111, 13] on input "text" at bounding box center [126, 14] width 131 height 12
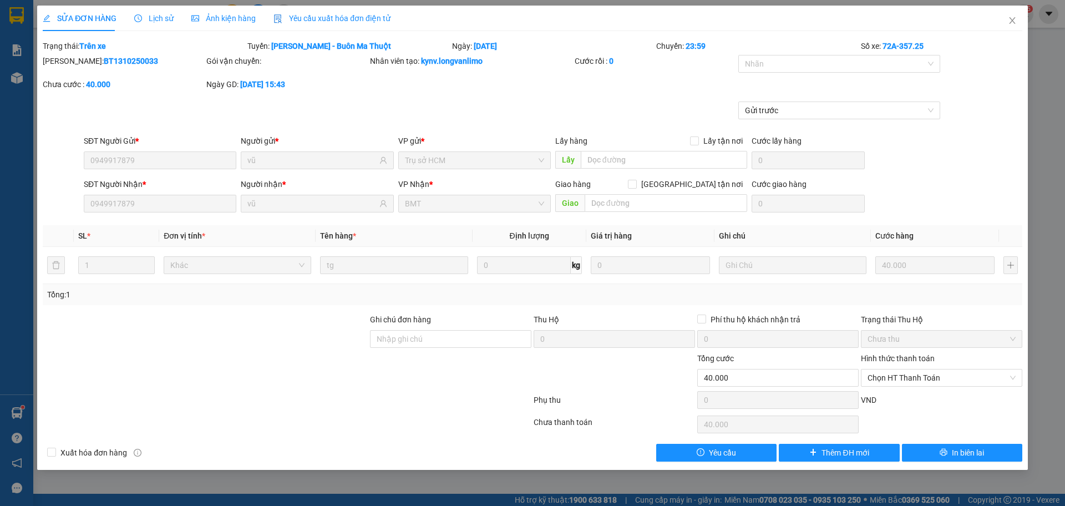
click at [220, 24] on div "Ảnh kiện hàng" at bounding box center [223, 19] width 64 height 26
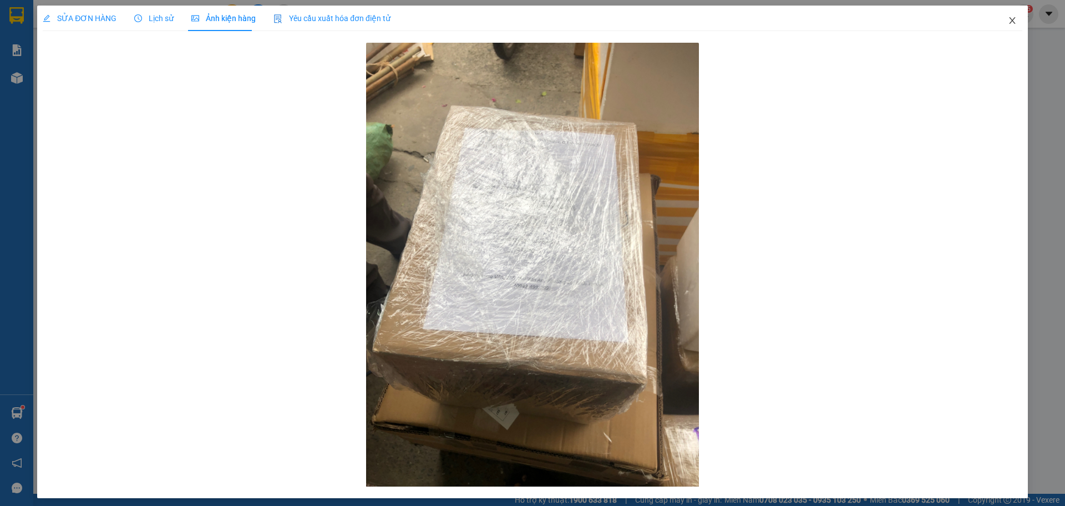
click at [997, 18] on span "Close" at bounding box center [1012, 21] width 31 height 31
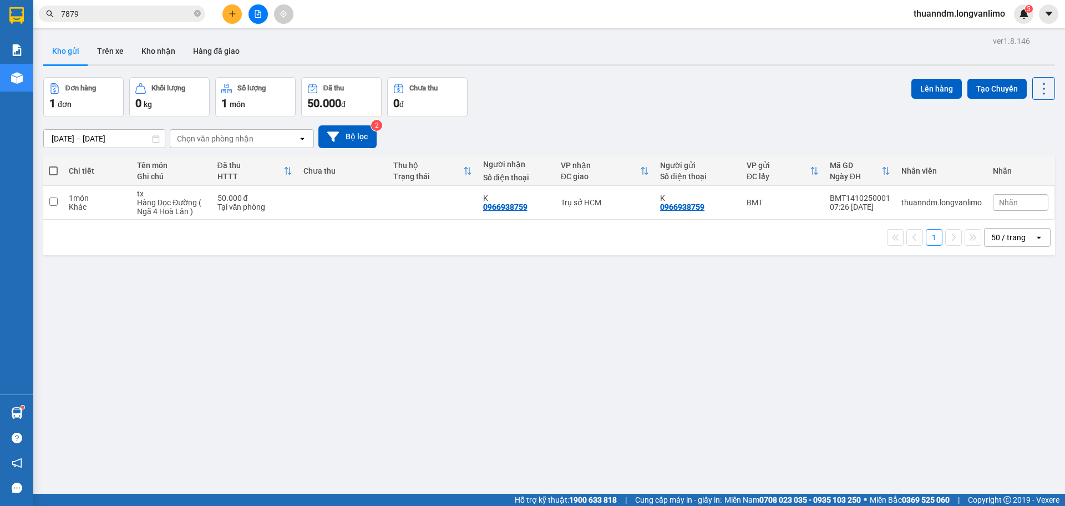
click at [125, 11] on input "7879" at bounding box center [126, 14] width 131 height 12
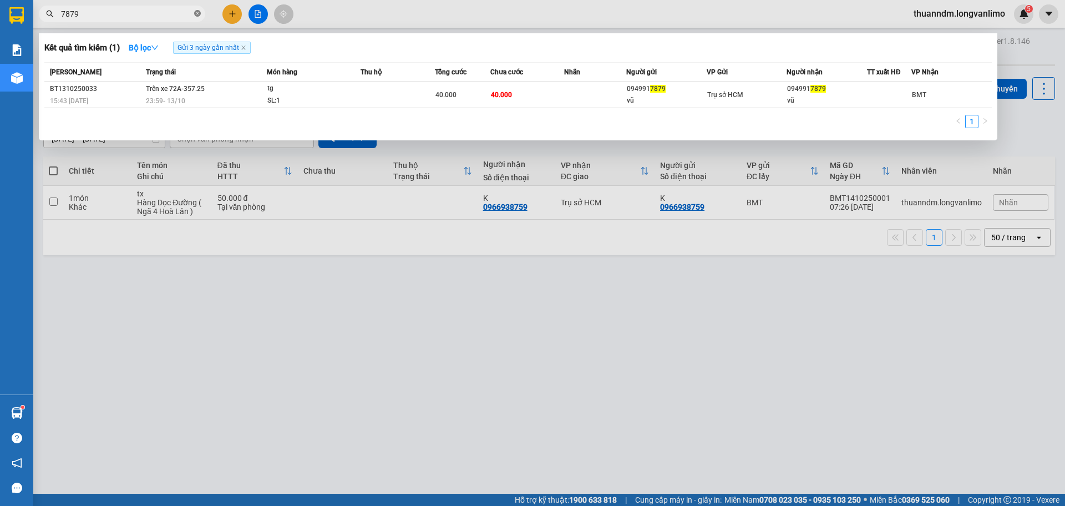
click at [197, 14] on icon "close-circle" at bounding box center [197, 13] width 7 height 7
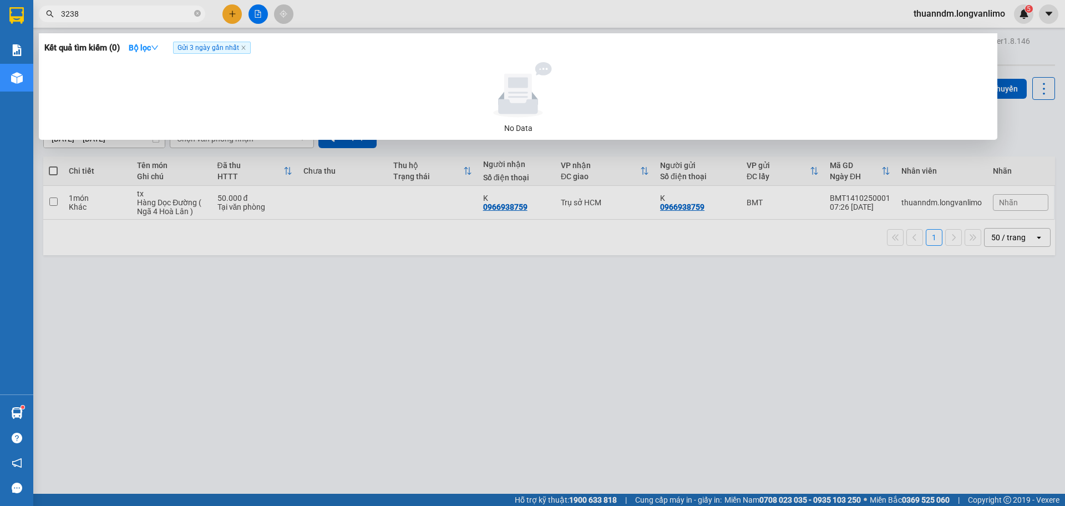
click at [249, 47] on span "Gửi 3 ngày gần nhất" at bounding box center [212, 48] width 78 height 12
click at [245, 48] on icon "close" at bounding box center [243, 48] width 4 height 4
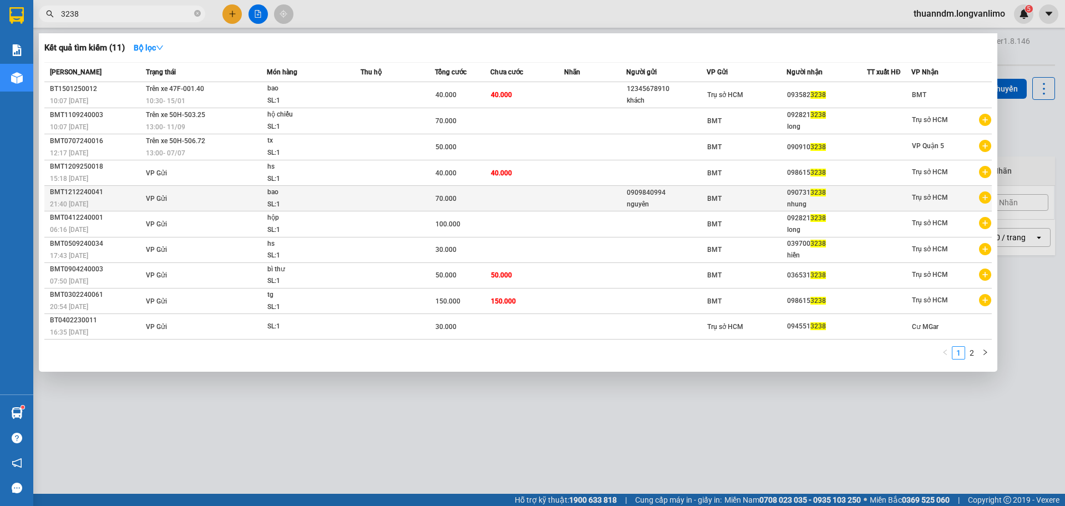
drag, startPoint x: 93, startPoint y: 180, endPoint x: 214, endPoint y: 202, distance: 122.3
click at [214, 202] on tbody "BT1501250012 10:07 [DATE] Trên xe 47F-001.40 10:30 [DATE] bao SL: 1 40.000 40.0…" at bounding box center [517, 210] width 947 height 257
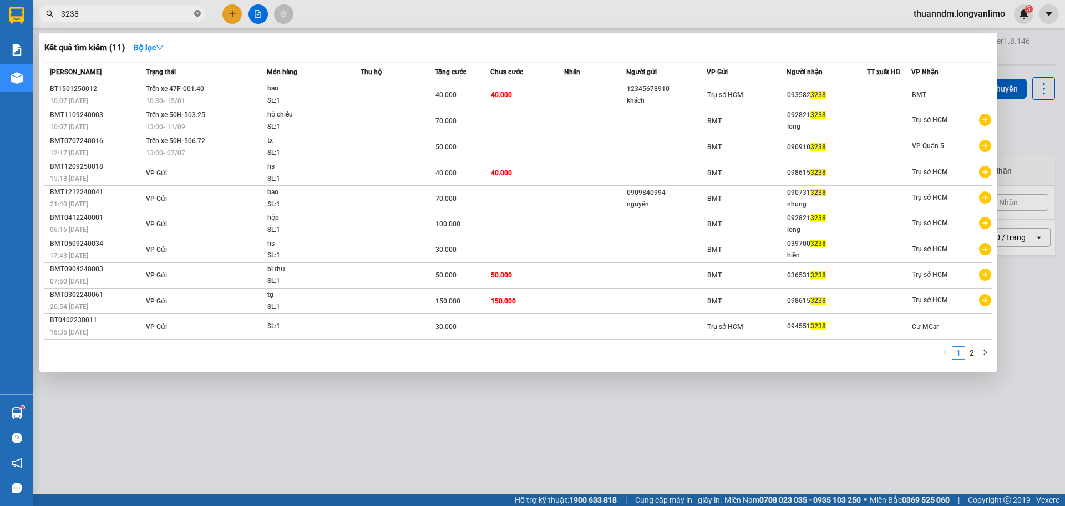
click at [200, 14] on icon "close-circle" at bounding box center [197, 13] width 7 height 7
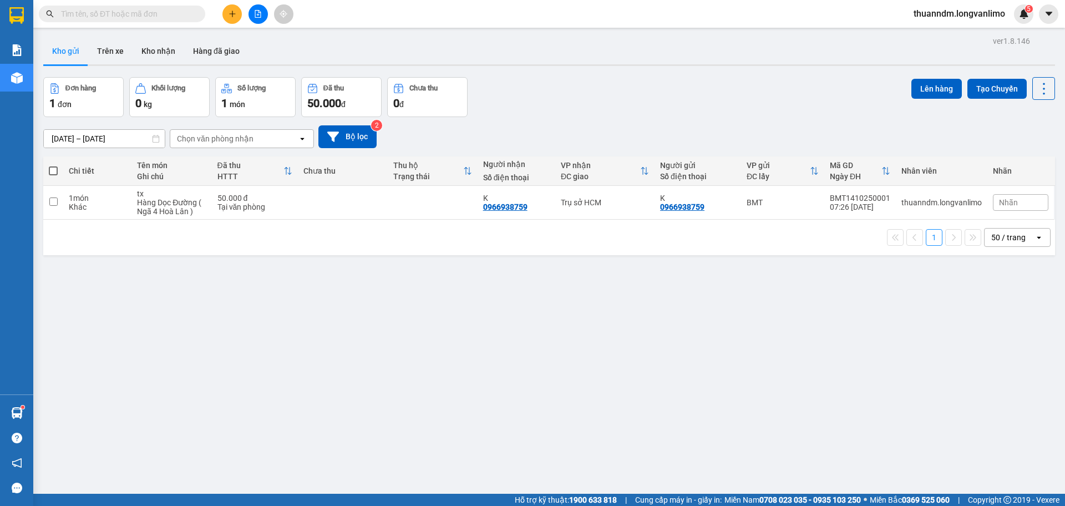
click at [180, 11] on input "text" at bounding box center [126, 14] width 131 height 12
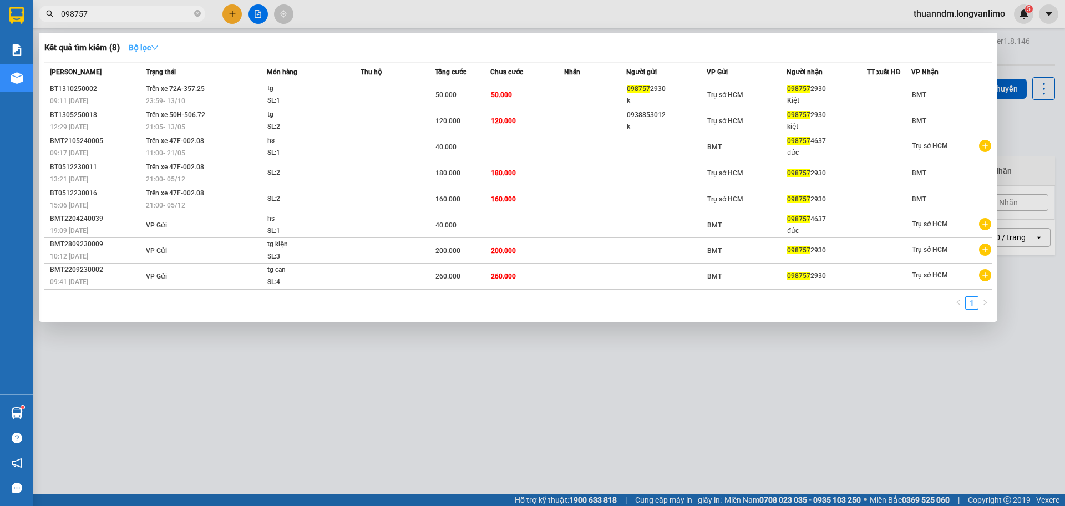
click at [152, 54] on button "Bộ lọc" at bounding box center [144, 48] width 48 height 18
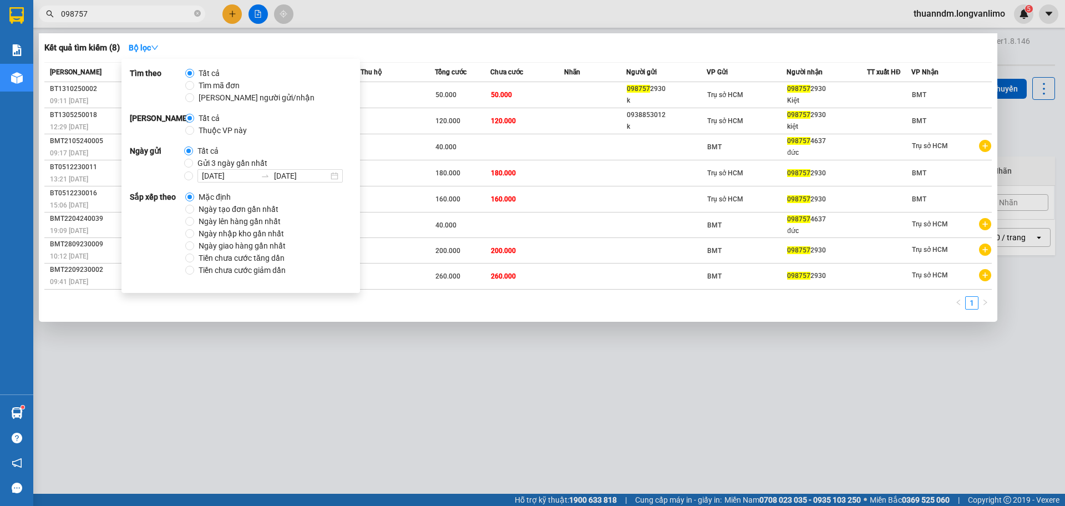
click at [218, 156] on span "Tất cả" at bounding box center [208, 151] width 30 height 12
click at [193, 155] on input "Tất cả" at bounding box center [188, 150] width 9 height 9
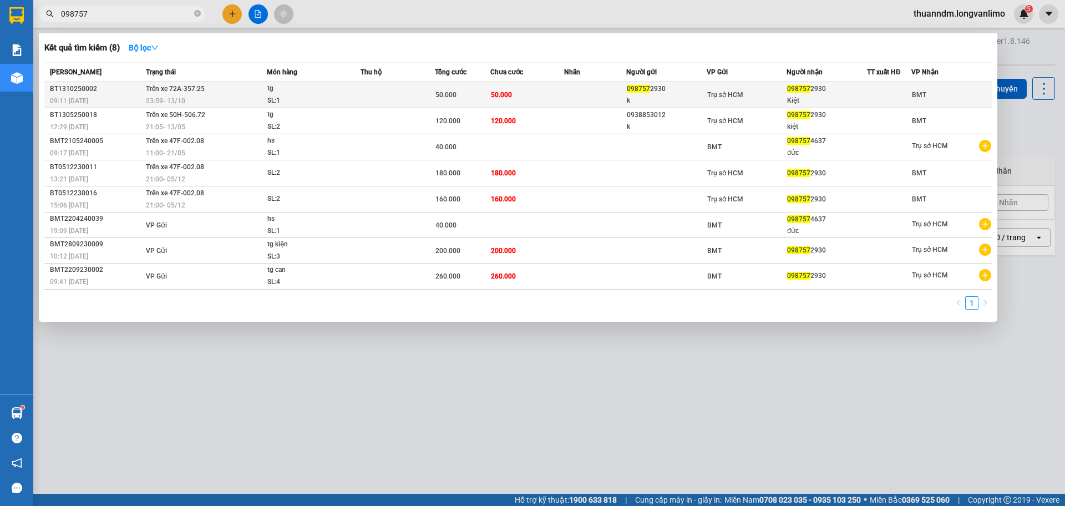
click at [481, 98] on div "50.000" at bounding box center [462, 95] width 54 height 12
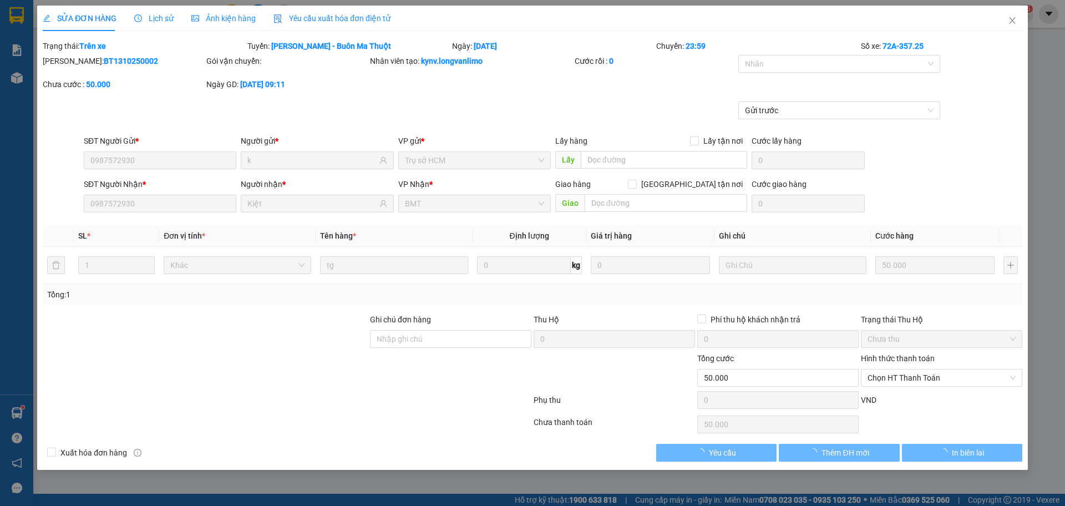
click at [251, 15] on span "Ảnh kiện hàng" at bounding box center [223, 18] width 64 height 9
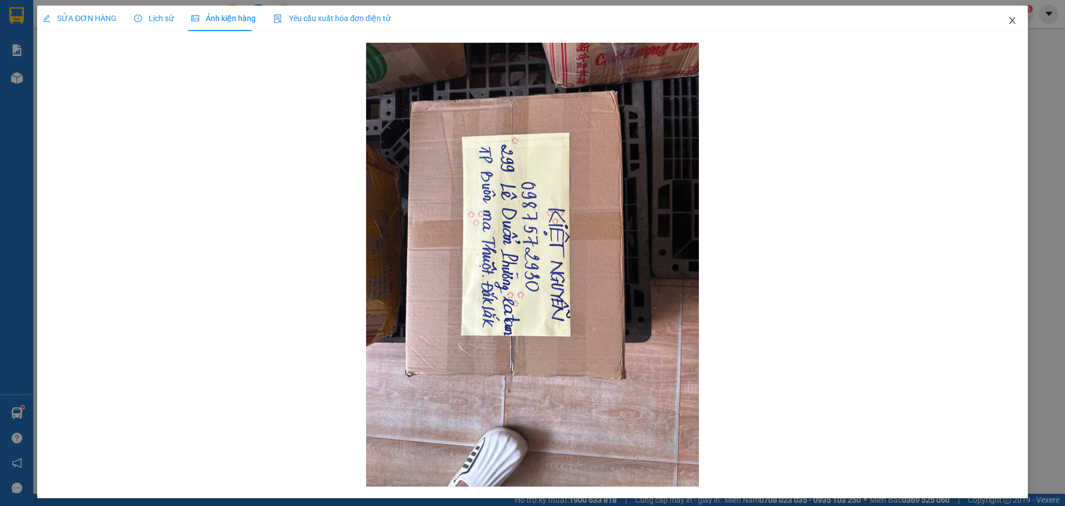
click at [1010, 26] on span "Close" at bounding box center [1012, 21] width 31 height 31
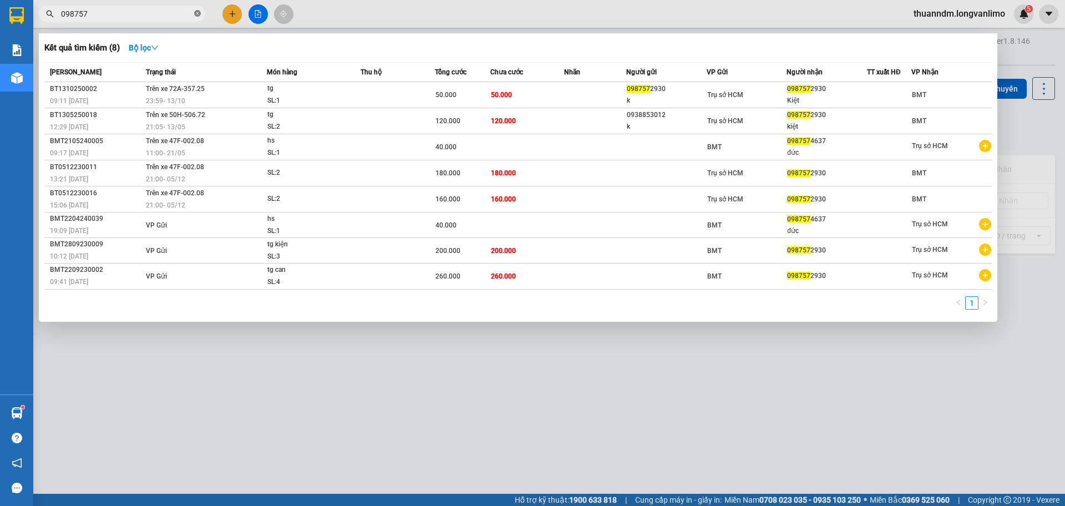
click at [198, 14] on icon "close-circle" at bounding box center [197, 13] width 7 height 7
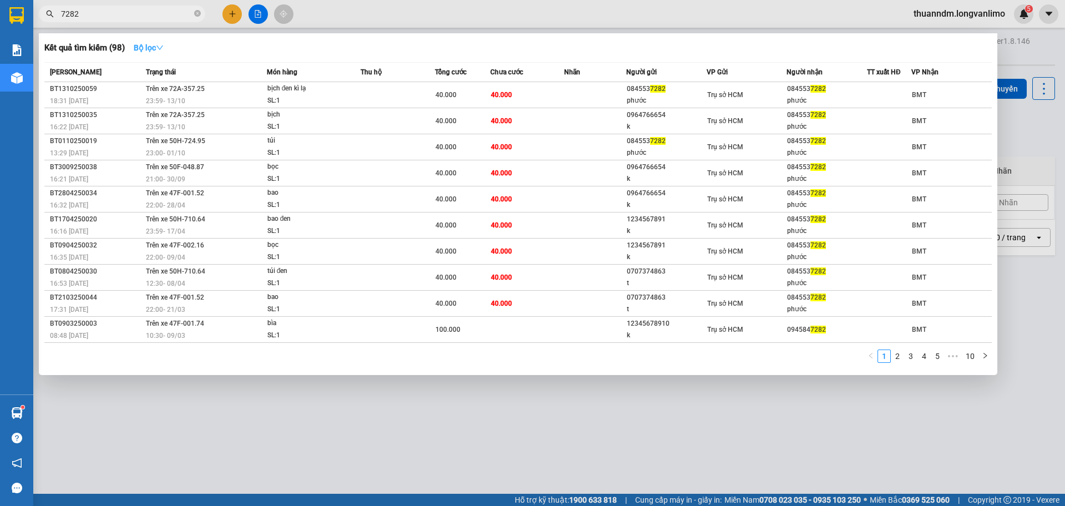
type input "7282"
click at [155, 52] on strong "Bộ lọc" at bounding box center [149, 47] width 30 height 9
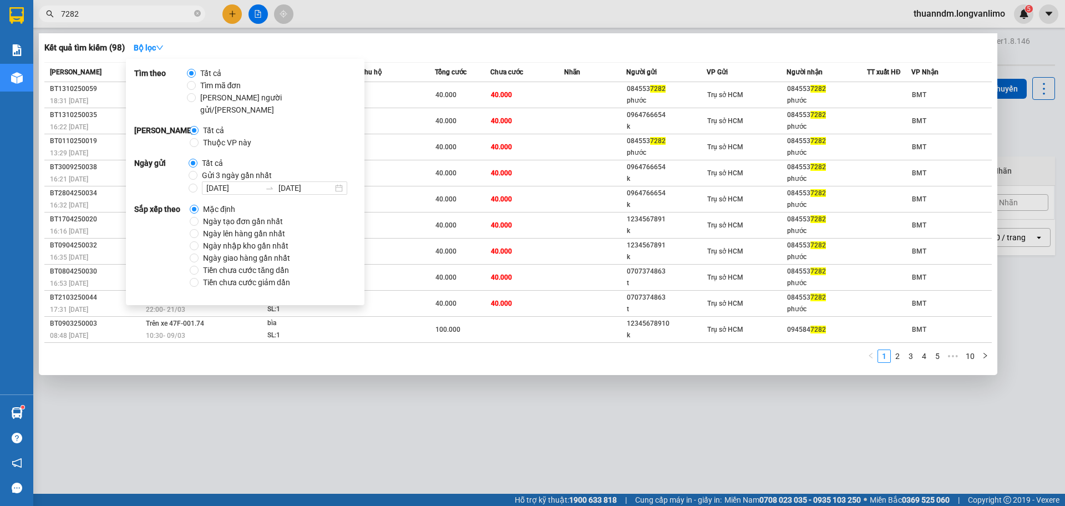
click at [228, 169] on span "Gửi 3 ngày gần nhất" at bounding box center [236, 175] width 79 height 12
click at [197, 171] on input "Gửi 3 ngày gần nhất" at bounding box center [193, 175] width 9 height 9
radio input "true"
radio input "false"
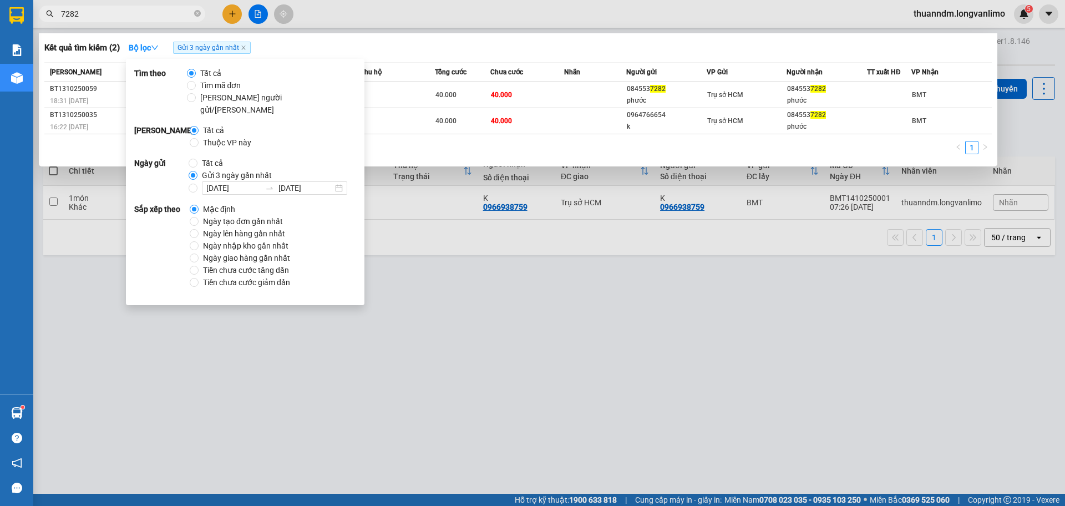
click at [385, 44] on div "Kết quả tìm kiếm ( 2 ) Bộ lọc Gửi 3 ngày gần nhất" at bounding box center [517, 48] width 947 height 18
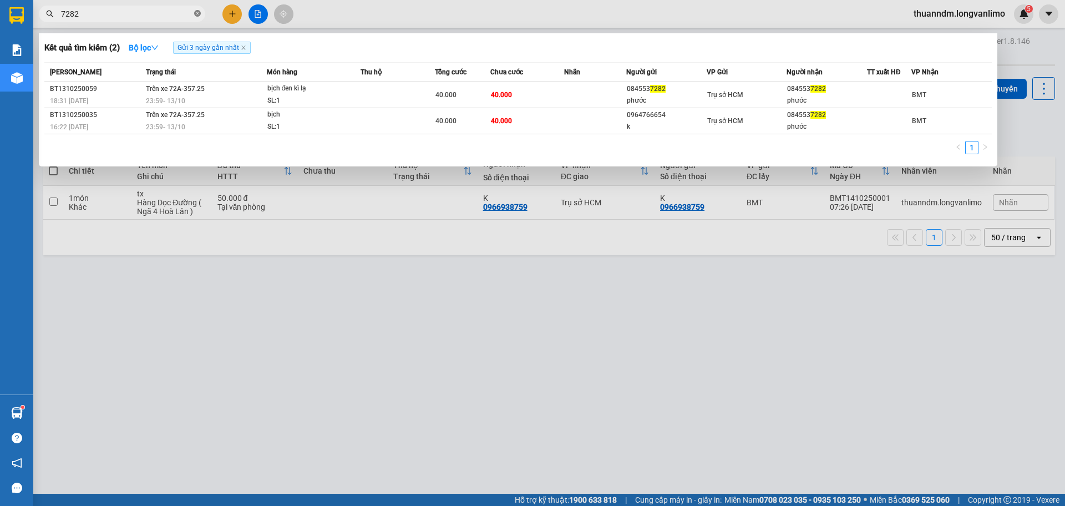
click at [200, 14] on icon "close-circle" at bounding box center [197, 13] width 7 height 7
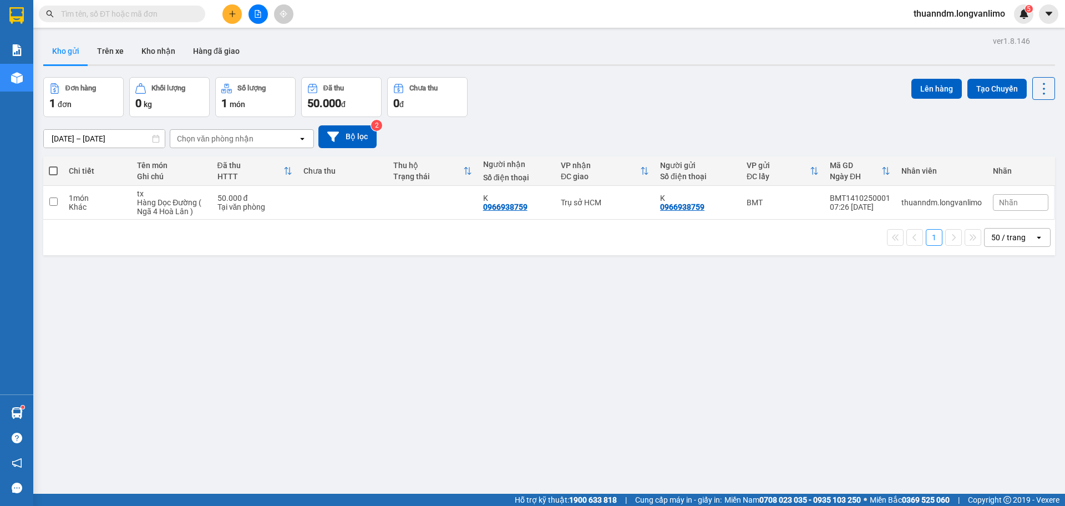
click at [180, 13] on input "text" at bounding box center [126, 14] width 131 height 12
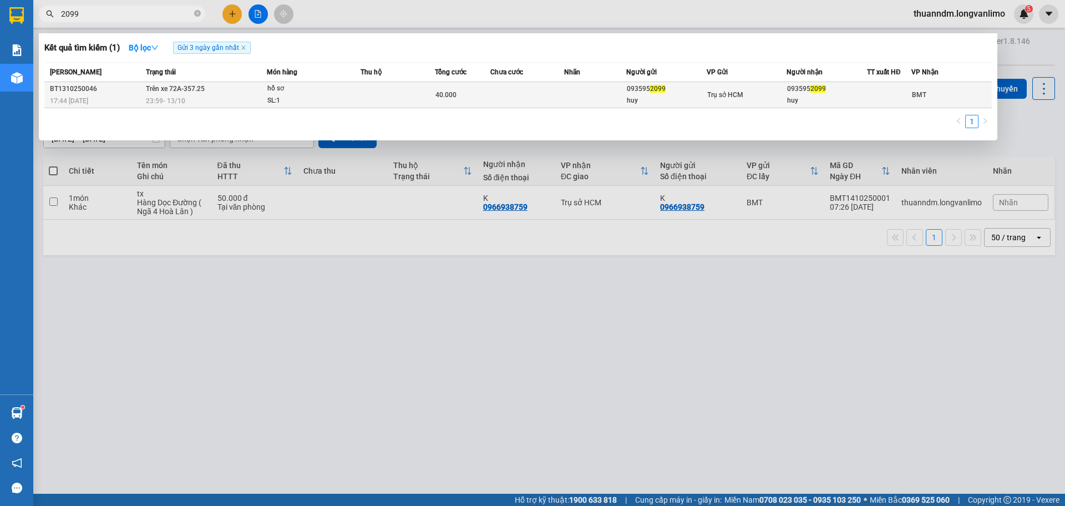
type input "2099"
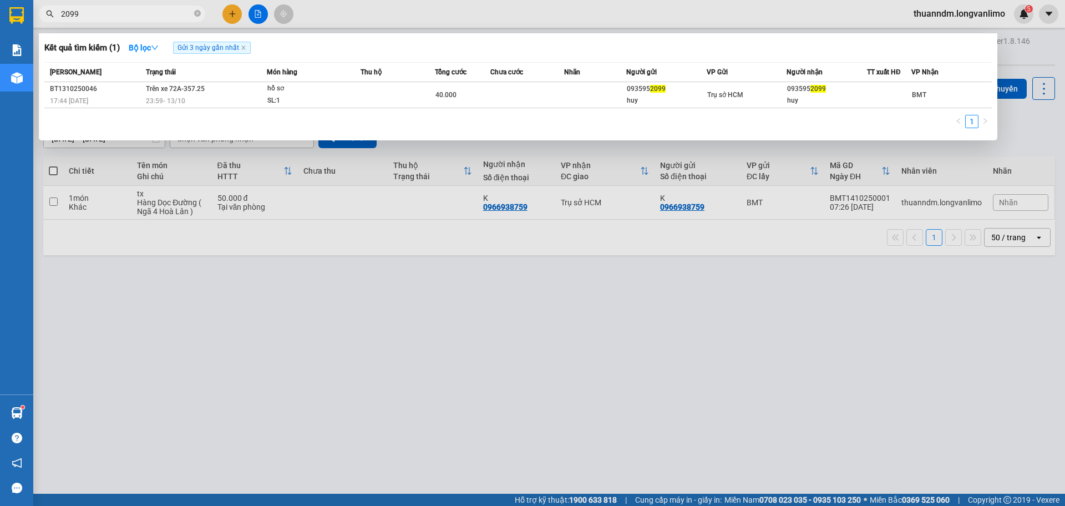
click at [355, 88] on span "hồ sơ SL: 1" at bounding box center [313, 95] width 93 height 24
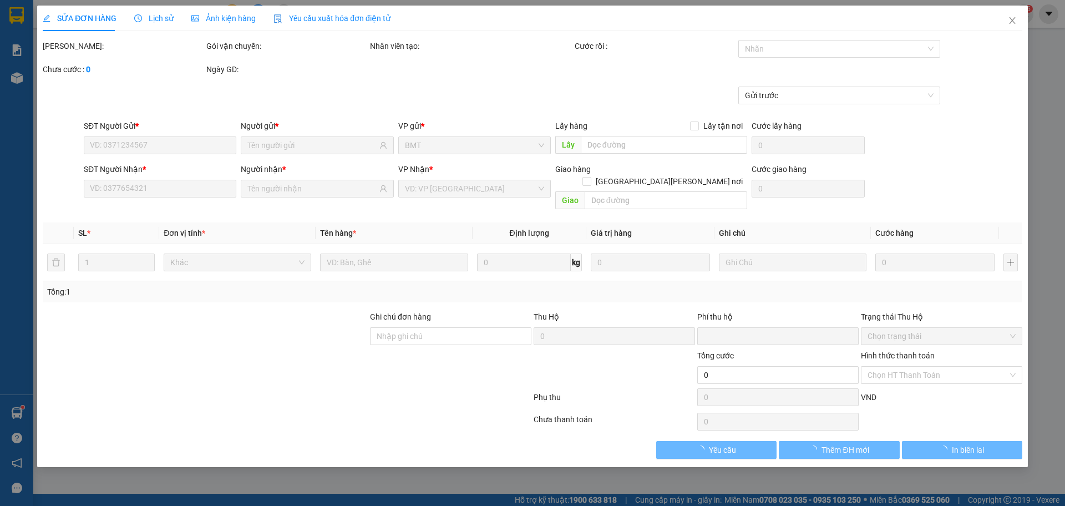
type input "0935952099"
type input "huy"
type input "0935952099"
type input "huy"
type input "0"
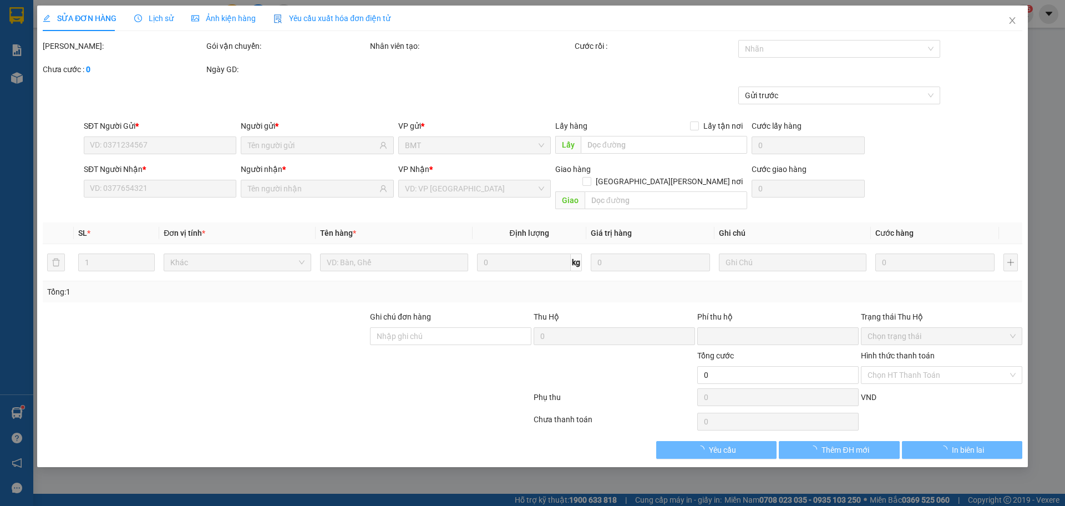
type input "40.000"
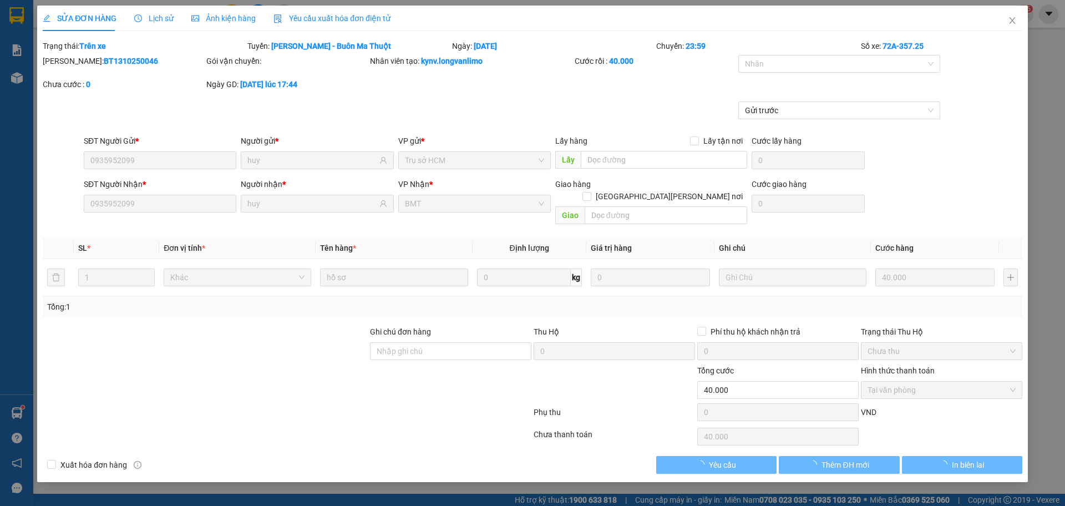
click at [235, 10] on div "Ảnh kiện hàng" at bounding box center [223, 19] width 64 height 26
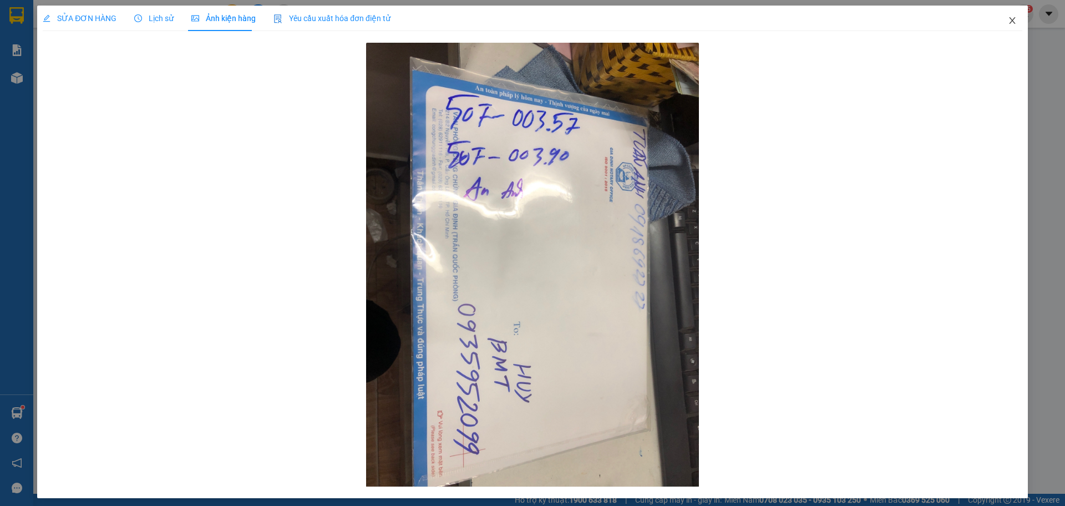
click at [1002, 26] on span "Close" at bounding box center [1012, 21] width 31 height 31
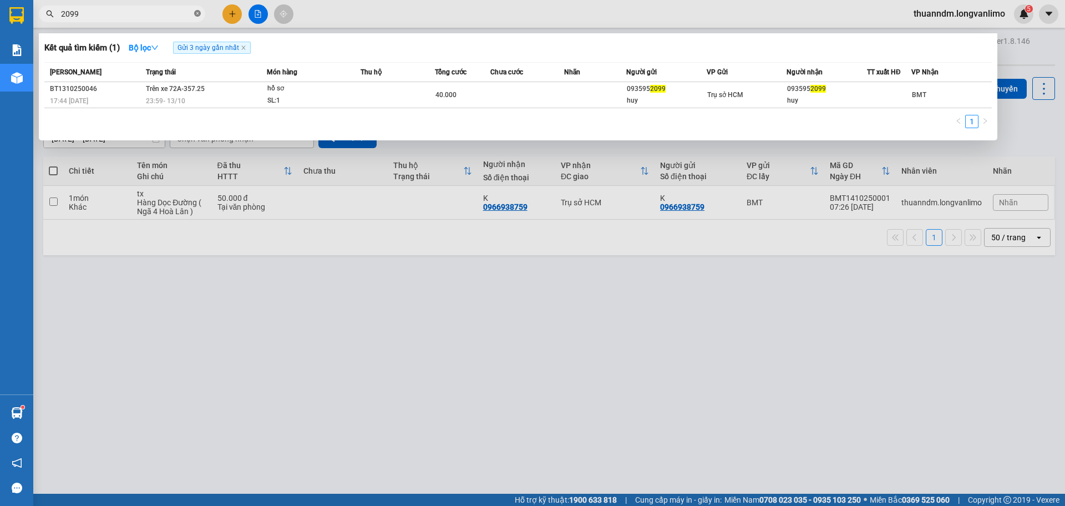
click at [195, 14] on icon "close-circle" at bounding box center [197, 13] width 7 height 7
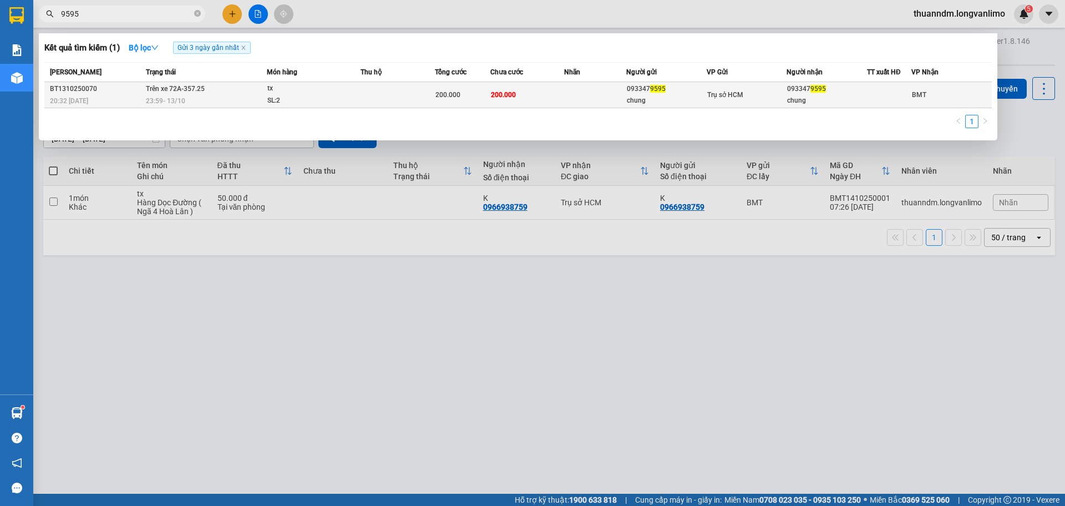
type input "9595"
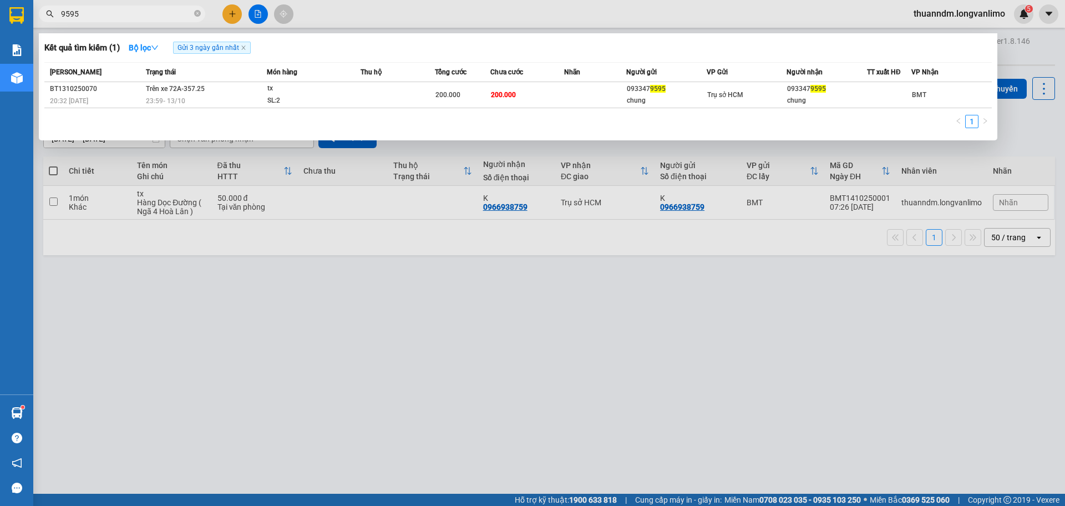
click at [271, 90] on div "tx" at bounding box center [308, 89] width 83 height 12
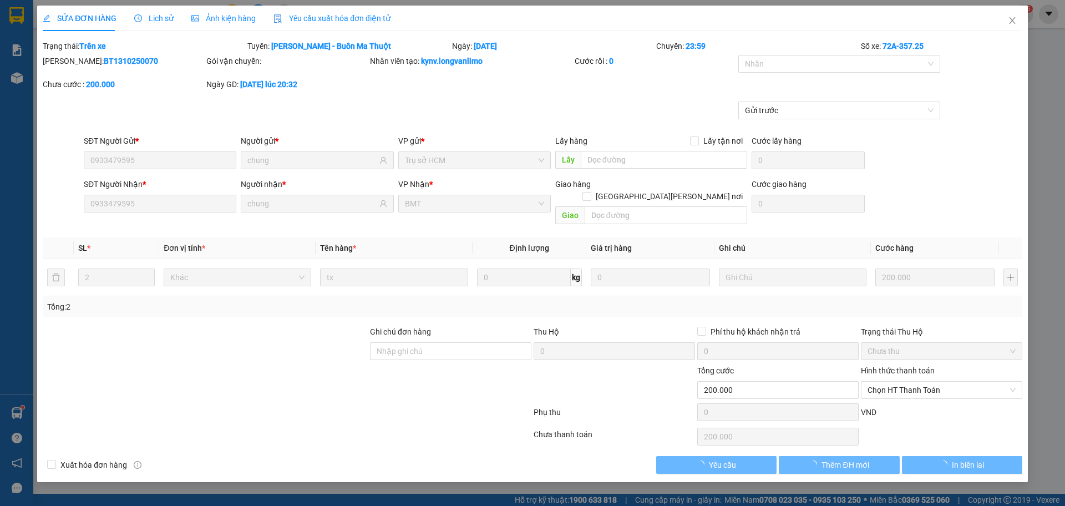
type input "0933479595"
type input "chung"
type input "0933479595"
type input "chung"
type input "0"
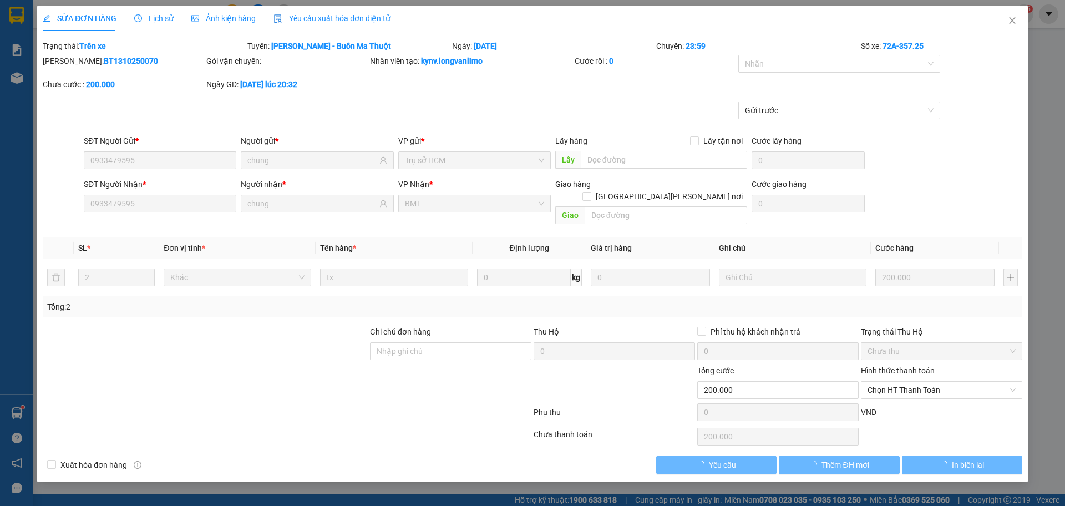
type input "200.000"
click at [229, 27] on div "Ảnh kiện hàng" at bounding box center [223, 19] width 64 height 26
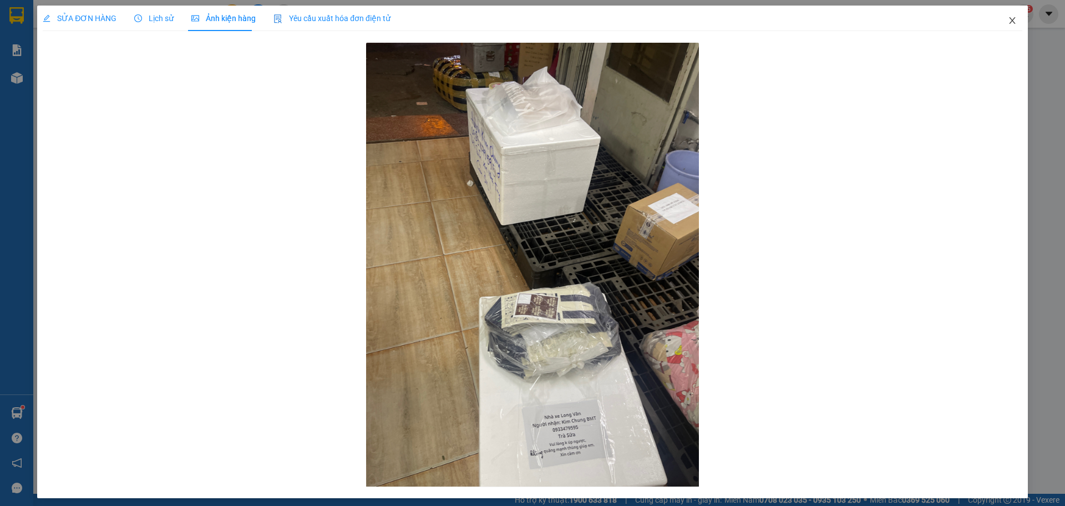
click at [1008, 24] on icon "close" at bounding box center [1012, 20] width 9 height 9
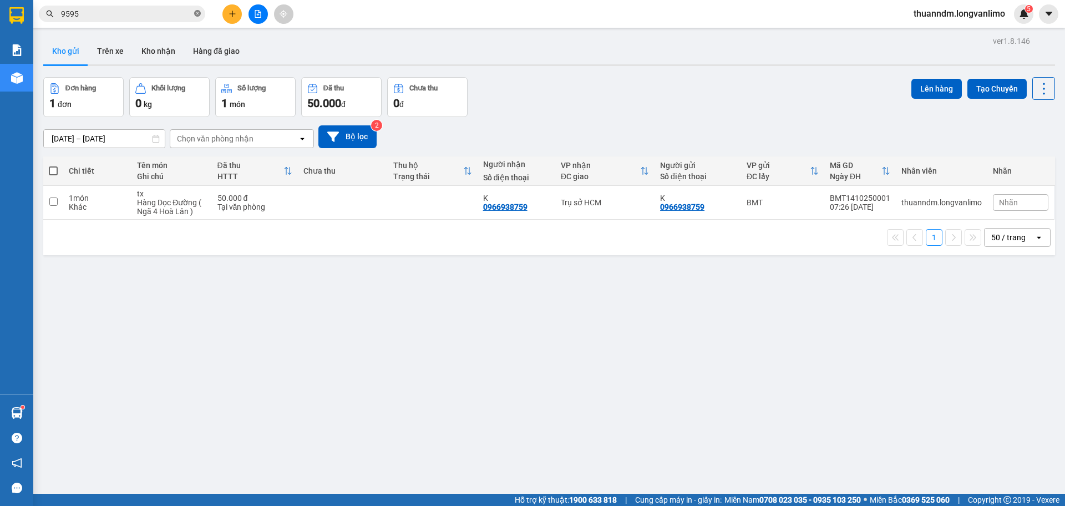
click at [197, 17] on icon "close-circle" at bounding box center [197, 13] width 7 height 7
click at [151, 16] on input "text" at bounding box center [126, 14] width 131 height 12
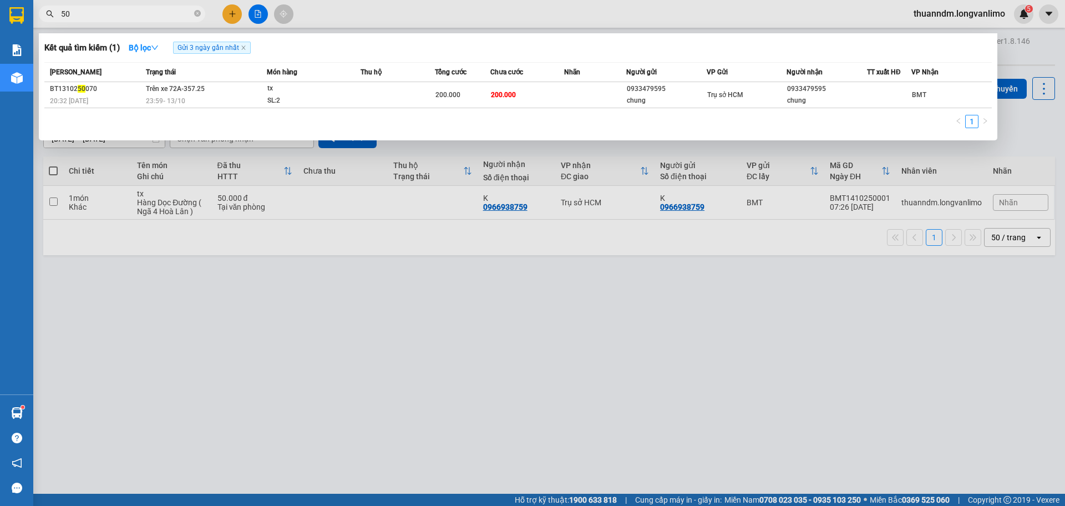
click at [158, 12] on input "50" at bounding box center [126, 14] width 131 height 12
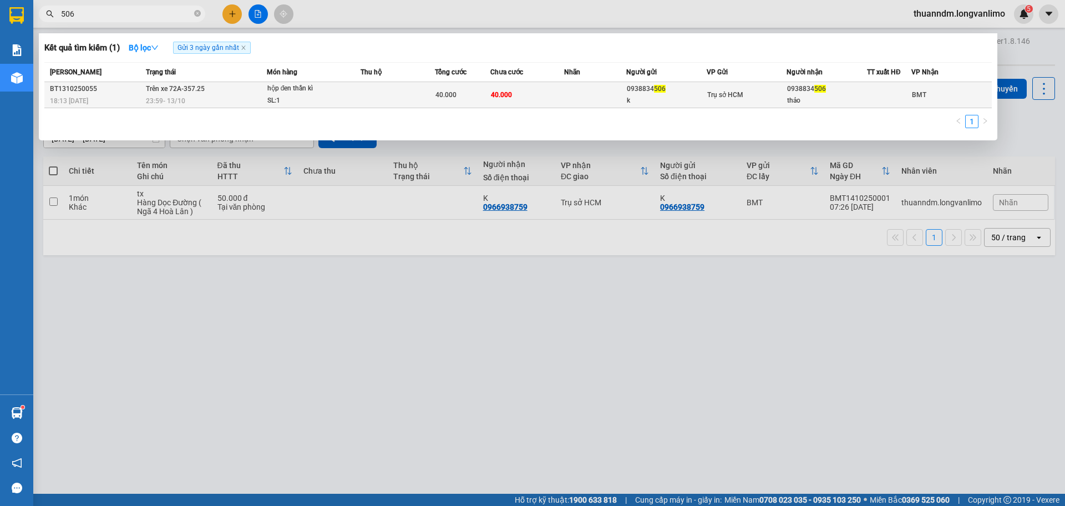
type input "506"
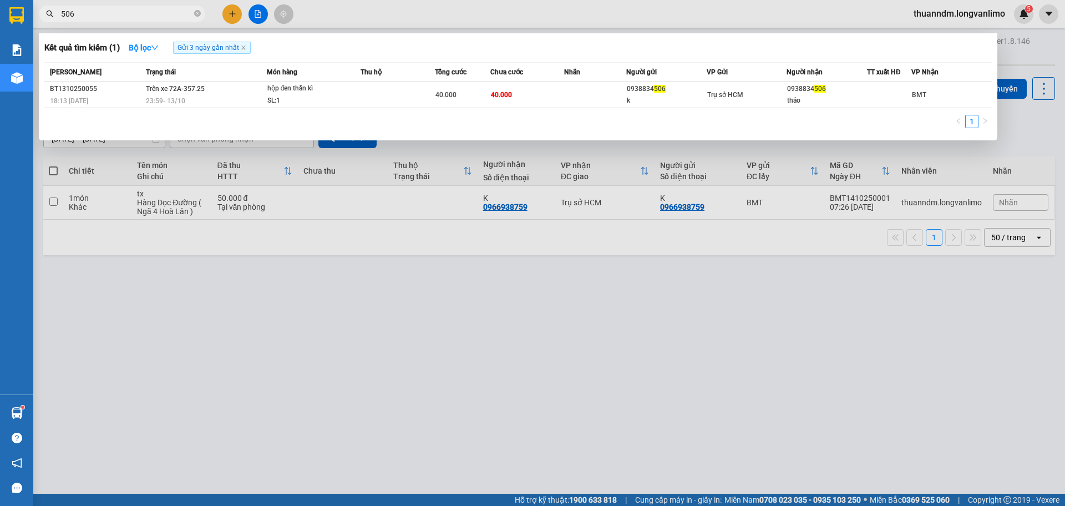
click at [380, 94] on td at bounding box center [397, 95] width 74 height 26
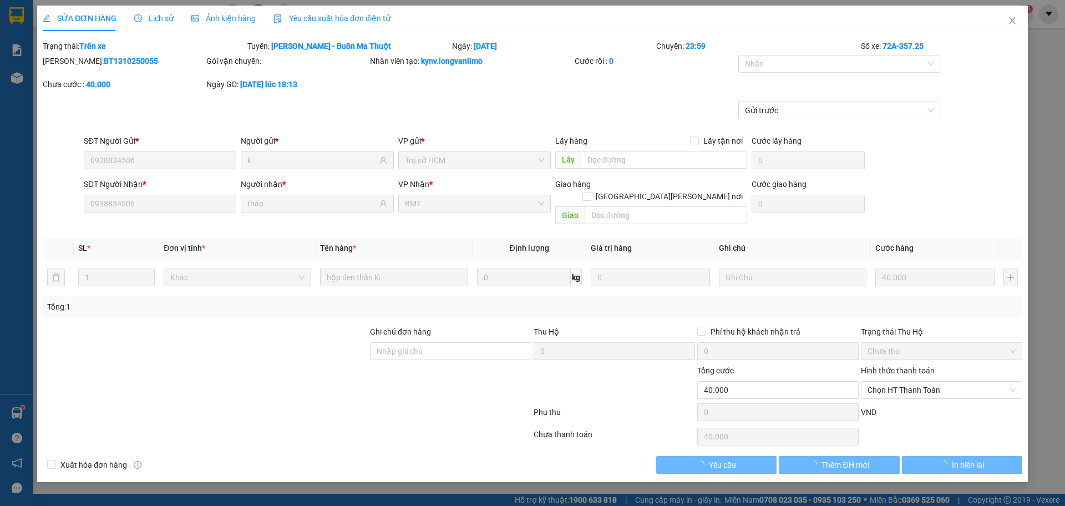
type input "0938834506"
type input "k"
type input "0938834506"
type input "thảo"
type input "0"
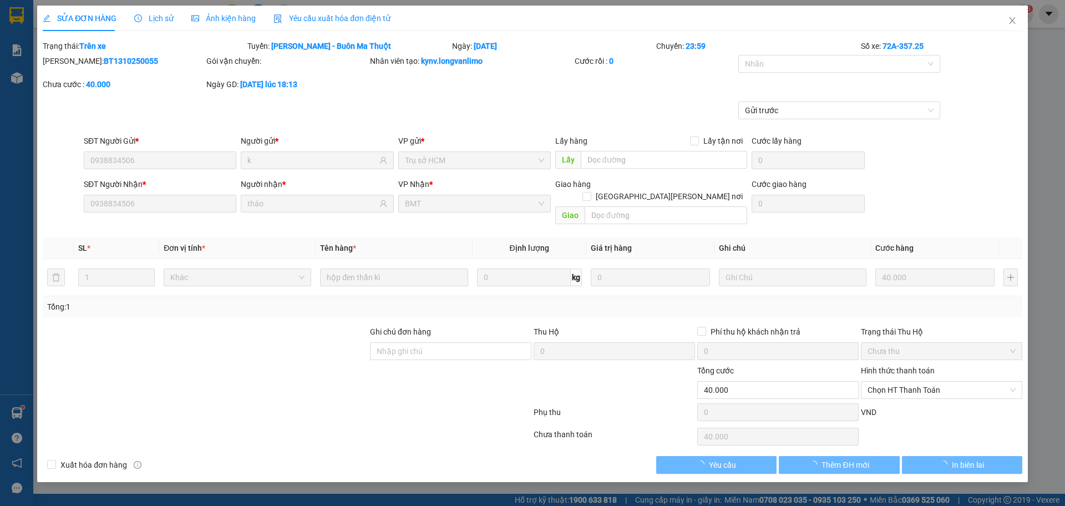
type input "40.000"
click at [237, 10] on div "Ảnh kiện hàng" at bounding box center [223, 19] width 64 height 26
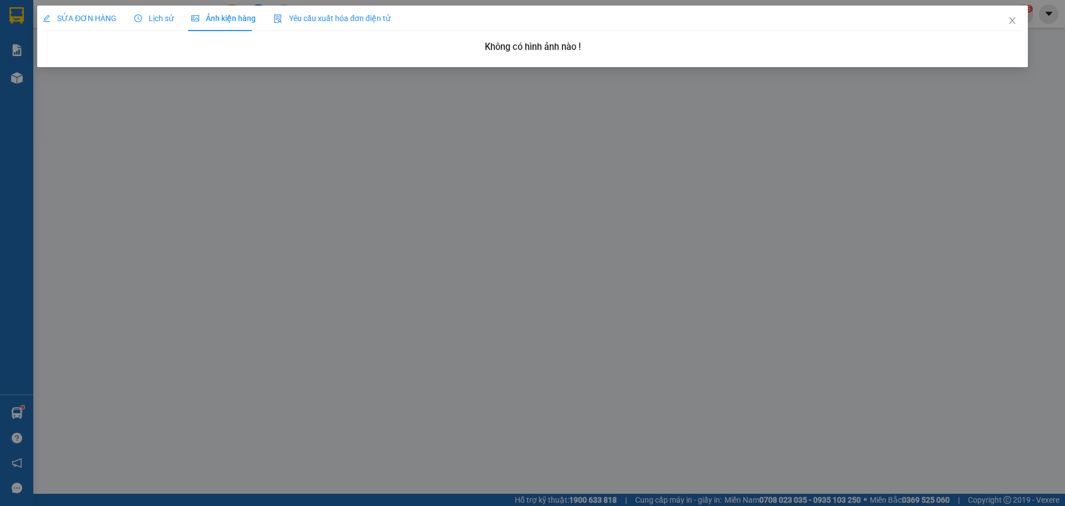
click at [100, 11] on div "SỬA ĐƠN HÀNG" at bounding box center [80, 19] width 74 height 26
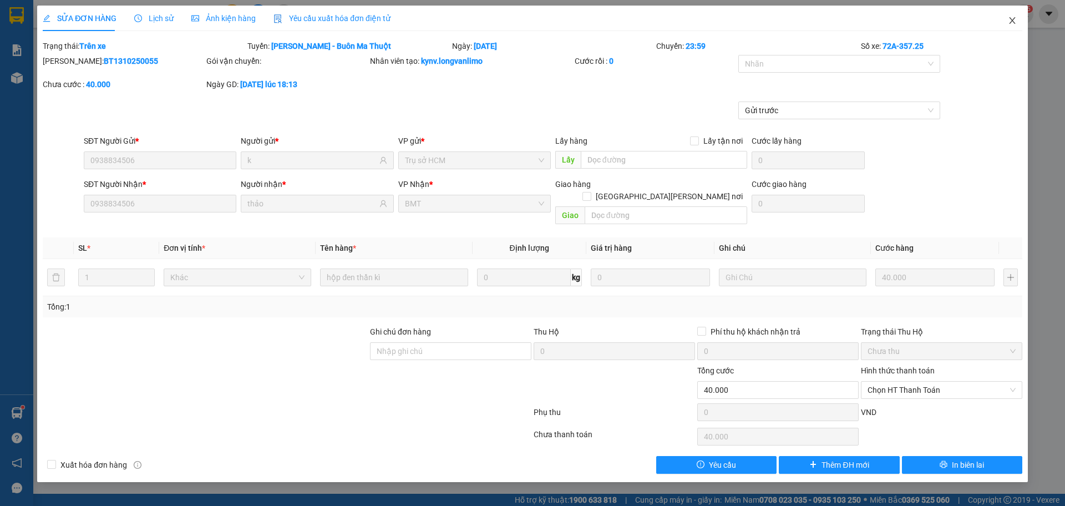
click at [1019, 24] on span "Close" at bounding box center [1012, 21] width 31 height 31
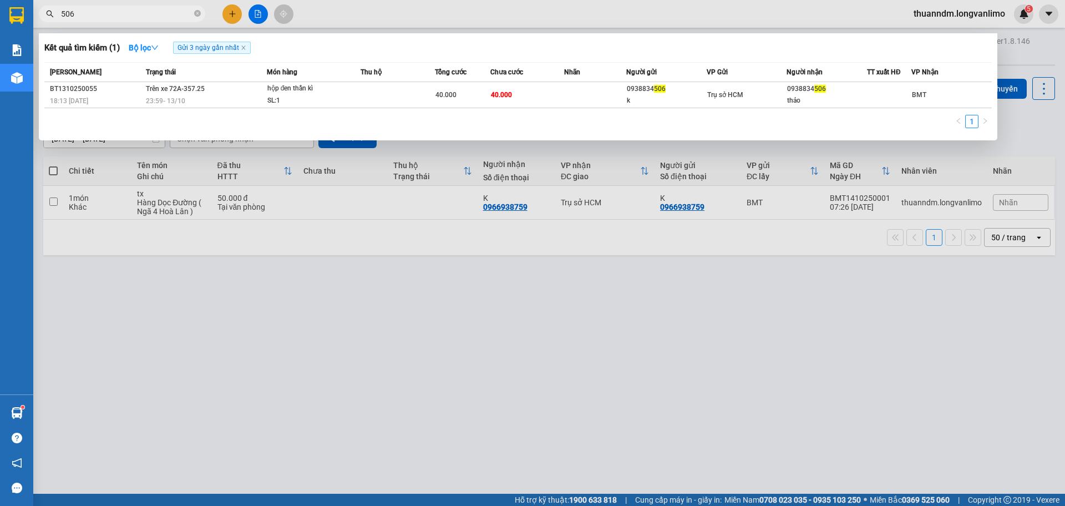
click at [138, 16] on input "506" at bounding box center [126, 14] width 131 height 12
click at [196, 13] on icon "close-circle" at bounding box center [197, 13] width 7 height 7
type input "9595"
click at [499, 296] on div at bounding box center [532, 253] width 1065 height 506
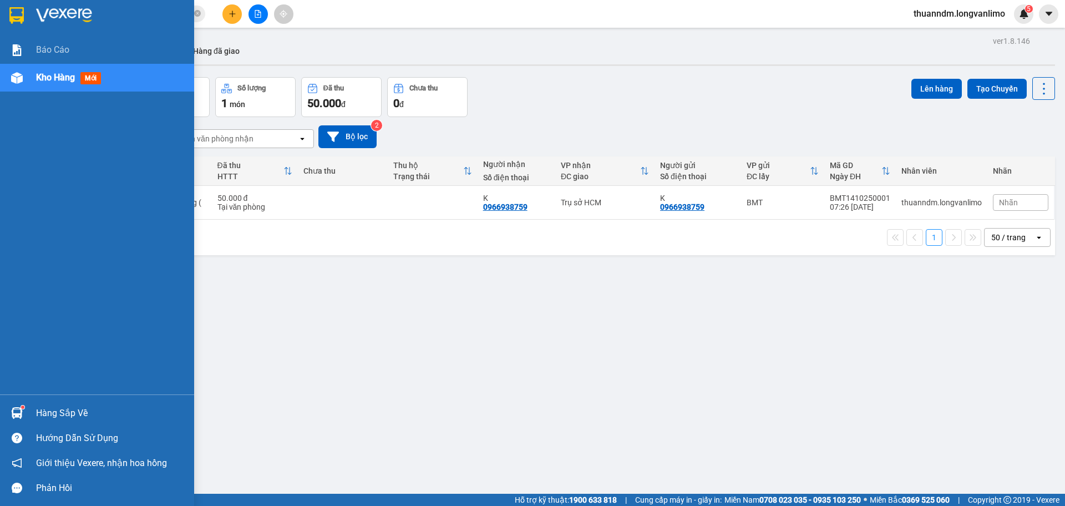
click at [31, 12] on div at bounding box center [97, 18] width 194 height 36
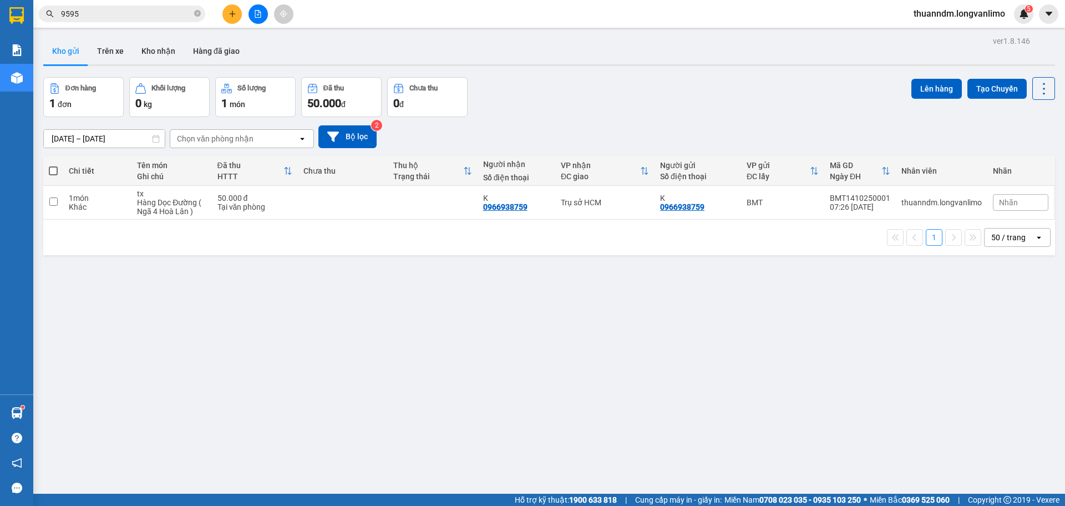
click at [524, 68] on div "ver 1.8.146 Kho gửi Trên xe Kho nhận Hàng đã giao Đơn hàng 1 đơn Khối lượng 0 k…" at bounding box center [549, 286] width 1020 height 506
click at [197, 13] on icon "close-circle" at bounding box center [197, 13] width 7 height 7
click at [140, 18] on input "text" at bounding box center [126, 14] width 131 height 12
click at [118, 18] on input "text" at bounding box center [126, 14] width 131 height 12
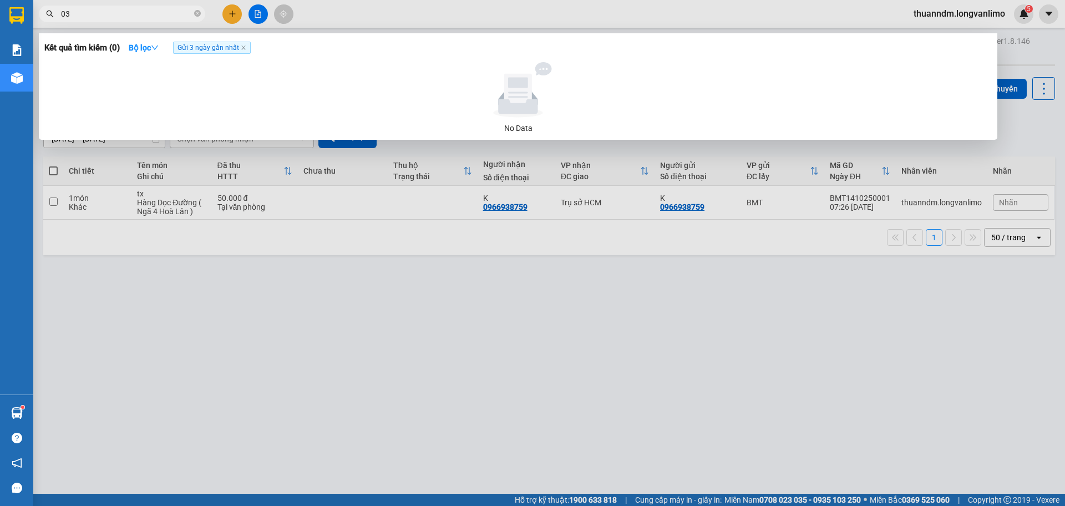
type input "0"
type input "235"
click at [196, 16] on icon "close-circle" at bounding box center [197, 13] width 7 height 7
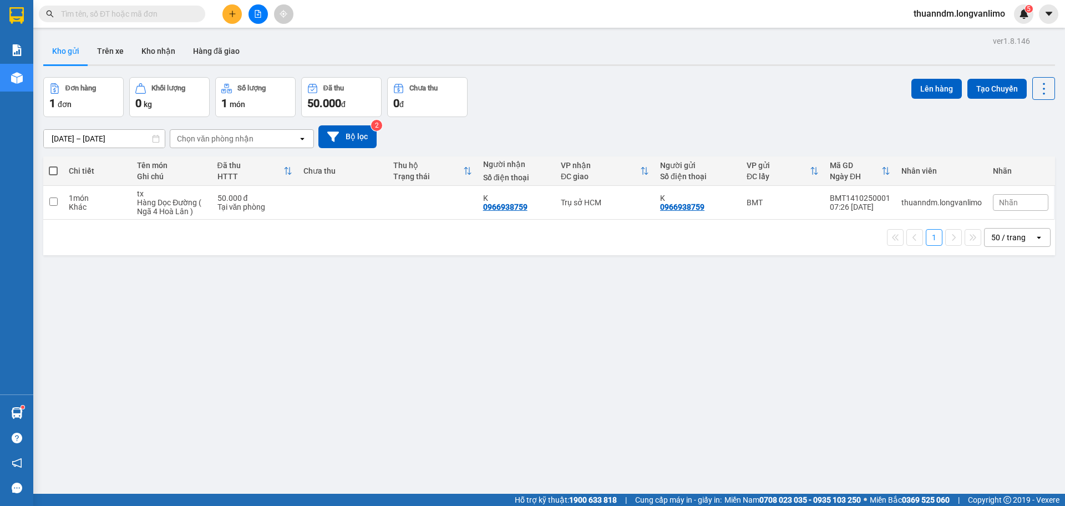
click at [154, 14] on input "text" at bounding box center [126, 14] width 131 height 12
click at [128, 13] on input "text" at bounding box center [126, 14] width 131 height 12
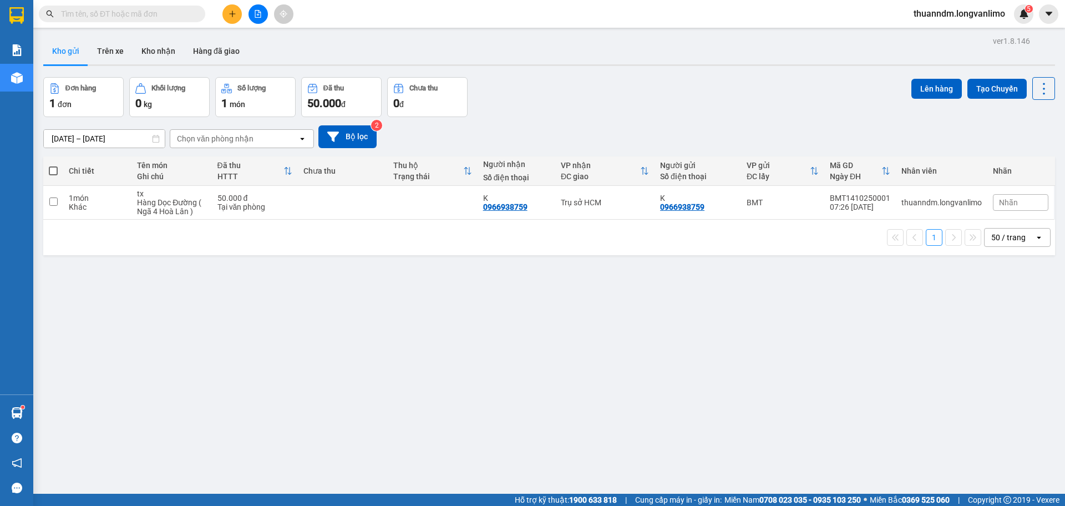
click at [128, 13] on input "text" at bounding box center [126, 14] width 131 height 12
click at [111, 14] on input "text" at bounding box center [126, 14] width 131 height 12
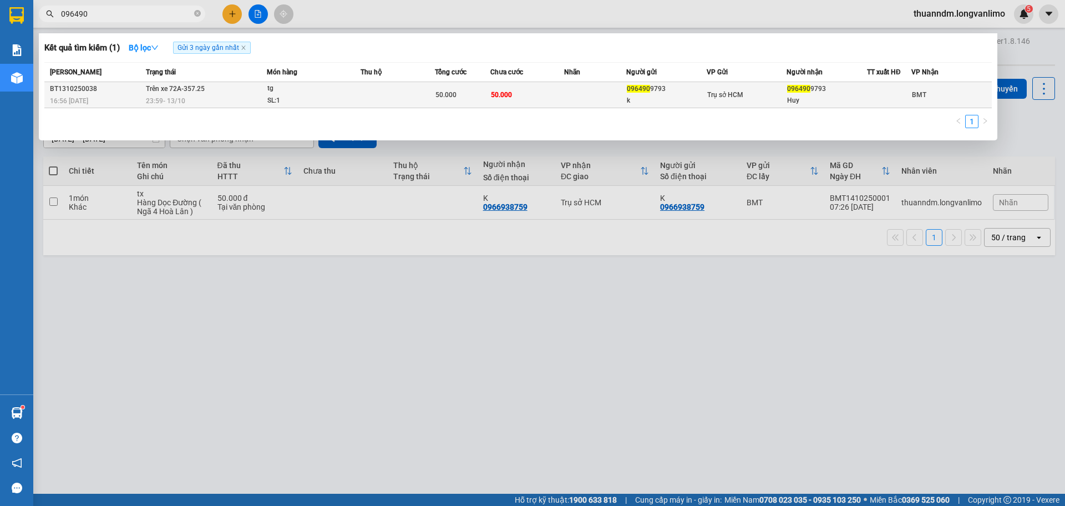
type input "096490"
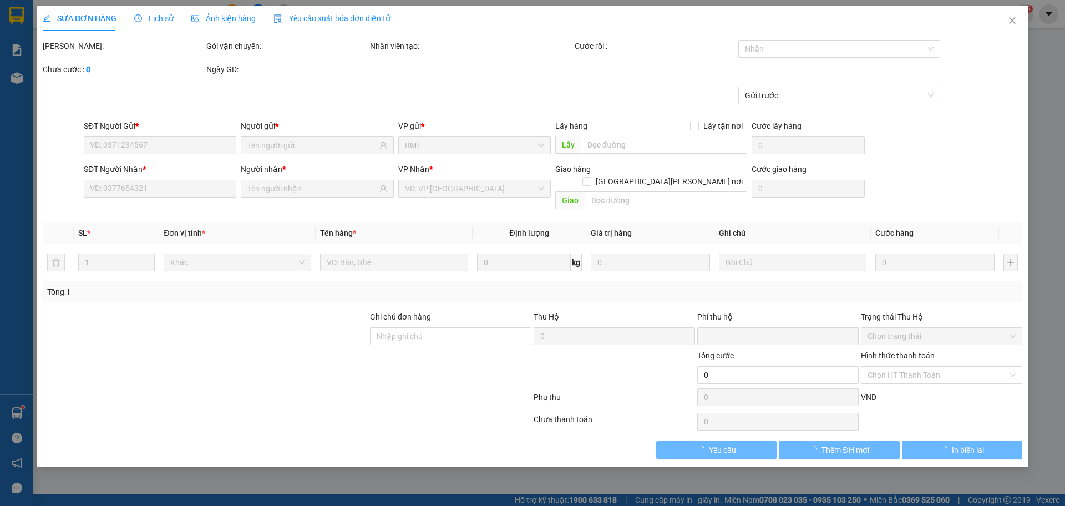
click at [224, 21] on span "Ảnh kiện hàng" at bounding box center [223, 18] width 64 height 9
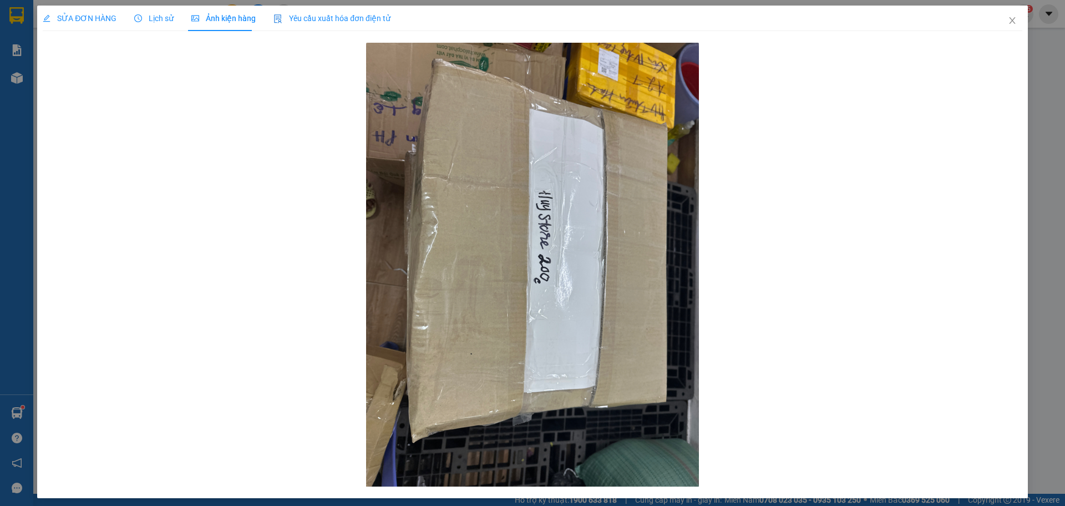
click at [106, 22] on span "SỬA ĐƠN HÀNG" at bounding box center [80, 18] width 74 height 9
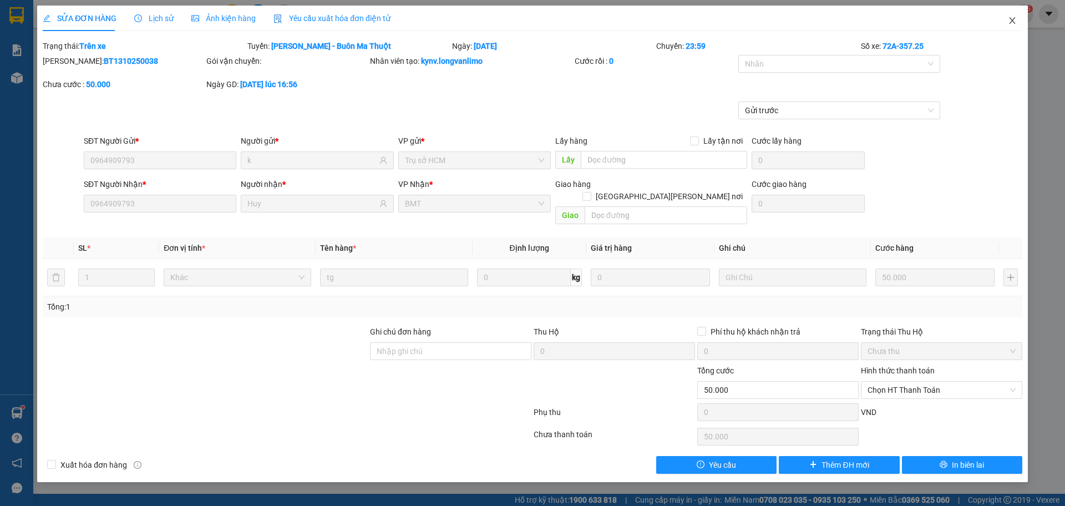
click at [1020, 23] on span "Close" at bounding box center [1012, 21] width 31 height 31
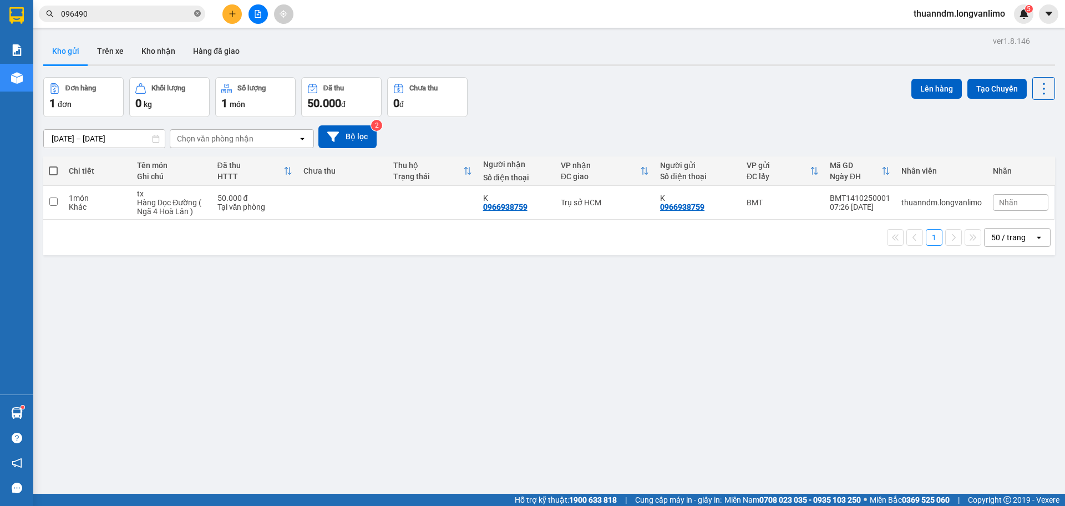
click at [198, 16] on icon "close-circle" at bounding box center [197, 13] width 7 height 7
click at [141, 14] on input "text" at bounding box center [126, 14] width 131 height 12
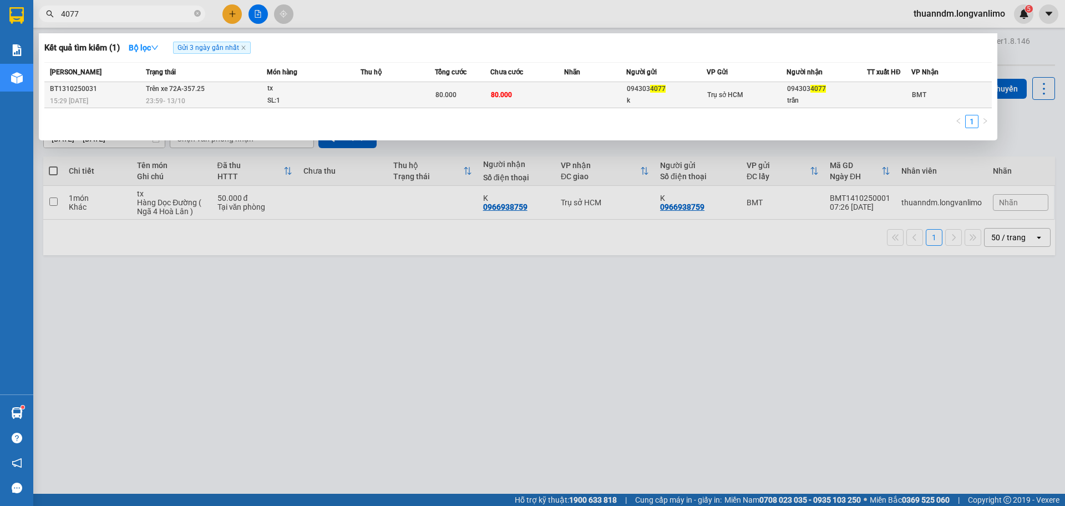
type input "4077"
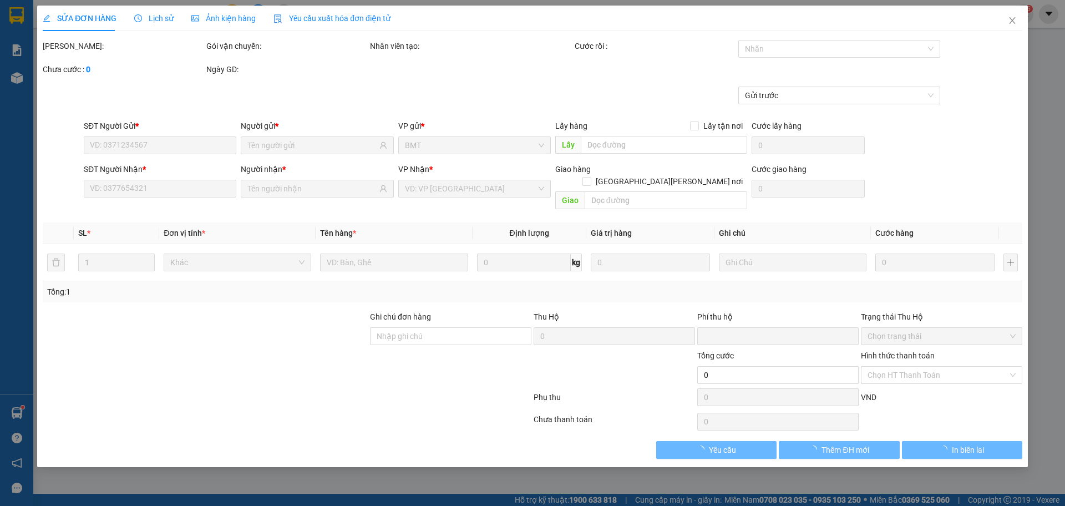
type input "0943034077"
type input "k"
type input "0943034077"
type input "trần"
type input "0"
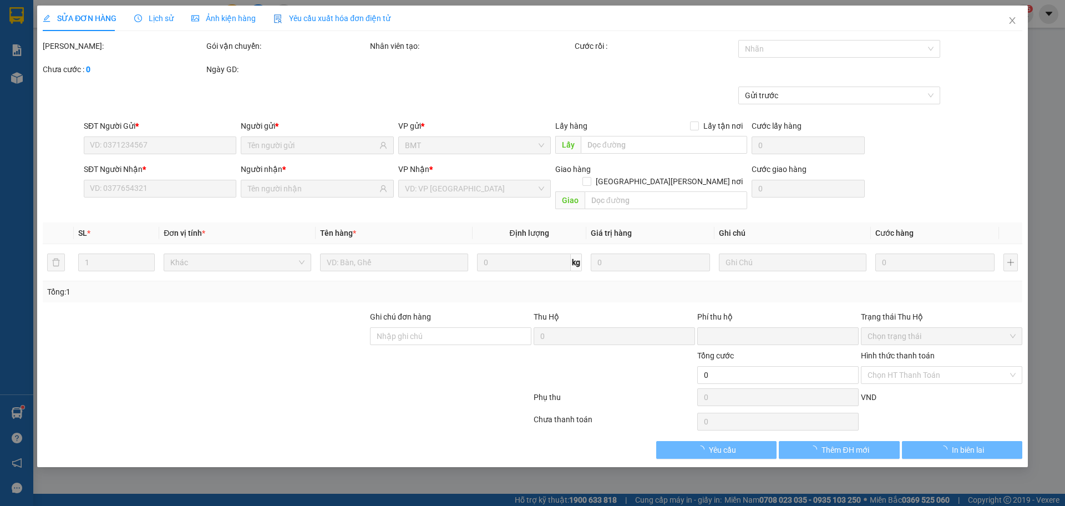
type input "80.000"
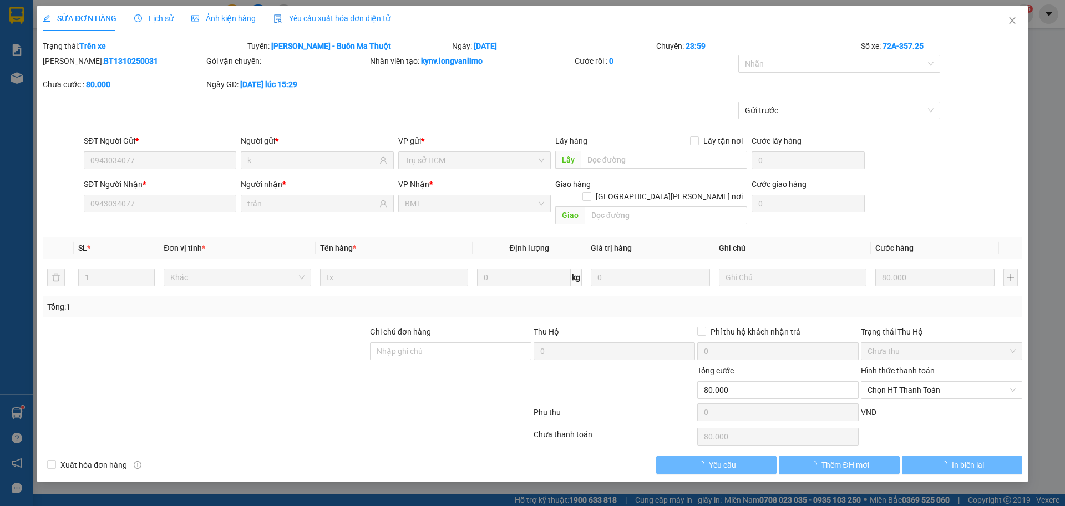
click at [227, 20] on span "Ảnh kiện hàng" at bounding box center [223, 18] width 64 height 9
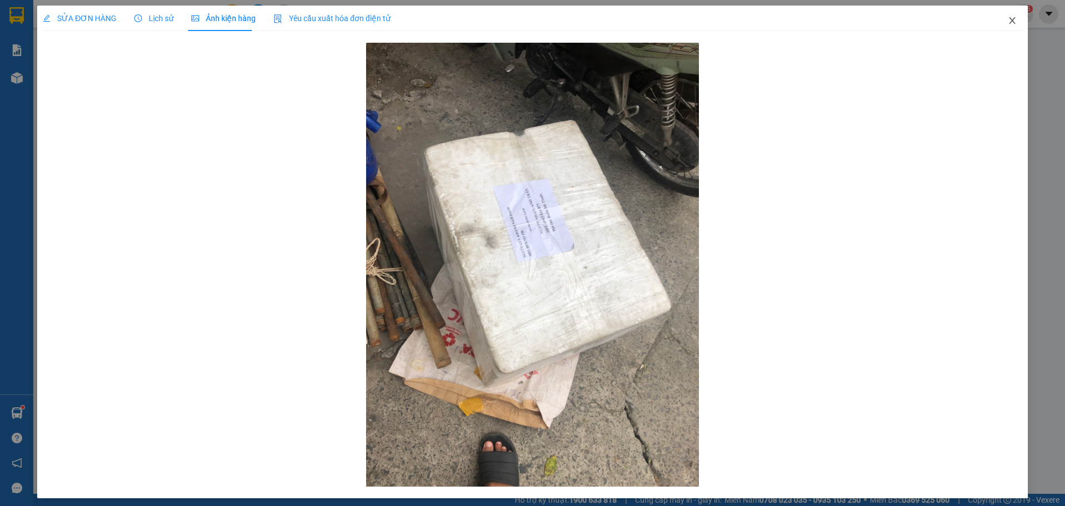
click at [1011, 17] on span "Close" at bounding box center [1012, 21] width 31 height 31
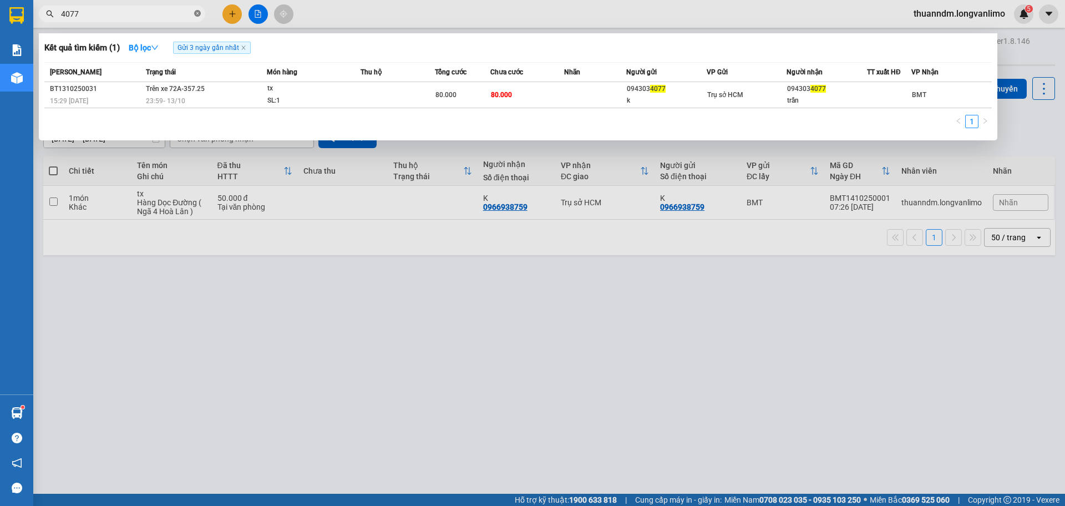
click at [199, 13] on icon "close-circle" at bounding box center [197, 13] width 7 height 7
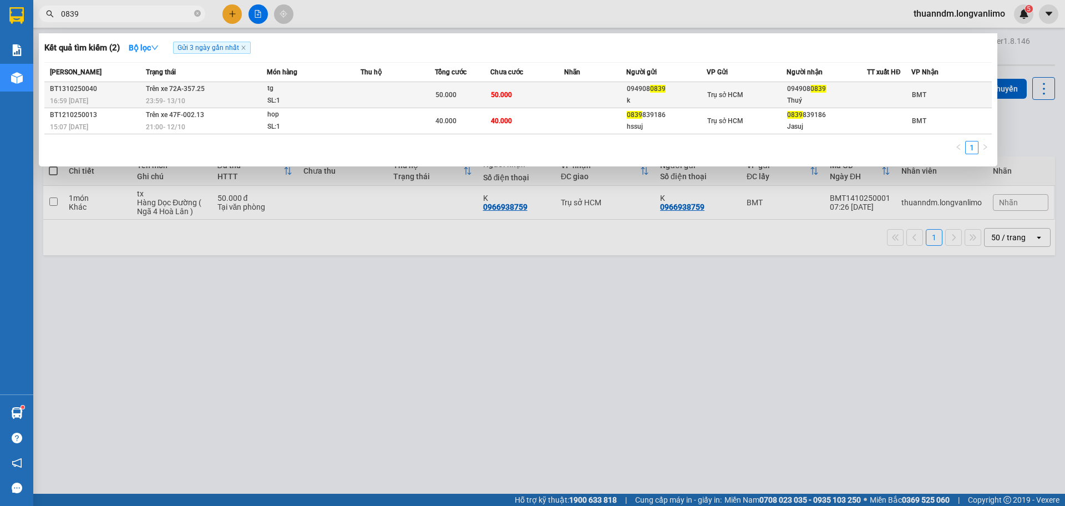
type input "0839"
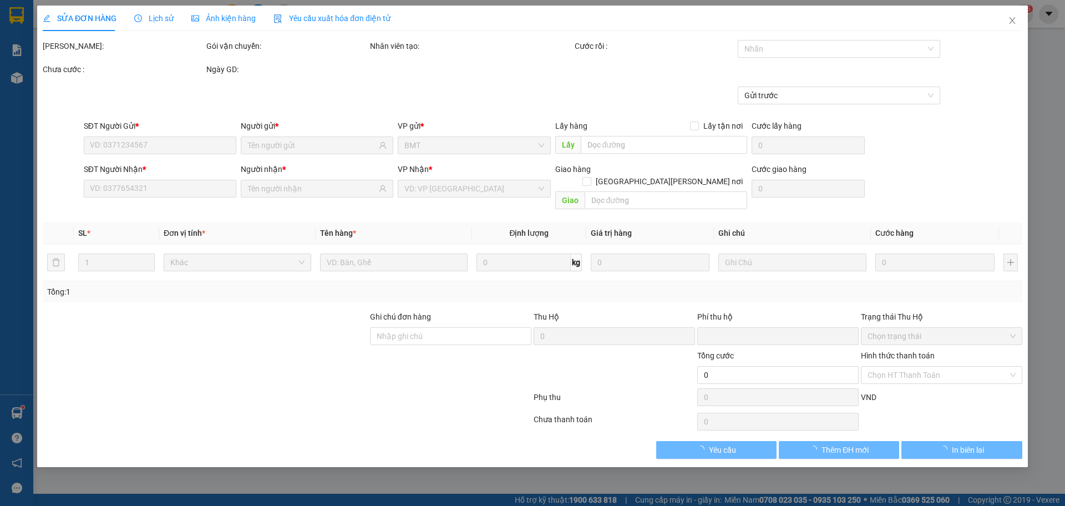
type input "0949080839"
type input "k"
type input "0949080839"
type input "Thuý"
type input "0"
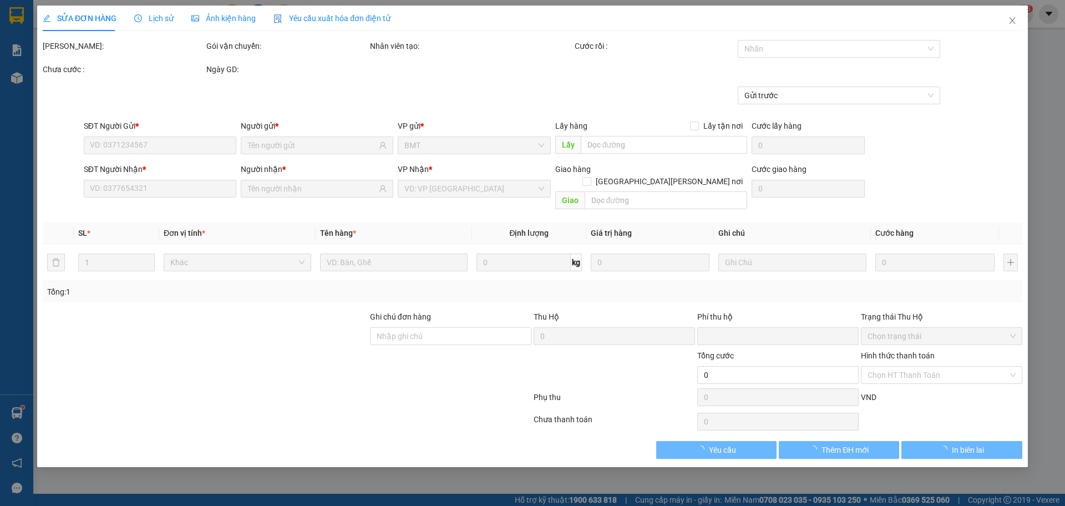
type input "50.000"
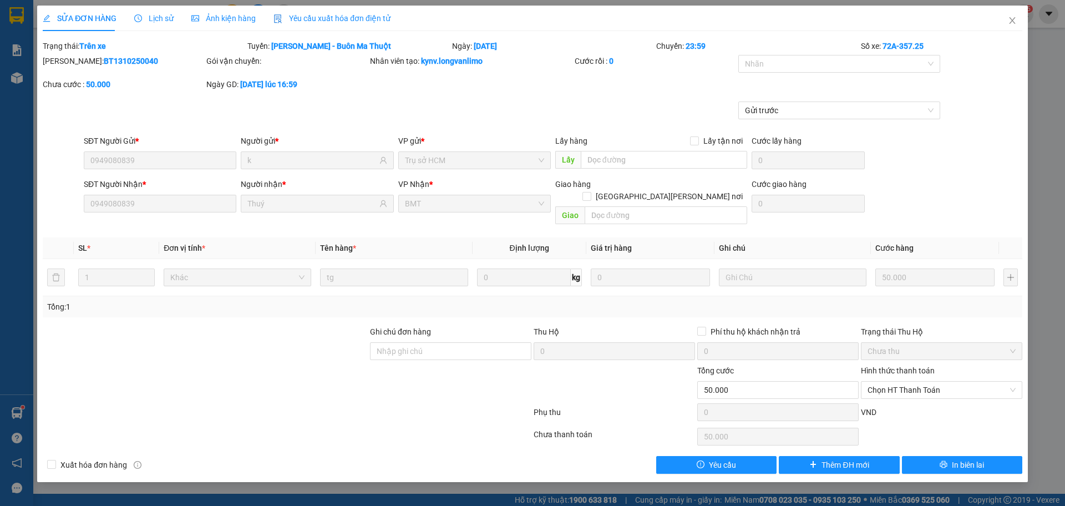
click at [238, 23] on div "Ảnh kiện hàng" at bounding box center [223, 18] width 64 height 12
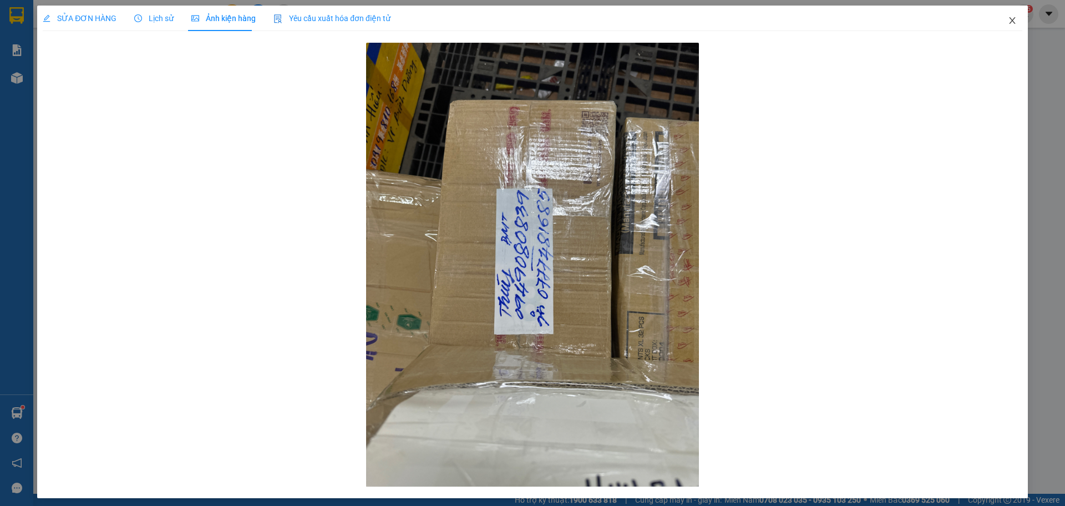
click at [1007, 14] on span "Close" at bounding box center [1012, 21] width 31 height 31
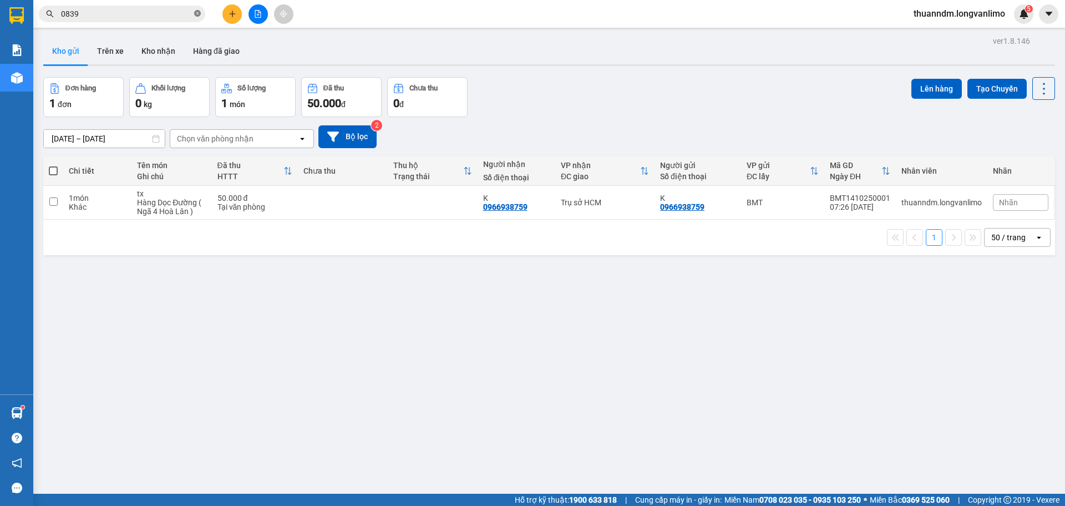
click at [200, 13] on icon "close-circle" at bounding box center [197, 13] width 7 height 7
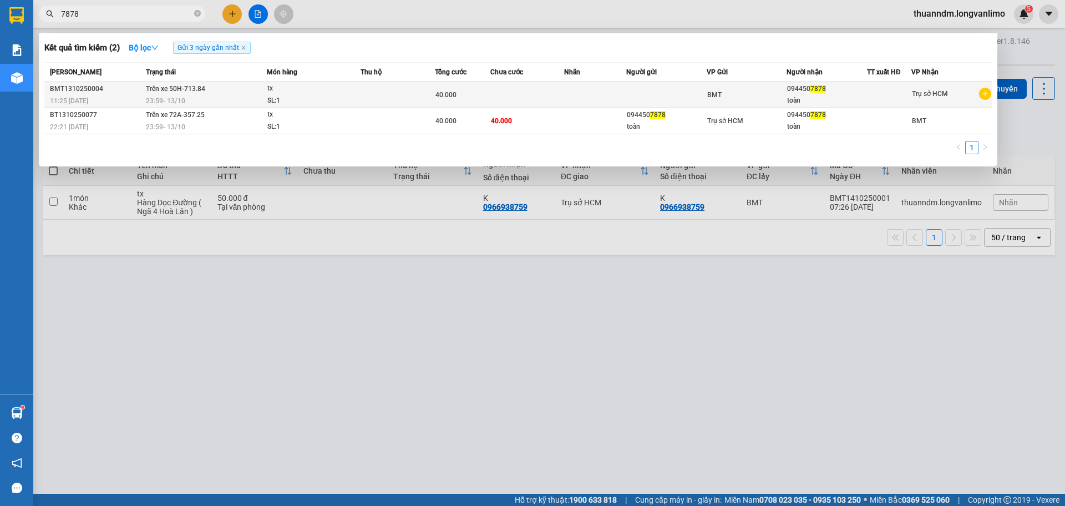
type input "7878"
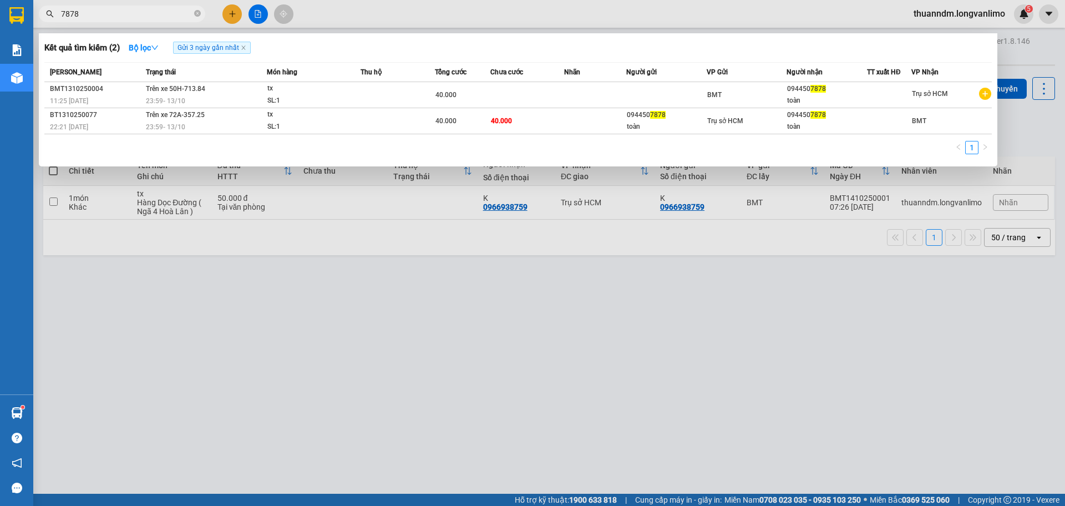
click at [453, 99] on div "40.000" at bounding box center [462, 95] width 54 height 12
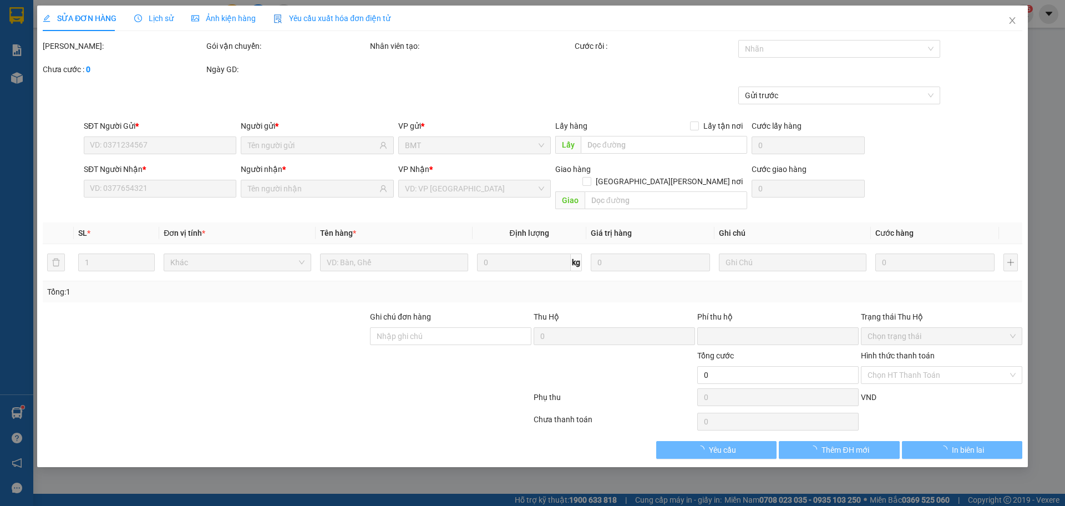
type input "0944507878"
type input "0"
type input "40.000"
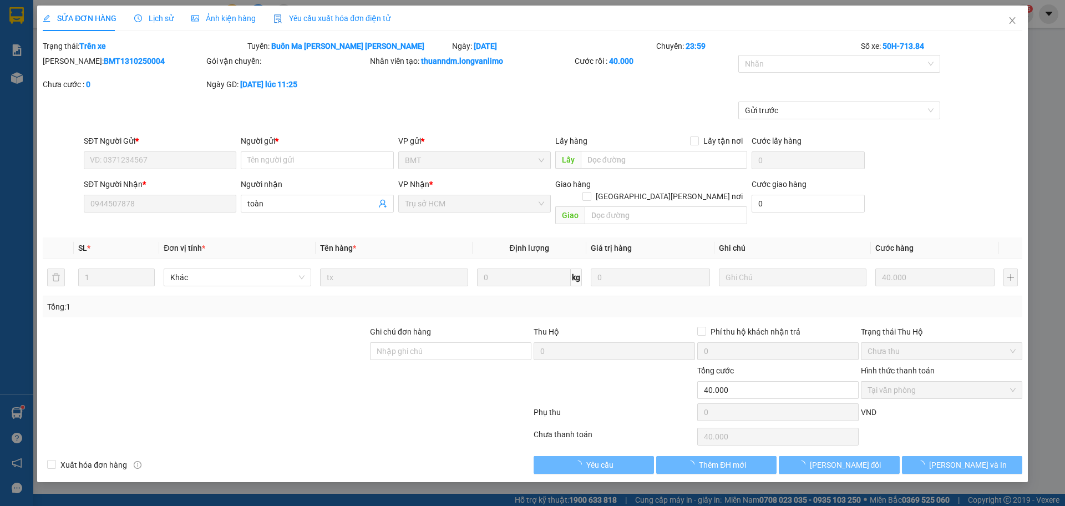
click at [234, 24] on div "Ảnh kiện hàng" at bounding box center [223, 18] width 64 height 12
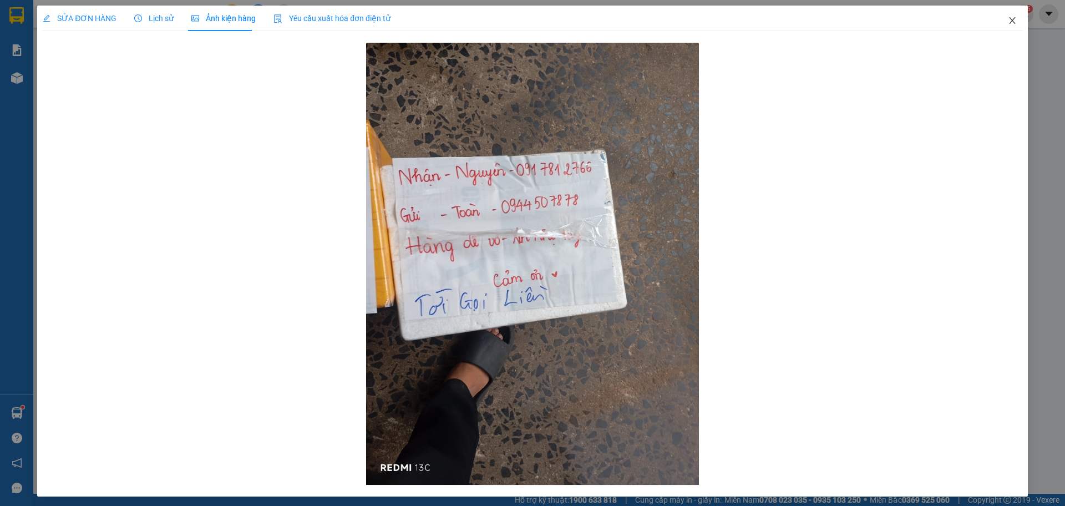
click at [1003, 29] on span "Close" at bounding box center [1012, 21] width 31 height 31
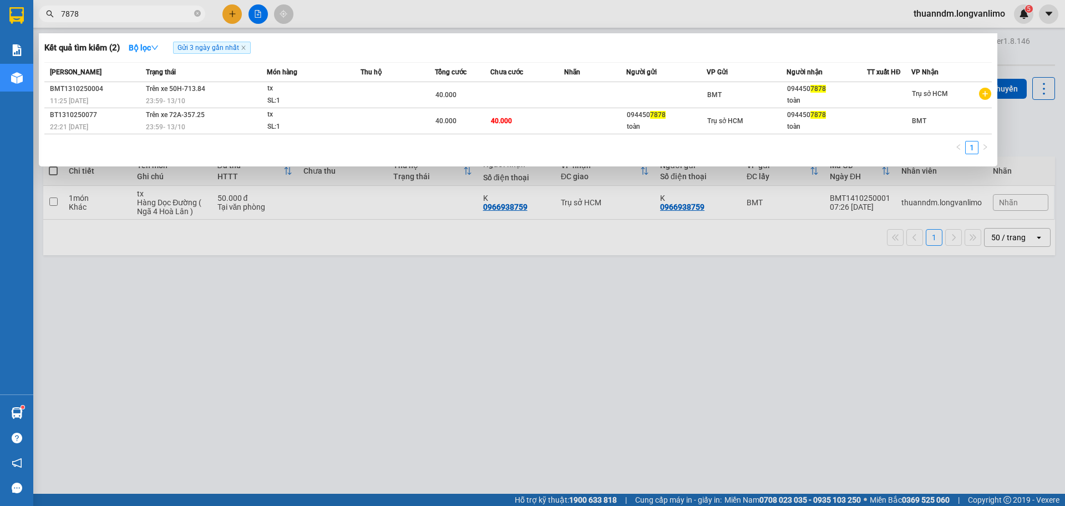
click at [180, 7] on span "7878" at bounding box center [122, 14] width 166 height 17
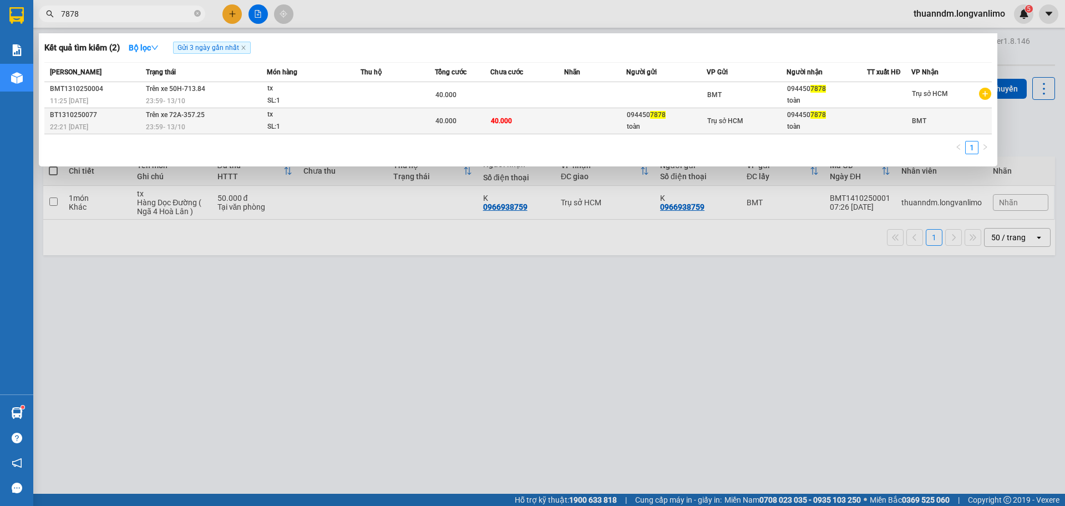
click at [333, 115] on div "tx" at bounding box center [308, 115] width 83 height 12
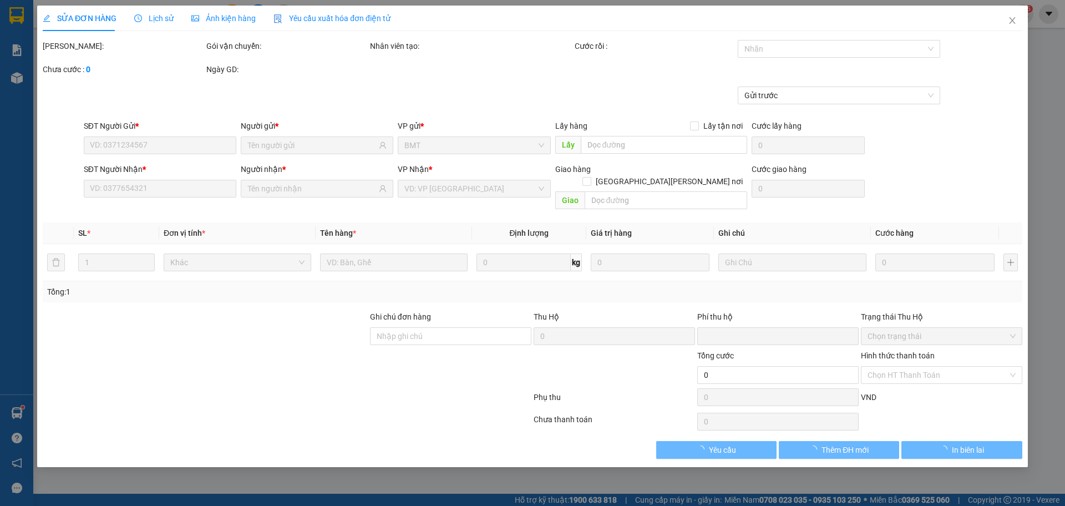
type input "0944507878"
type input "toàn"
type input "0944507878"
type input "toàn"
type input "0"
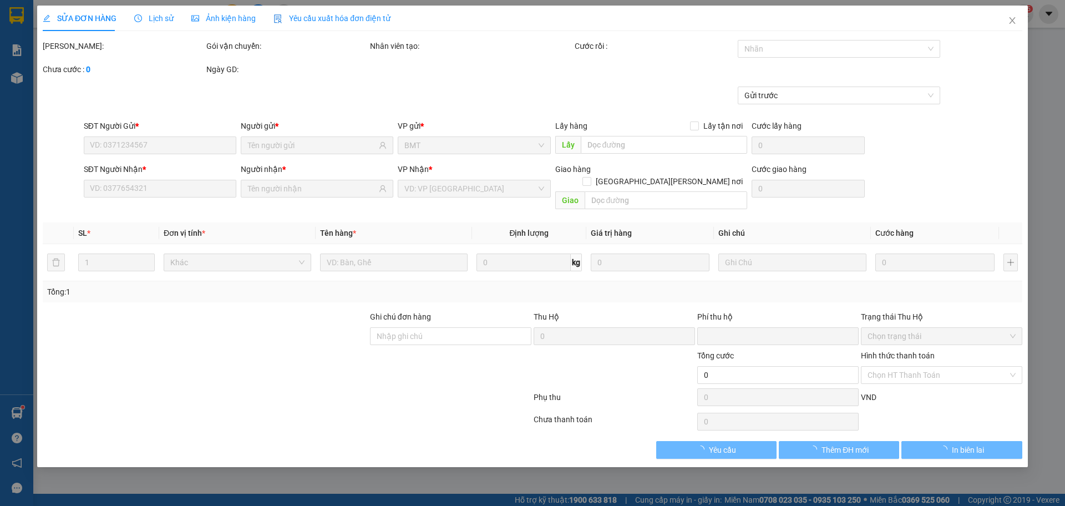
type input "40.000"
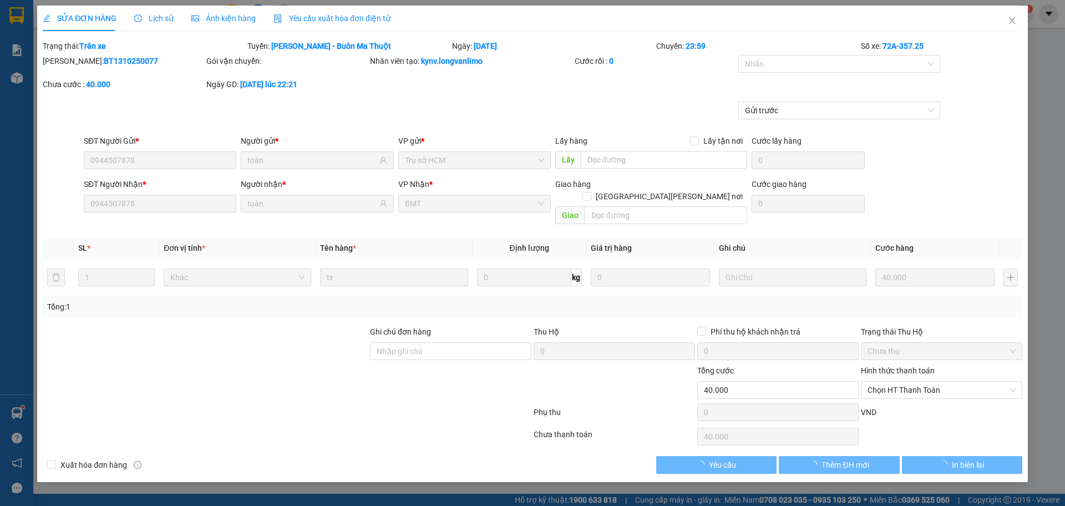
click at [244, 27] on div "Ảnh kiện hàng" at bounding box center [223, 19] width 64 height 26
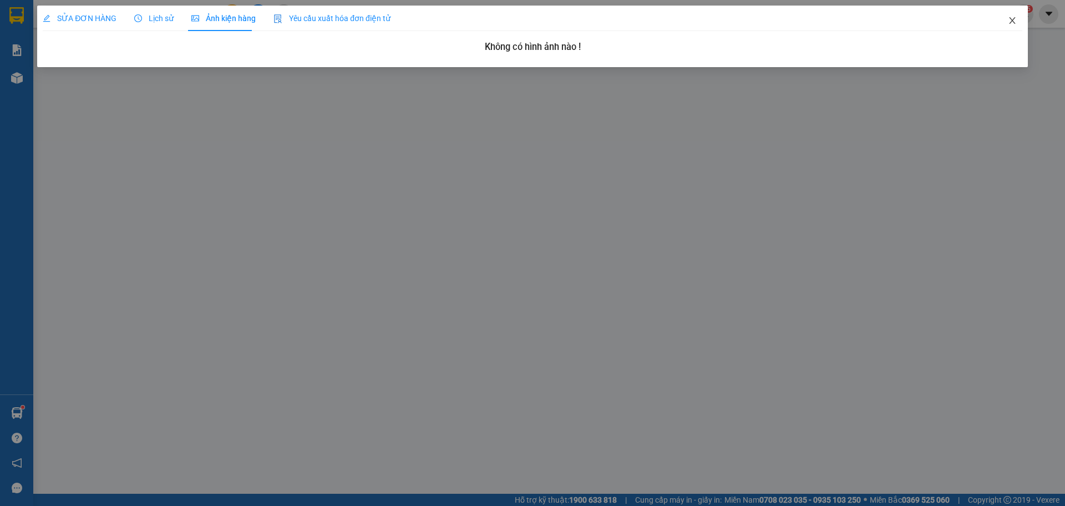
click at [1008, 17] on span "Close" at bounding box center [1012, 21] width 31 height 31
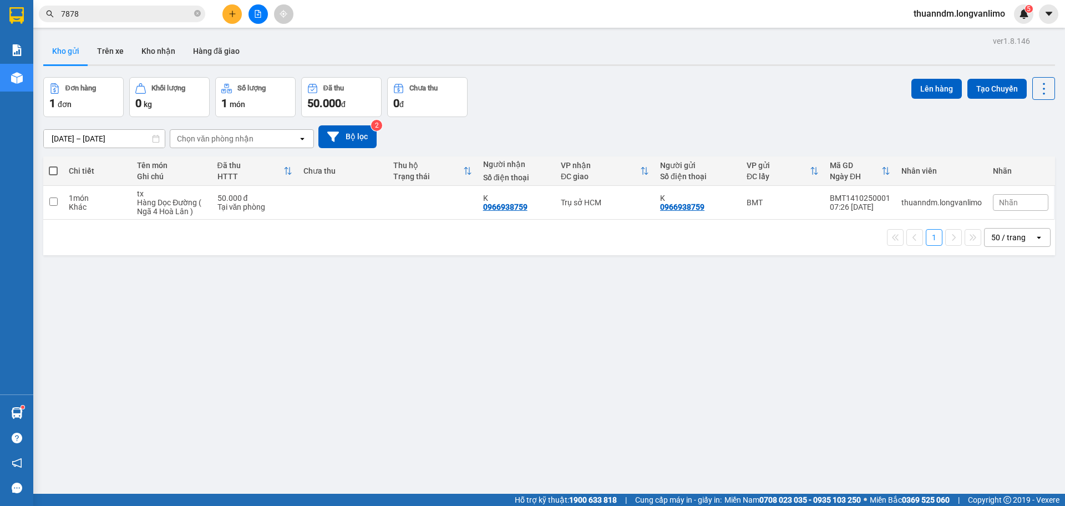
click at [166, 21] on span "7878" at bounding box center [122, 14] width 166 height 17
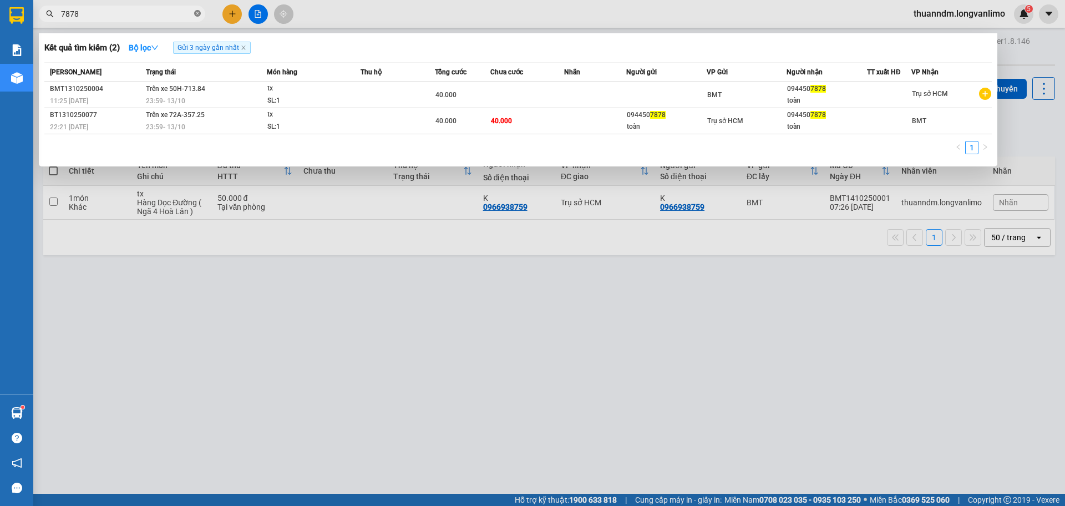
click at [197, 17] on icon "close-circle" at bounding box center [197, 13] width 7 height 7
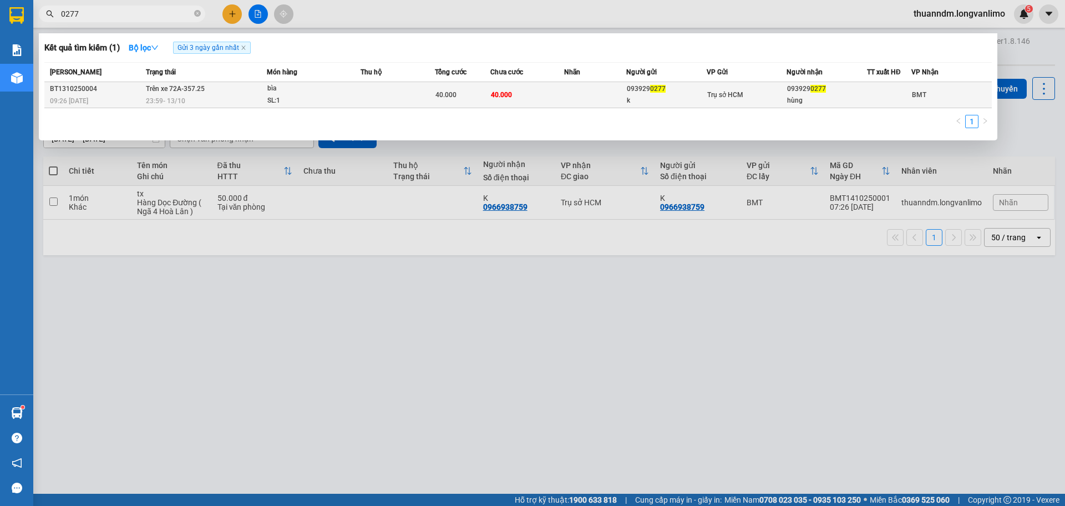
type input "0277"
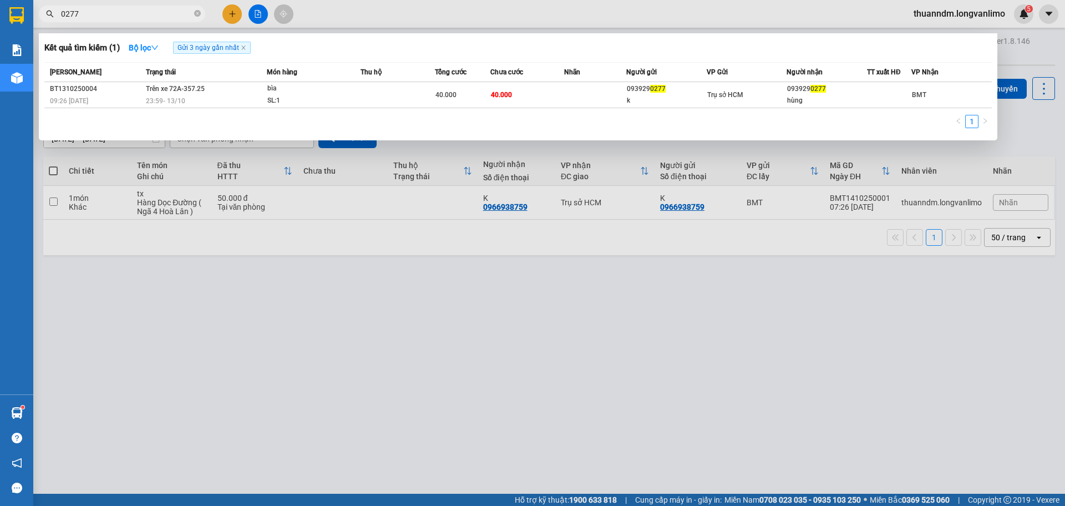
click at [482, 97] on div "40.000" at bounding box center [462, 95] width 54 height 12
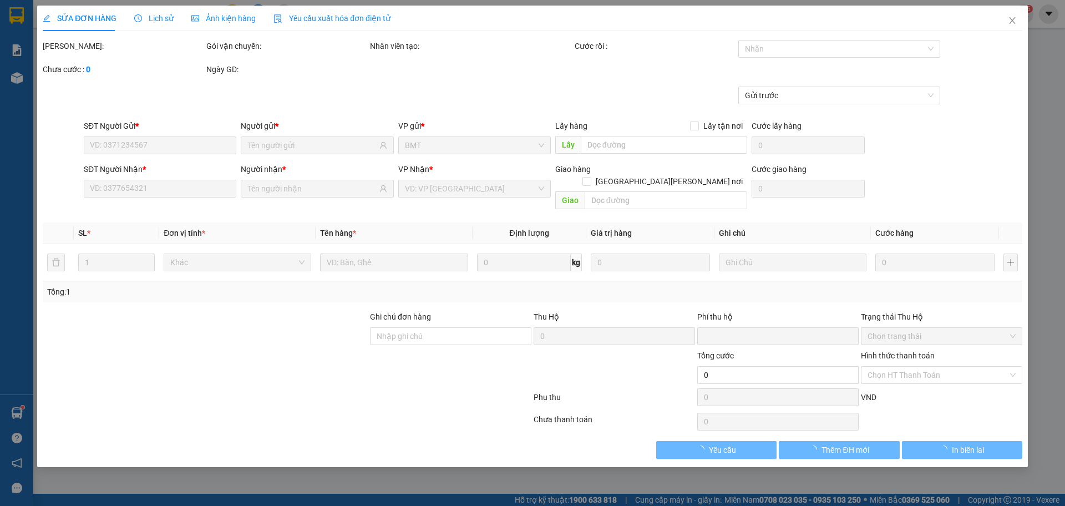
click at [235, 19] on span "Ảnh kiện hàng" at bounding box center [223, 18] width 64 height 9
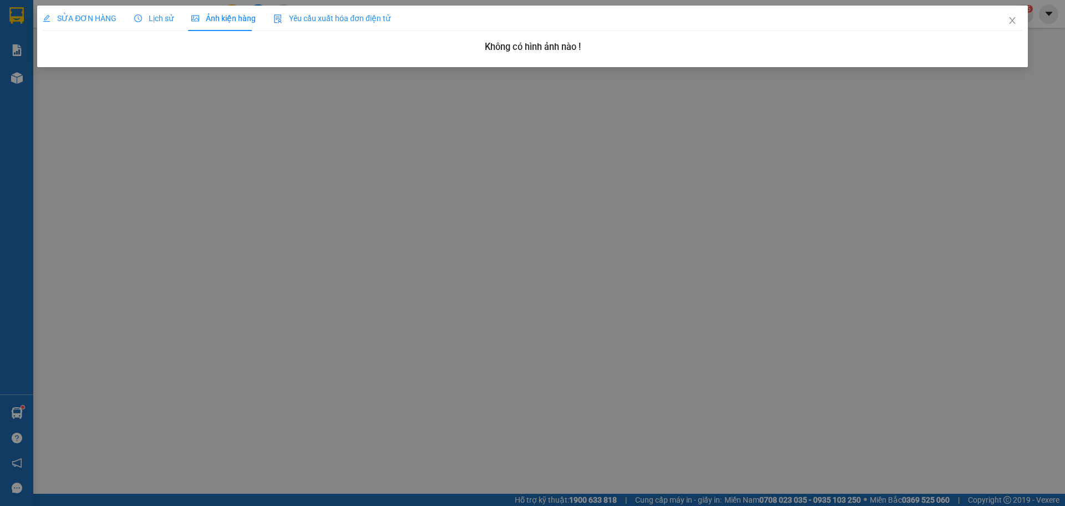
click at [113, 18] on span "SỬA ĐƠN HÀNG" at bounding box center [80, 18] width 74 height 9
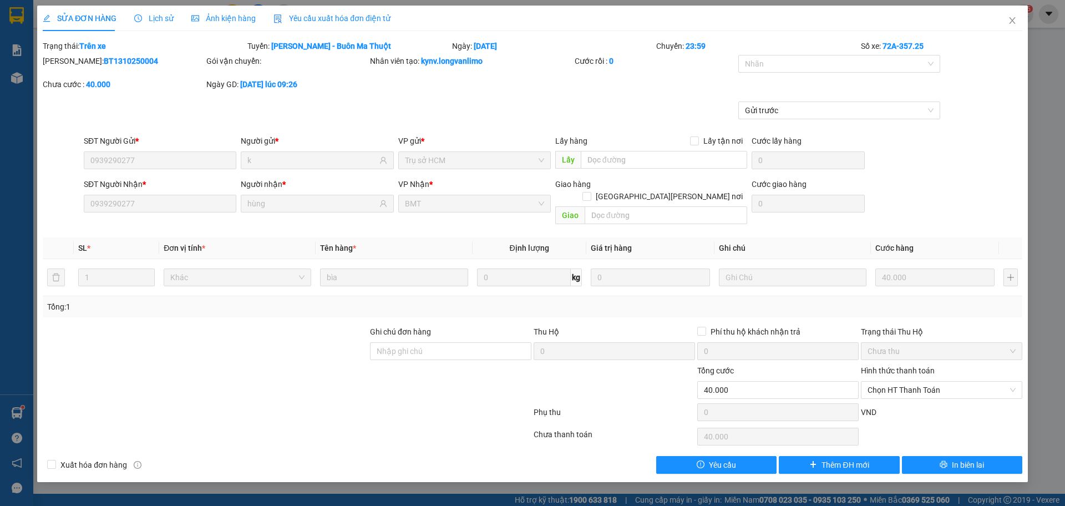
click at [146, 17] on span "Lịch sử" at bounding box center [153, 18] width 39 height 9
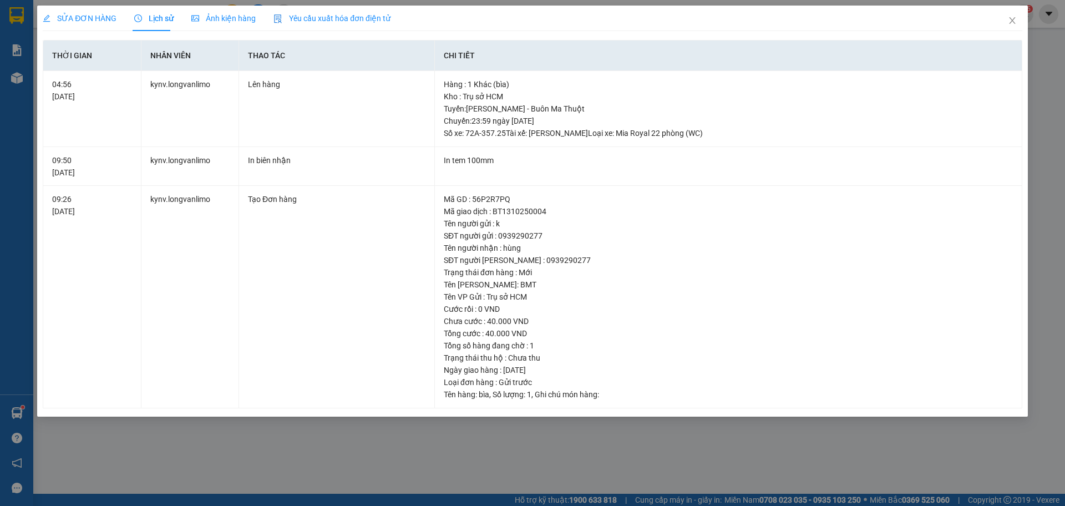
click at [206, 18] on span "Ảnh kiện hàng" at bounding box center [223, 18] width 64 height 9
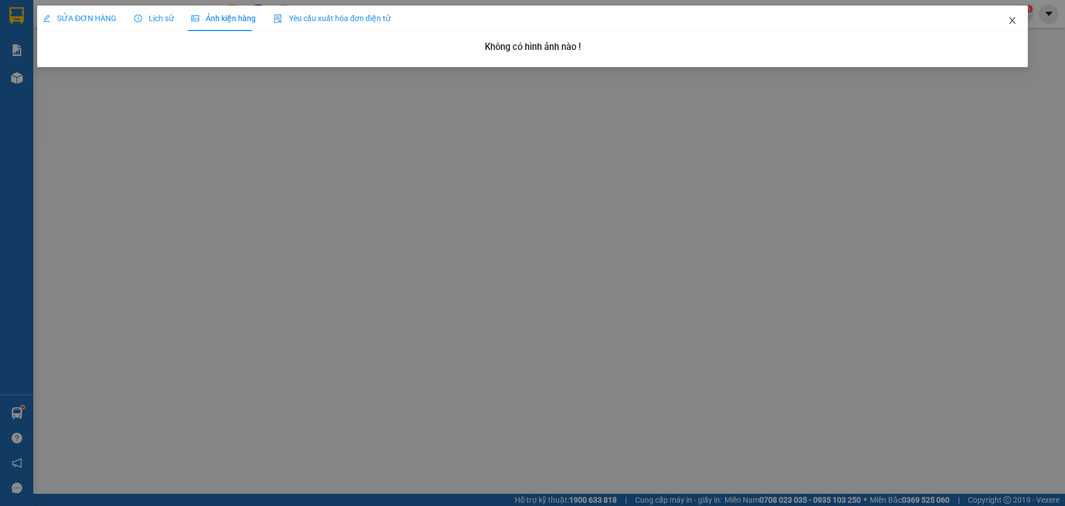
click at [1018, 15] on span "Close" at bounding box center [1012, 21] width 31 height 31
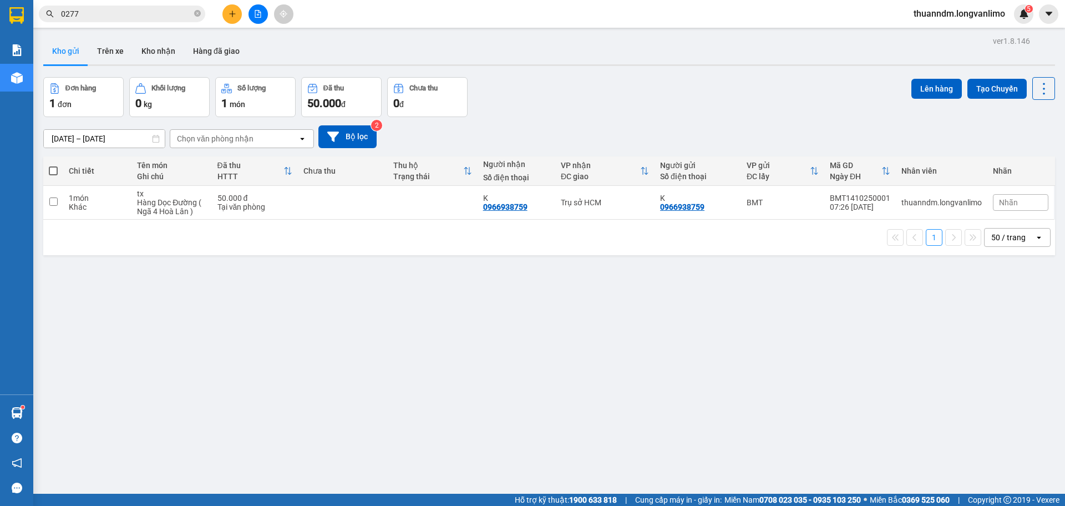
click at [162, 20] on span "0277" at bounding box center [122, 14] width 166 height 17
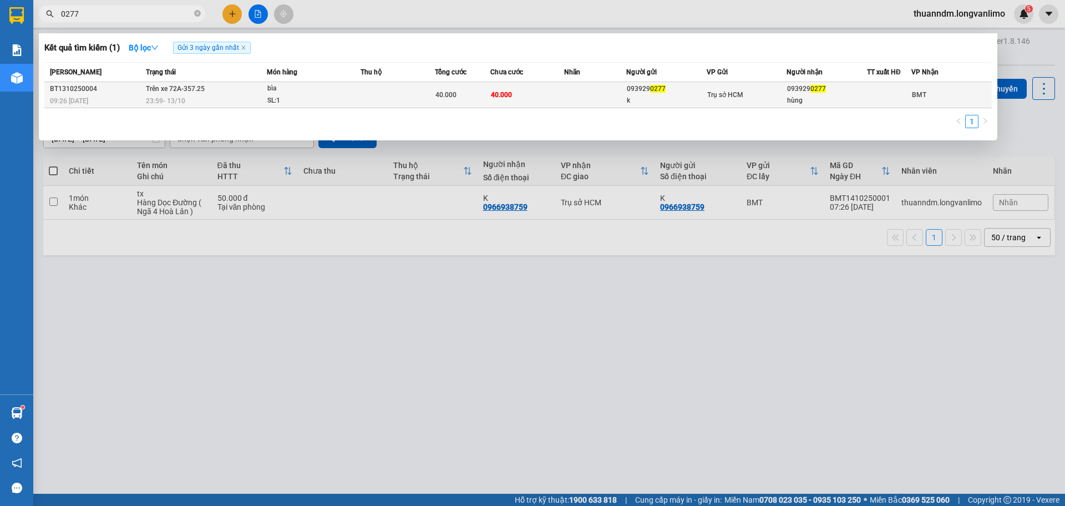
click at [610, 101] on td at bounding box center [595, 95] width 62 height 26
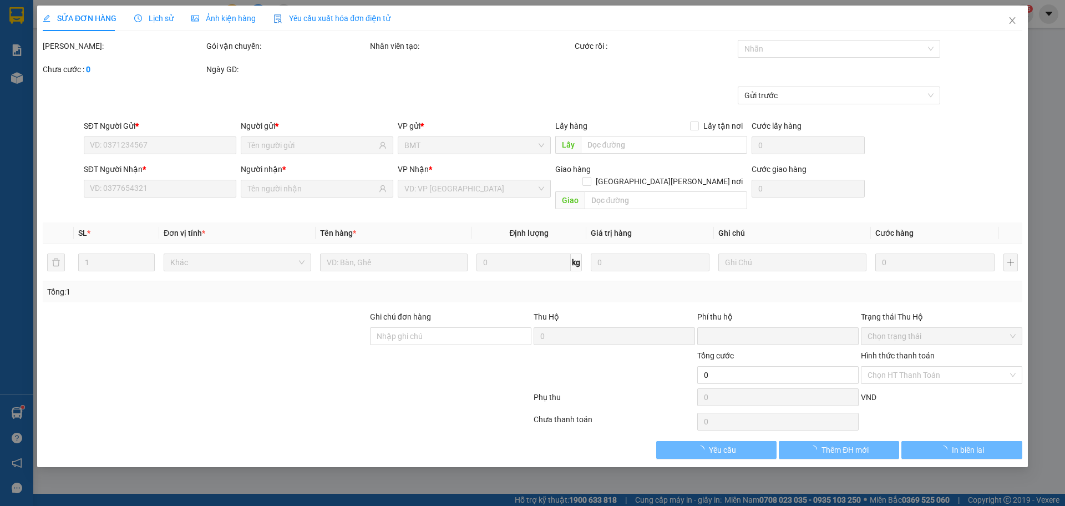
type input "0939290277"
type input "k"
type input "0939290277"
type input "hùng"
type input "0"
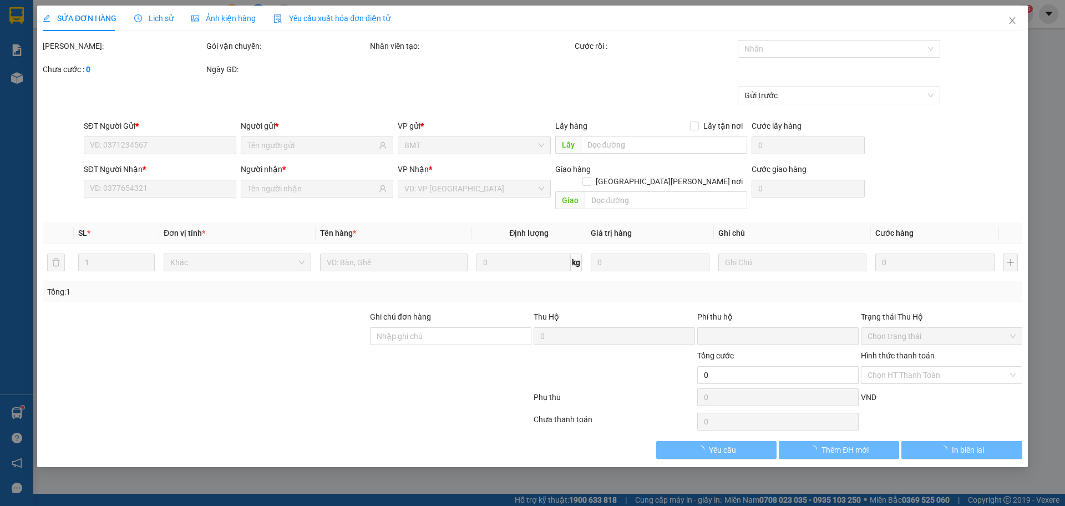
type input "40.000"
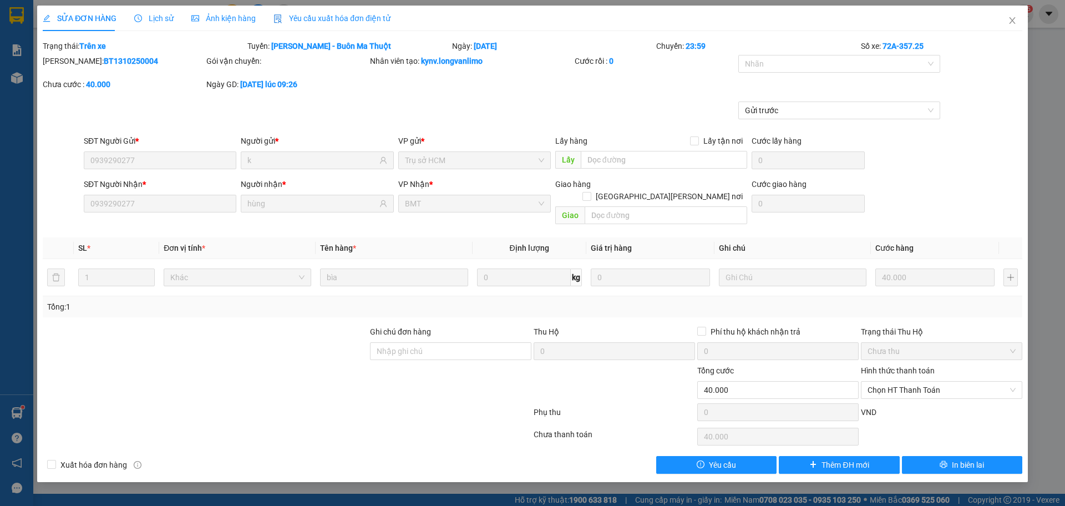
click at [221, 21] on span "Ảnh kiện hàng" at bounding box center [223, 18] width 64 height 9
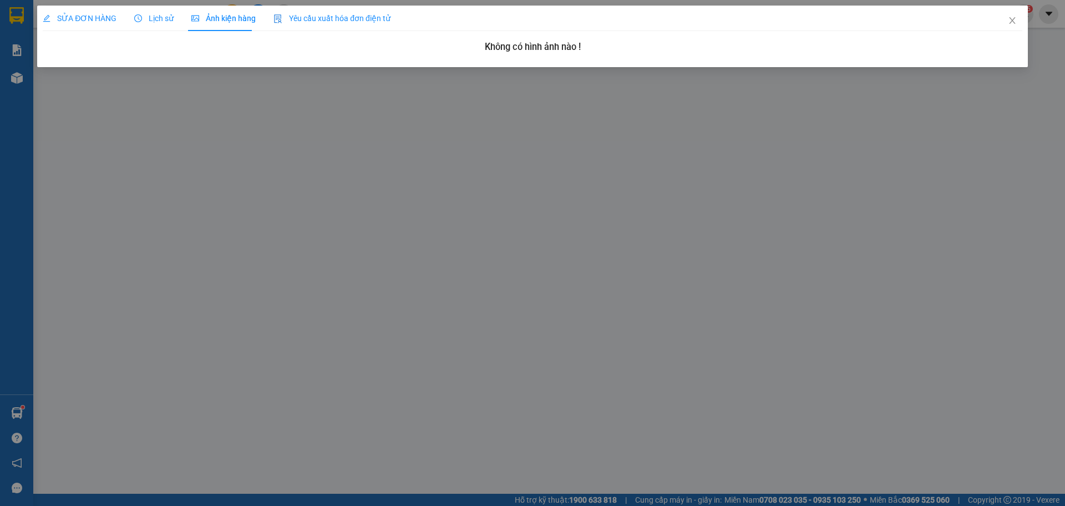
click at [125, 14] on div "SỬA ĐƠN HÀNG Lịch sử Ảnh kiện hàng Yêu cầu xuất hóa đơn điện tử" at bounding box center [217, 19] width 348 height 26
click at [168, 26] on div "Lịch sử" at bounding box center [153, 19] width 39 height 26
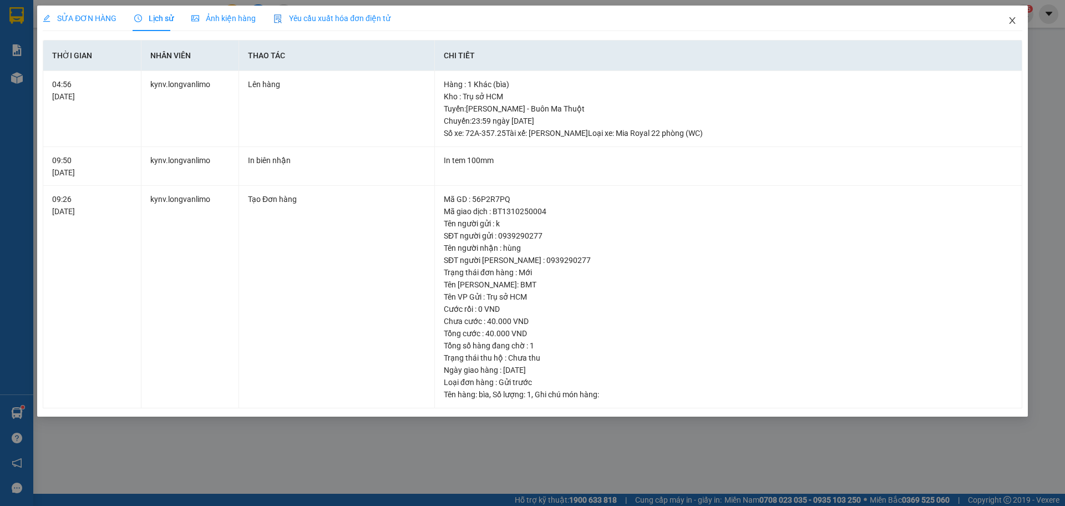
click at [998, 23] on span "Close" at bounding box center [1012, 21] width 31 height 31
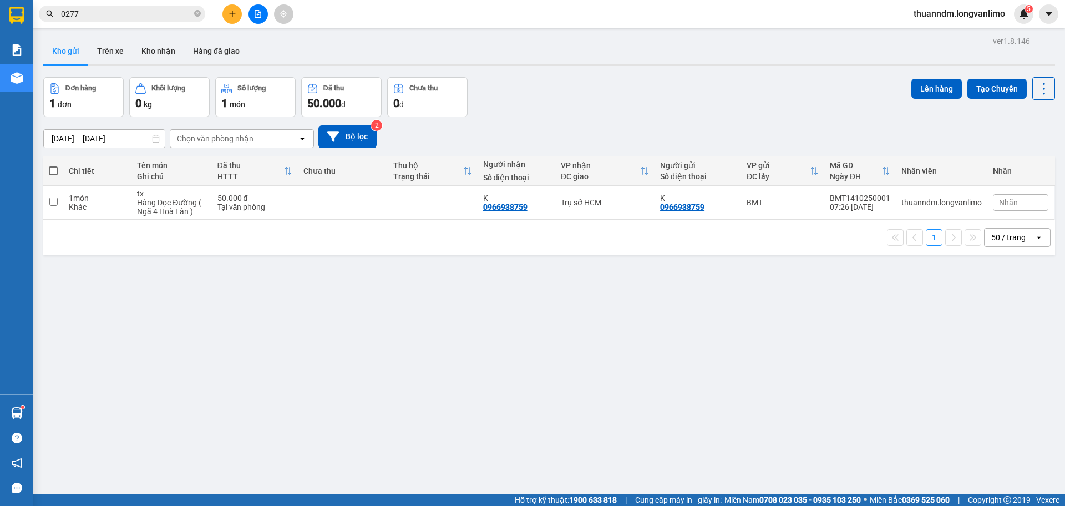
click at [156, 12] on input "0277" at bounding box center [126, 14] width 131 height 12
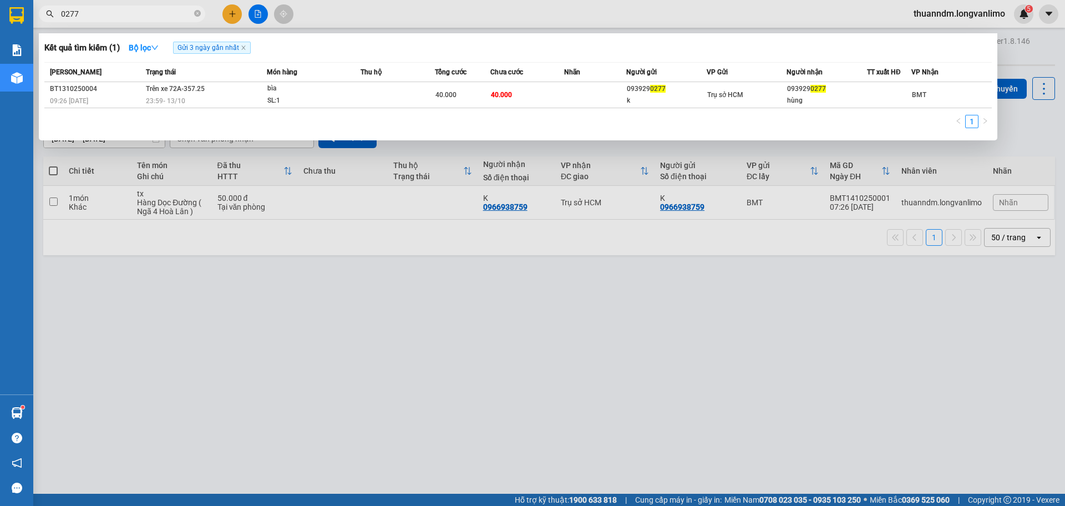
drag, startPoint x: 197, startPoint y: 13, endPoint x: 244, endPoint y: 79, distance: 81.1
click at [216, 24] on div "Kết quả tìm kiếm ( 1 ) Bộ lọc Gửi 3 ngày gần nhất Mã ĐH Trạng thái Món hàng Thu…" at bounding box center [108, 13] width 216 height 19
click at [197, 15] on icon "close-circle" at bounding box center [197, 13] width 7 height 7
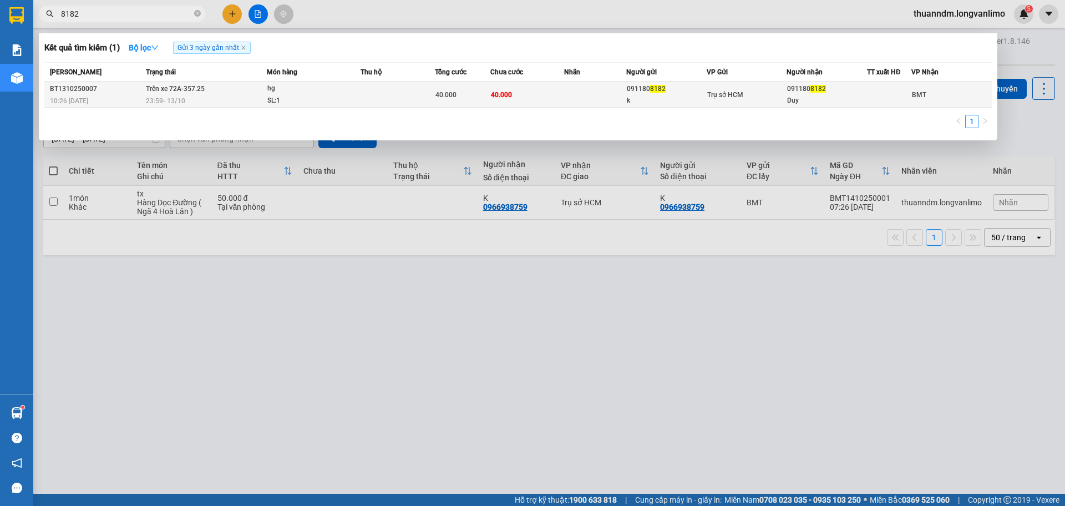
type input "8182"
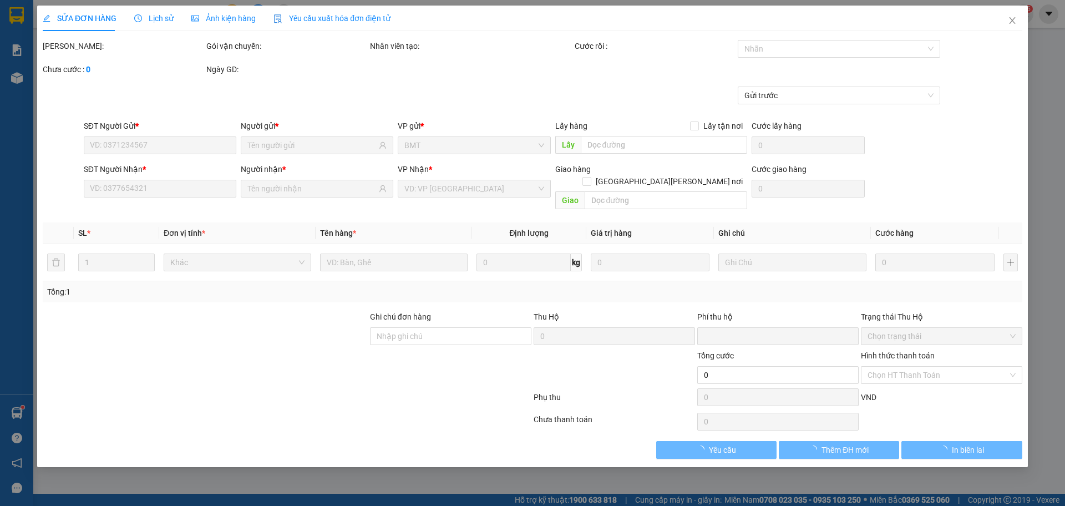
type input "0911808182"
type input "k"
type input "0911808182"
type input "Duy"
type input "0"
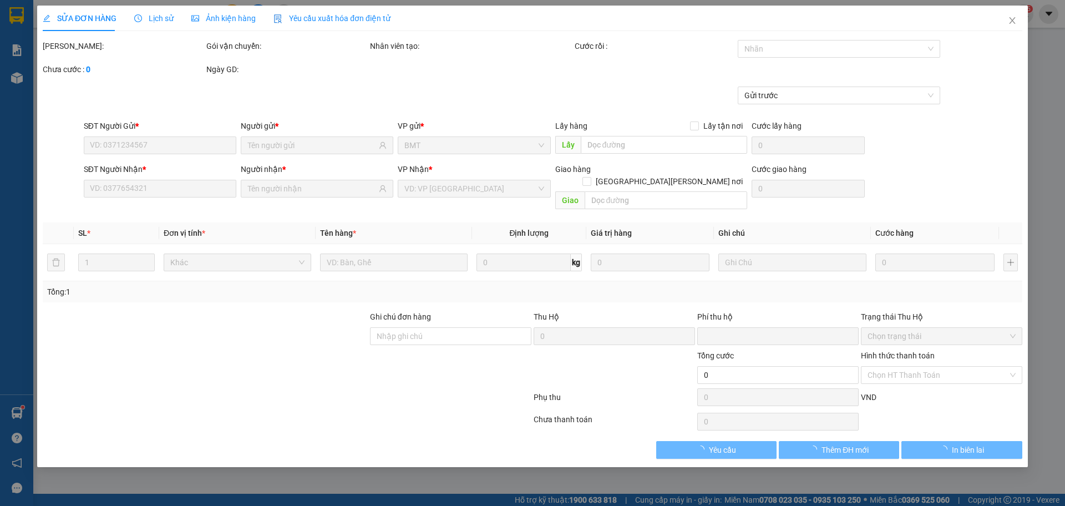
type input "40.000"
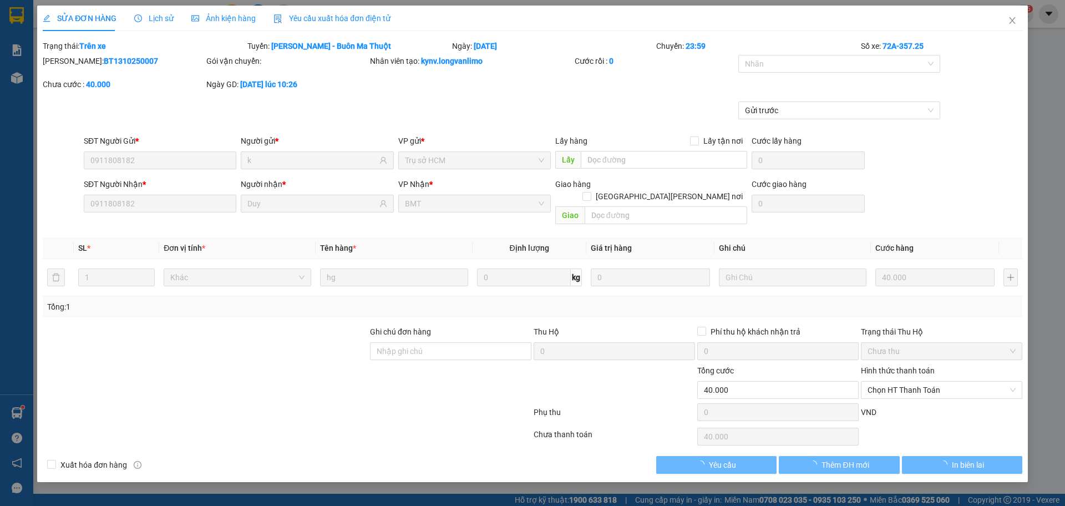
click at [234, 23] on span "Ảnh kiện hàng" at bounding box center [223, 18] width 64 height 9
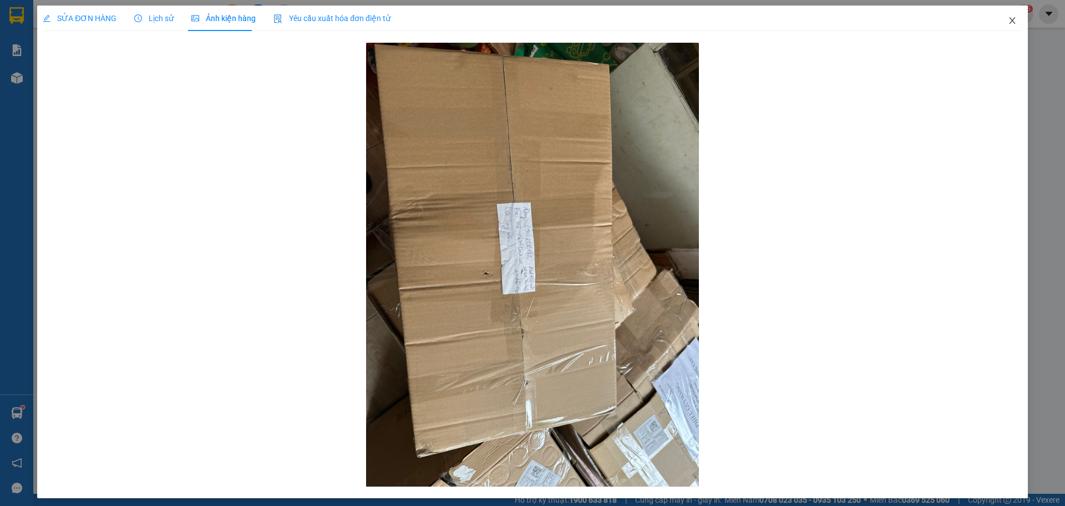
click at [1012, 21] on span "Close" at bounding box center [1012, 21] width 31 height 31
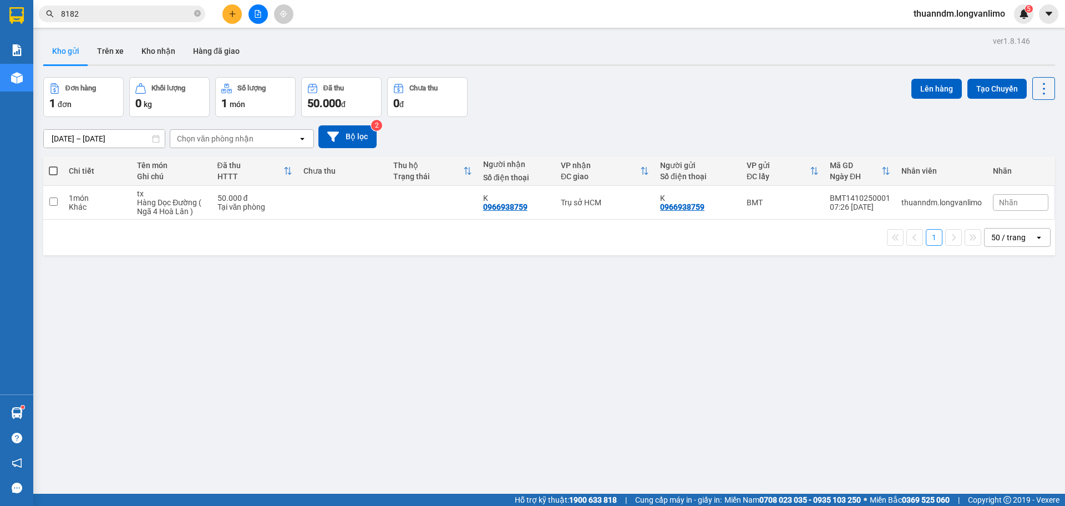
click at [142, 16] on input "8182" at bounding box center [126, 14] width 131 height 12
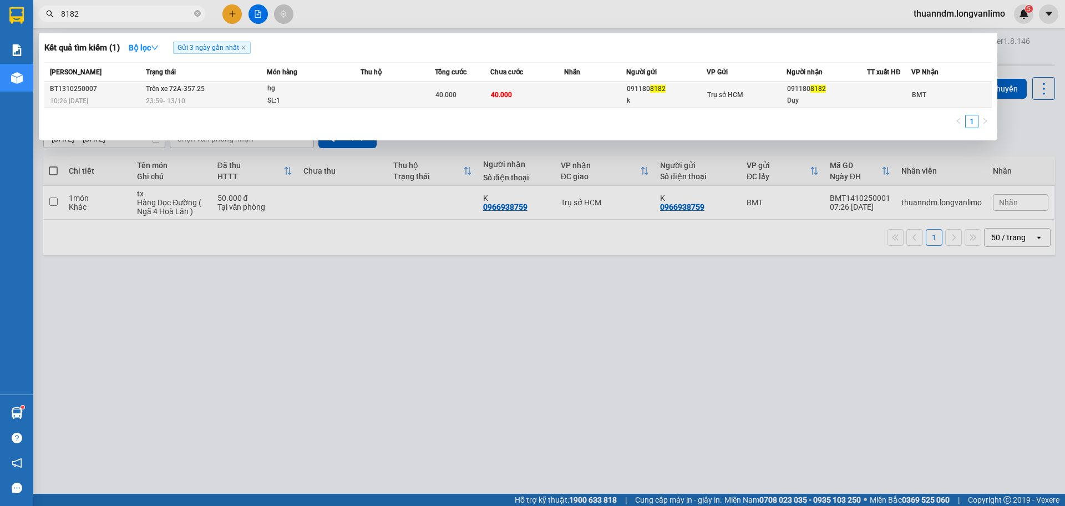
click at [292, 85] on div "hg" at bounding box center [308, 89] width 83 height 12
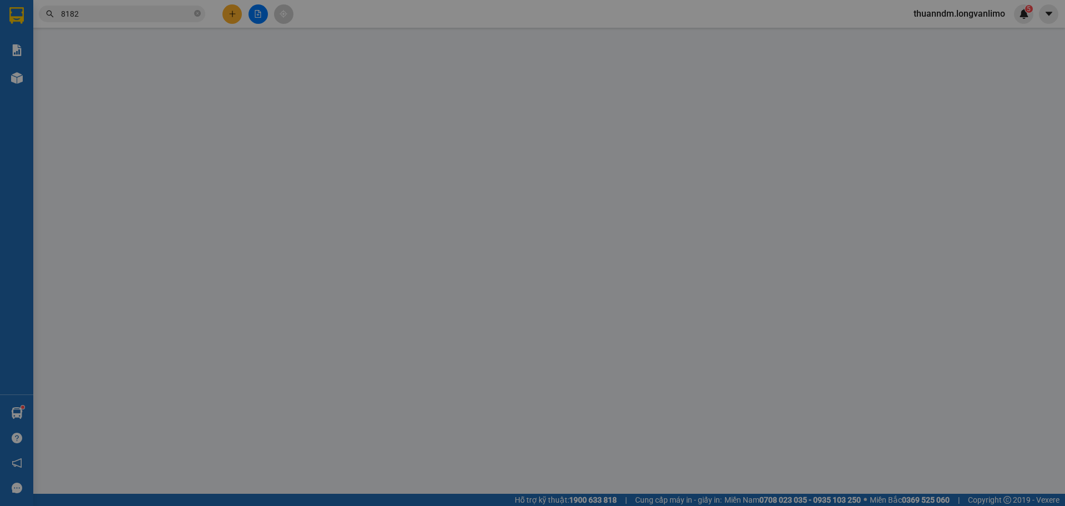
type input "0911808182"
type input "k"
type input "0911808182"
type input "Duy"
type input "0"
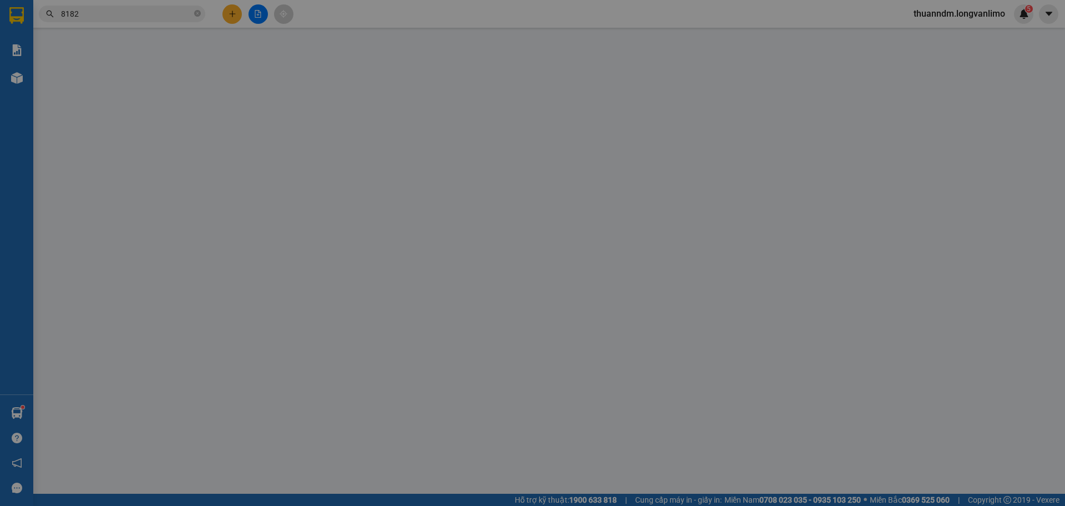
type input "40.000"
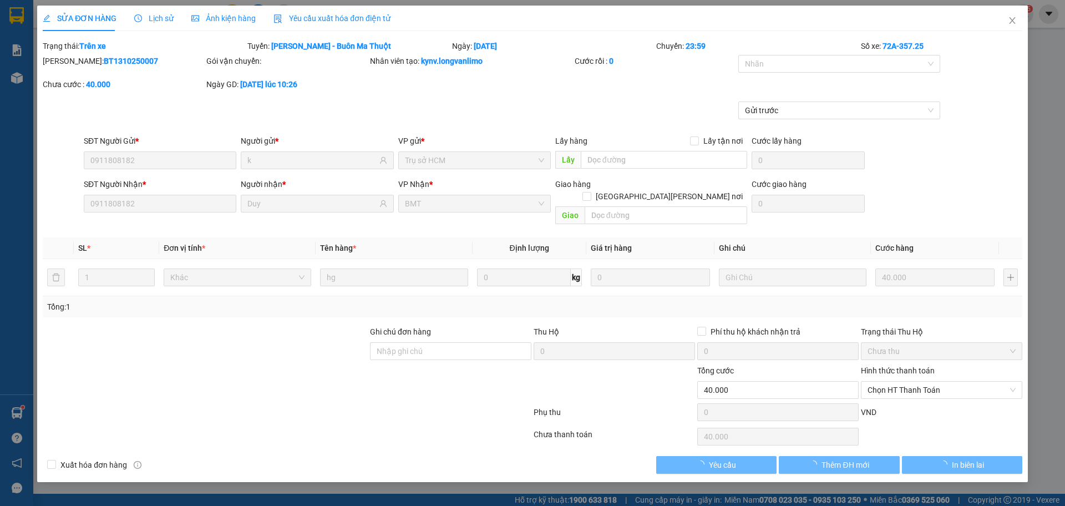
click at [220, 17] on span "Ảnh kiện hàng" at bounding box center [223, 18] width 64 height 9
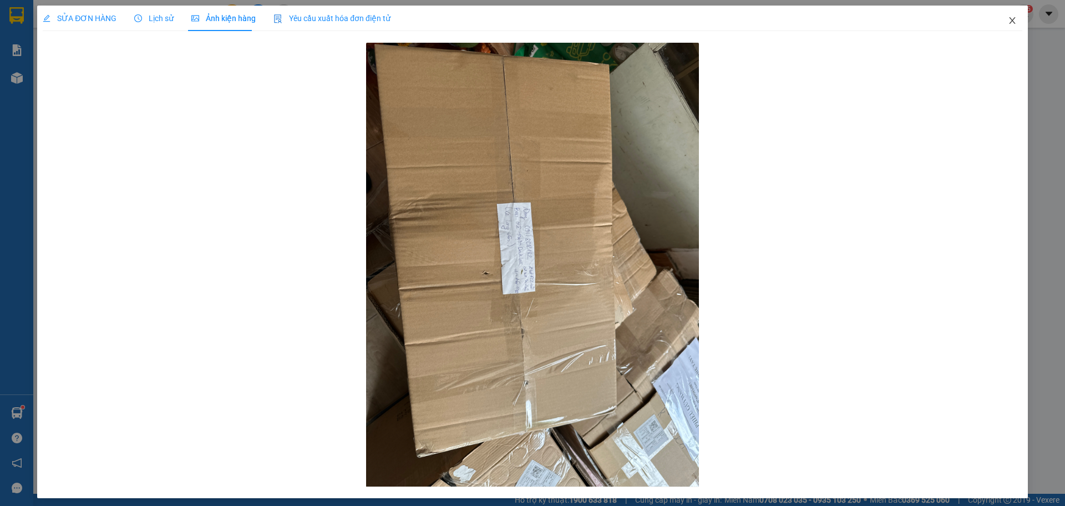
click at [1009, 22] on span "Close" at bounding box center [1012, 21] width 31 height 31
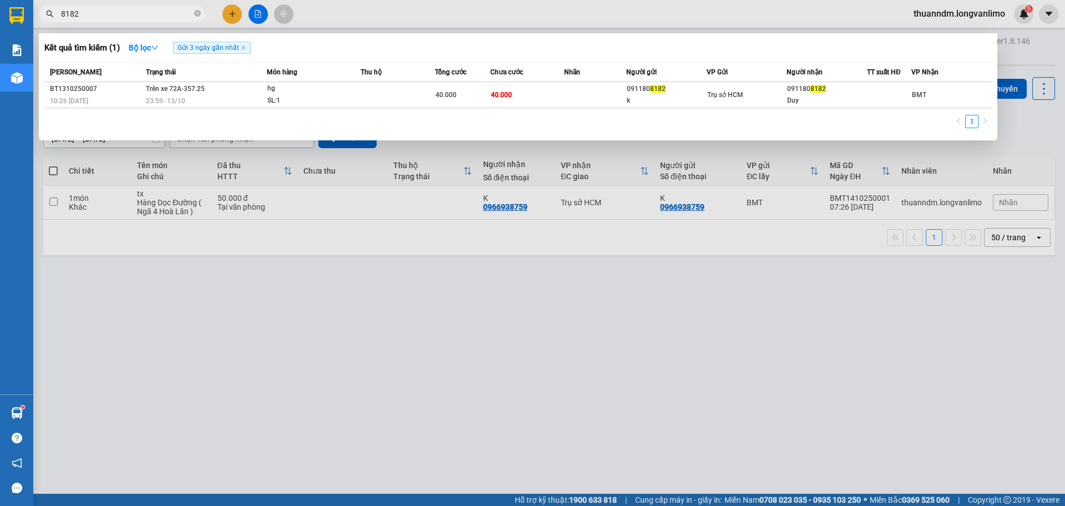
click at [191, 11] on input "8182" at bounding box center [126, 14] width 131 height 12
click at [196, 14] on icon "close-circle" at bounding box center [197, 13] width 7 height 7
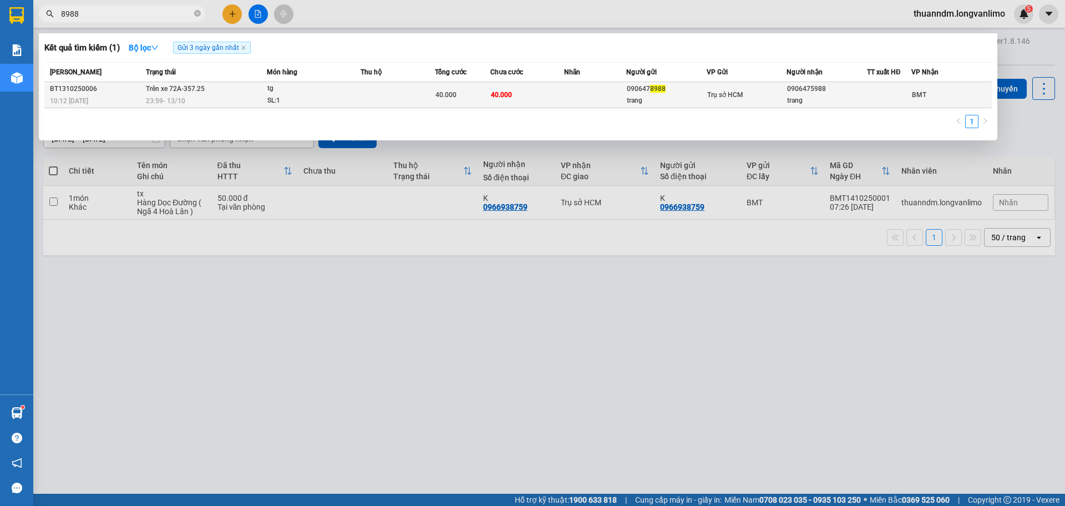
type input "8988"
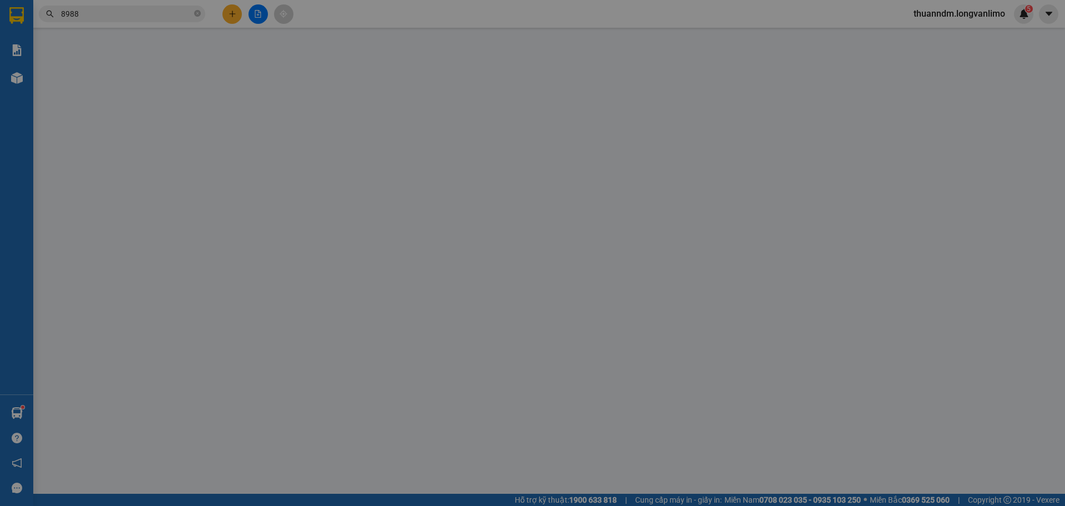
type input "0906478988"
type input "trang"
type input "0906475988"
type input "trang"
type input "0"
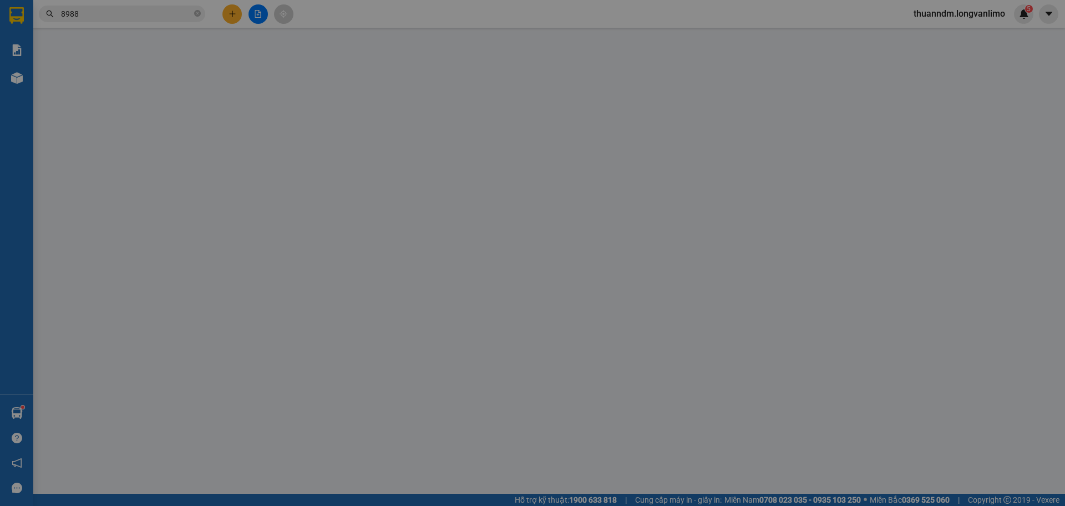
type input "40.000"
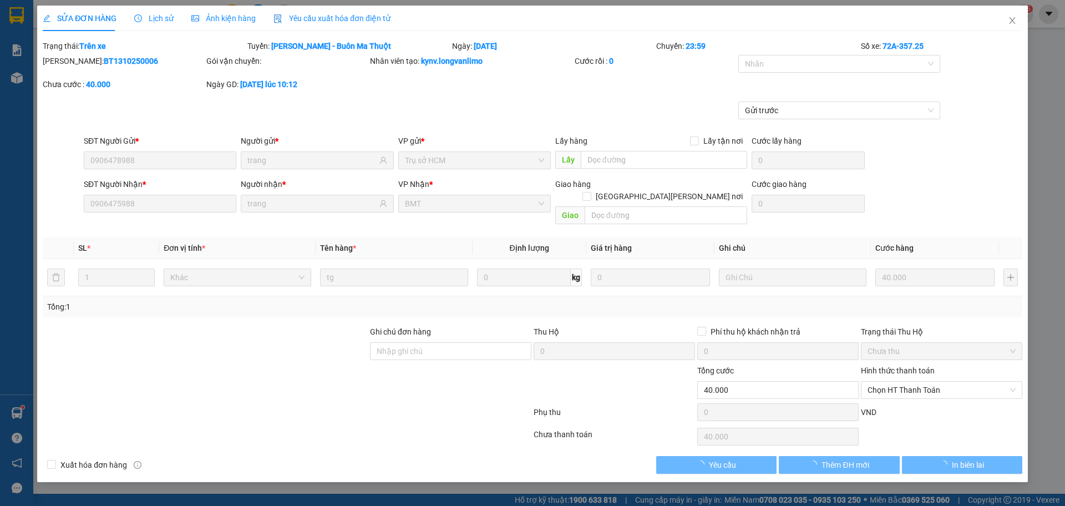
click at [213, 6] on div "Ảnh kiện hàng" at bounding box center [223, 19] width 64 height 26
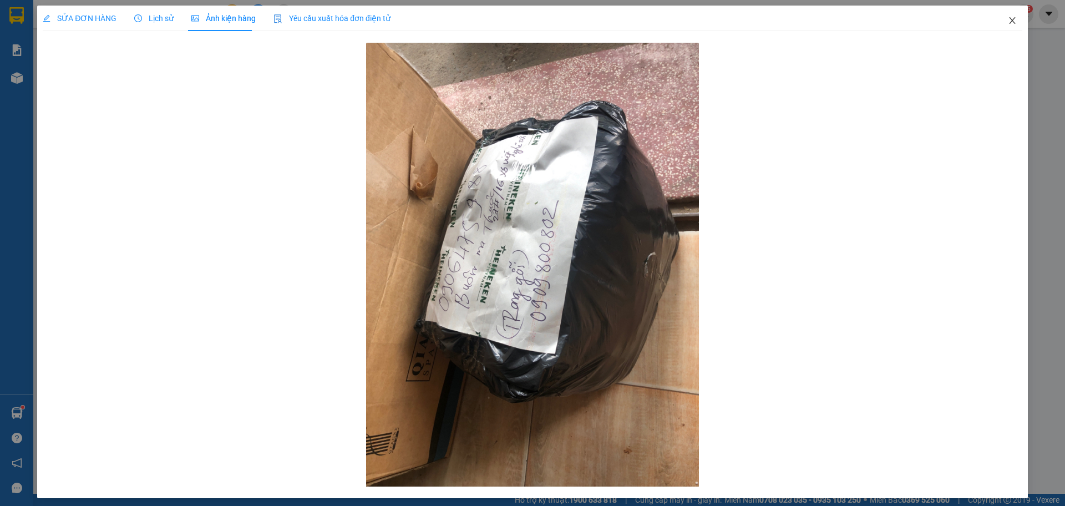
click at [1007, 10] on span "Close" at bounding box center [1012, 21] width 31 height 31
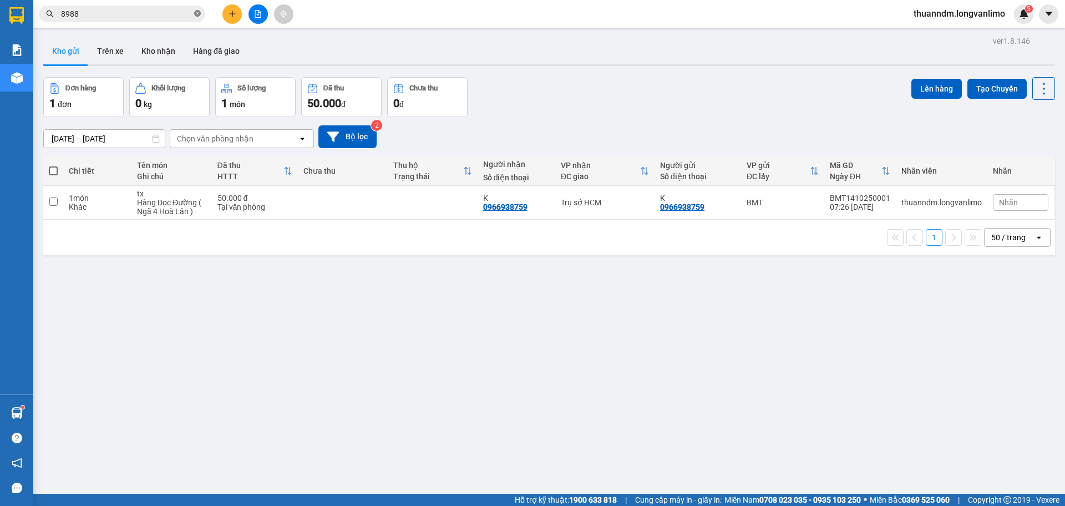
click at [199, 12] on icon "close-circle" at bounding box center [197, 13] width 7 height 7
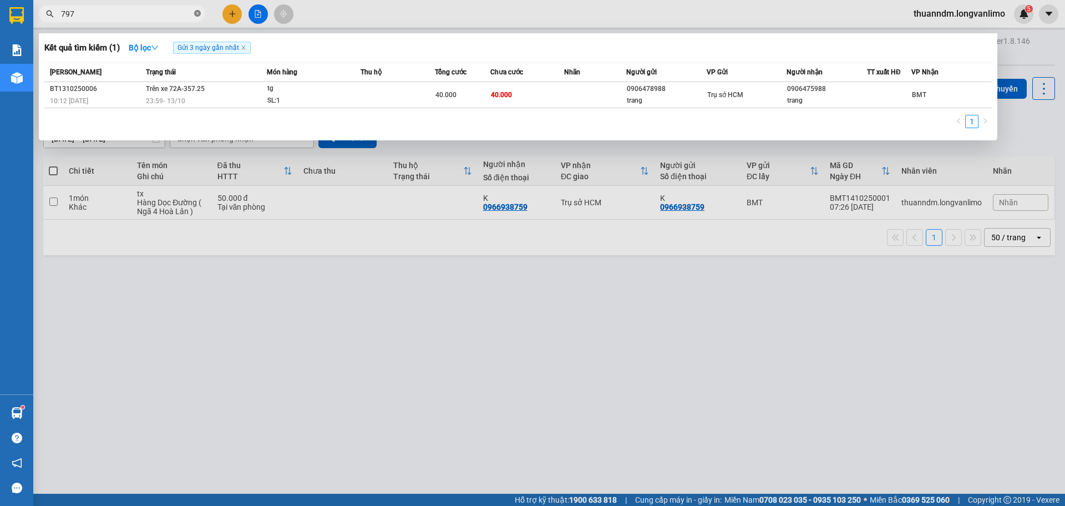
type input "7979"
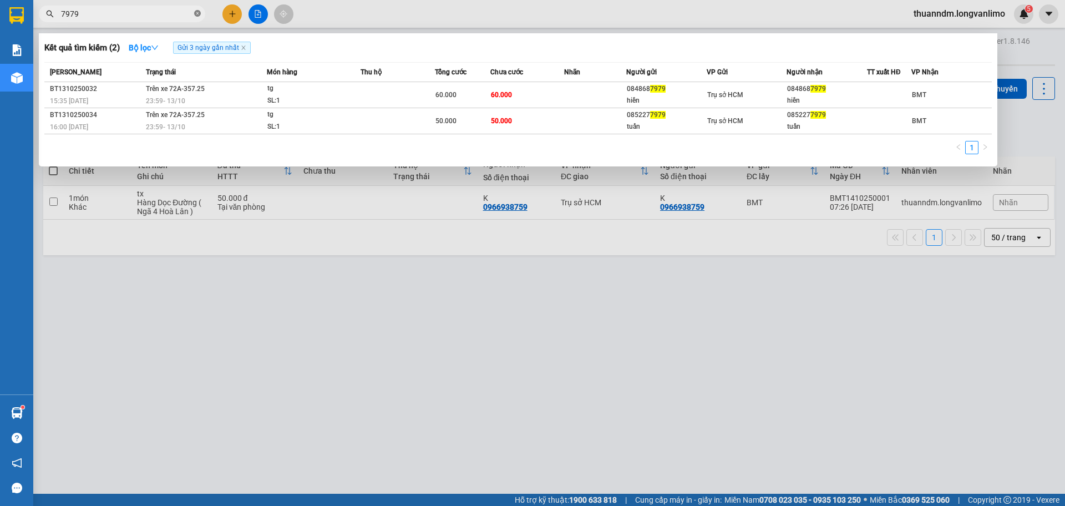
click at [200, 11] on icon "close-circle" at bounding box center [197, 13] width 7 height 7
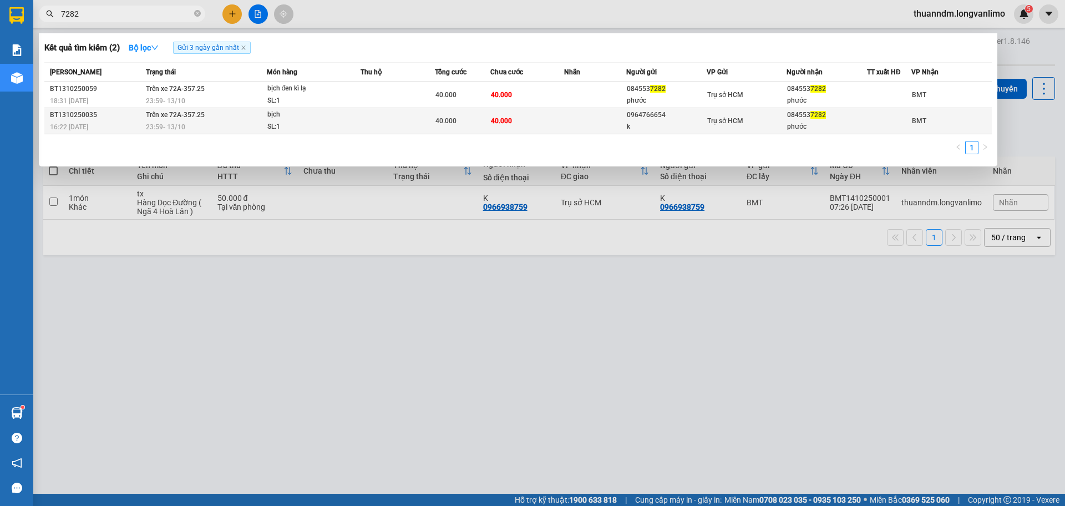
type input "7282"
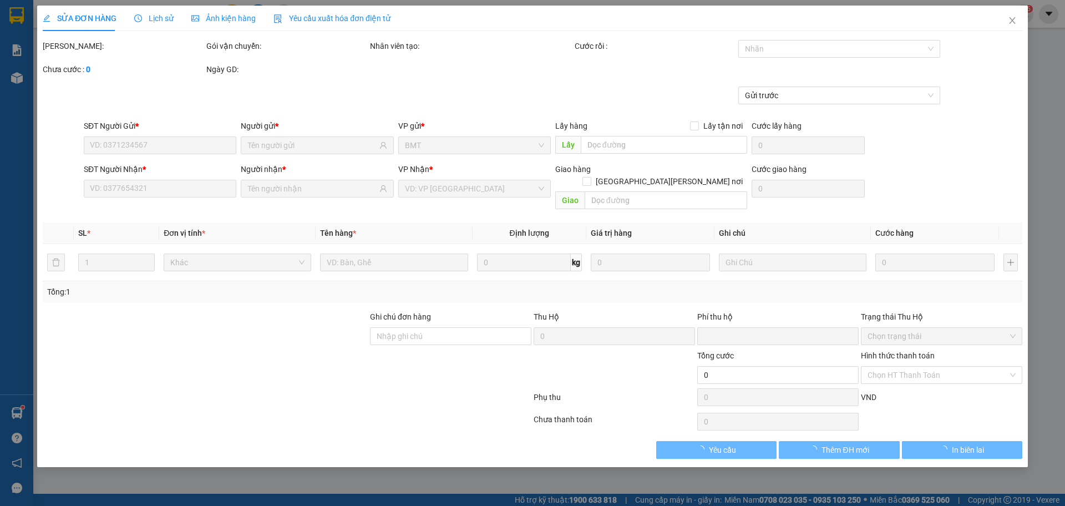
type input "0964766654"
type input "k"
type input "0845537282"
type input "phước"
type input "0"
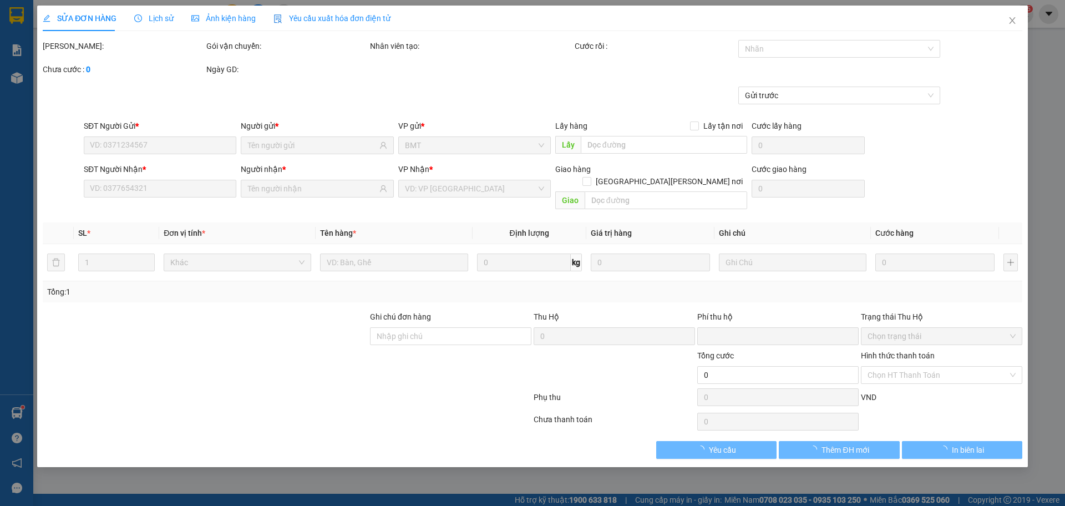
type input "40.000"
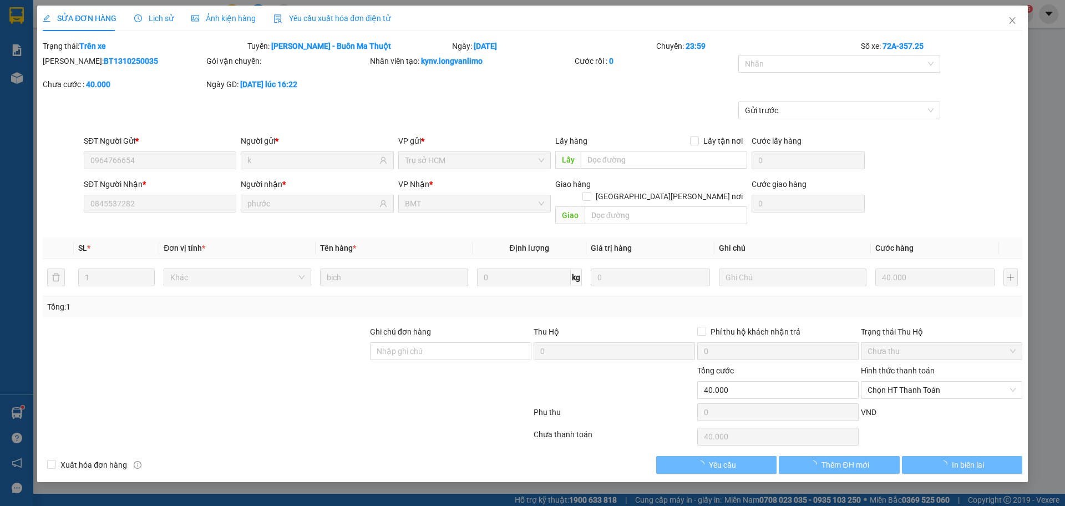
click at [230, 18] on span "Ảnh kiện hàng" at bounding box center [223, 18] width 64 height 9
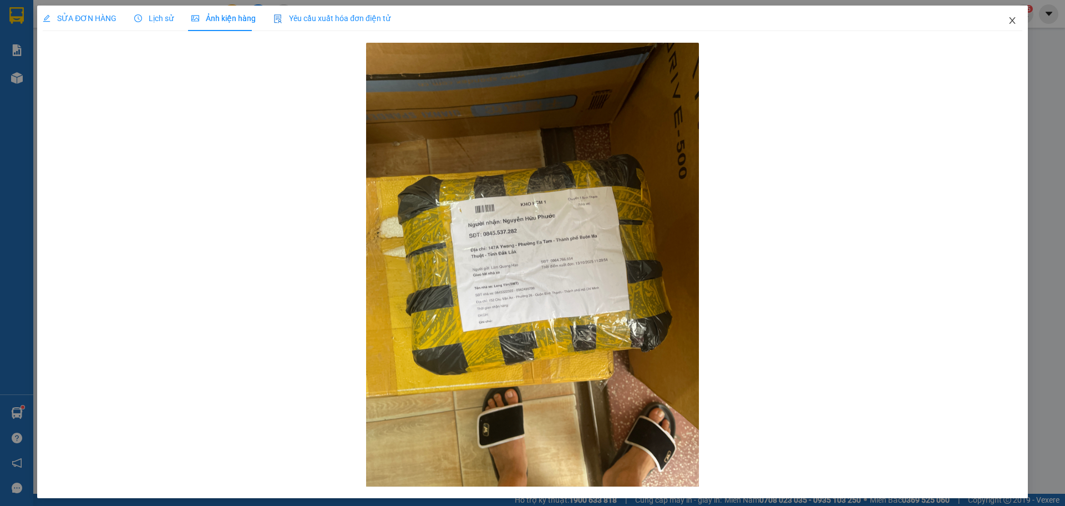
click at [1008, 19] on icon "close" at bounding box center [1012, 20] width 9 height 9
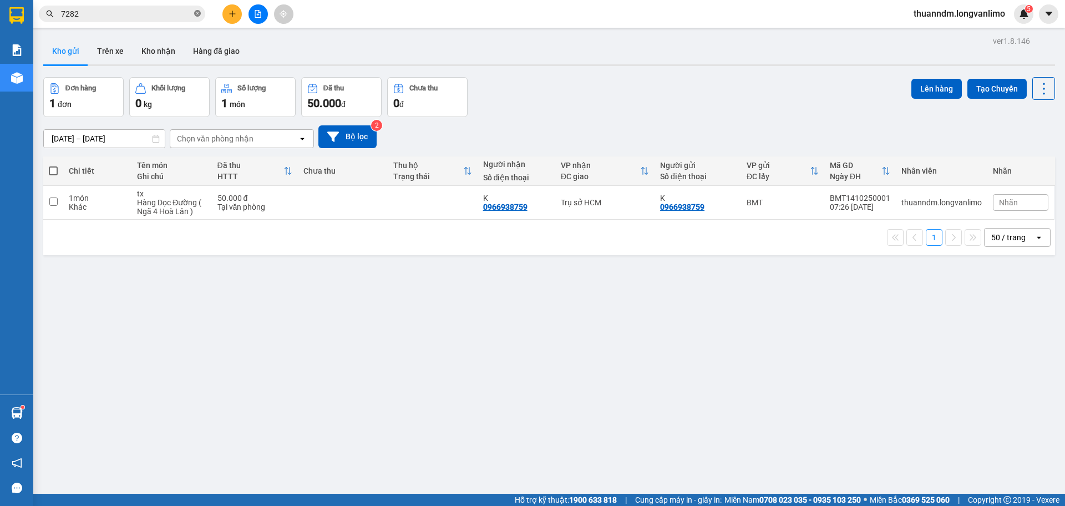
click at [198, 13] on icon "close-circle" at bounding box center [197, 13] width 7 height 7
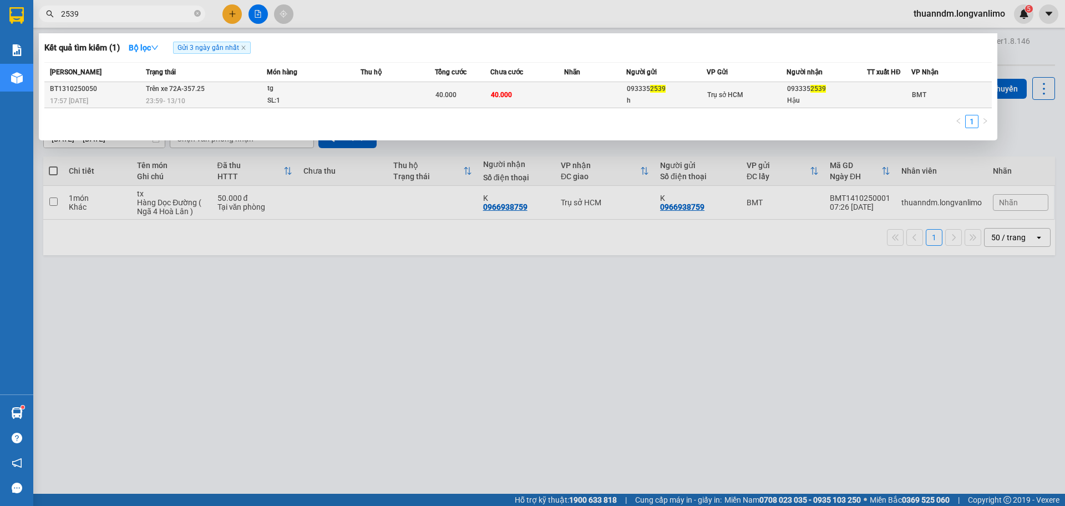
type input "2539"
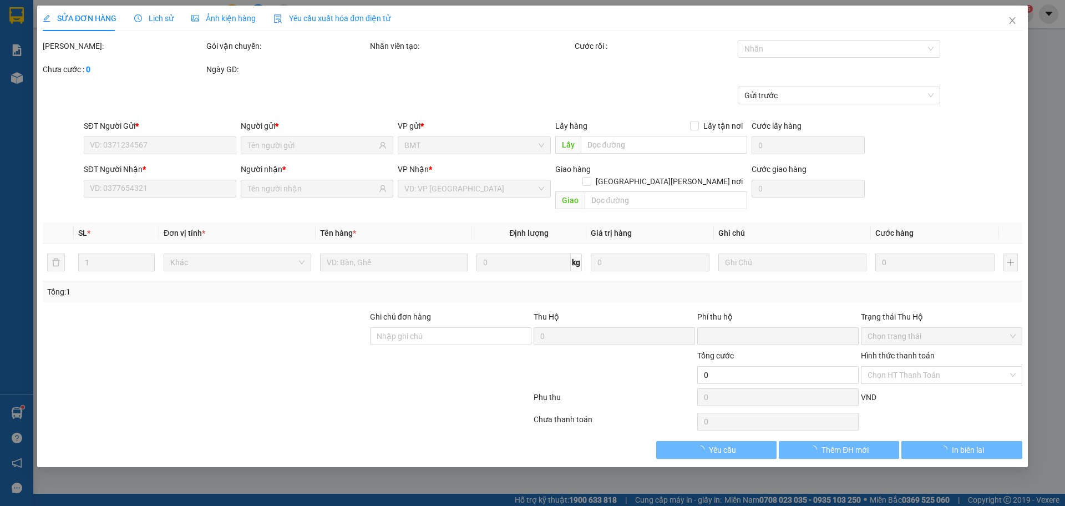
type input "0933352539"
type input "h"
type input "0933352539"
type input "Hậu"
type input "0"
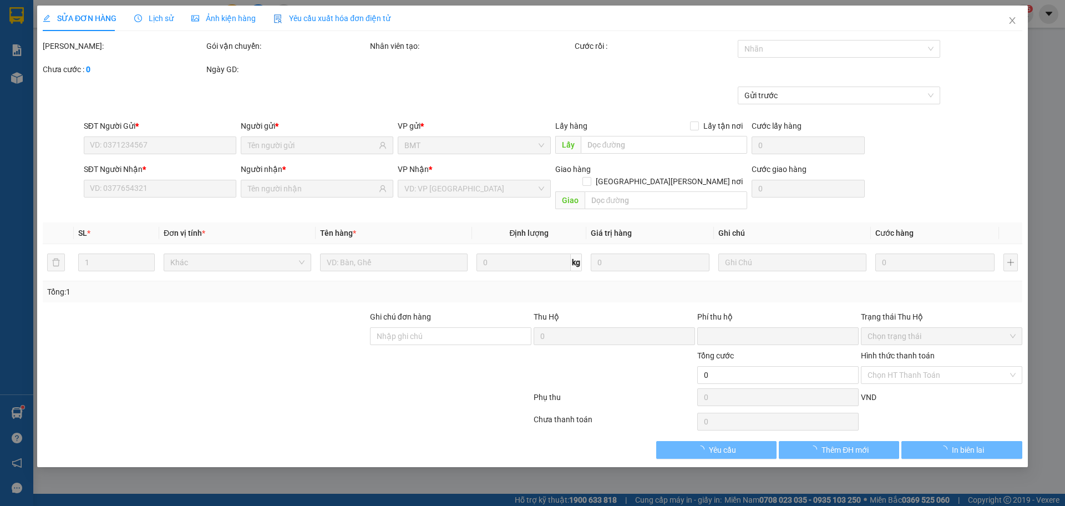
type input "40.000"
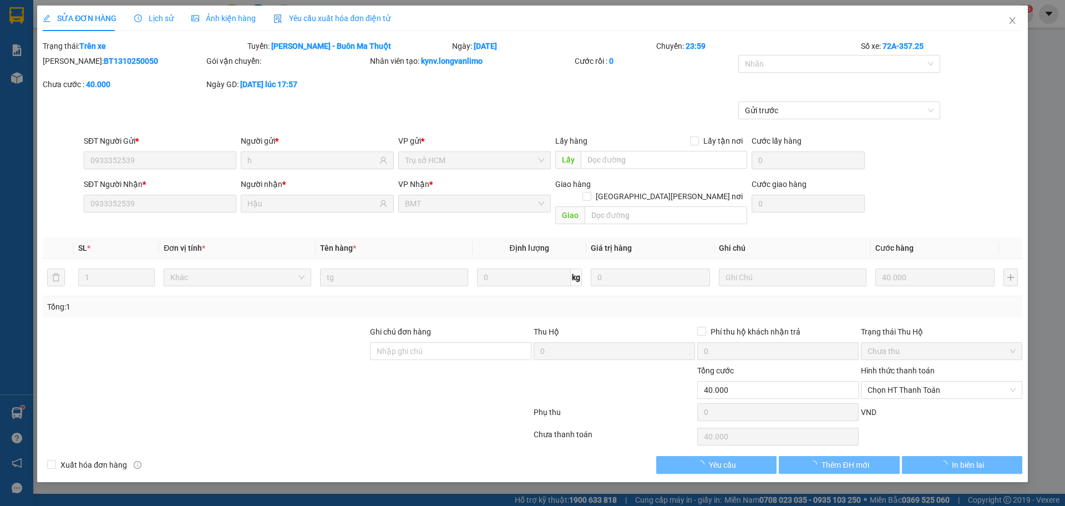
click at [221, 22] on span "Ảnh kiện hàng" at bounding box center [223, 18] width 64 height 9
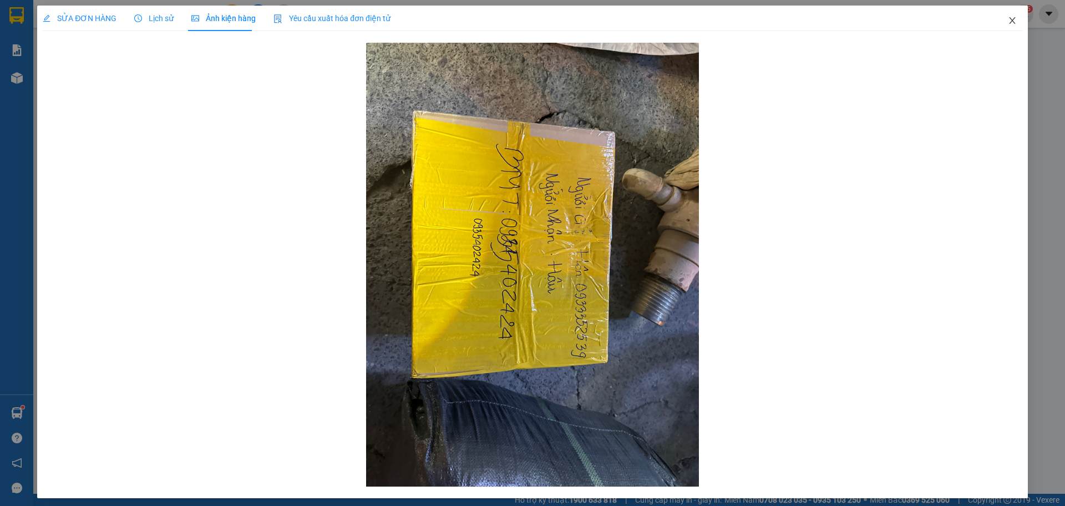
click at [1008, 15] on span "Close" at bounding box center [1012, 21] width 31 height 31
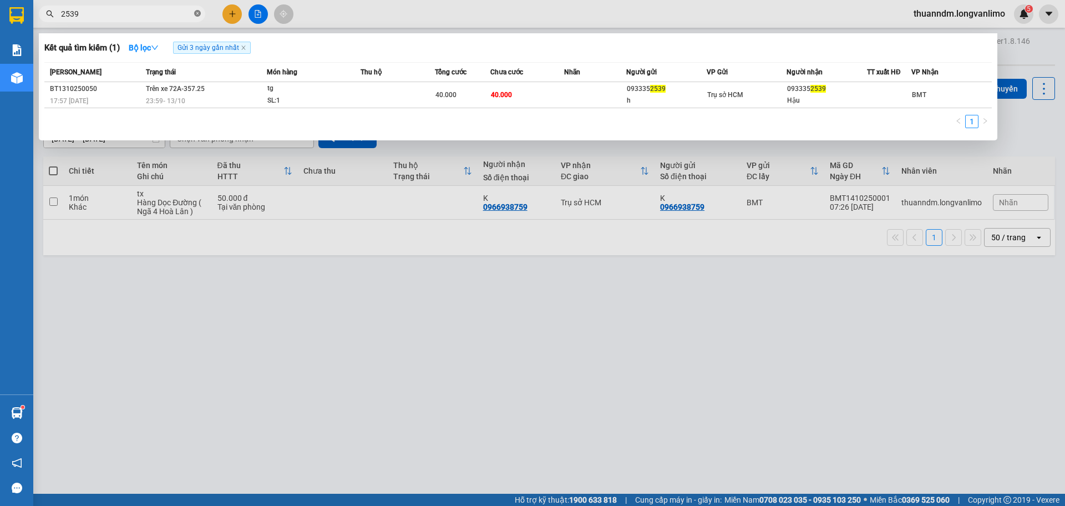
click at [195, 12] on icon "close-circle" at bounding box center [197, 13] width 7 height 7
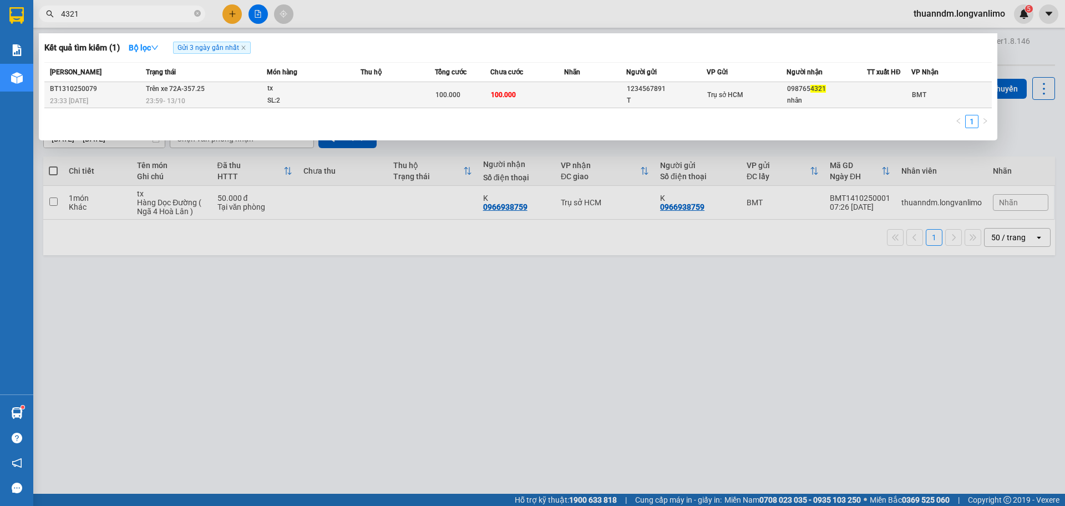
type input "4321"
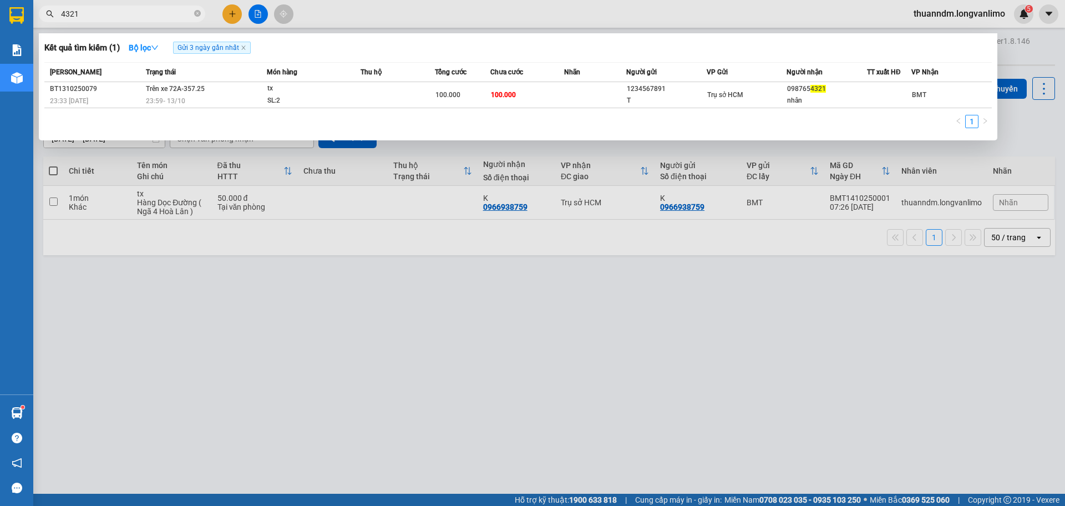
click at [345, 94] on div "tx" at bounding box center [308, 89] width 83 height 12
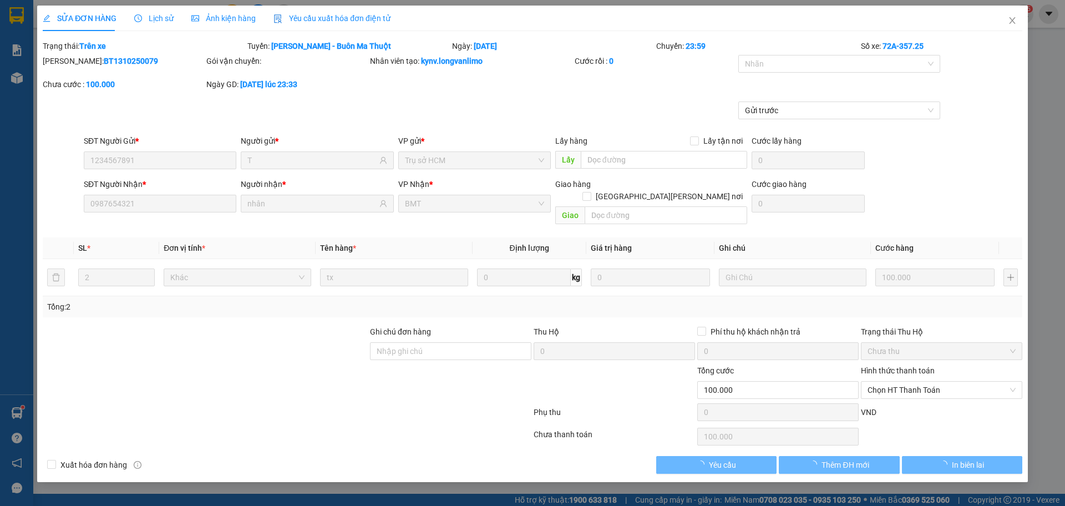
type input "1234567891"
type input "T"
type input "0987654321"
type input "nhân"
type input "0"
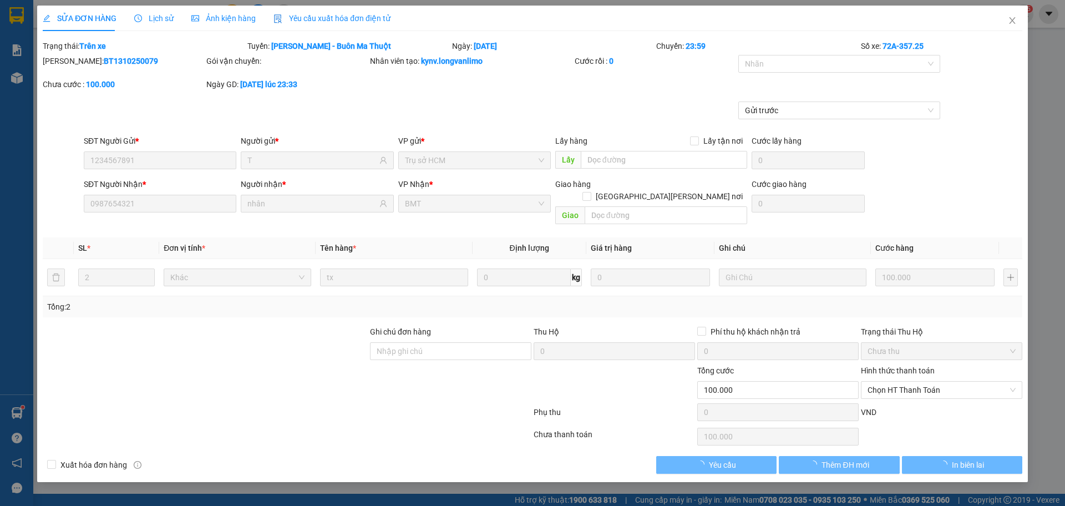
type input "100.000"
click at [246, 19] on span "Ảnh kiện hàng" at bounding box center [223, 18] width 64 height 9
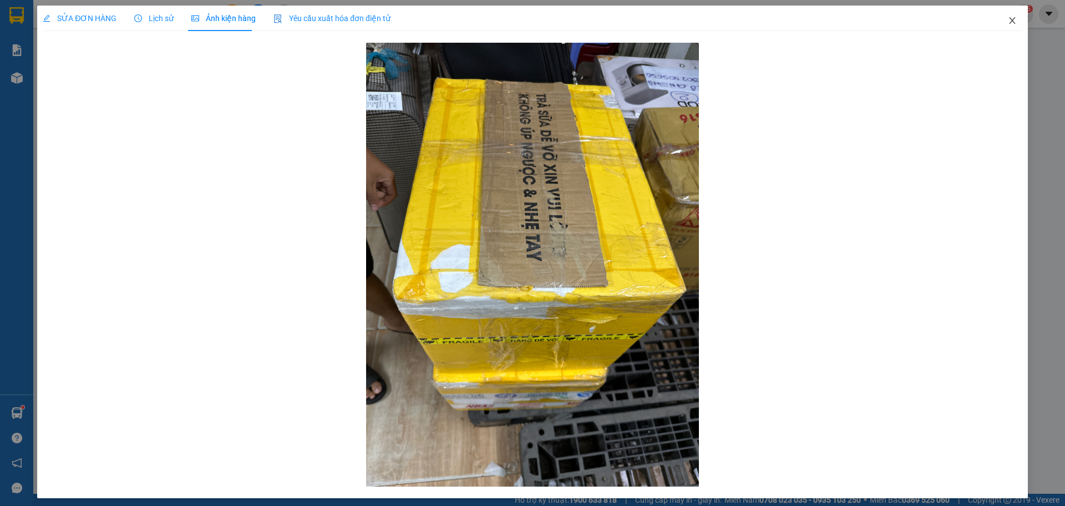
click at [1008, 19] on icon "close" at bounding box center [1012, 20] width 9 height 9
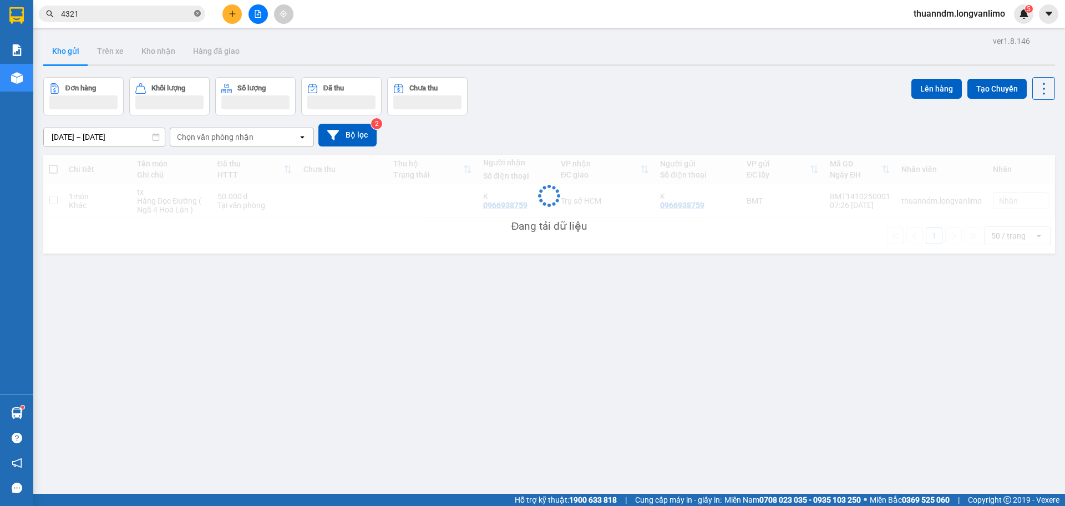
click at [198, 14] on icon "close-circle" at bounding box center [197, 13] width 7 height 7
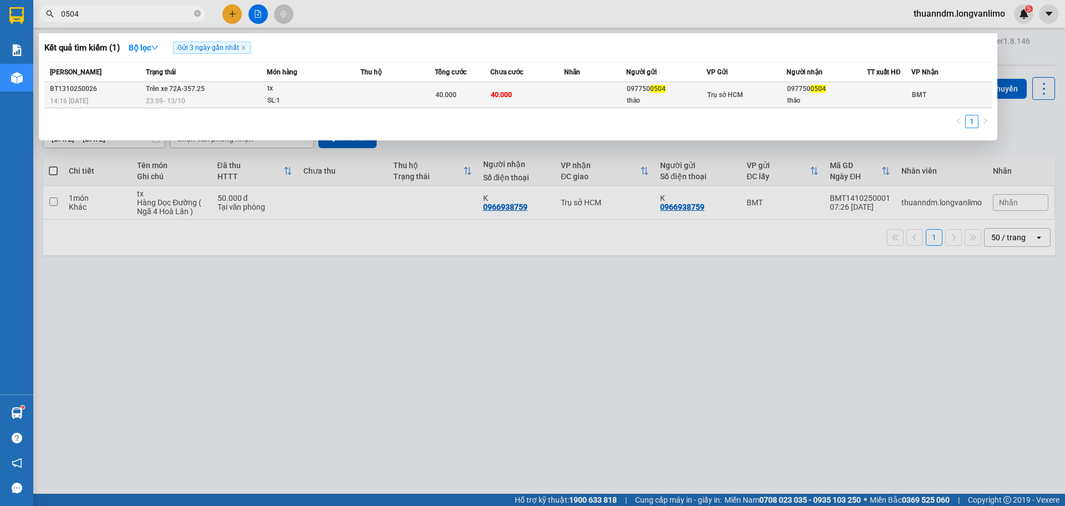
type input "0504"
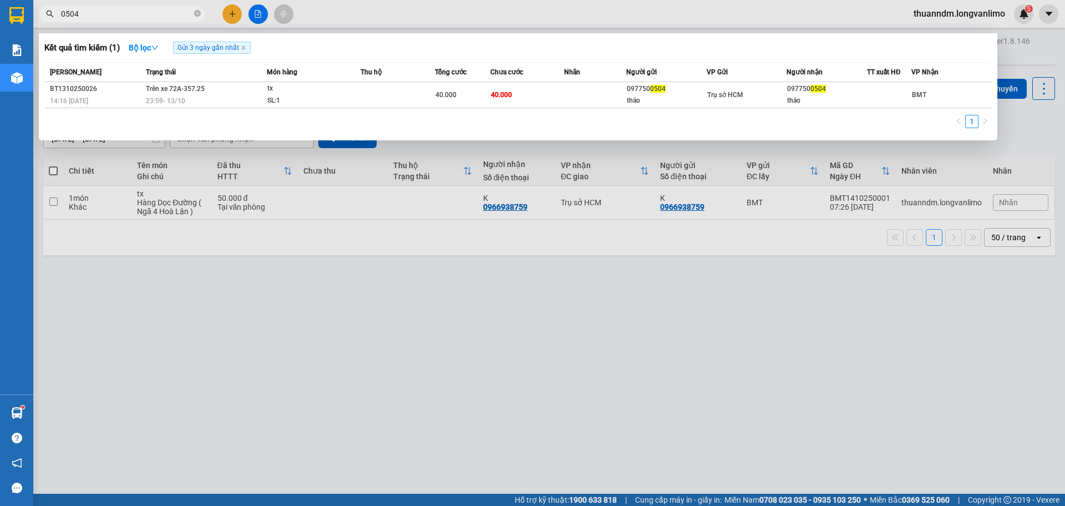
click at [285, 101] on div "SL: 1" at bounding box center [308, 101] width 83 height 12
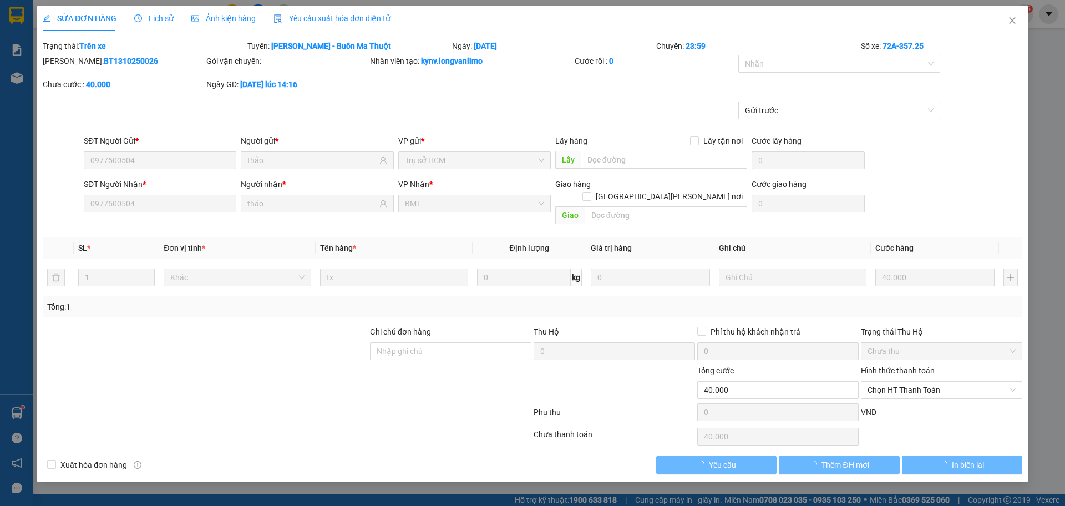
click at [214, 21] on span "Ảnh kiện hàng" at bounding box center [223, 18] width 64 height 9
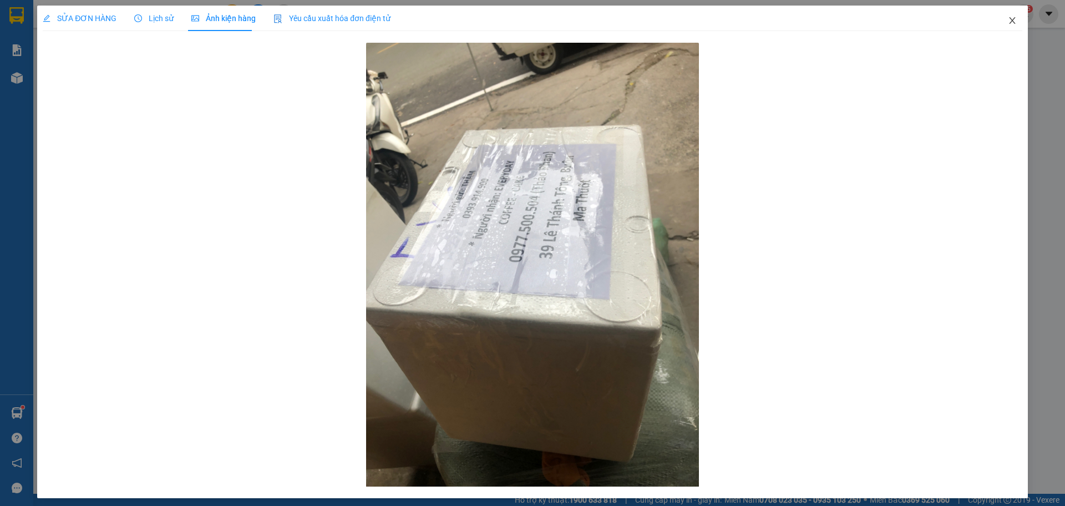
click at [1008, 20] on icon "close" at bounding box center [1012, 20] width 9 height 9
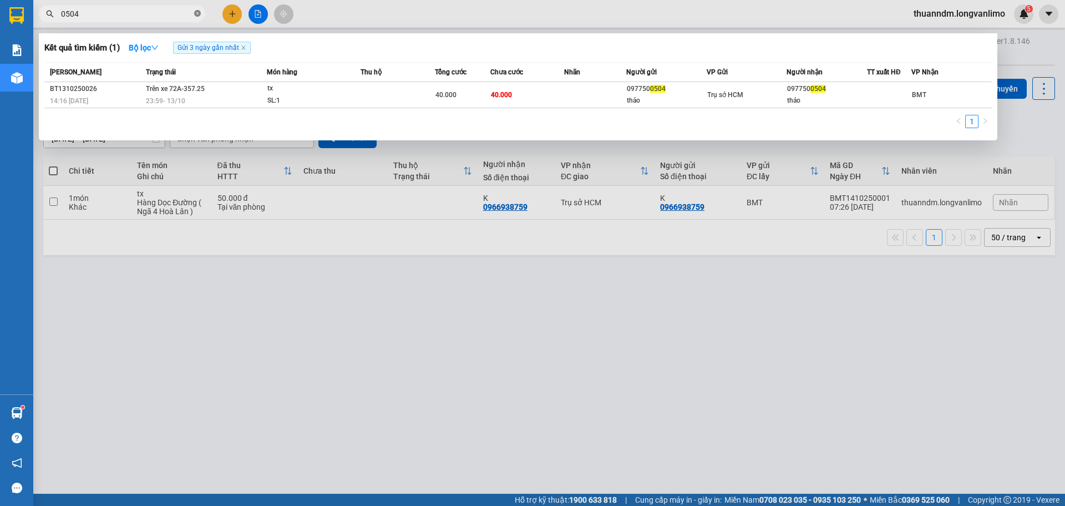
click at [197, 16] on icon "close-circle" at bounding box center [197, 13] width 7 height 7
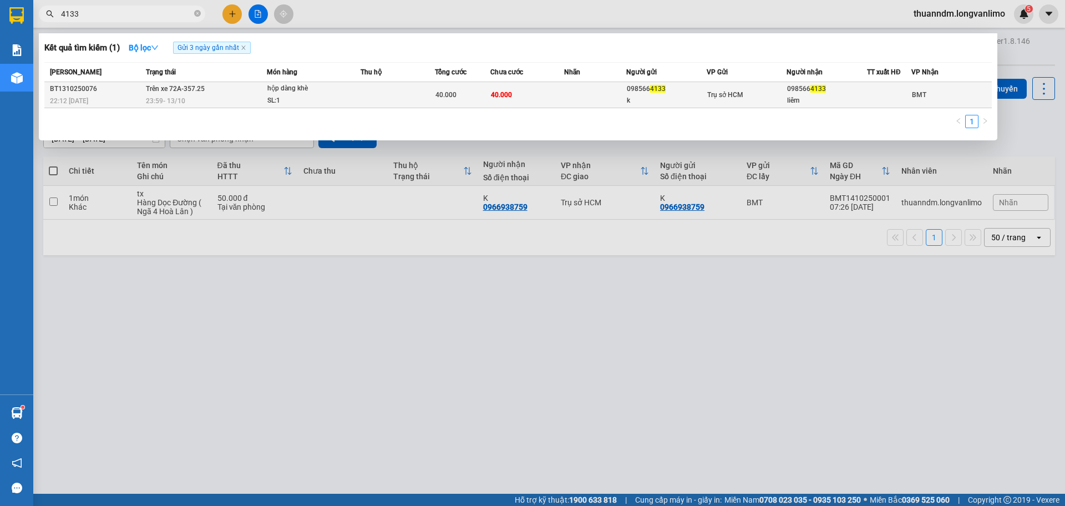
type input "4133"
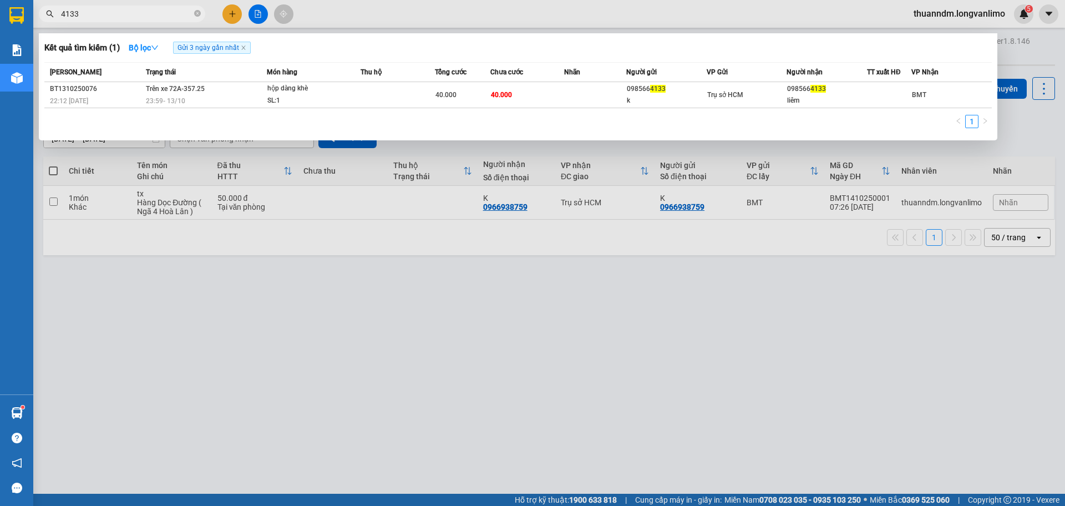
click at [324, 93] on div "hộp dàng khè" at bounding box center [308, 89] width 83 height 12
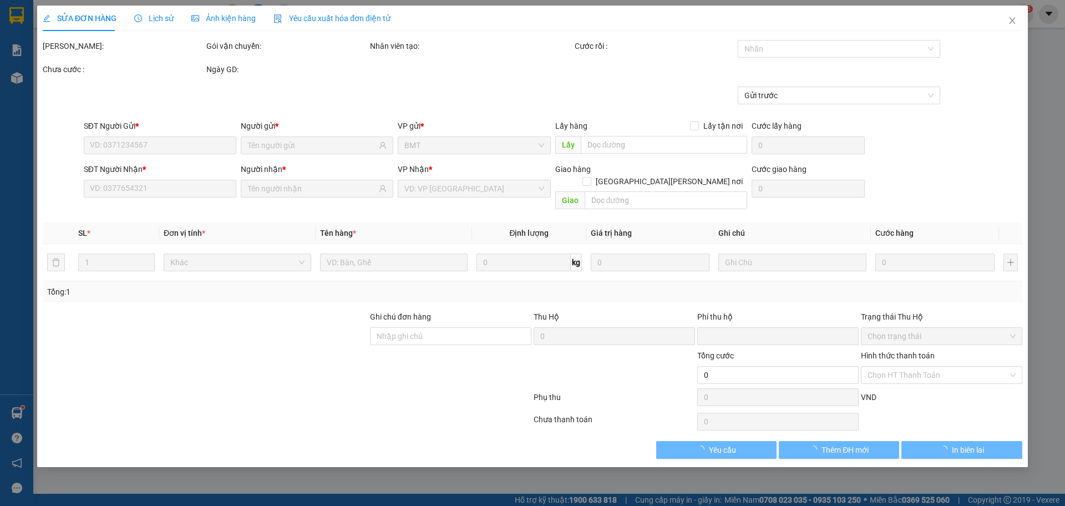
type input "0985664133"
type input "k"
type input "0985664133"
type input "liêm"
type input "0"
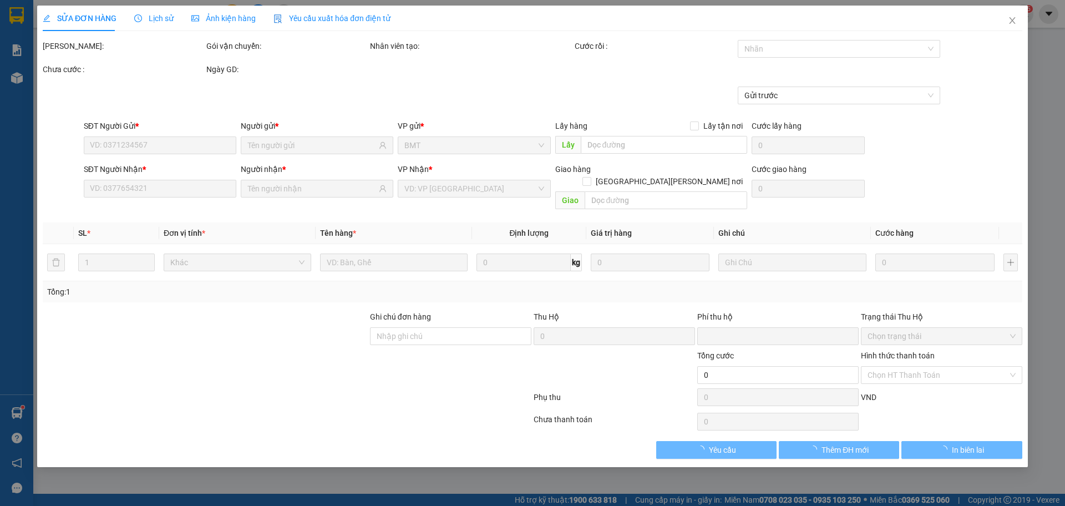
type input "40.000"
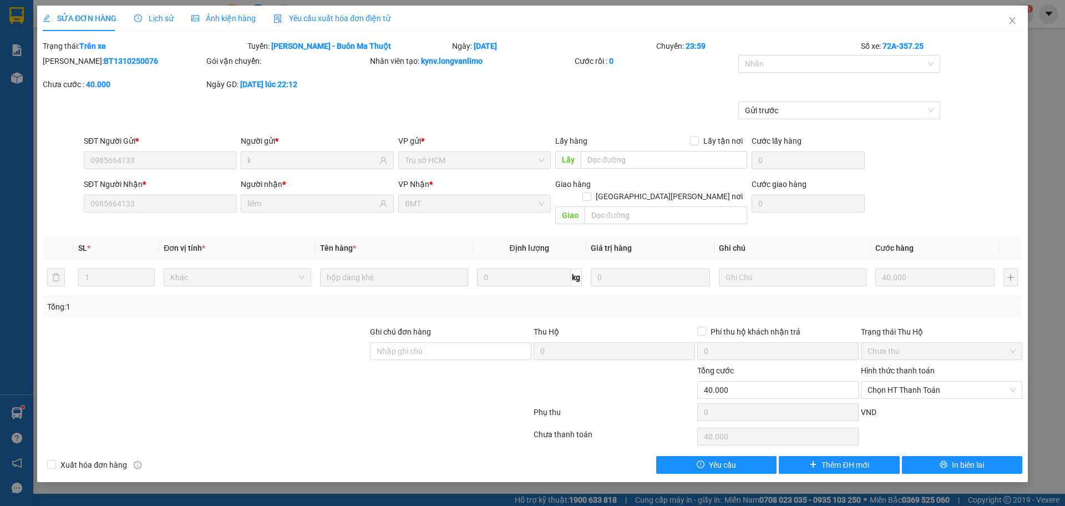
click at [237, 18] on span "Ảnh kiện hàng" at bounding box center [223, 18] width 64 height 9
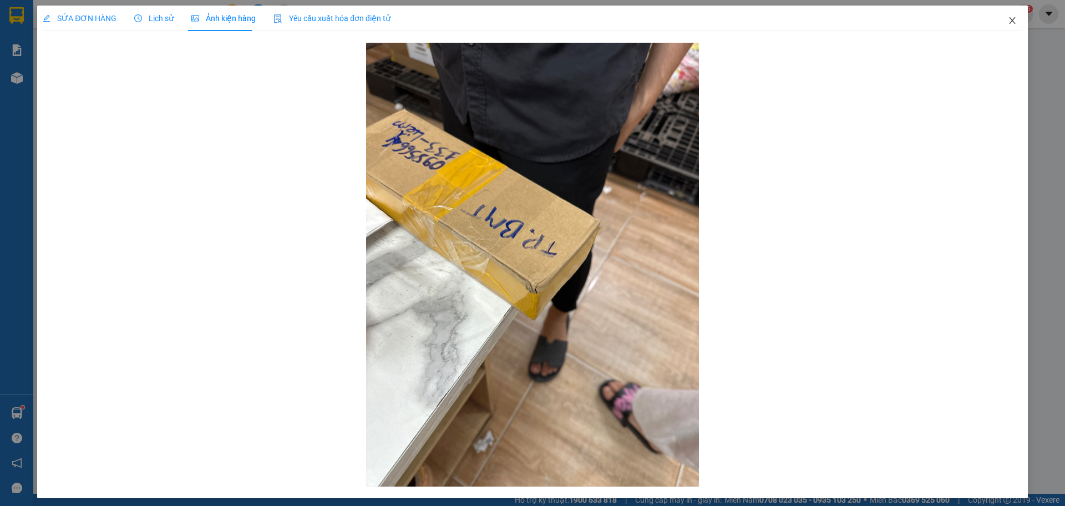
click at [1010, 21] on span "Close" at bounding box center [1012, 21] width 31 height 31
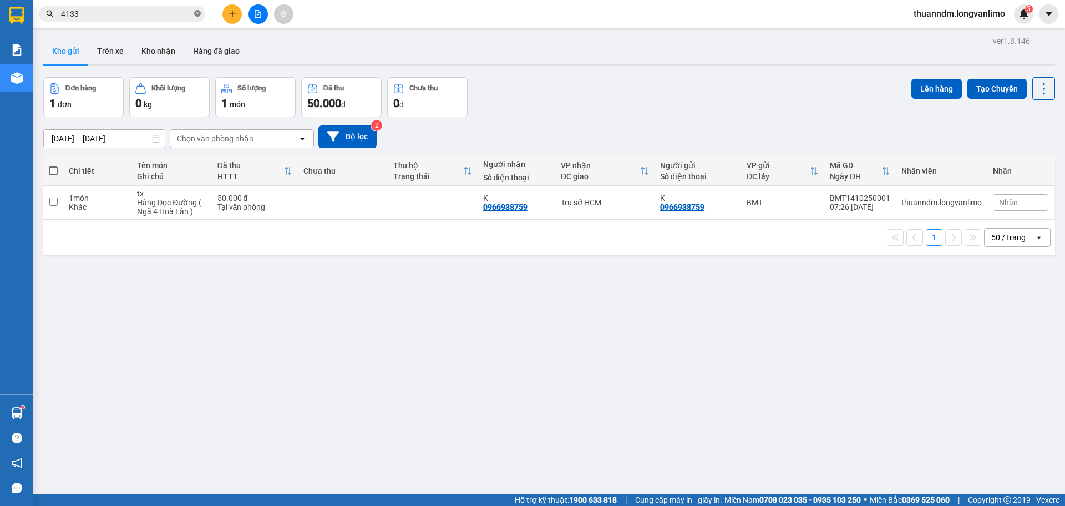
click at [200, 16] on icon "close-circle" at bounding box center [197, 13] width 7 height 7
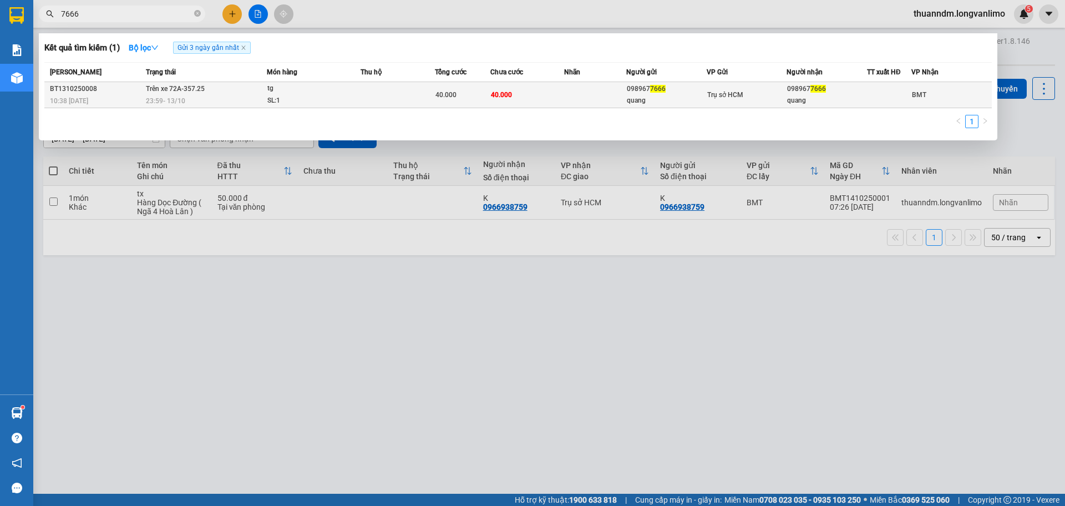
type input "7666"
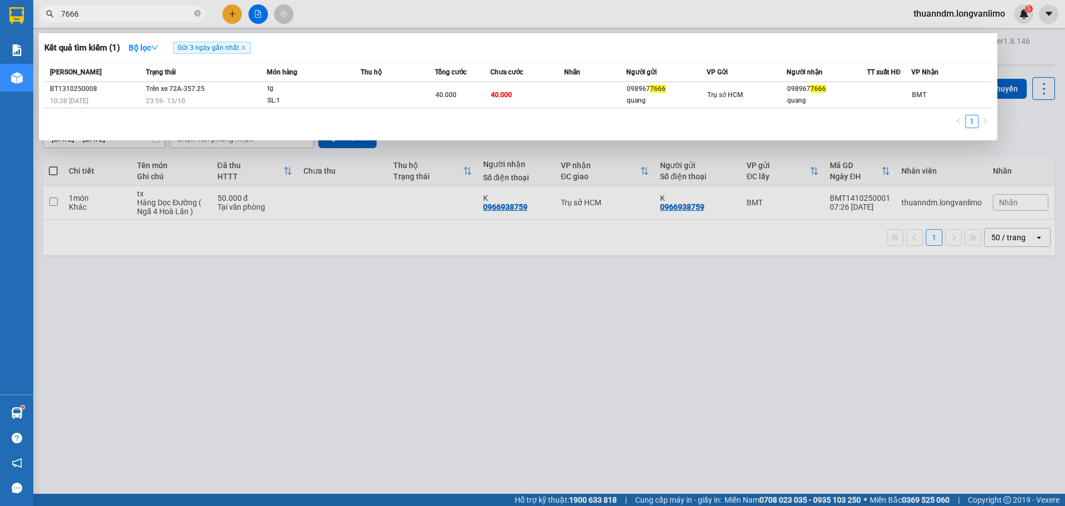
click at [292, 98] on div "SL: 1" at bounding box center [308, 101] width 83 height 12
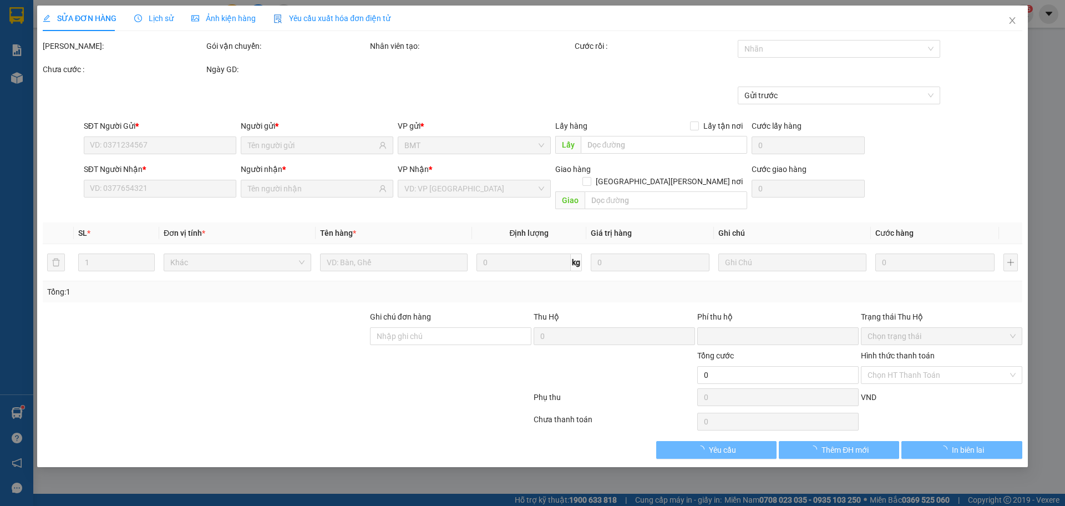
type input "0989677666"
type input "quang"
type input "0989677666"
type input "quang"
type input "0"
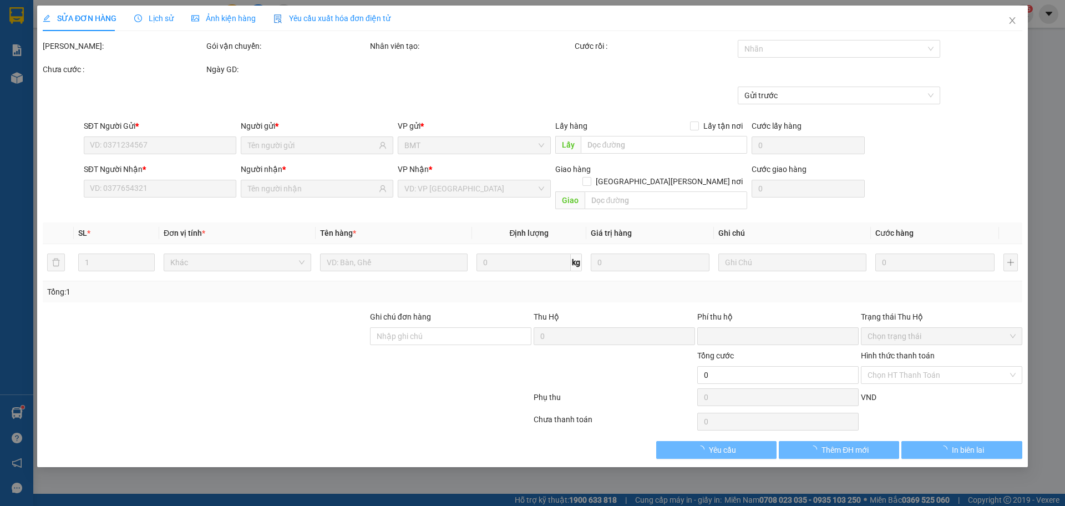
type input "40.000"
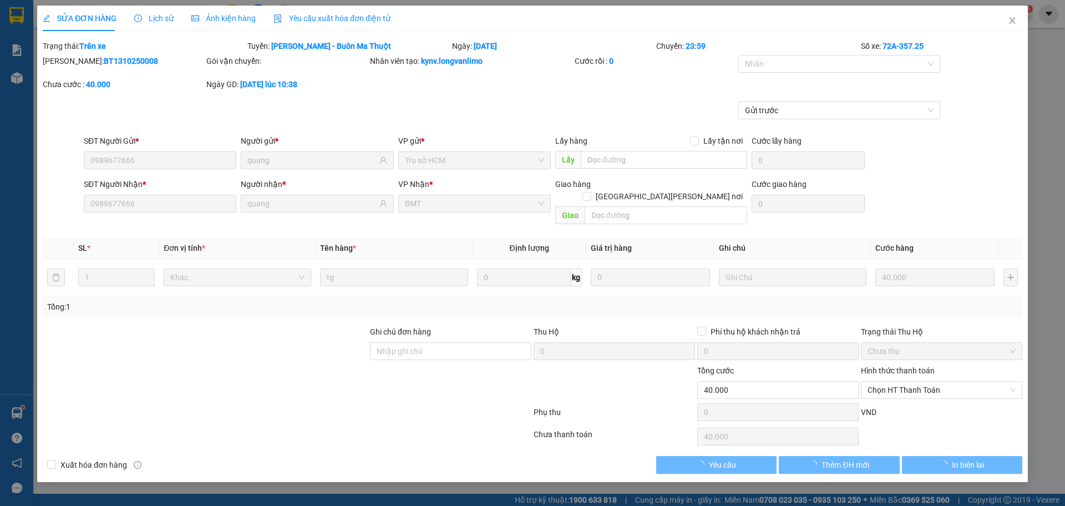
click at [252, 21] on span "Ảnh kiện hàng" at bounding box center [223, 18] width 64 height 9
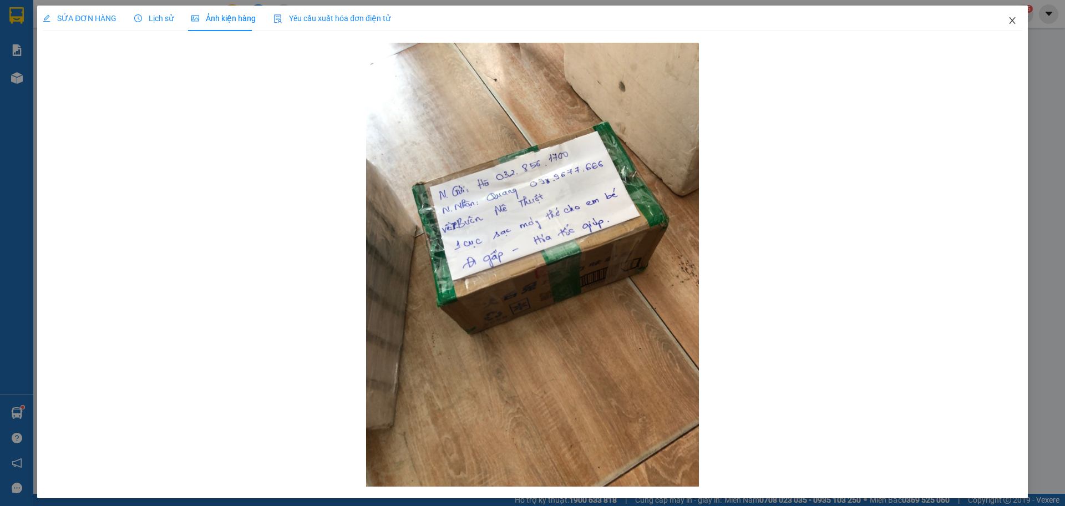
click at [1007, 15] on span "Close" at bounding box center [1012, 21] width 31 height 31
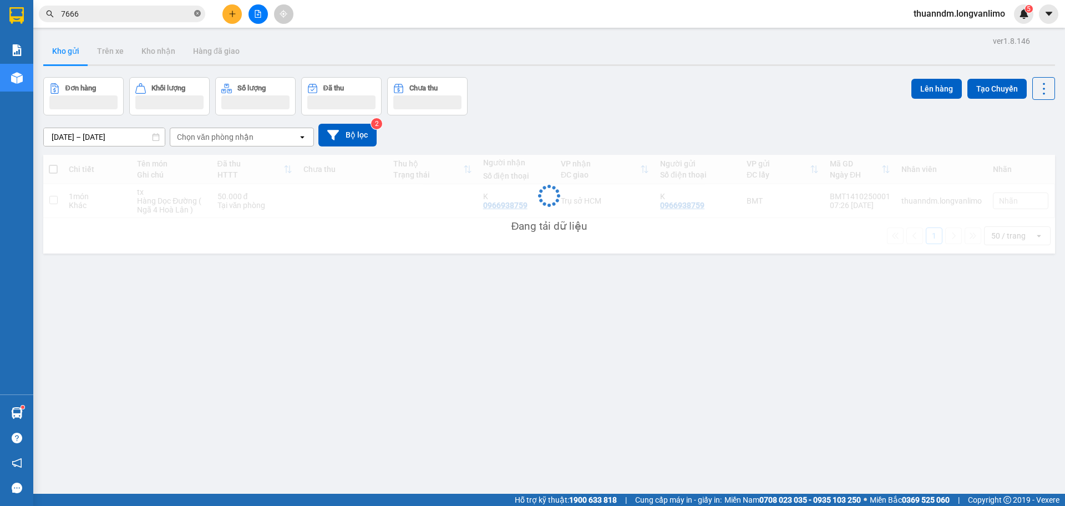
click at [197, 11] on icon "close-circle" at bounding box center [197, 13] width 7 height 7
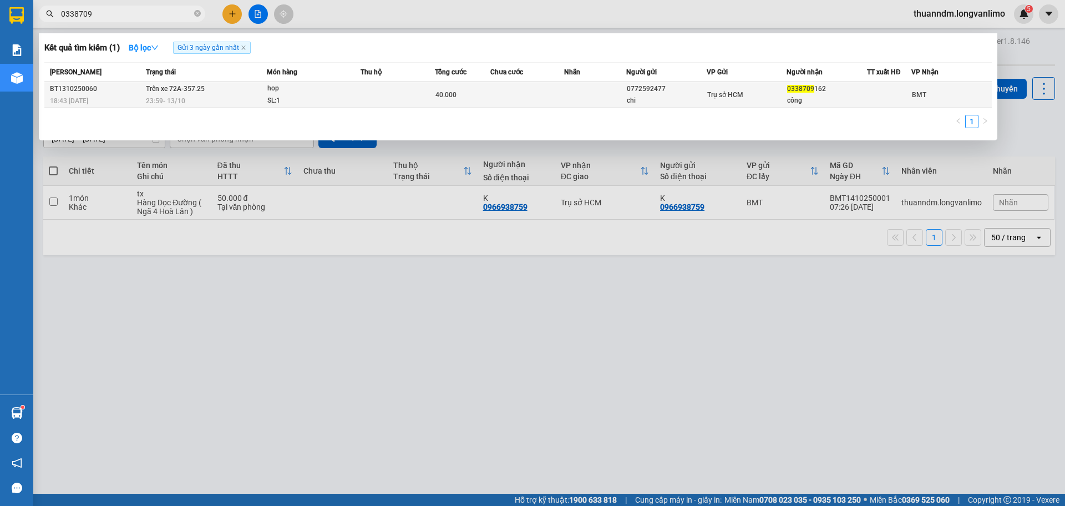
type input "0338709"
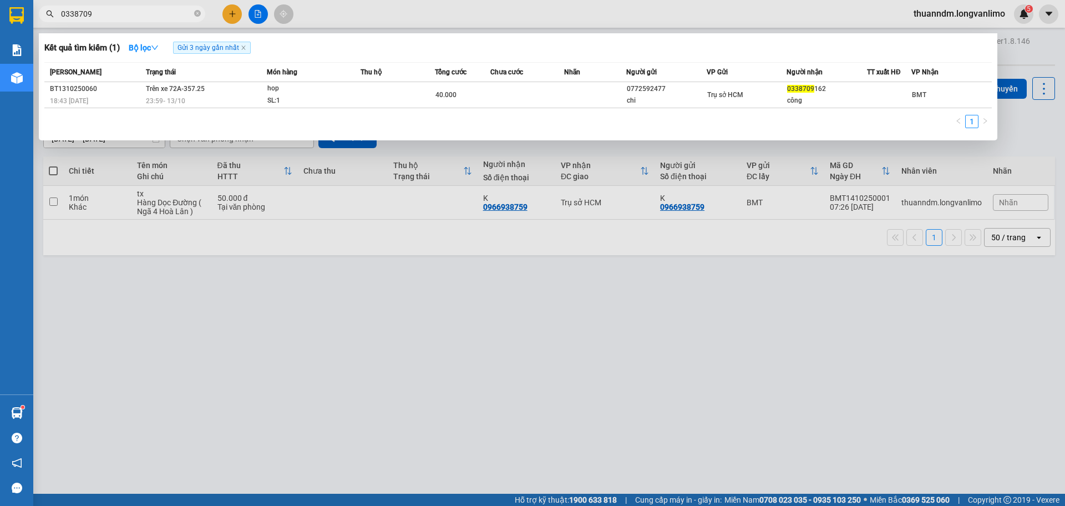
click at [199, 93] on span "Trên xe 72A-357.25" at bounding box center [175, 88] width 59 height 9
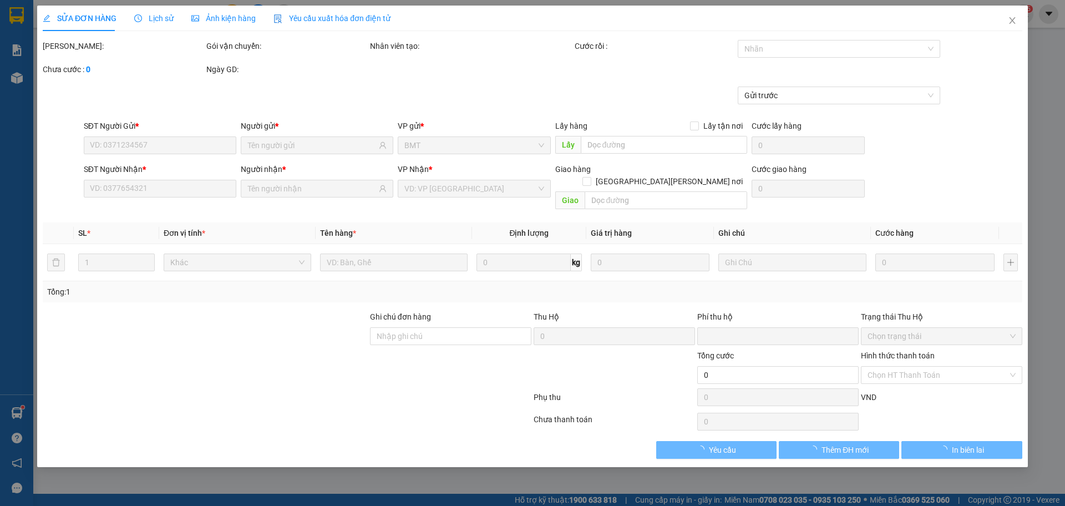
type input "0772592477"
type input "chi"
type input "0338709162"
type input "công"
type input "0"
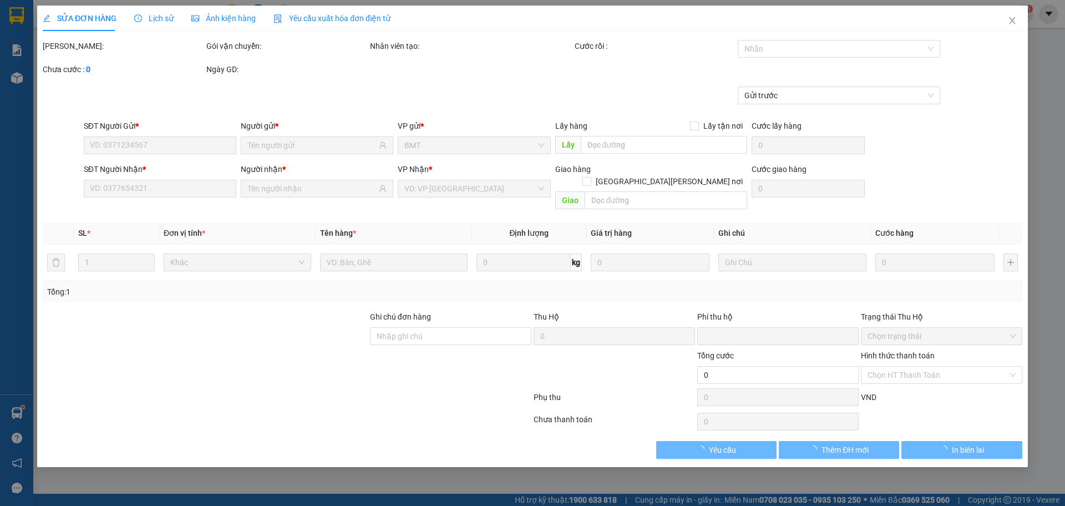
type input "40.000"
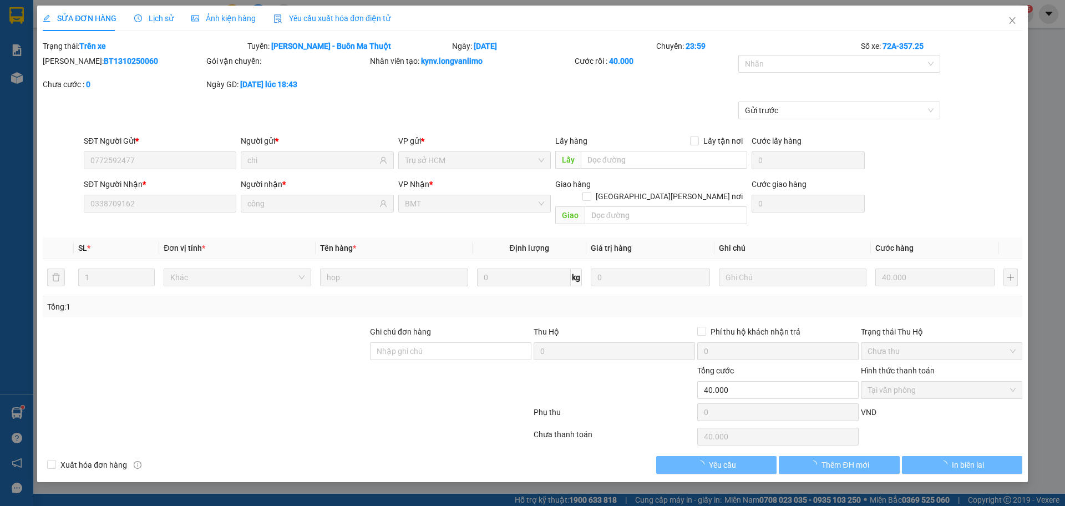
click at [238, 24] on div "Ảnh kiện hàng" at bounding box center [223, 18] width 64 height 12
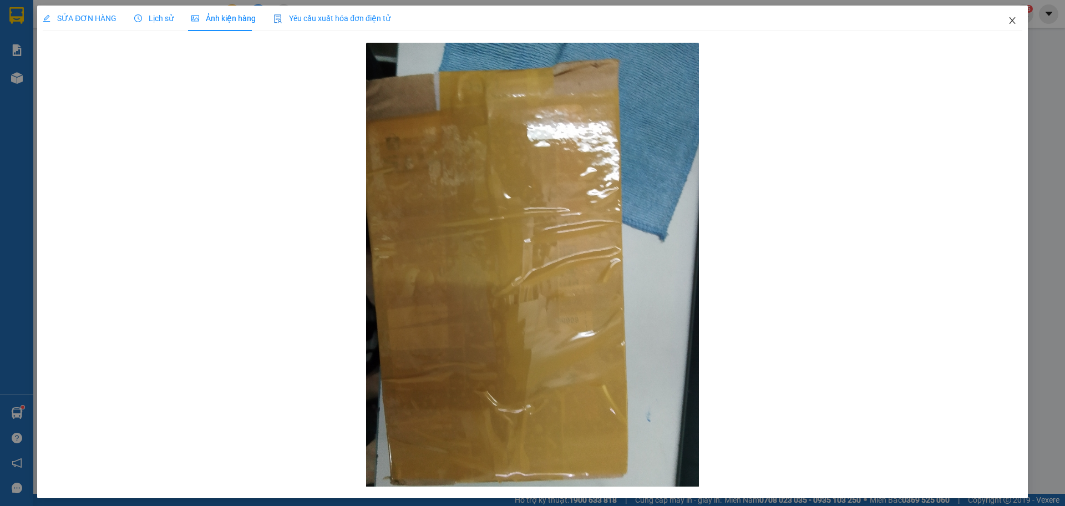
click at [997, 25] on span "Close" at bounding box center [1012, 21] width 31 height 31
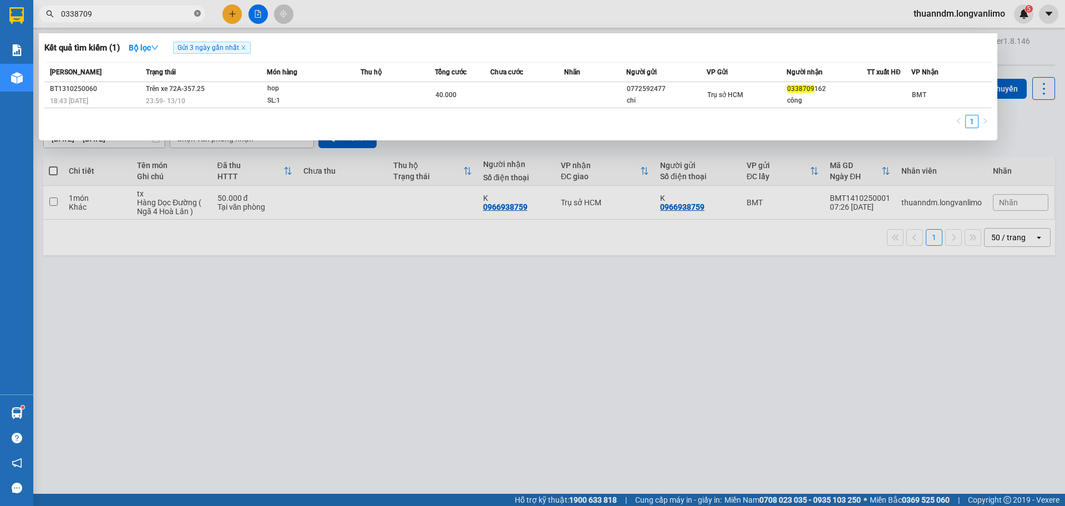
click at [197, 17] on icon "close-circle" at bounding box center [197, 13] width 7 height 7
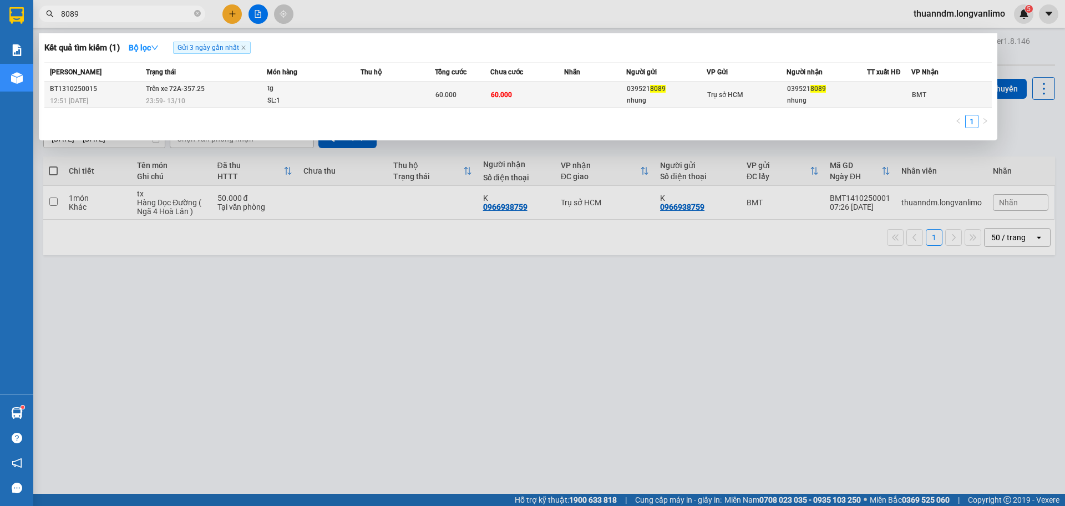
type input "8089"
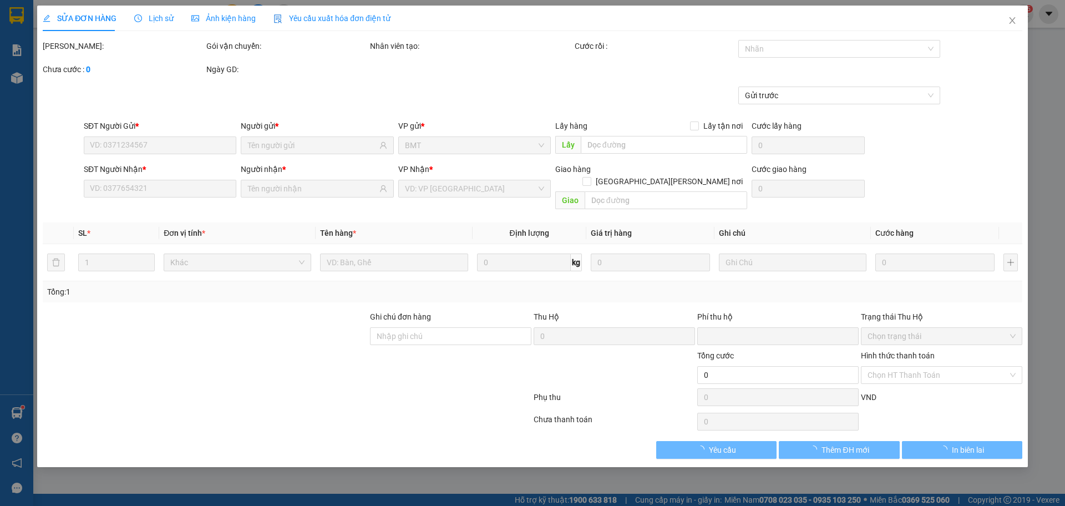
click at [233, 22] on span "Ảnh kiện hàng" at bounding box center [223, 18] width 64 height 9
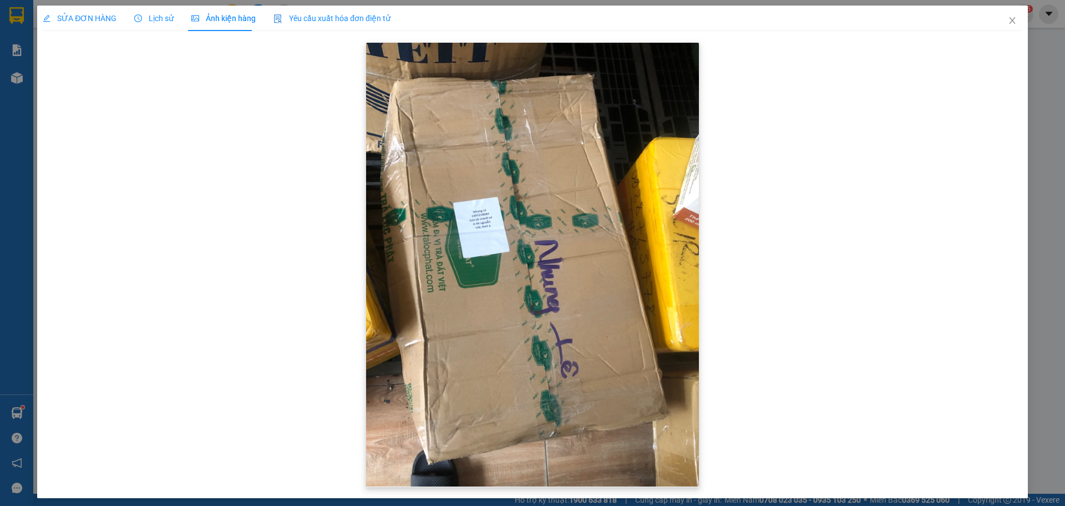
scroll to position [6, 0]
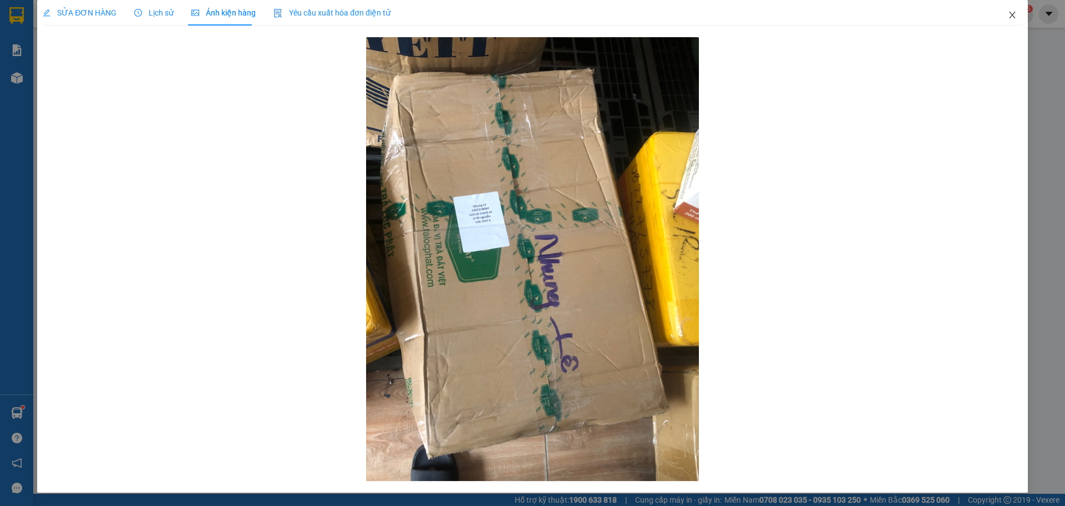
click at [1004, 19] on span "Close" at bounding box center [1012, 15] width 31 height 31
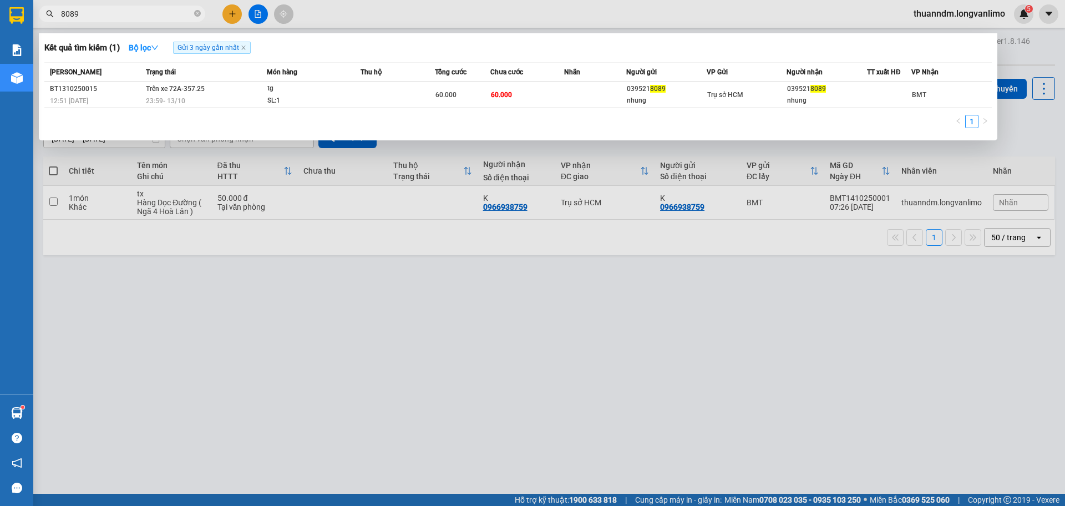
click at [147, 18] on input "8089" at bounding box center [126, 14] width 131 height 12
click at [262, 7] on div at bounding box center [532, 253] width 1065 height 506
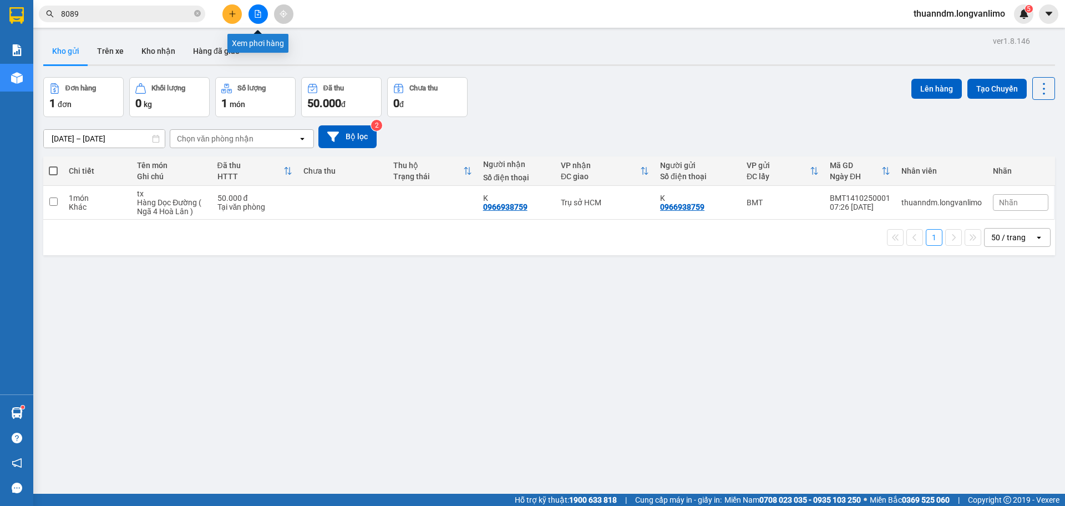
click at [262, 7] on button at bounding box center [257, 13] width 19 height 19
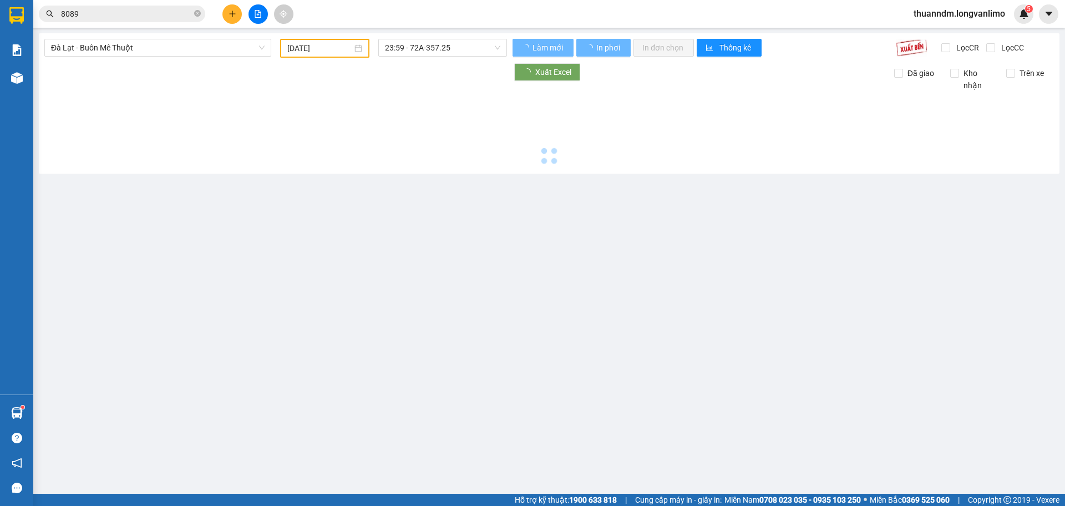
type input "[DATE]"
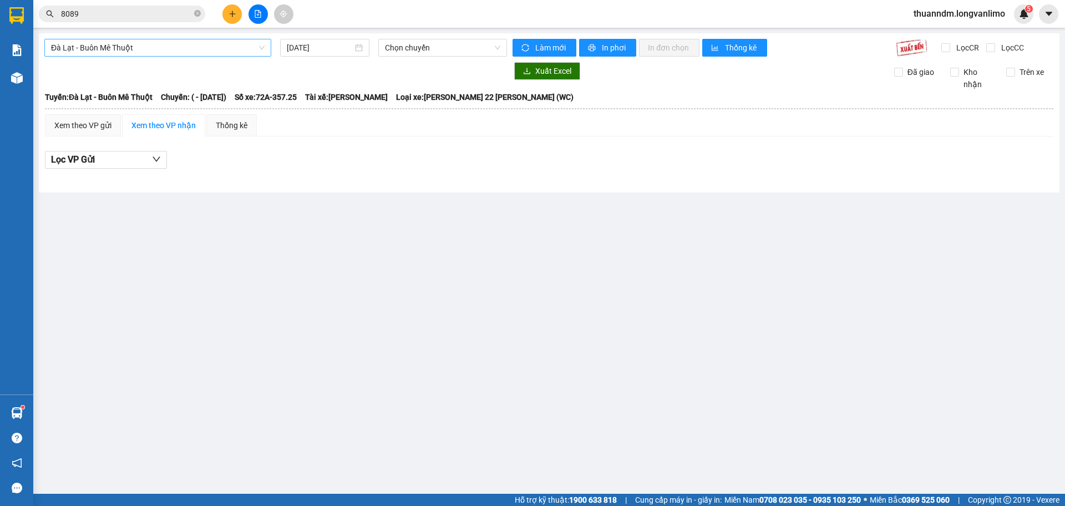
click at [217, 52] on span "Đà Lạt - Buôn Mê Thuột" at bounding box center [158, 47] width 214 height 17
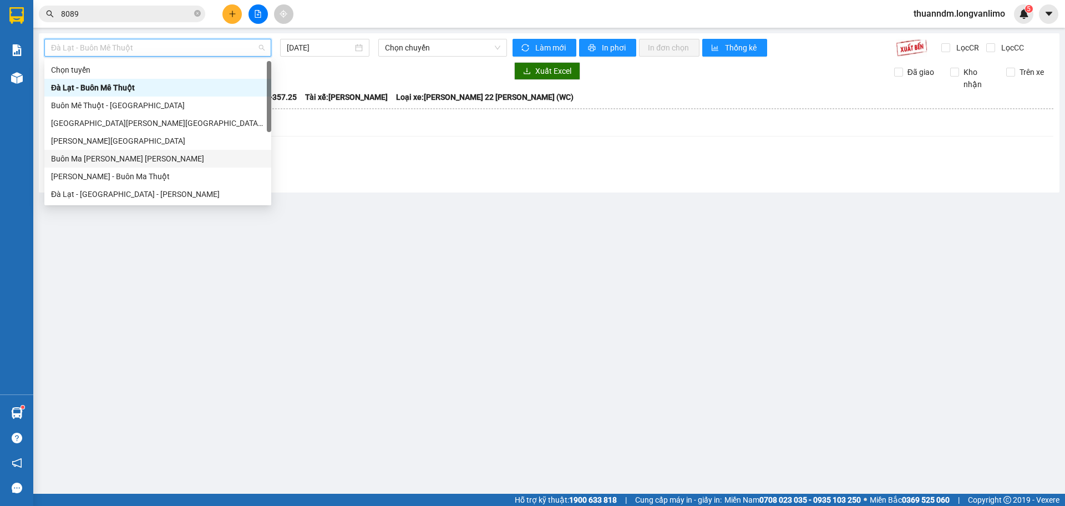
click at [184, 159] on div "Buôn Ma Thuột - [PERSON_NAME]" at bounding box center [158, 159] width 214 height 12
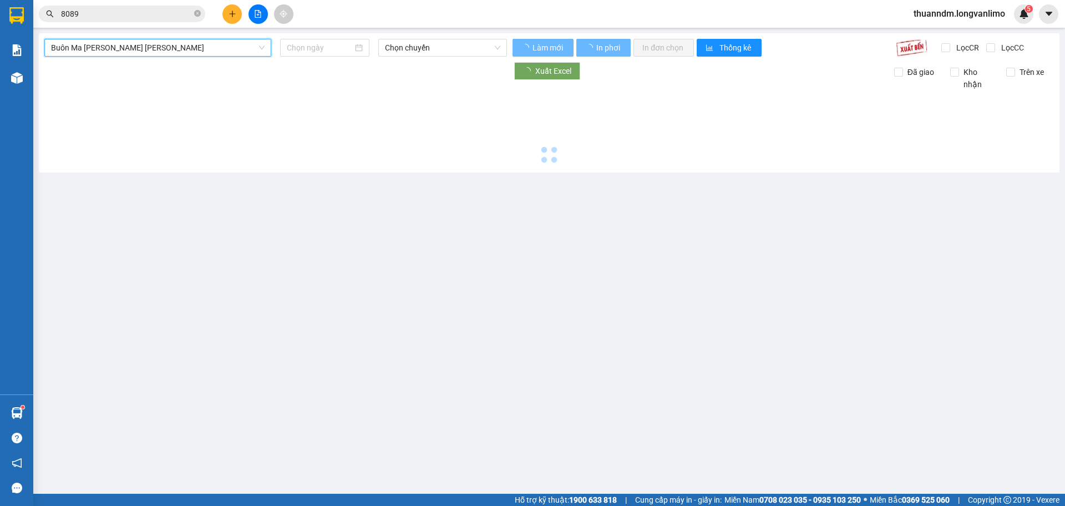
type input "[DATE]"
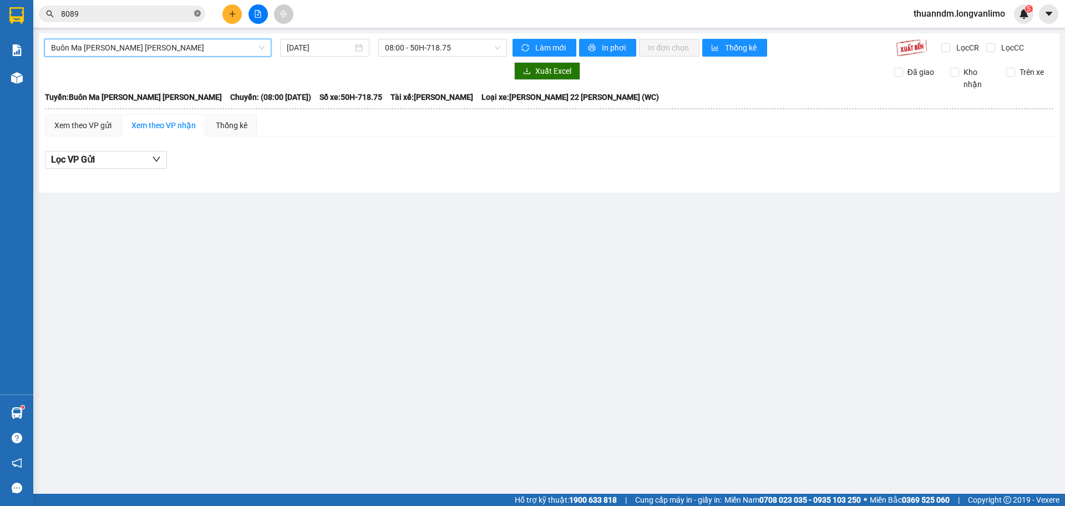
click at [197, 13] on icon "close-circle" at bounding box center [197, 13] width 7 height 7
click at [182, 9] on input "text" at bounding box center [126, 14] width 131 height 12
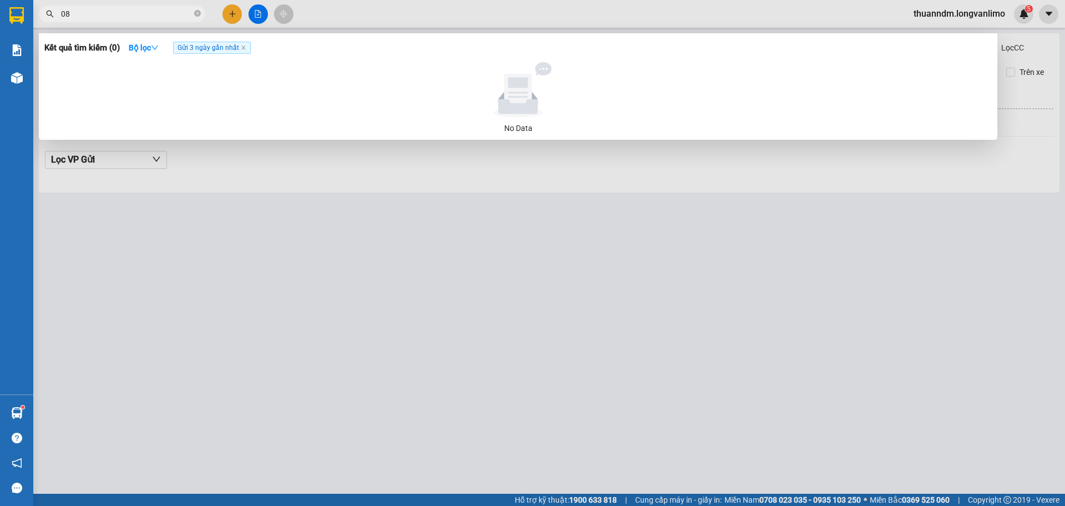
type input "0"
type input "8949"
click at [246, 49] on icon "close" at bounding box center [244, 48] width 6 height 6
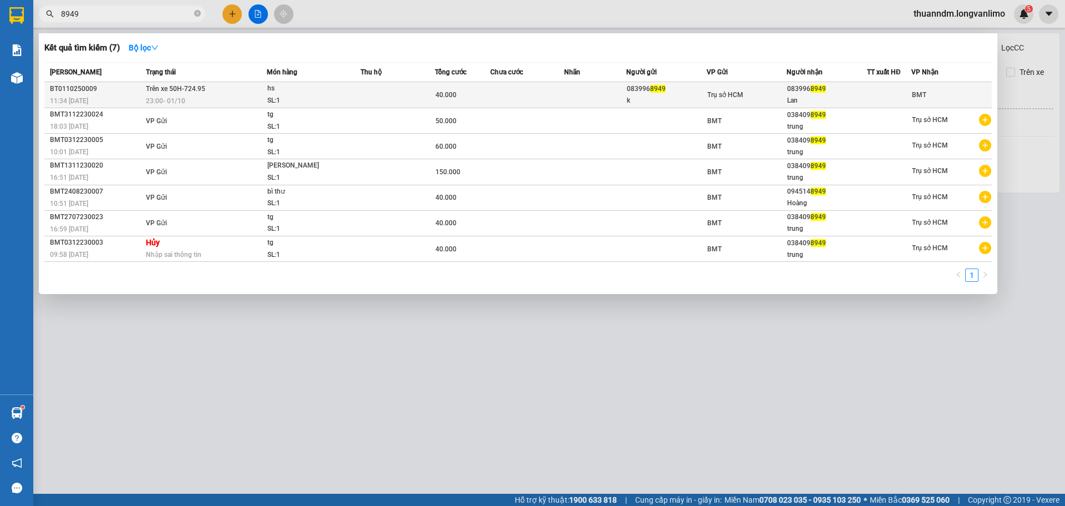
click at [184, 104] on span "23:00 - 01/10" at bounding box center [165, 101] width 39 height 8
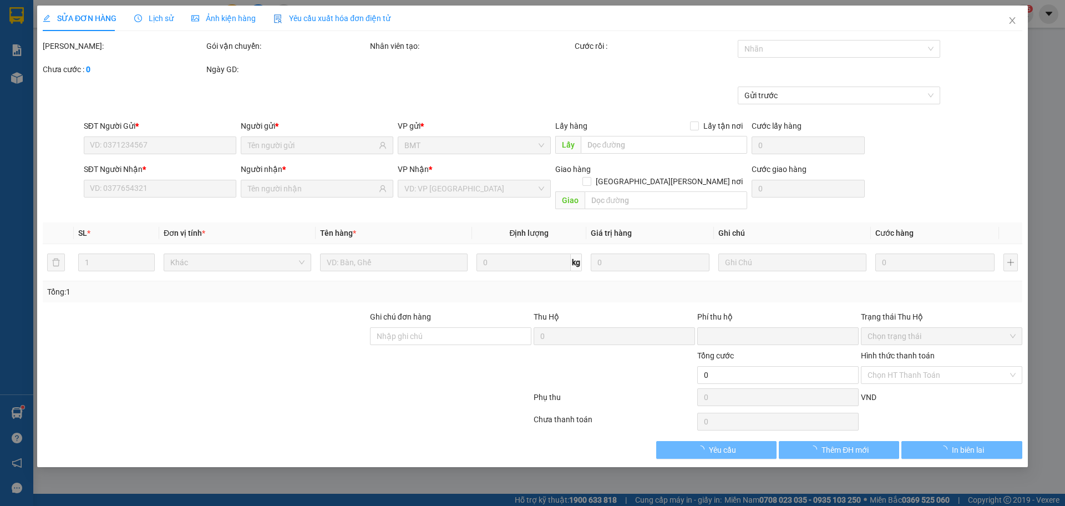
type input "0839968949"
type input "k"
type input "0839968949"
type input "Lan"
type input "0"
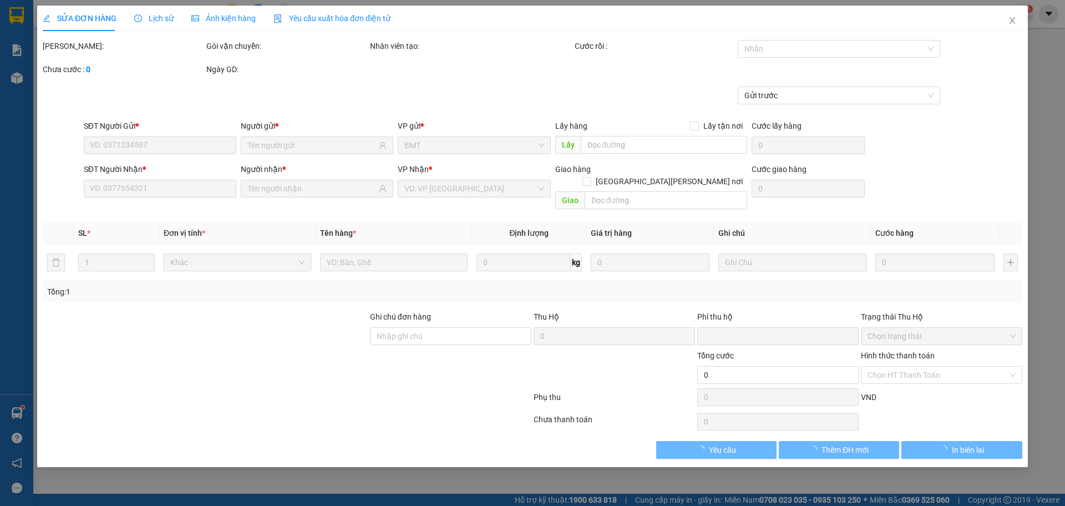
type input "40.000"
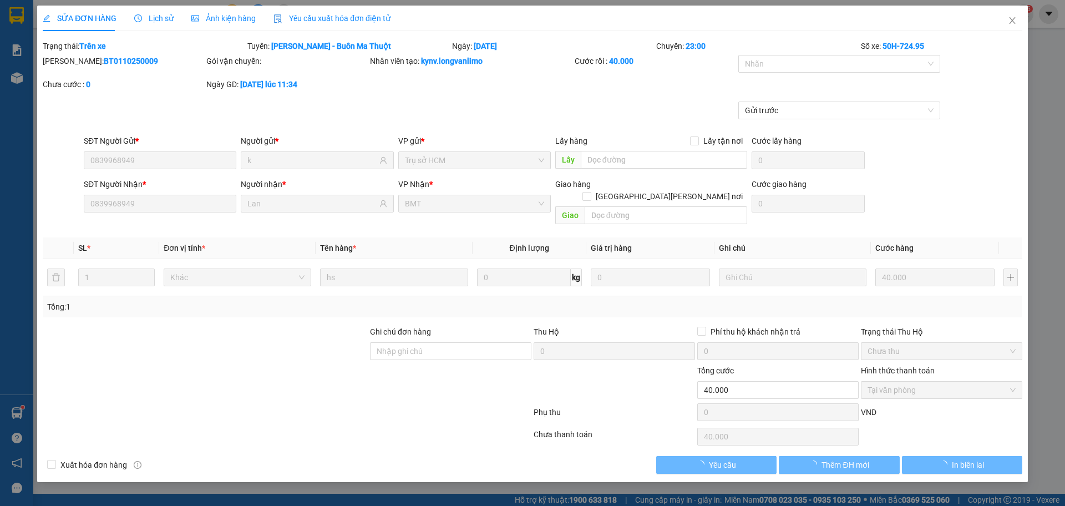
click at [226, 20] on span "Ảnh kiện hàng" at bounding box center [223, 18] width 64 height 9
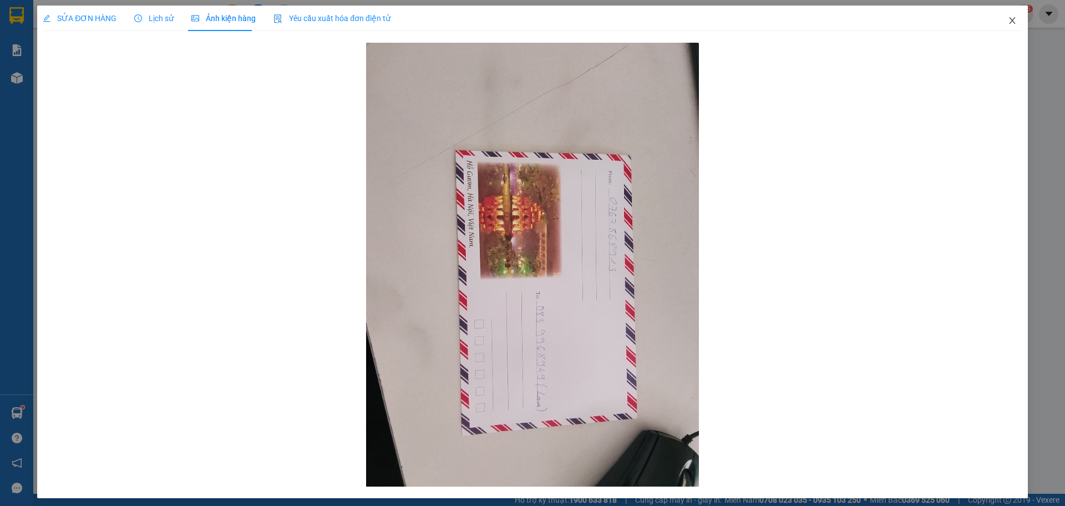
click at [1013, 18] on span "Close" at bounding box center [1012, 21] width 31 height 31
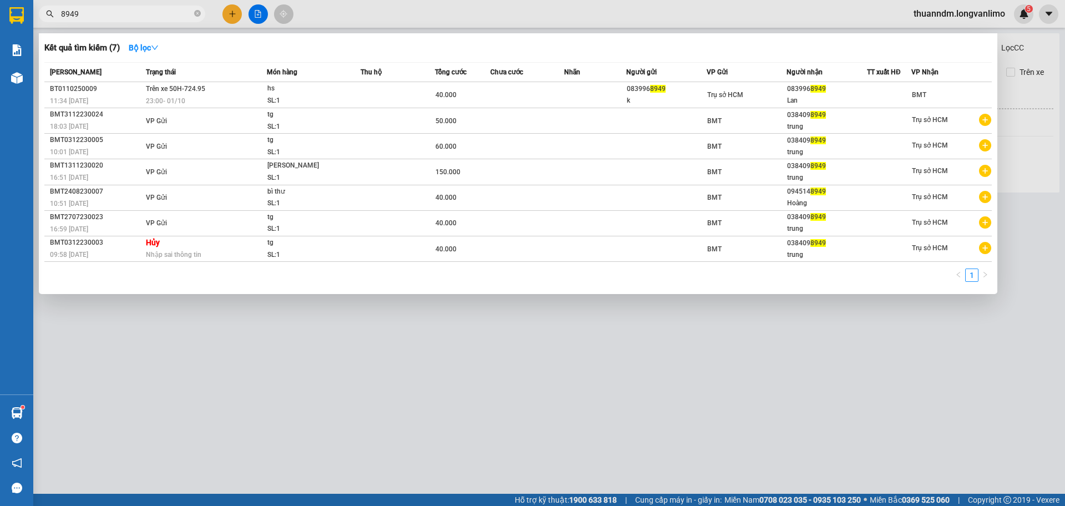
click at [153, 11] on input "8949" at bounding box center [126, 14] width 131 height 12
click at [199, 14] on icon "close-circle" at bounding box center [197, 13] width 7 height 7
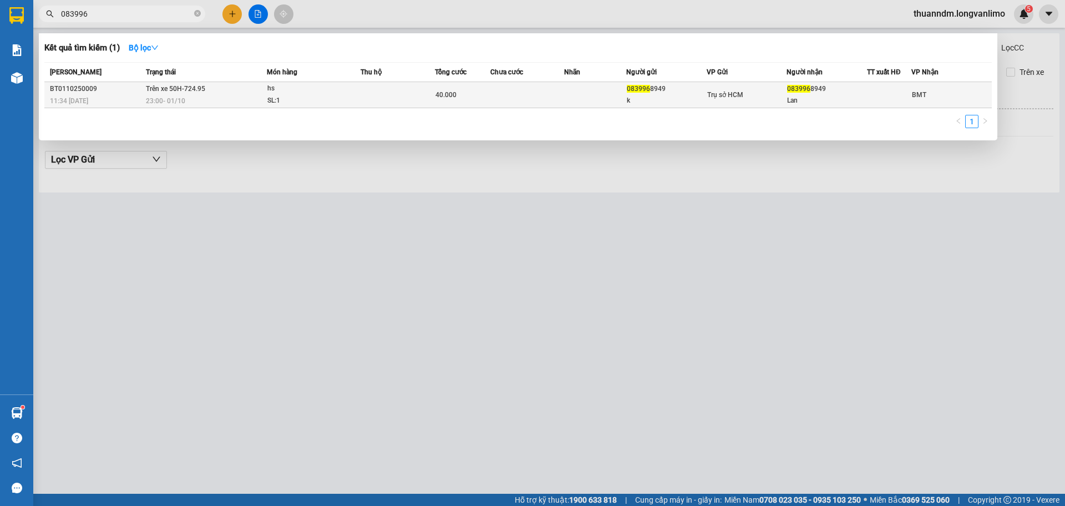
type input "083996"
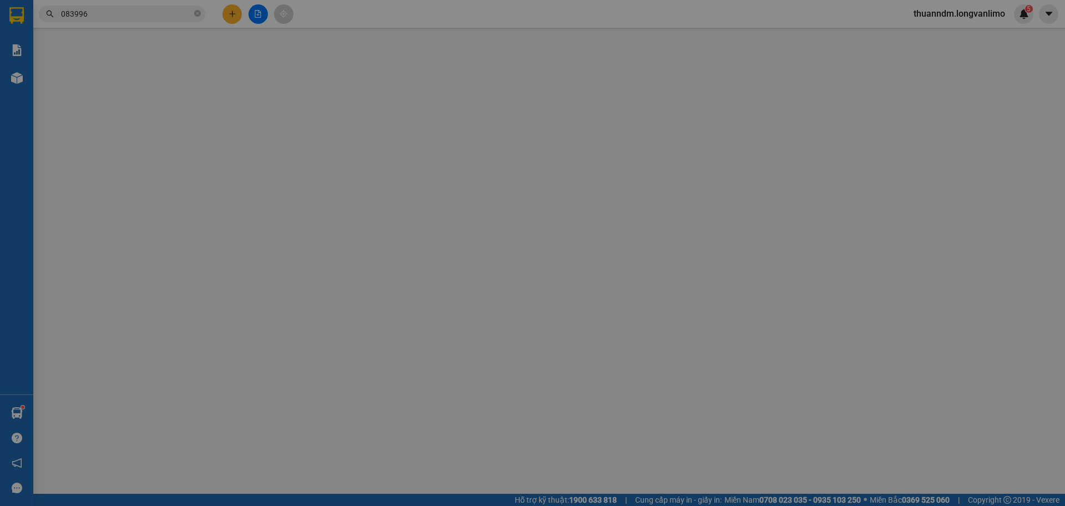
type input "0839968949"
type input "k"
type input "0839968949"
type input "Lan"
type input "0"
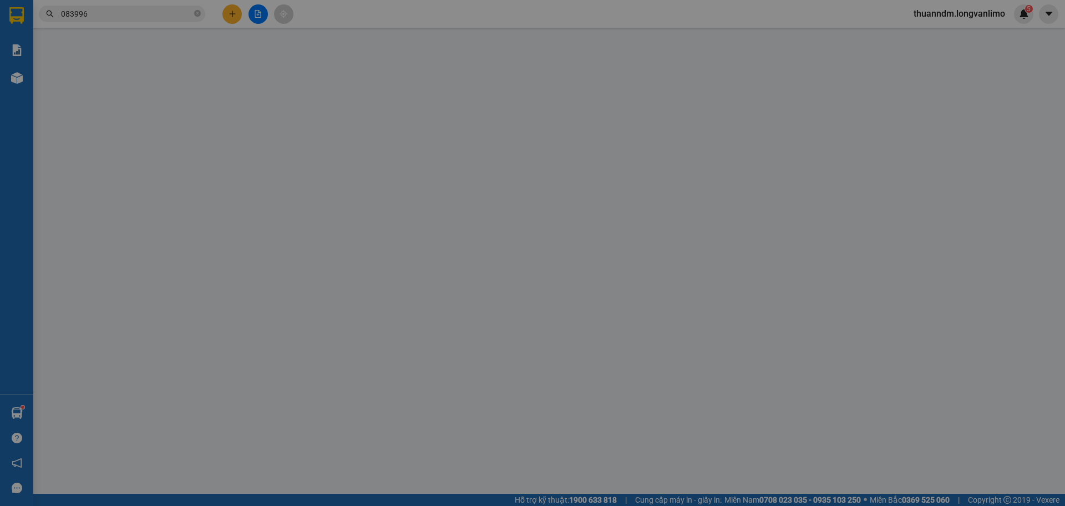
type input "40.000"
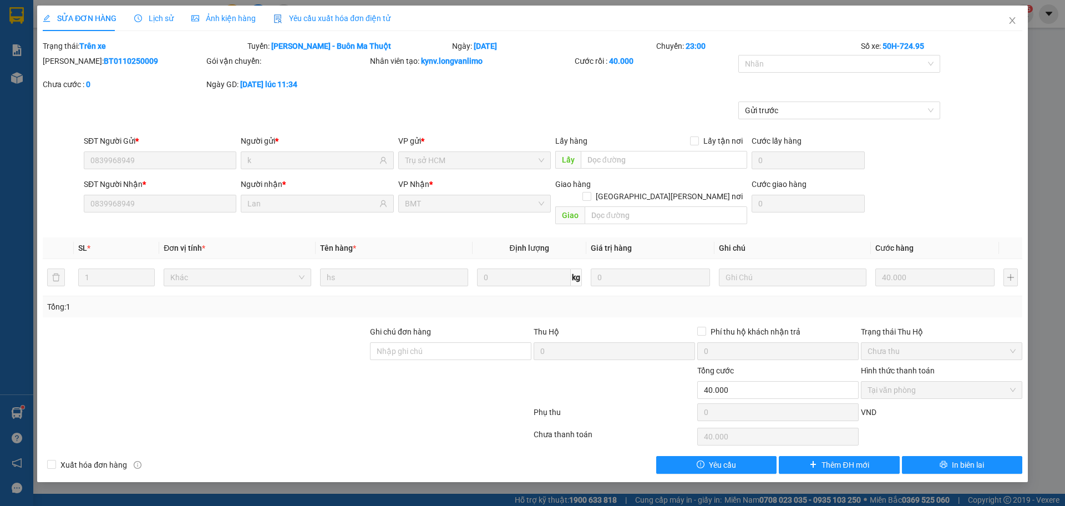
click at [199, 26] on div "Ảnh kiện hàng" at bounding box center [223, 19] width 64 height 26
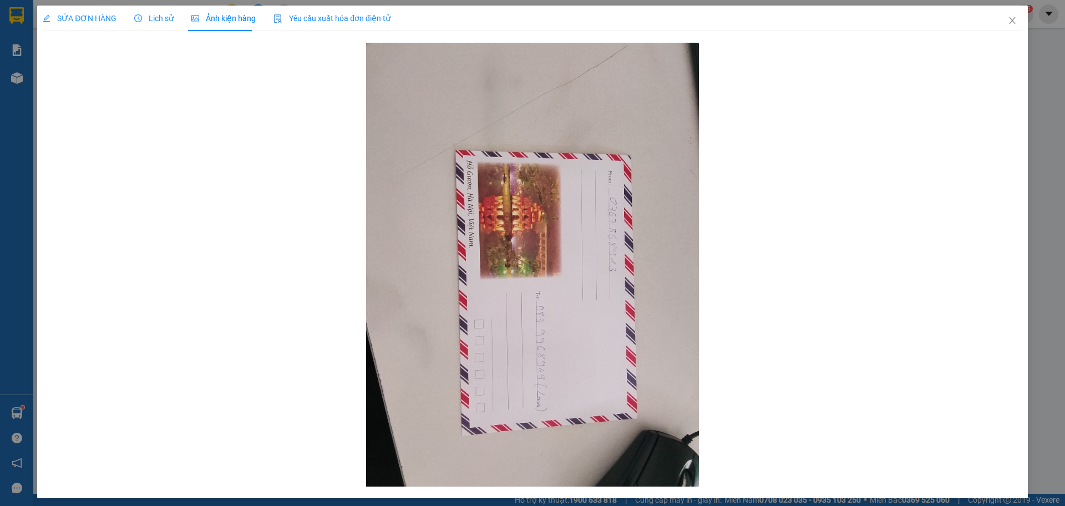
click at [163, 26] on div "Lịch sử" at bounding box center [153, 19] width 39 height 26
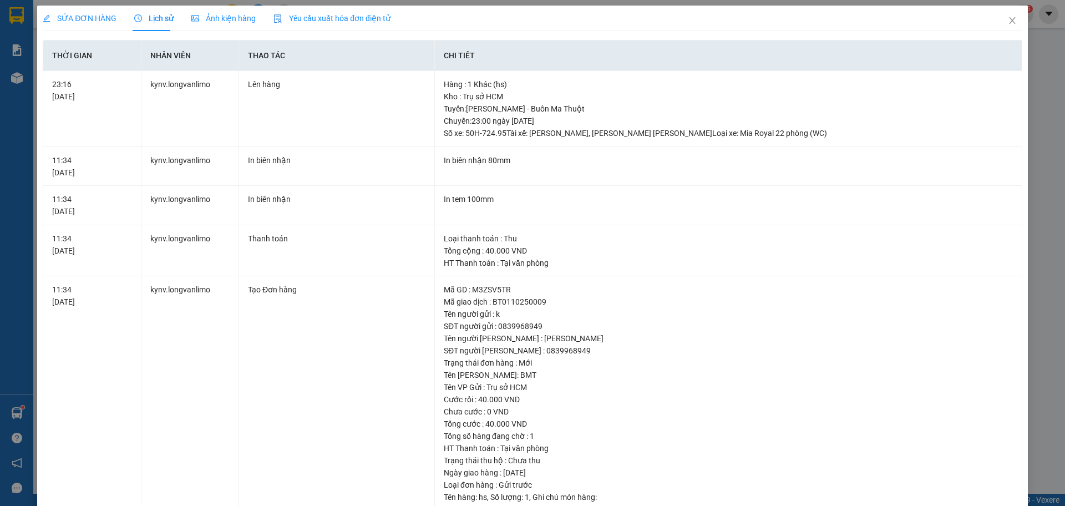
click at [103, 18] on span "SỬA ĐƠN HÀNG" at bounding box center [80, 18] width 74 height 9
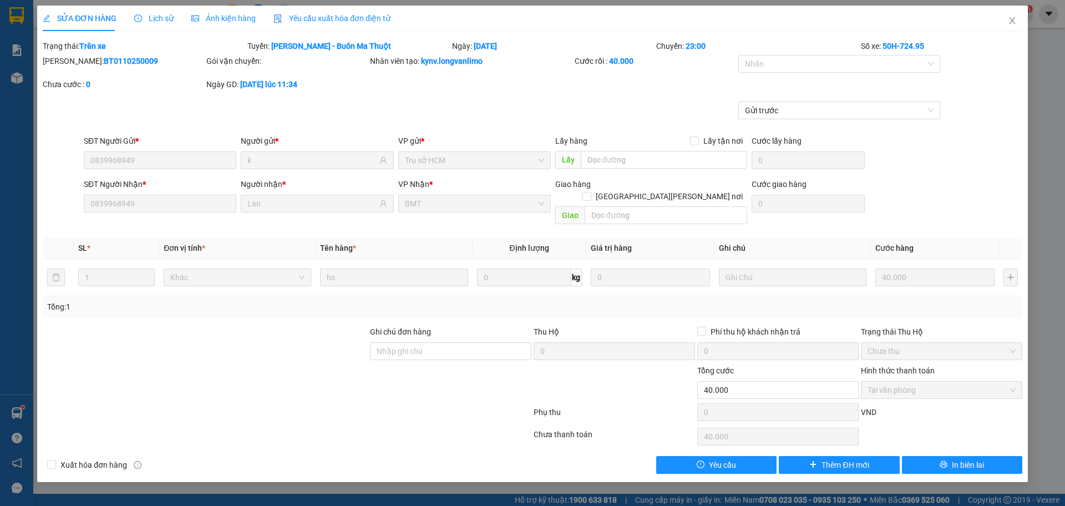
click at [149, 14] on span "Lịch sử" at bounding box center [153, 18] width 39 height 9
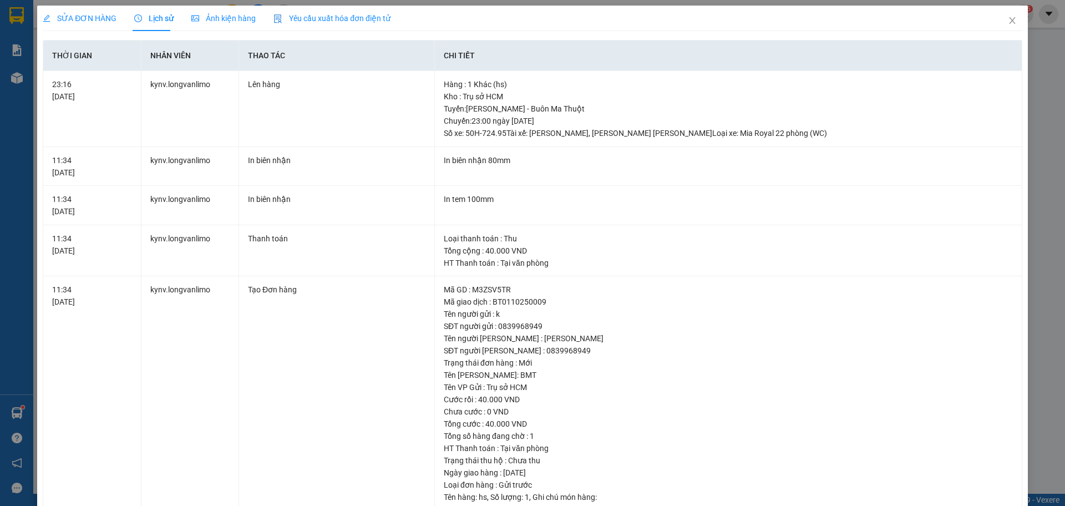
click at [257, 22] on div "SỬA ĐƠN HÀNG Lịch sử Ảnh kiện hàng Yêu cầu xuất hóa đơn điện tử" at bounding box center [217, 19] width 348 height 26
click at [243, 19] on span "Ảnh kiện hàng" at bounding box center [223, 18] width 64 height 9
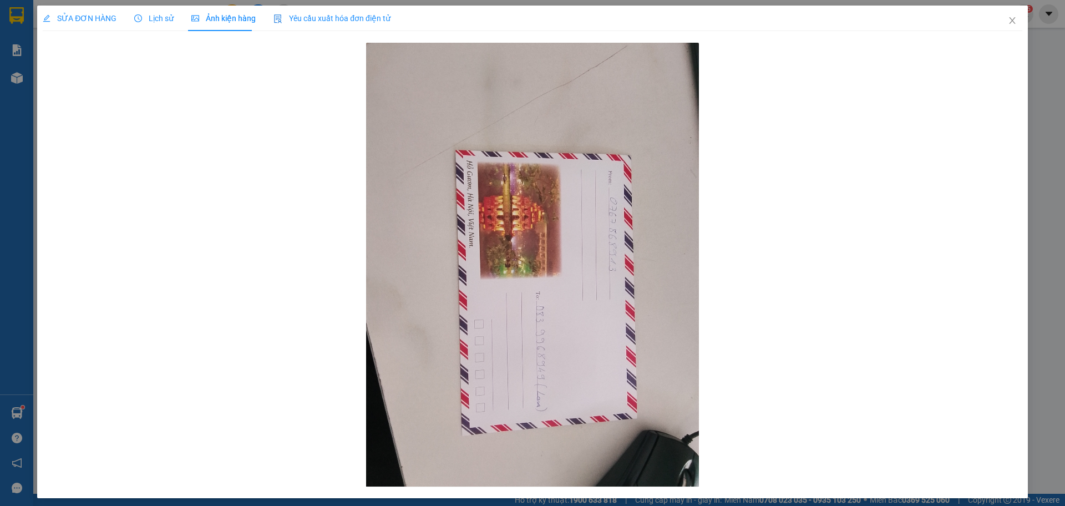
click at [305, 14] on span "Yêu cầu xuất hóa đơn điện tử" at bounding box center [331, 18] width 117 height 9
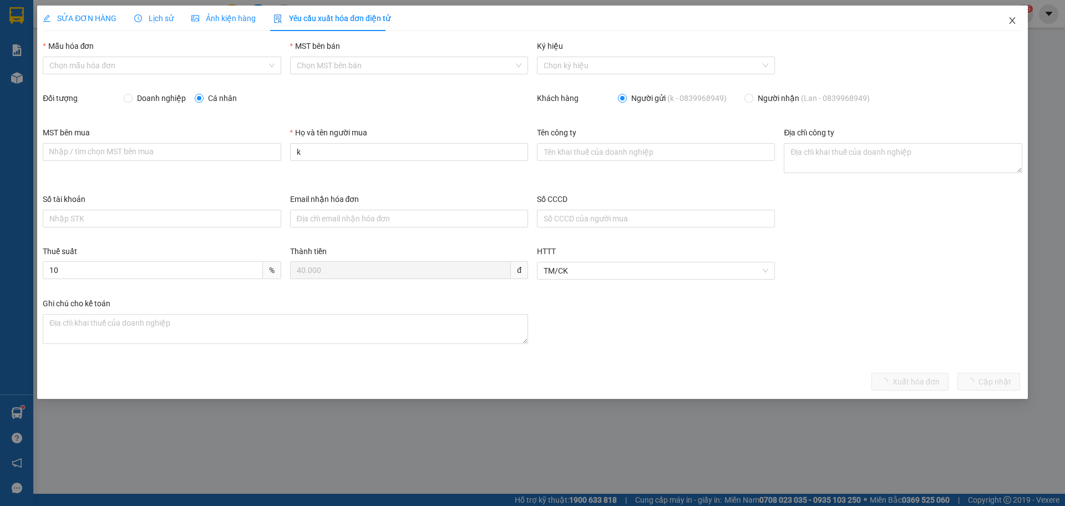
click at [1007, 26] on span "Close" at bounding box center [1012, 21] width 31 height 31
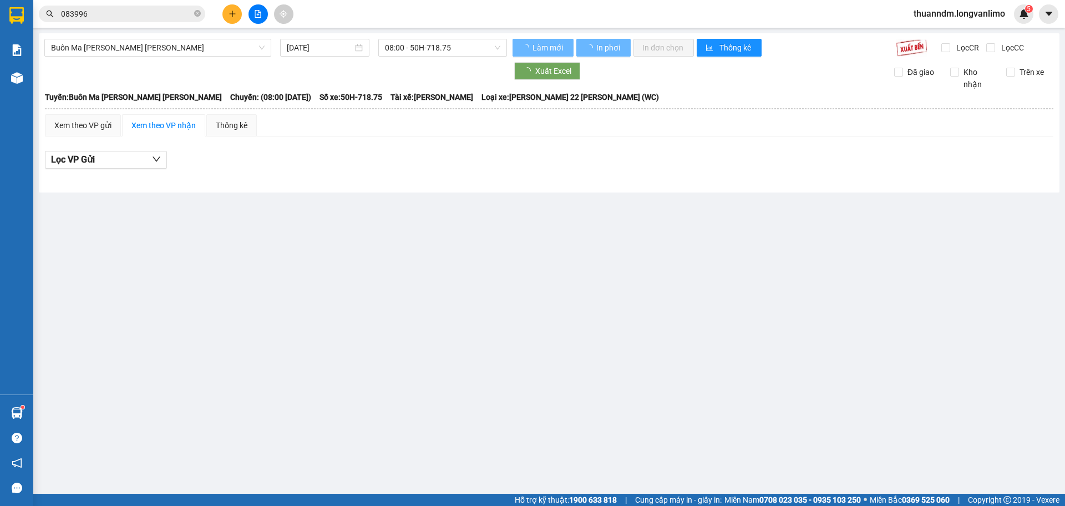
click at [156, 15] on input "083996" at bounding box center [126, 14] width 131 height 12
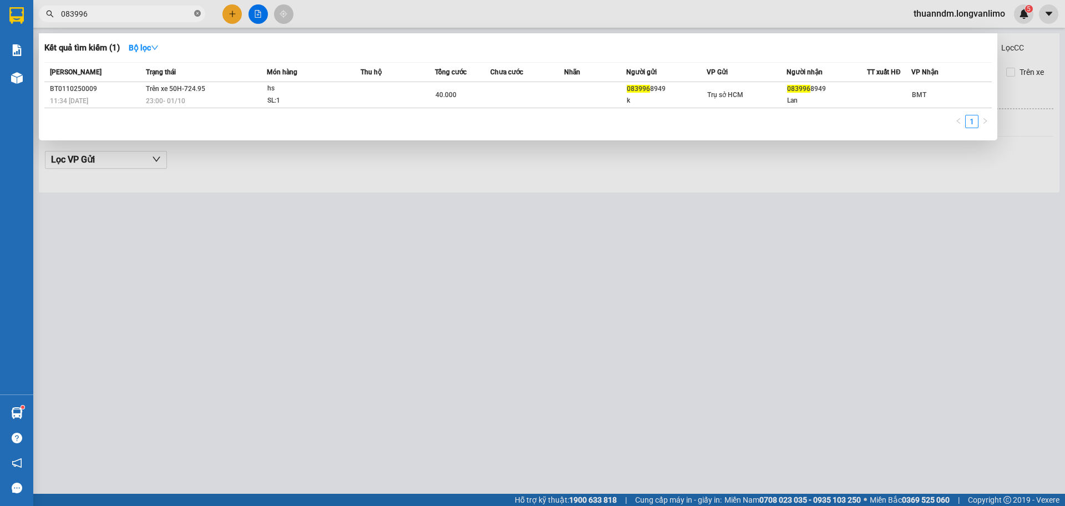
click at [199, 17] on icon "close-circle" at bounding box center [197, 13] width 7 height 7
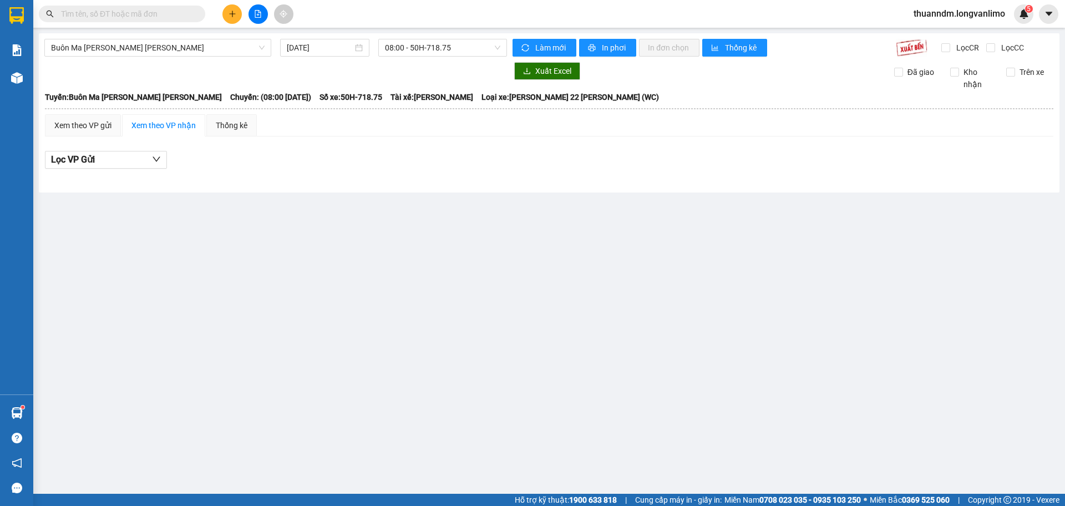
click at [109, 13] on input "text" at bounding box center [126, 14] width 131 height 12
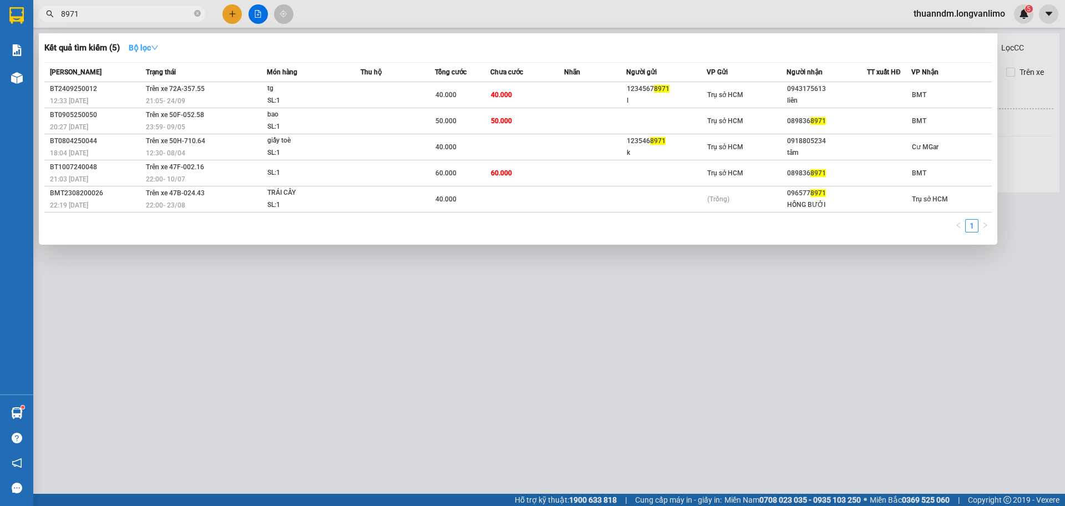
type input "8971"
click at [141, 47] on strong "Bộ lọc" at bounding box center [144, 47] width 30 height 9
click at [133, 17] on input "8971" at bounding box center [126, 14] width 131 height 12
click at [195, 13] on icon "close-circle" at bounding box center [197, 13] width 7 height 7
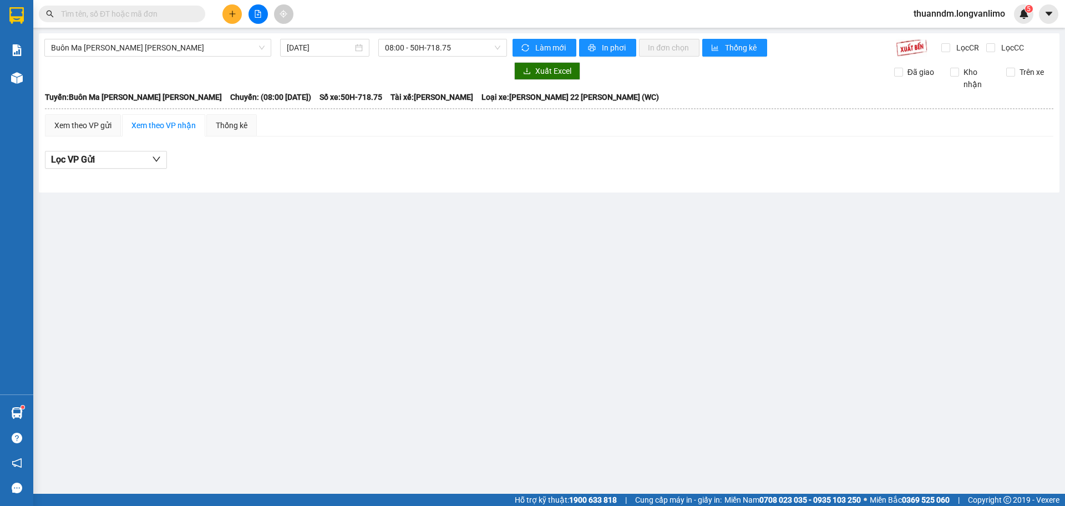
click at [156, 15] on input "text" at bounding box center [126, 14] width 131 height 12
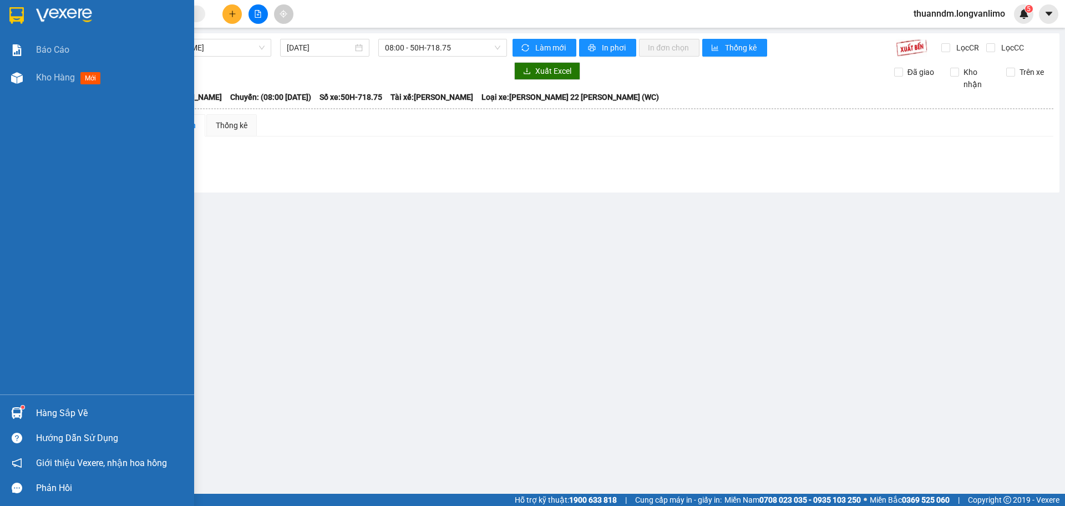
click at [3, 12] on div at bounding box center [97, 18] width 194 height 36
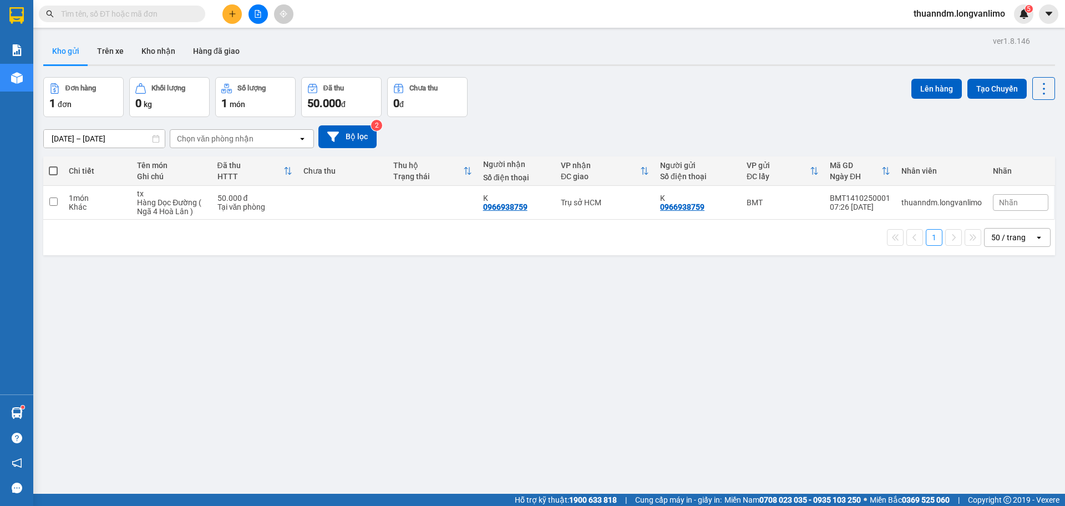
click at [96, 13] on input "text" at bounding box center [126, 14] width 131 height 12
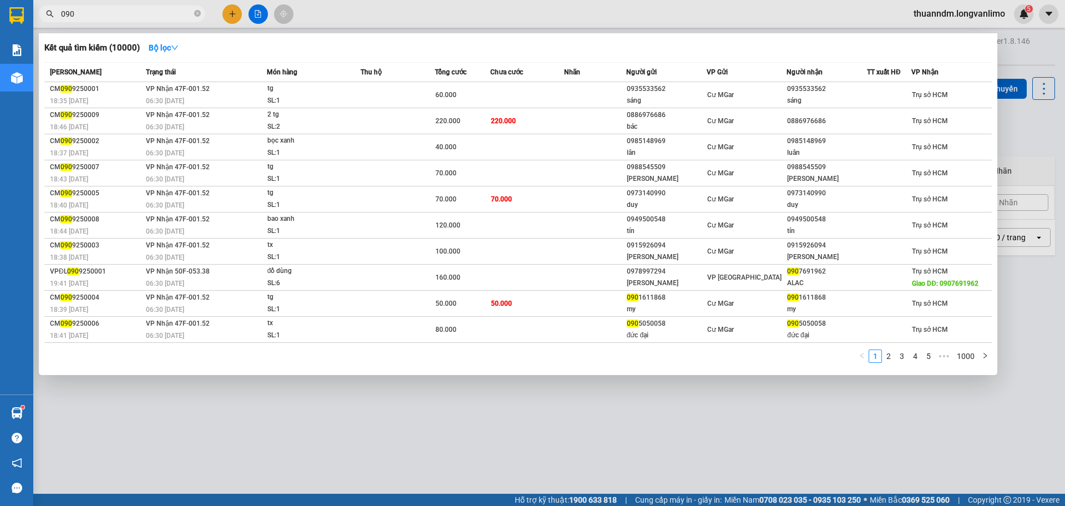
click at [141, 11] on input "090" at bounding box center [126, 14] width 131 height 12
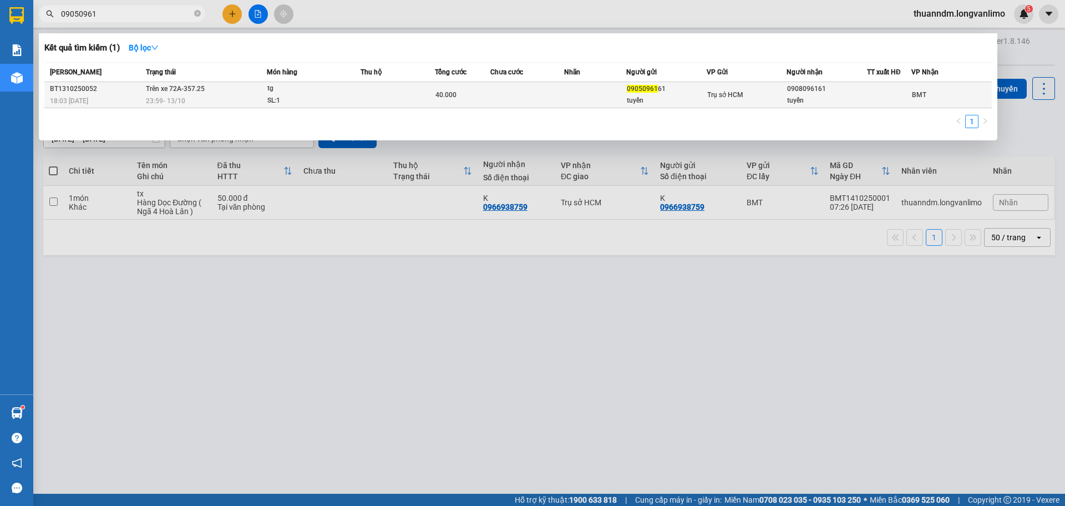
type input "09050961"
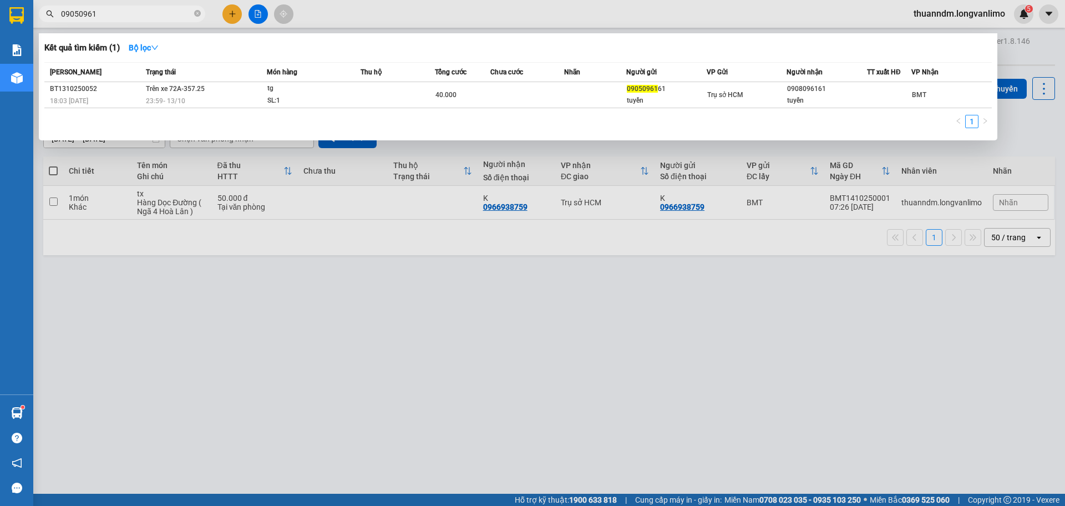
click at [206, 94] on td "Trên xe 72A-357.25 23:59 - 13/10" at bounding box center [205, 95] width 124 height 26
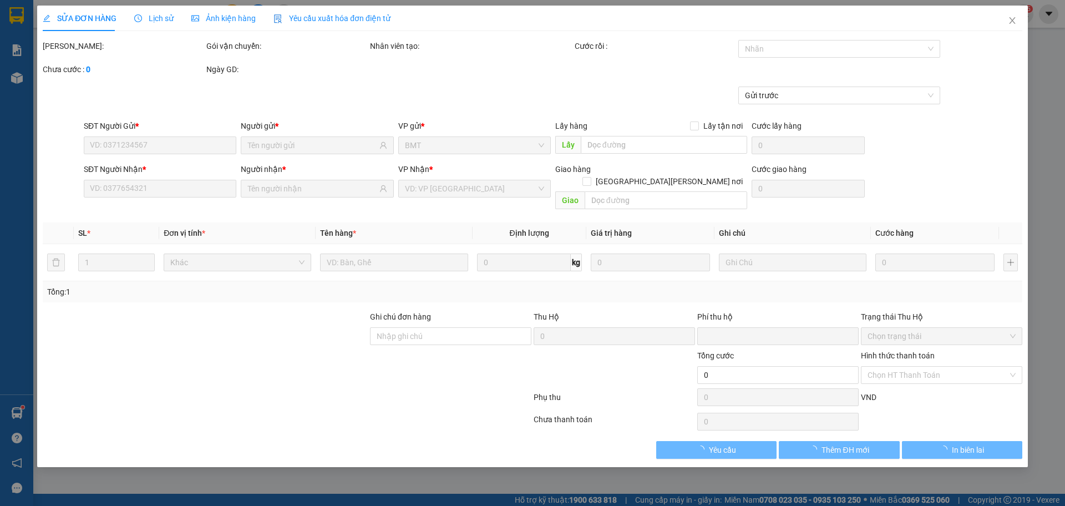
click at [220, 18] on span "Ảnh kiện hàng" at bounding box center [223, 18] width 64 height 9
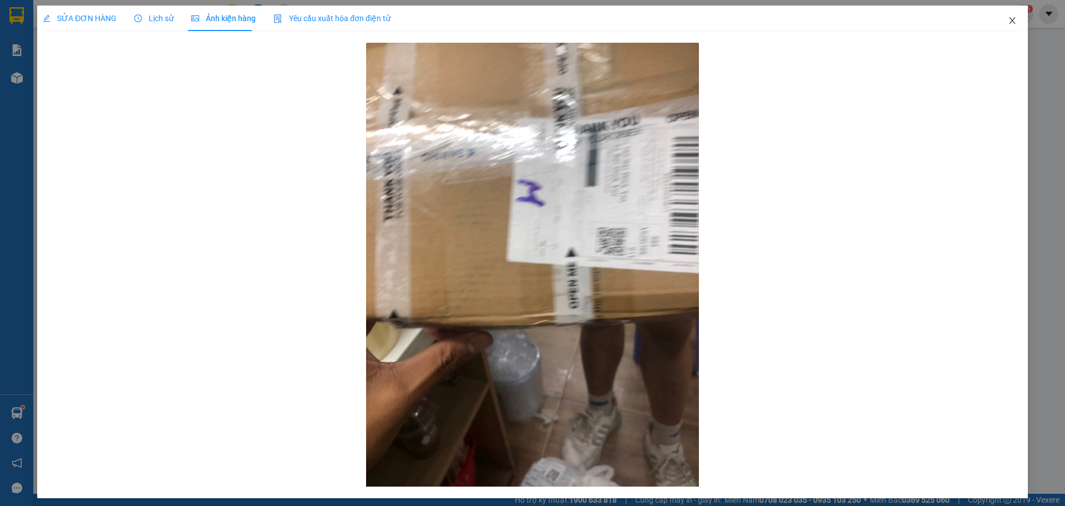
click at [1008, 18] on icon "close" at bounding box center [1012, 20] width 9 height 9
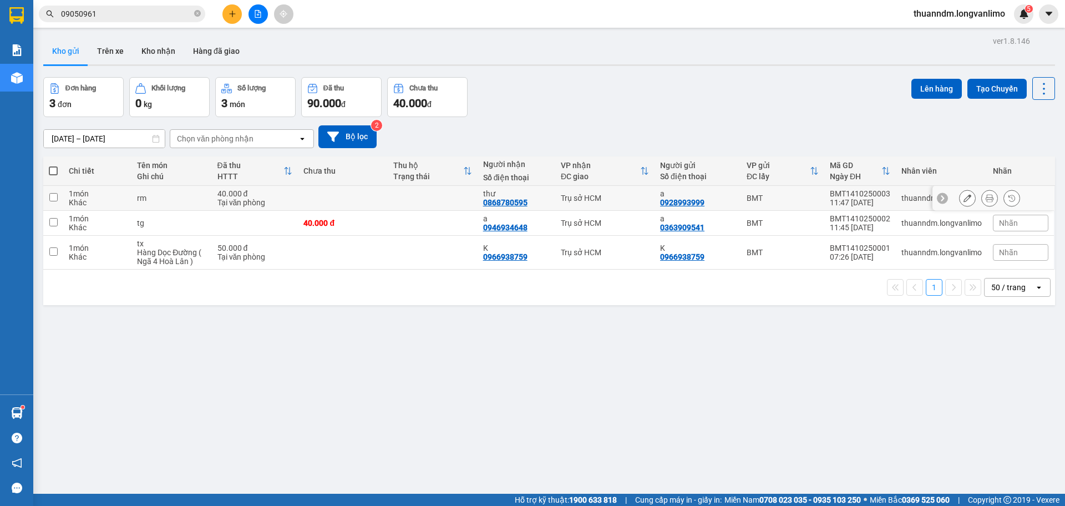
click at [985, 199] on icon at bounding box center [989, 198] width 8 height 8
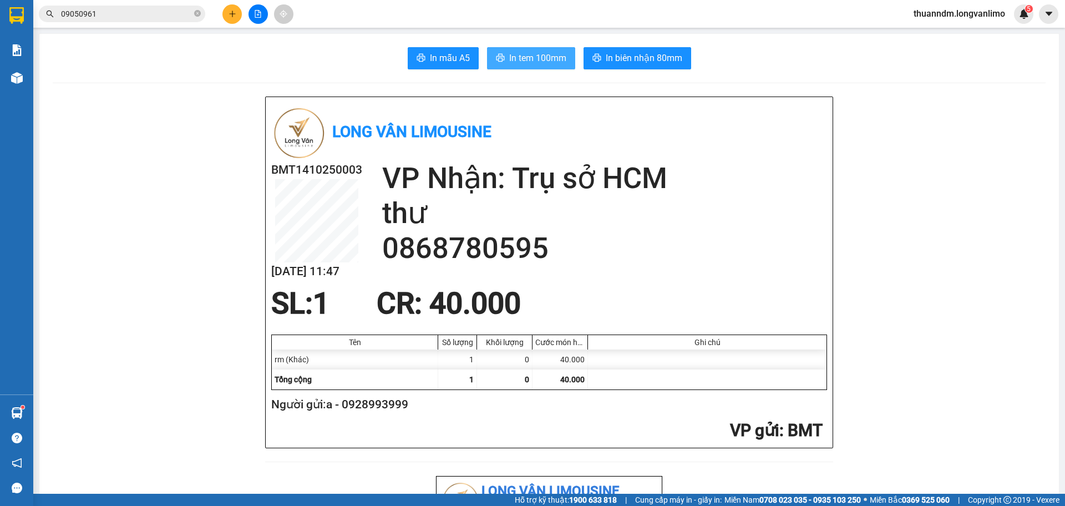
click at [537, 50] on button "In tem 100mm" at bounding box center [531, 58] width 88 height 22
click at [741, 340] on div "Ghi chú" at bounding box center [707, 342] width 233 height 9
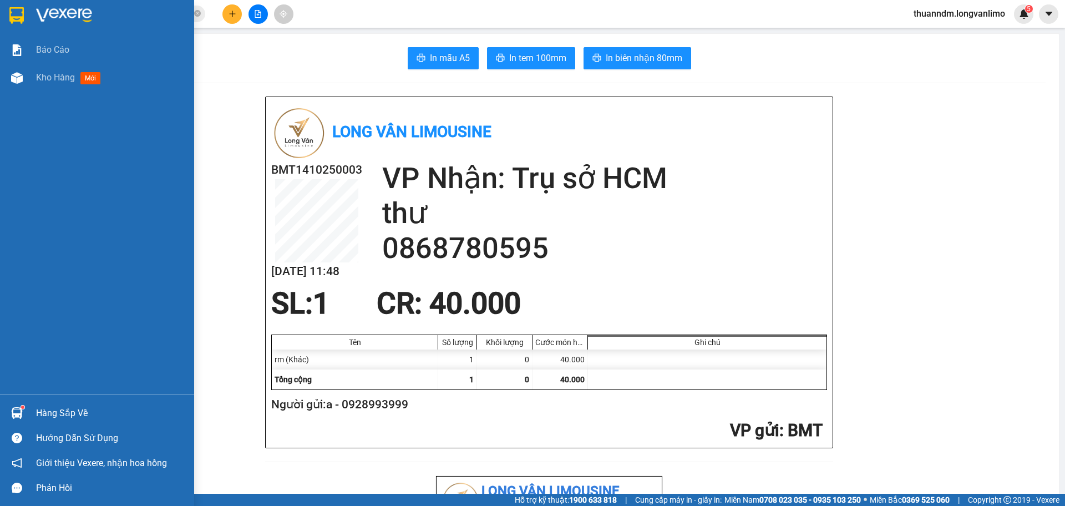
click at [16, 13] on img at bounding box center [16, 15] width 14 height 17
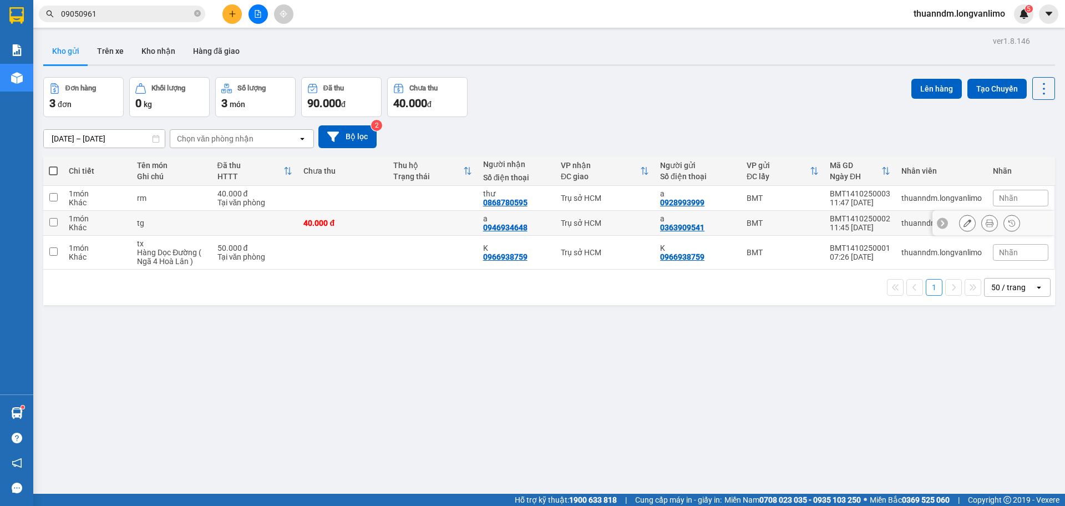
click at [982, 221] on button at bounding box center [990, 223] width 16 height 19
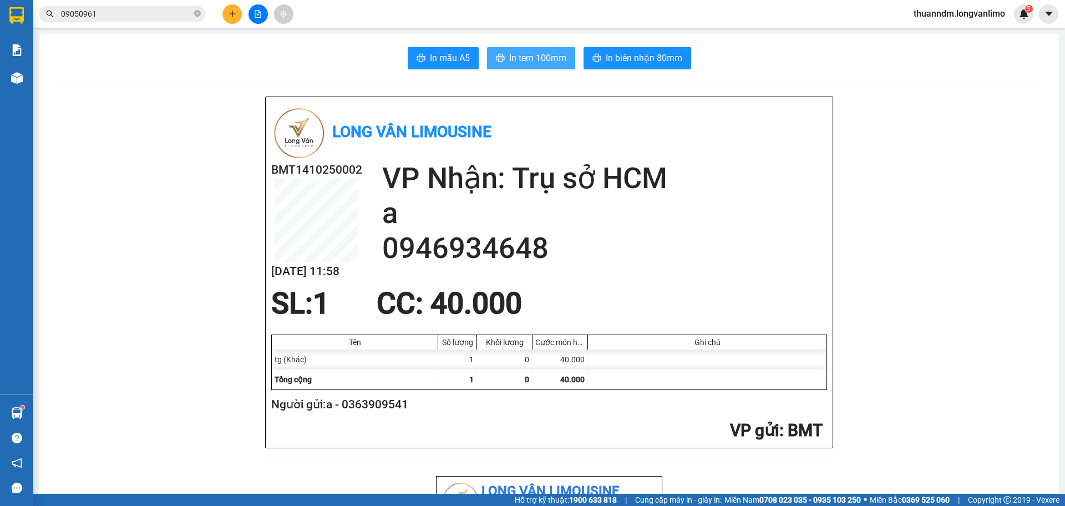
click at [540, 54] on span "In tem 100mm" at bounding box center [537, 58] width 57 height 14
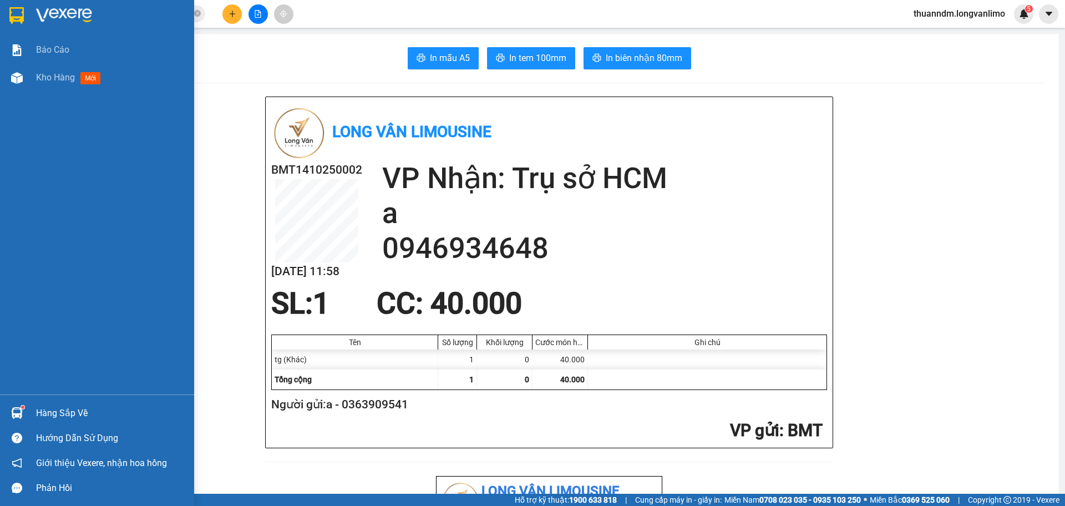
click at [1, 1] on div at bounding box center [97, 18] width 194 height 36
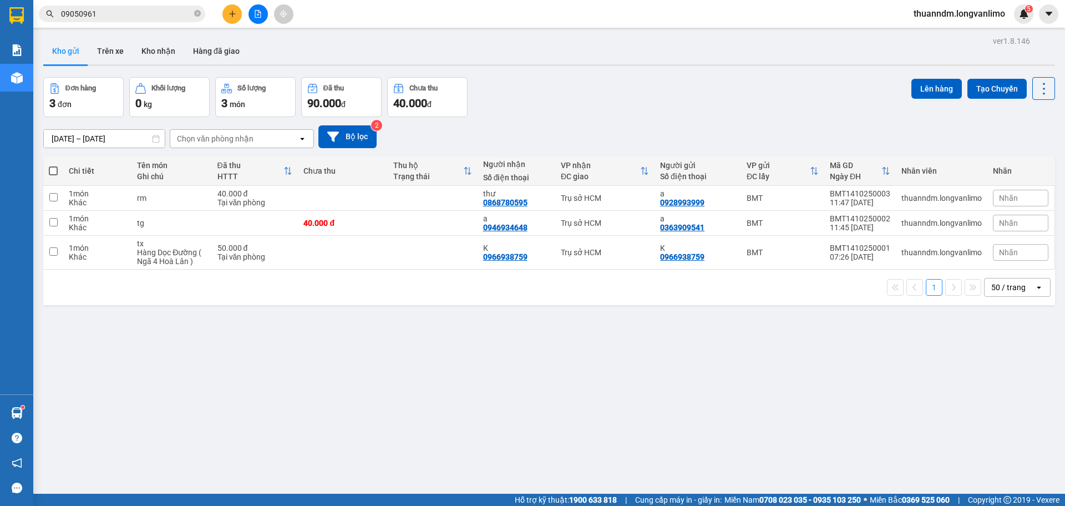
click at [208, 15] on div "09050961" at bounding box center [108, 14] width 216 height 17
click at [197, 15] on icon "close-circle" at bounding box center [197, 13] width 7 height 7
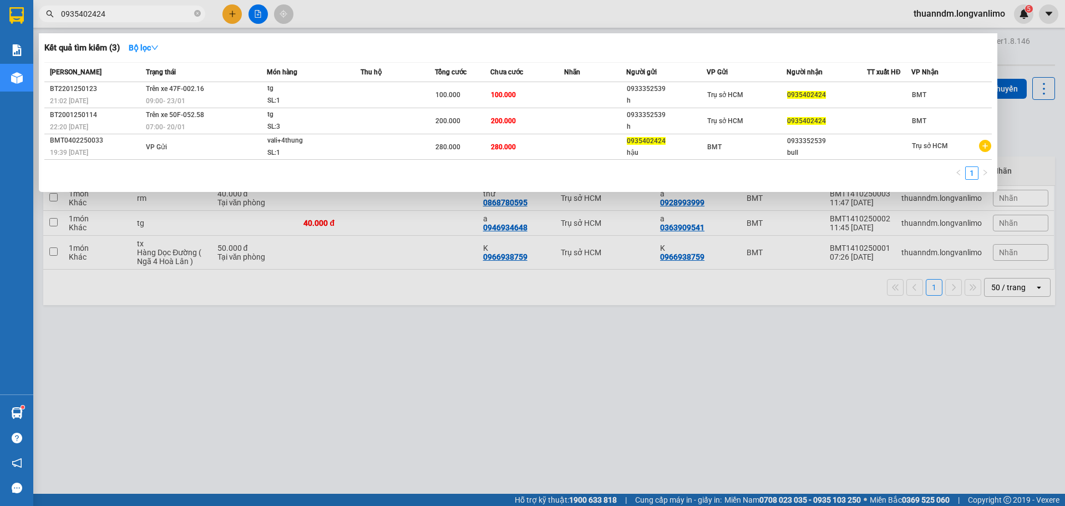
type input "0935402424"
click at [383, 331] on div at bounding box center [532, 253] width 1065 height 506
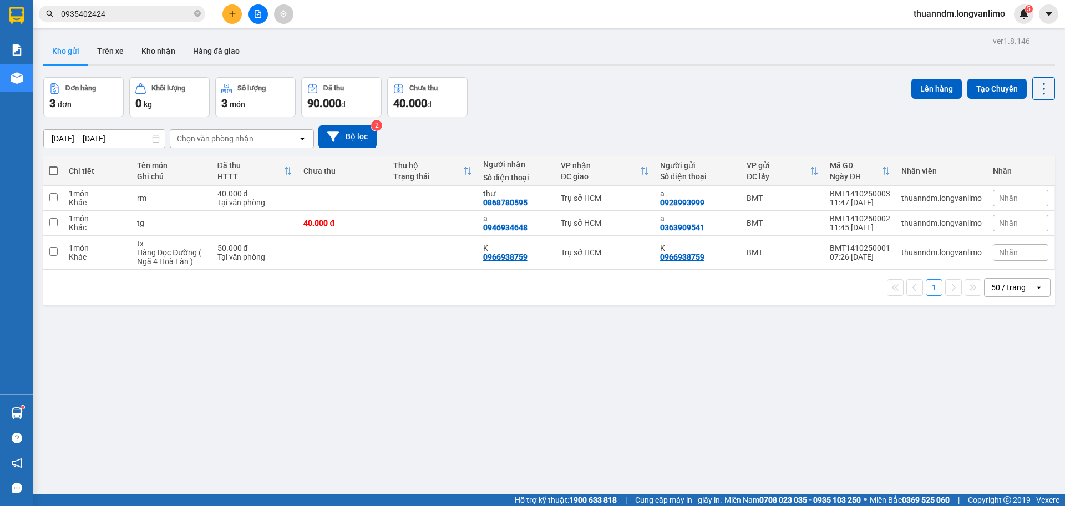
click at [383, 331] on div "ver 1.8.146 Kho gửi Trên xe Kho nhận Hàng đã giao Đơn hàng 3 đơn Khối lượng 0 k…" at bounding box center [549, 286] width 1020 height 506
